Goal: Task Accomplishment & Management: Complete application form

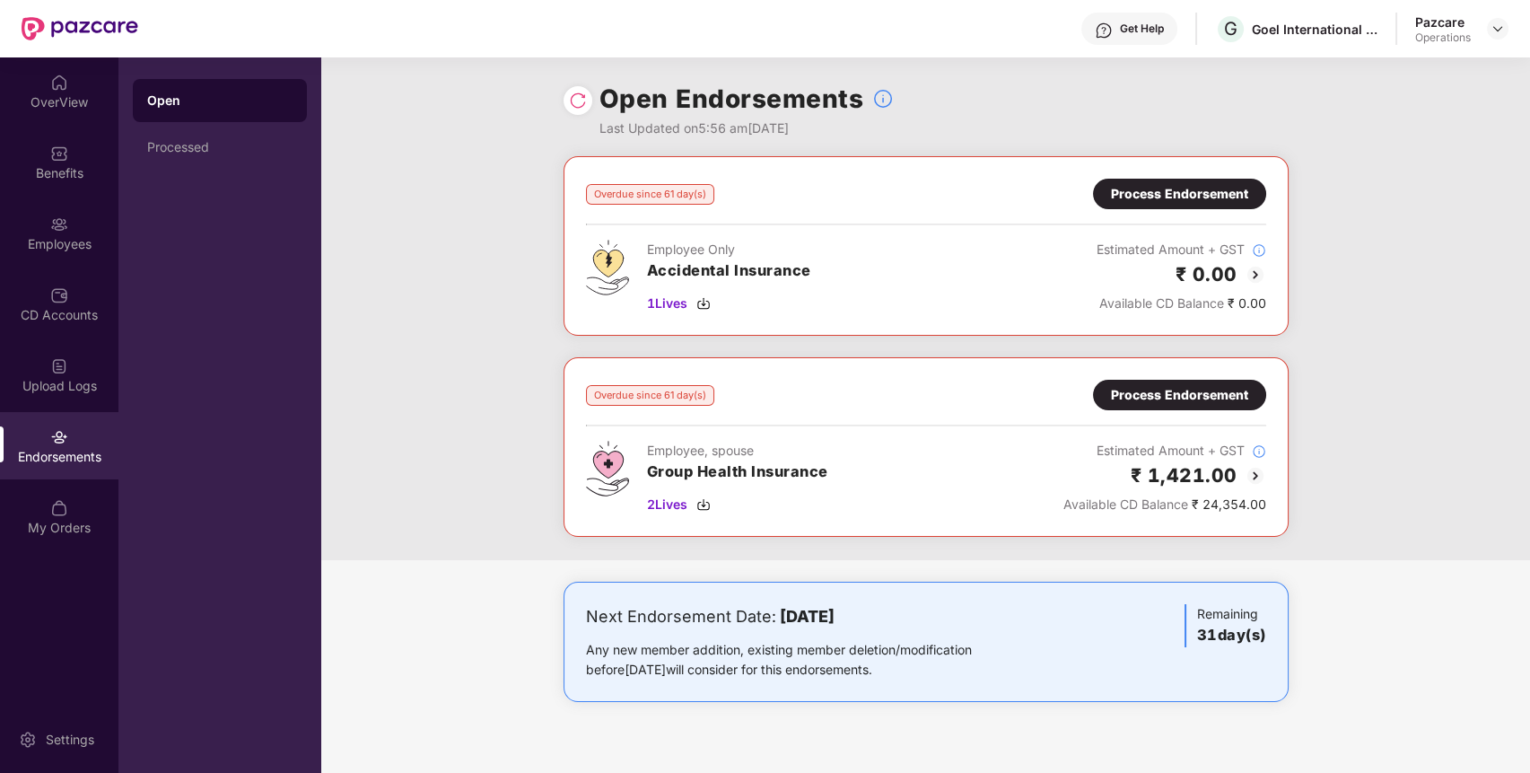
click at [1220, 390] on div "Process Endorsement" at bounding box center [1179, 395] width 137 height 20
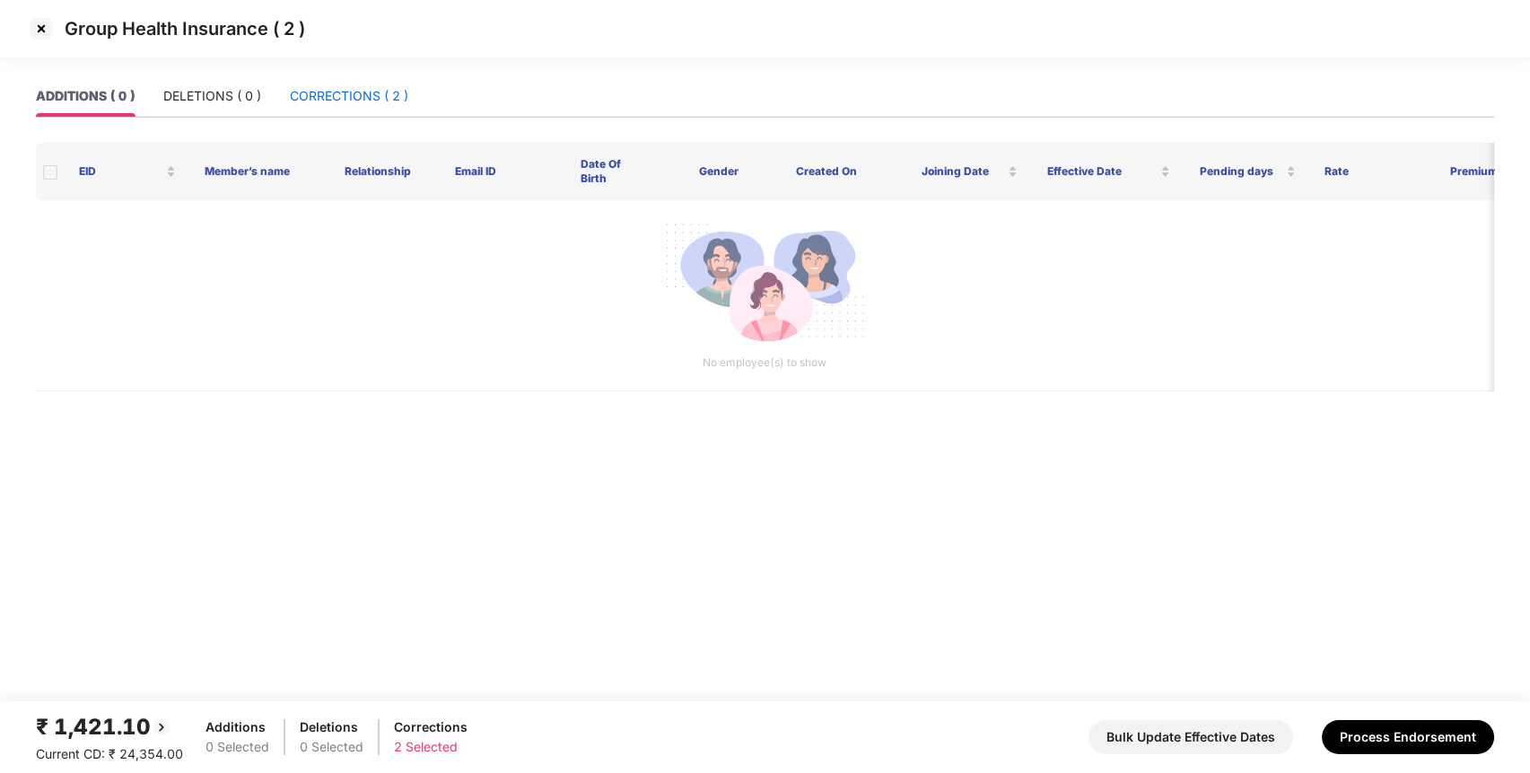
click at [382, 101] on div "CORRECTIONS ( 2 )" at bounding box center [349, 96] width 118 height 20
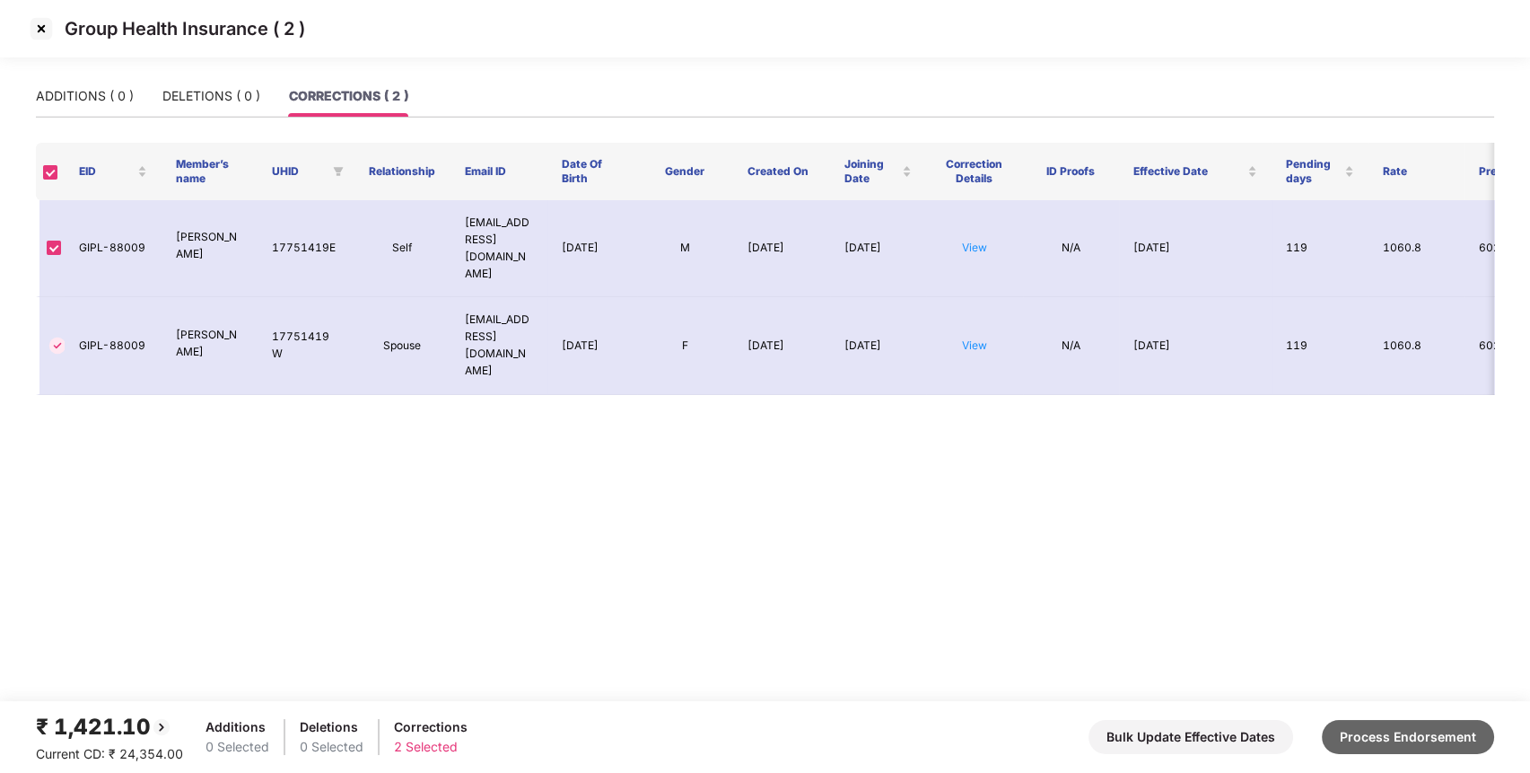
click at [1395, 733] on button "Process Endorsement" at bounding box center [1408, 737] width 172 height 34
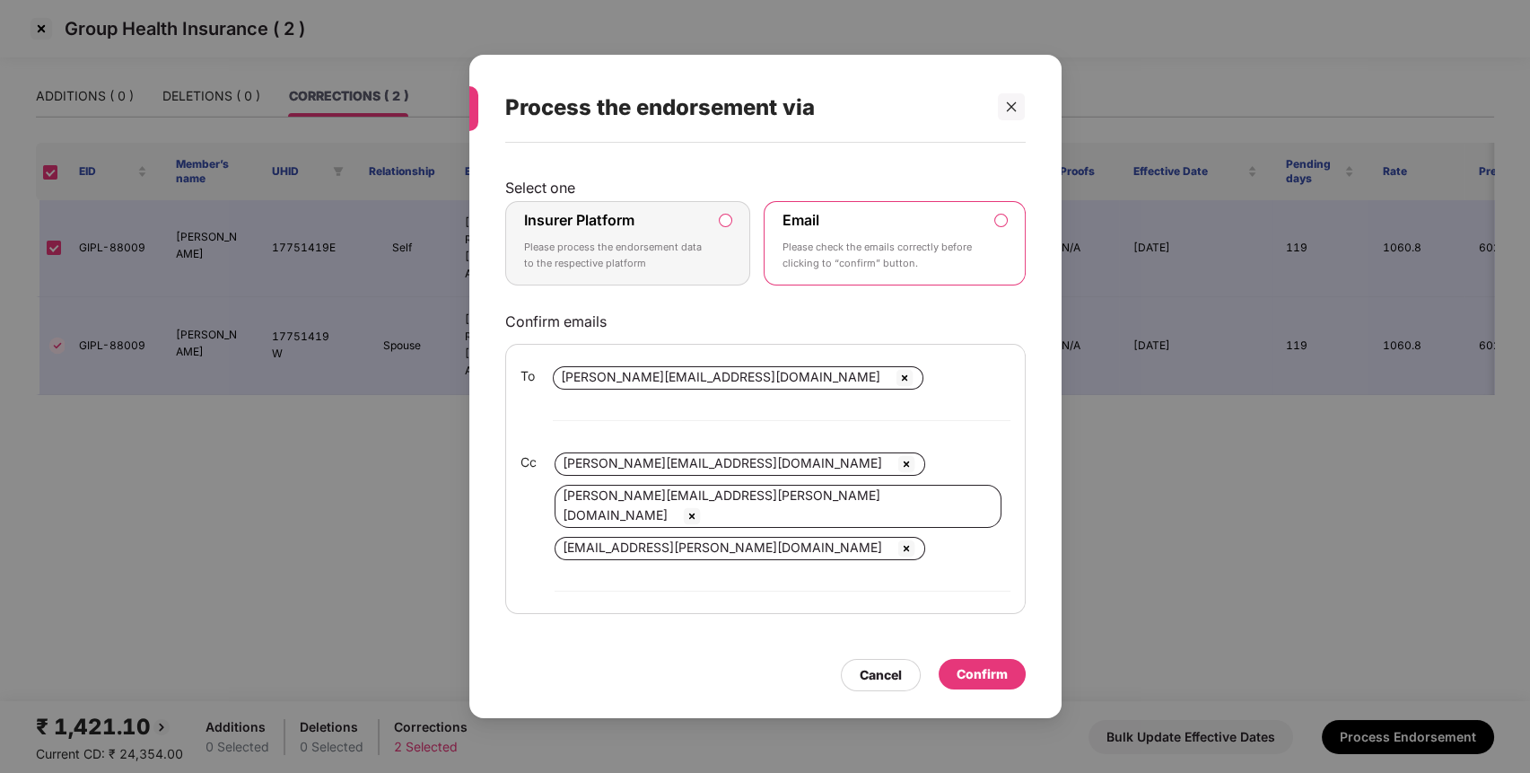
click at [632, 271] on p "Please process the endorsement data to the respective platform" at bounding box center [615, 255] width 183 height 31
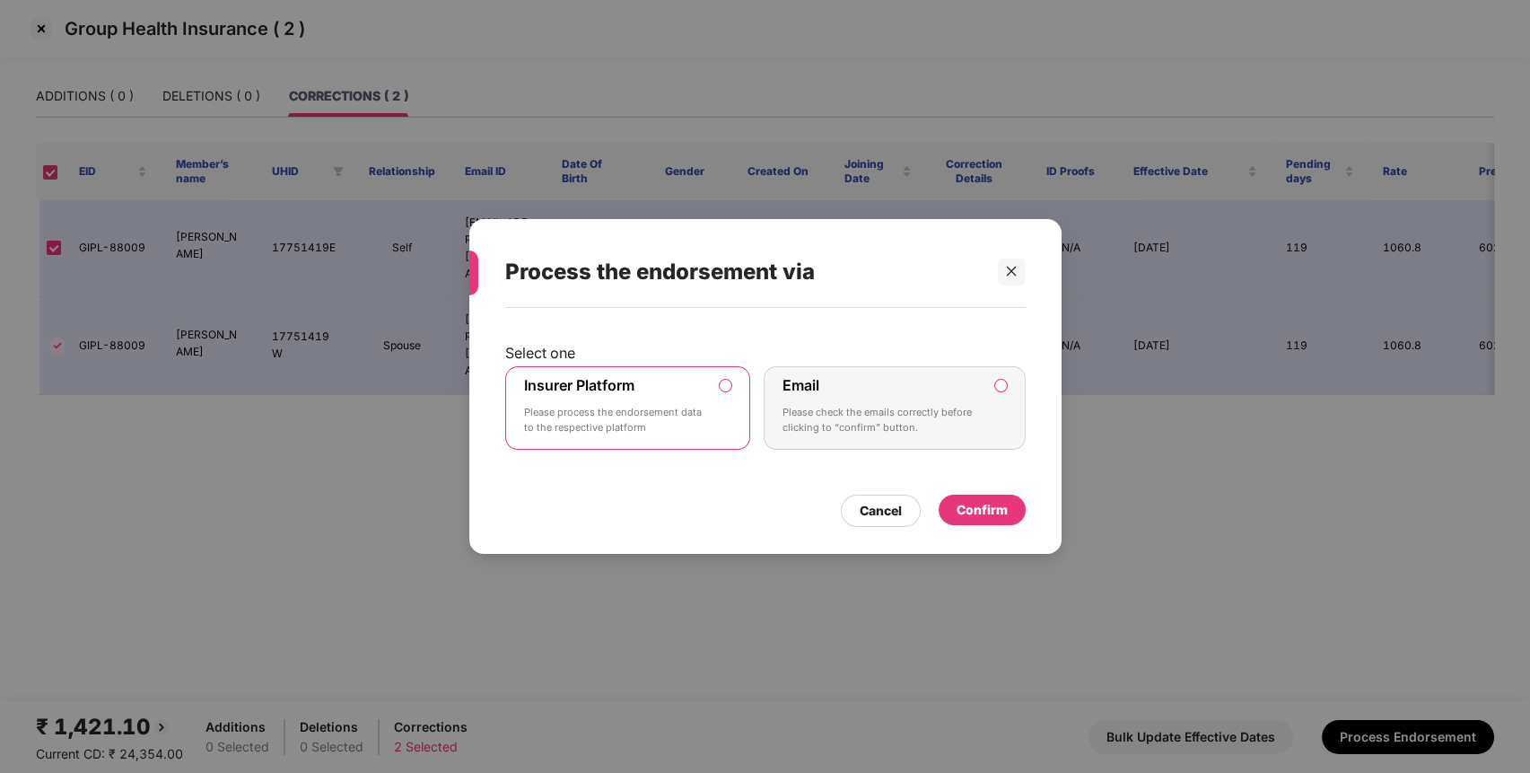
click at [984, 511] on div "Confirm" at bounding box center [982, 510] width 51 height 20
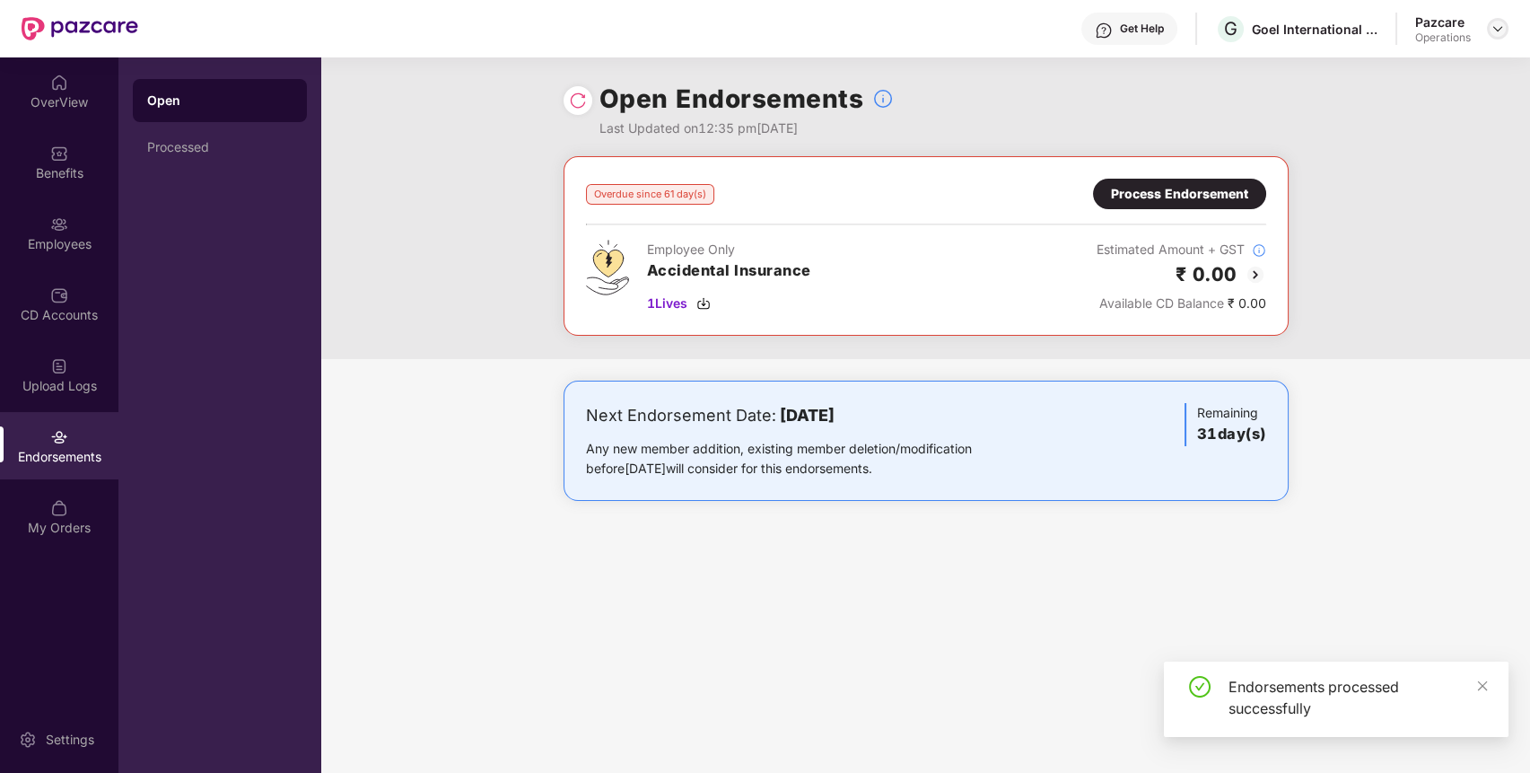
click at [1502, 33] on img at bounding box center [1498, 29] width 14 height 14
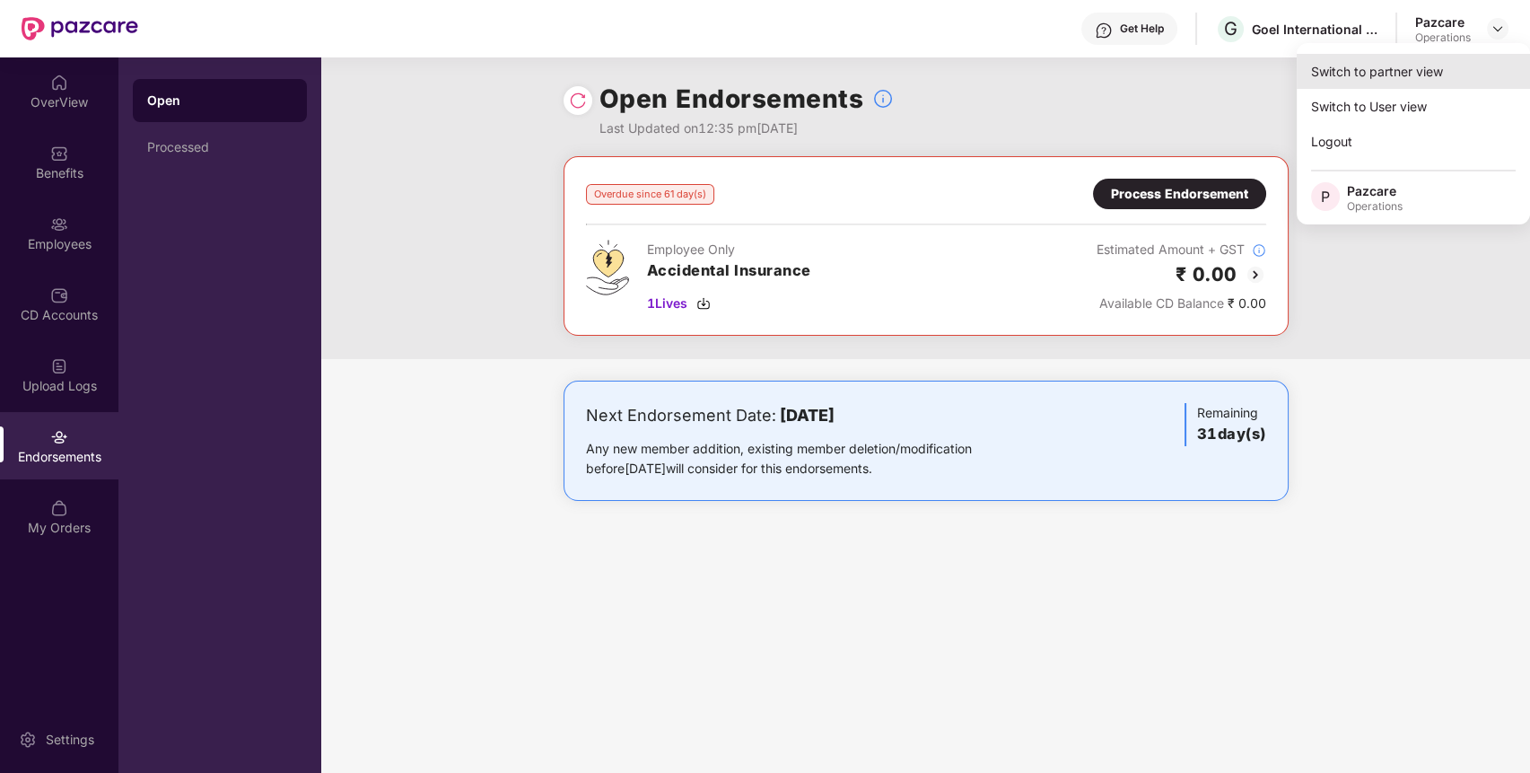
click at [1456, 73] on div "Switch to partner view" at bounding box center [1413, 71] width 233 height 35
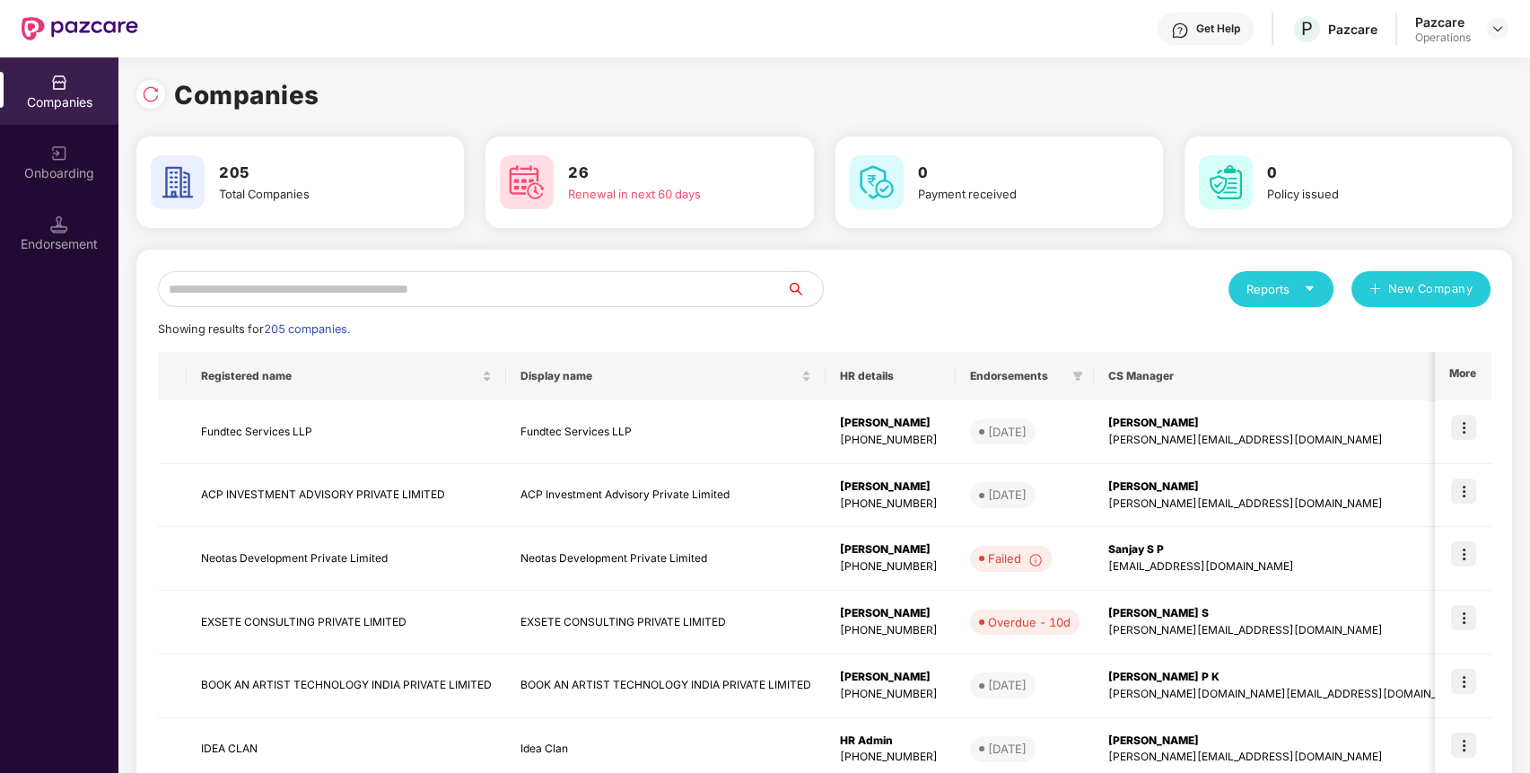
click at [596, 295] on input "text" at bounding box center [472, 289] width 629 height 36
paste input "**********"
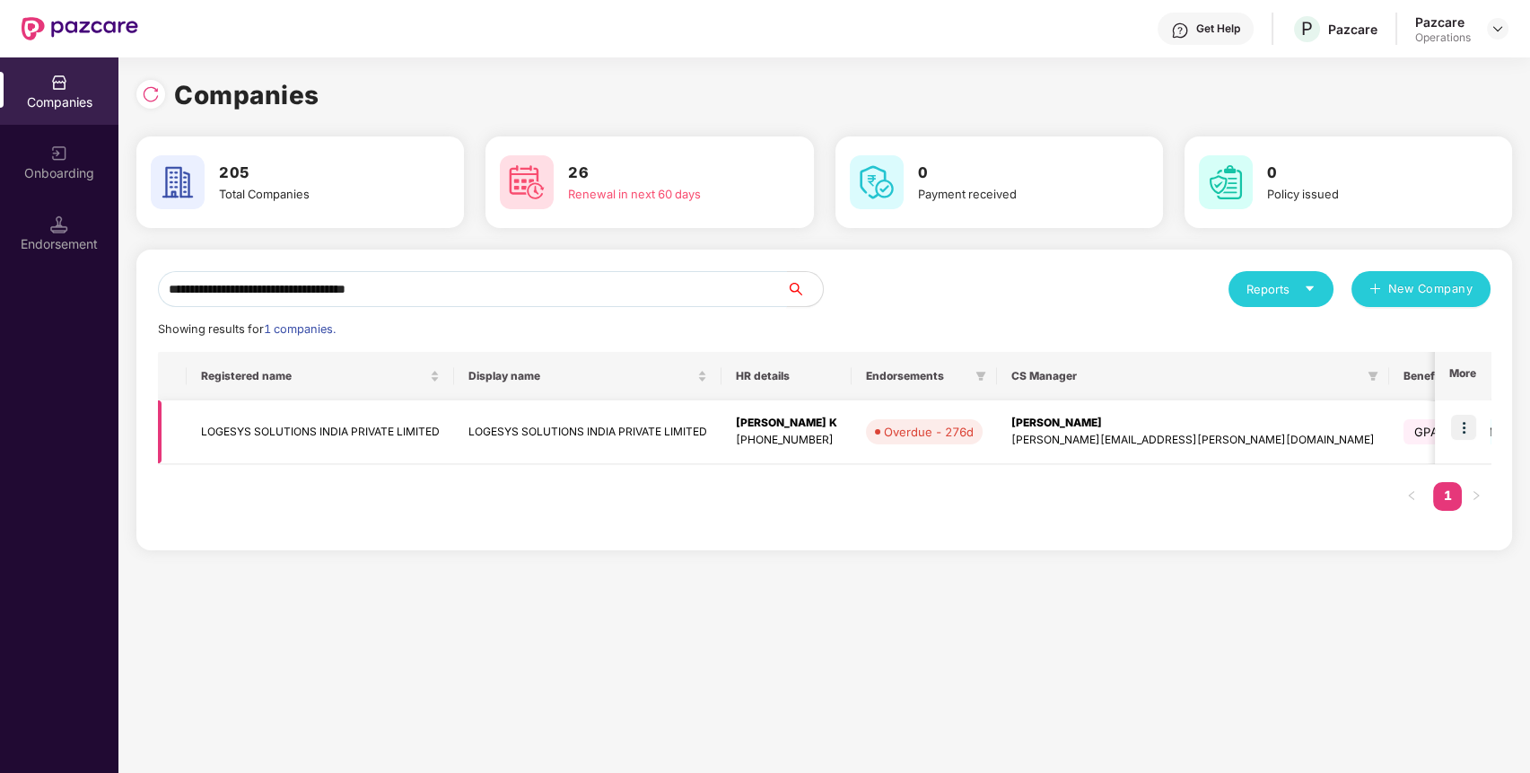
type input "**********"
click at [1469, 424] on img at bounding box center [1463, 427] width 25 height 25
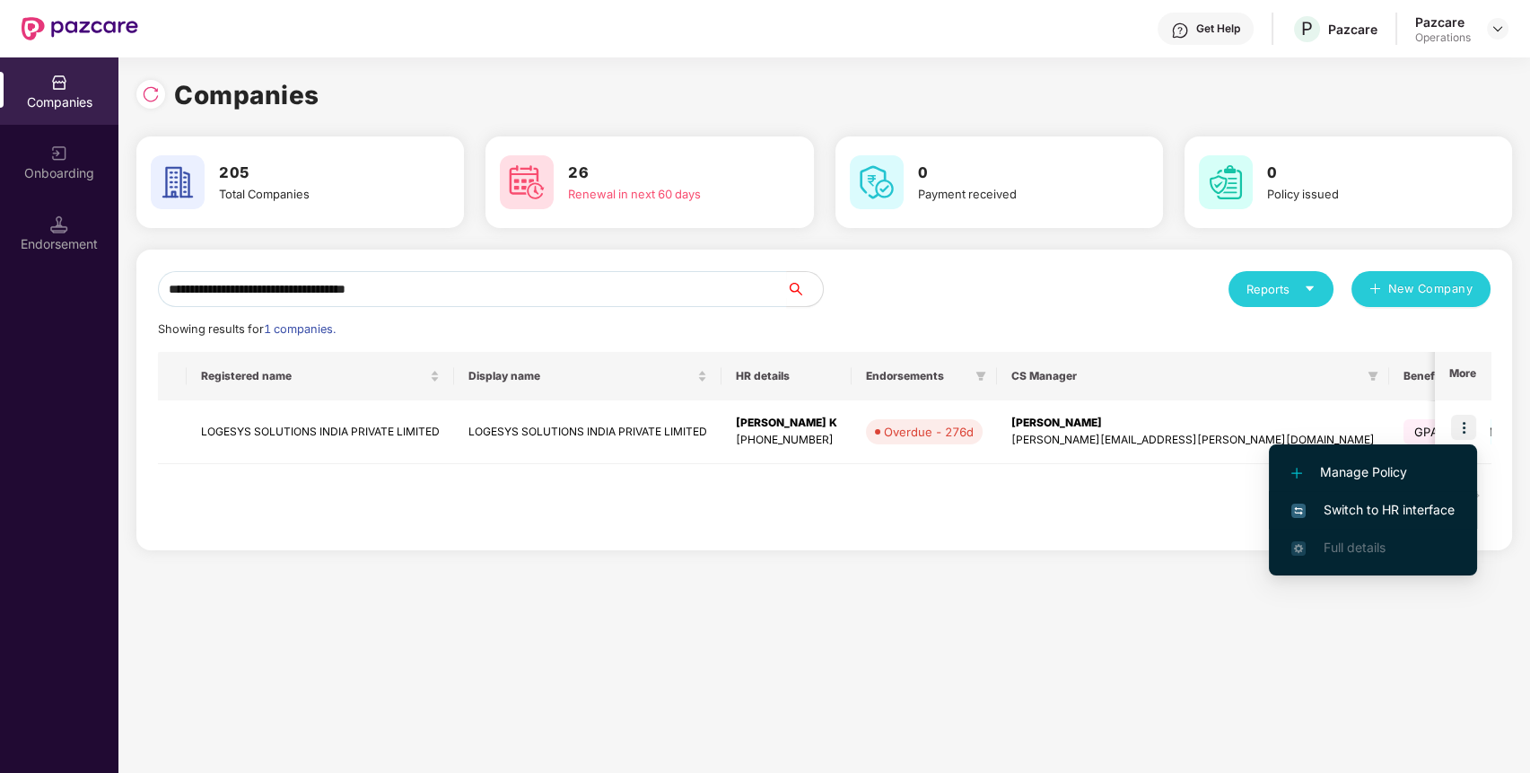
click at [1386, 507] on span "Switch to HR interface" at bounding box center [1372, 510] width 163 height 20
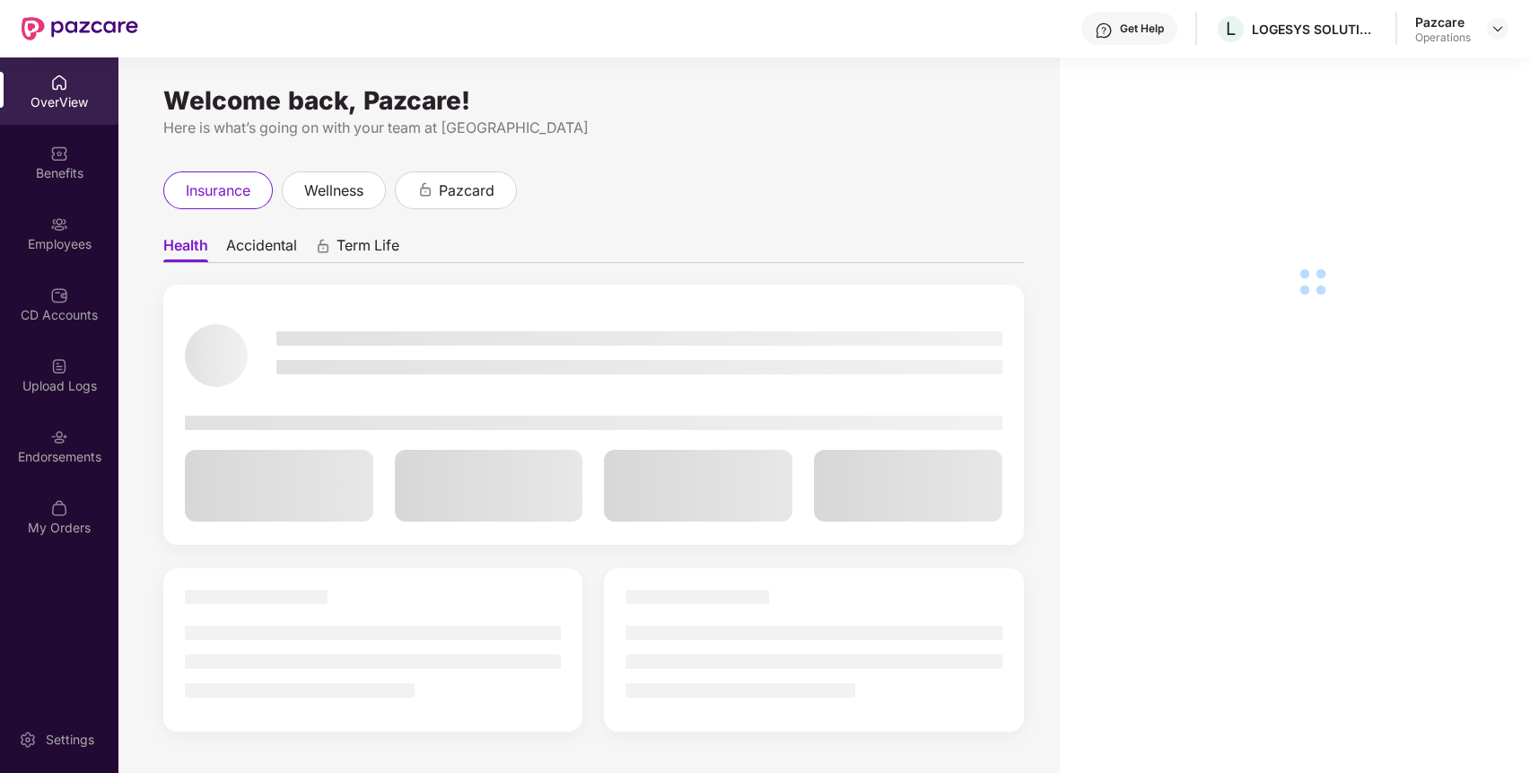
click at [89, 445] on div "Endorsements" at bounding box center [59, 445] width 118 height 67
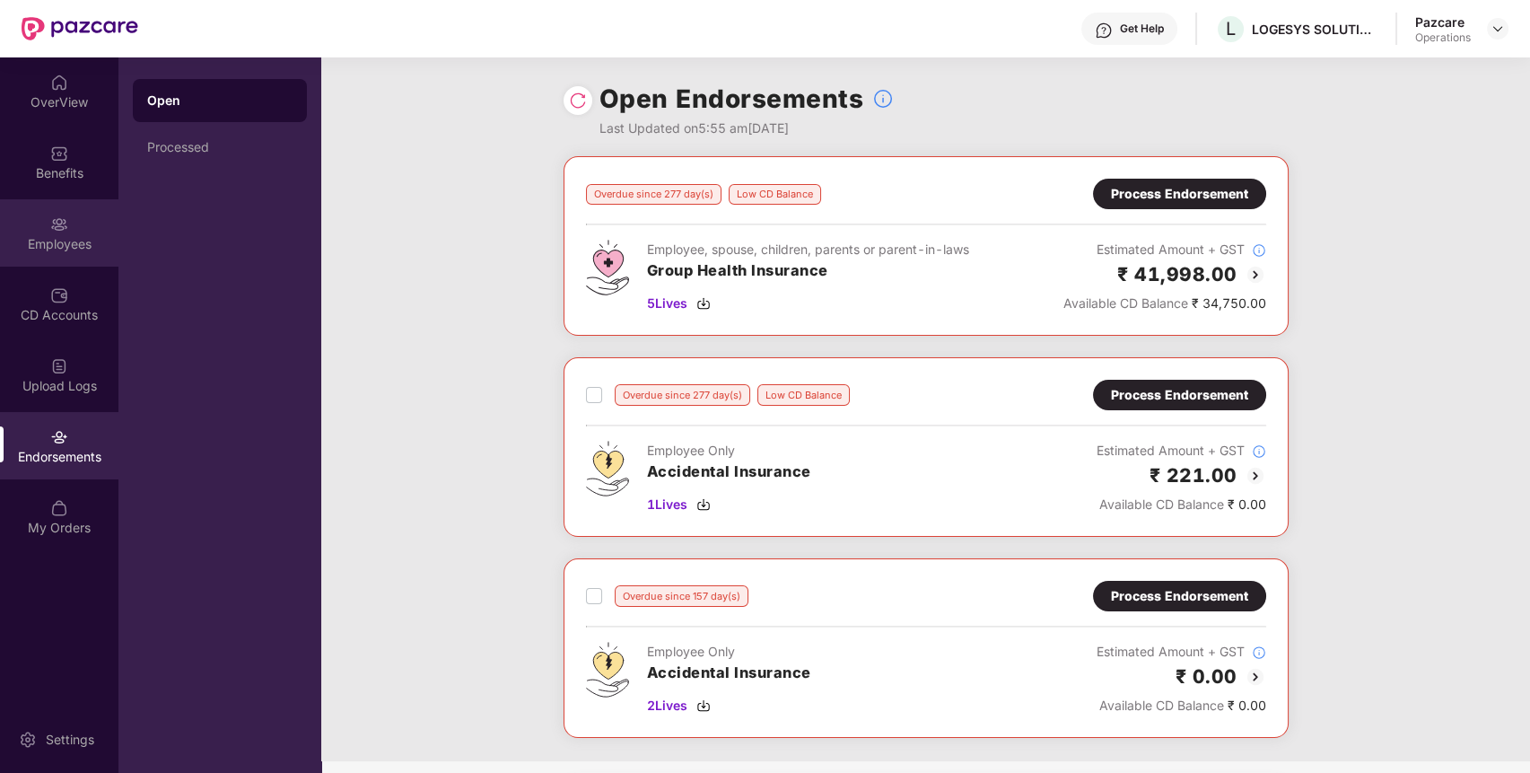
click at [74, 231] on div "Employees" at bounding box center [59, 232] width 118 height 67
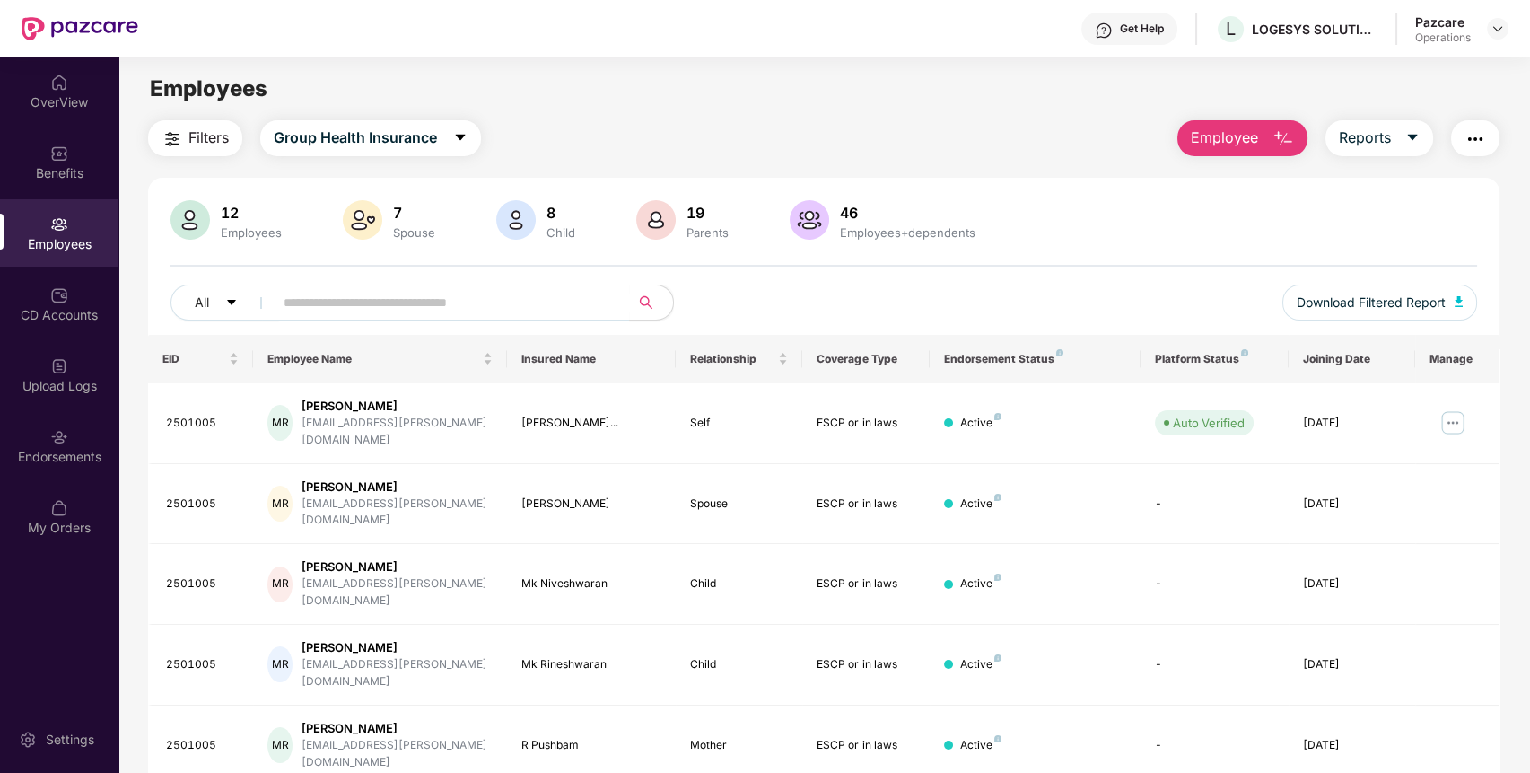
click at [197, 136] on span "Filters" at bounding box center [208, 138] width 40 height 22
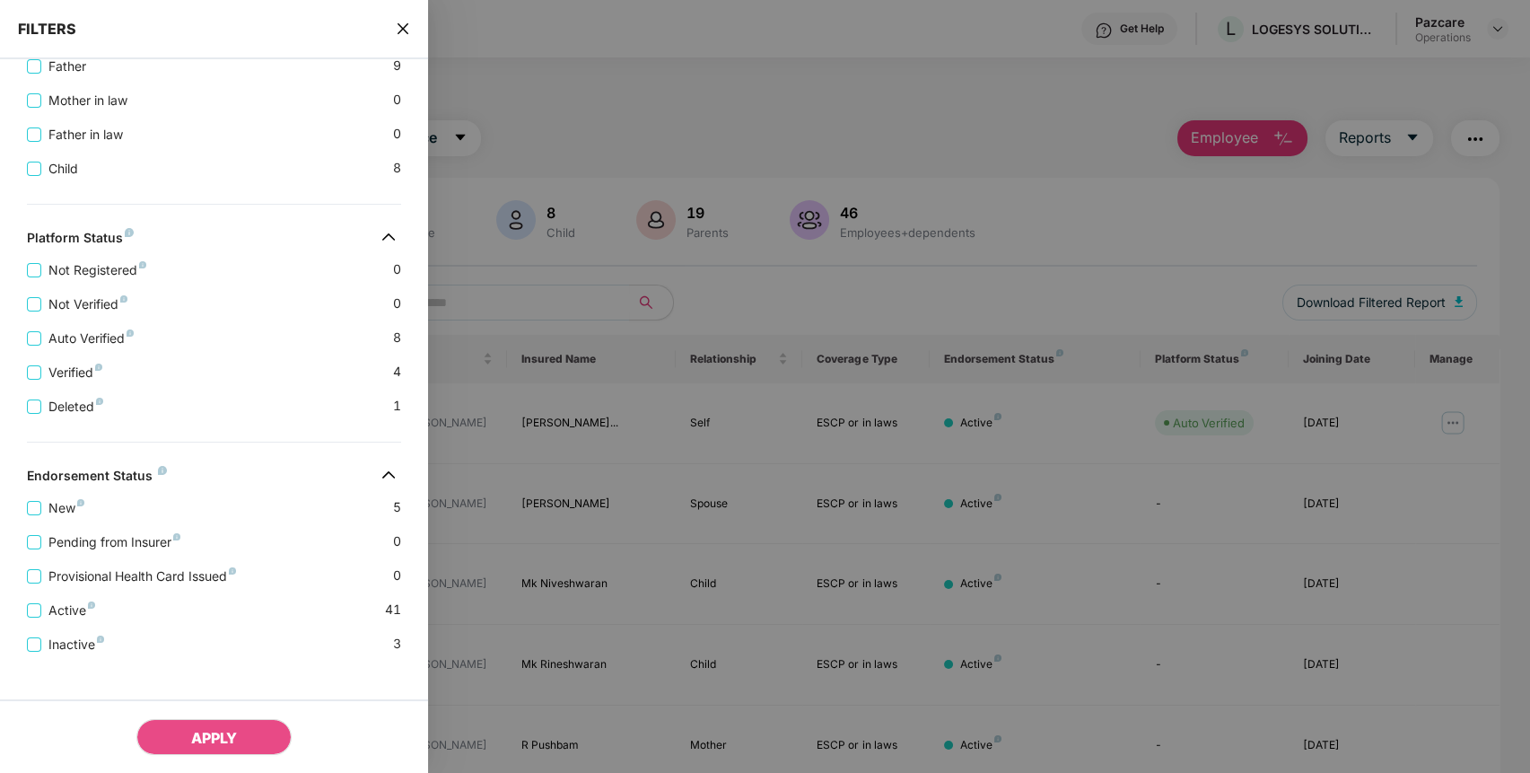
scroll to position [541, 0]
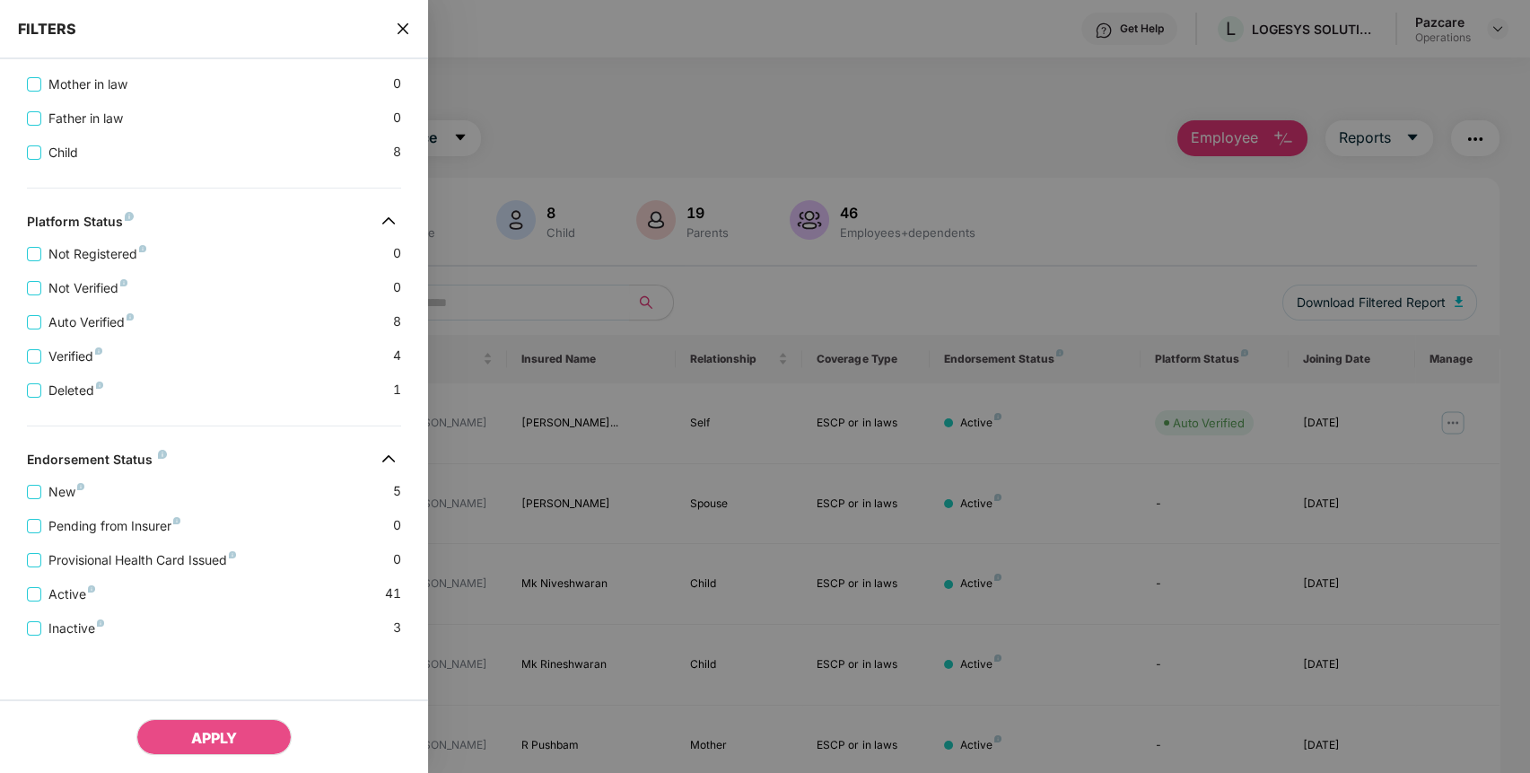
click at [406, 40] on div "FILTERS" at bounding box center [214, 29] width 428 height 59
click at [404, 27] on icon "close" at bounding box center [403, 28] width 11 height 11
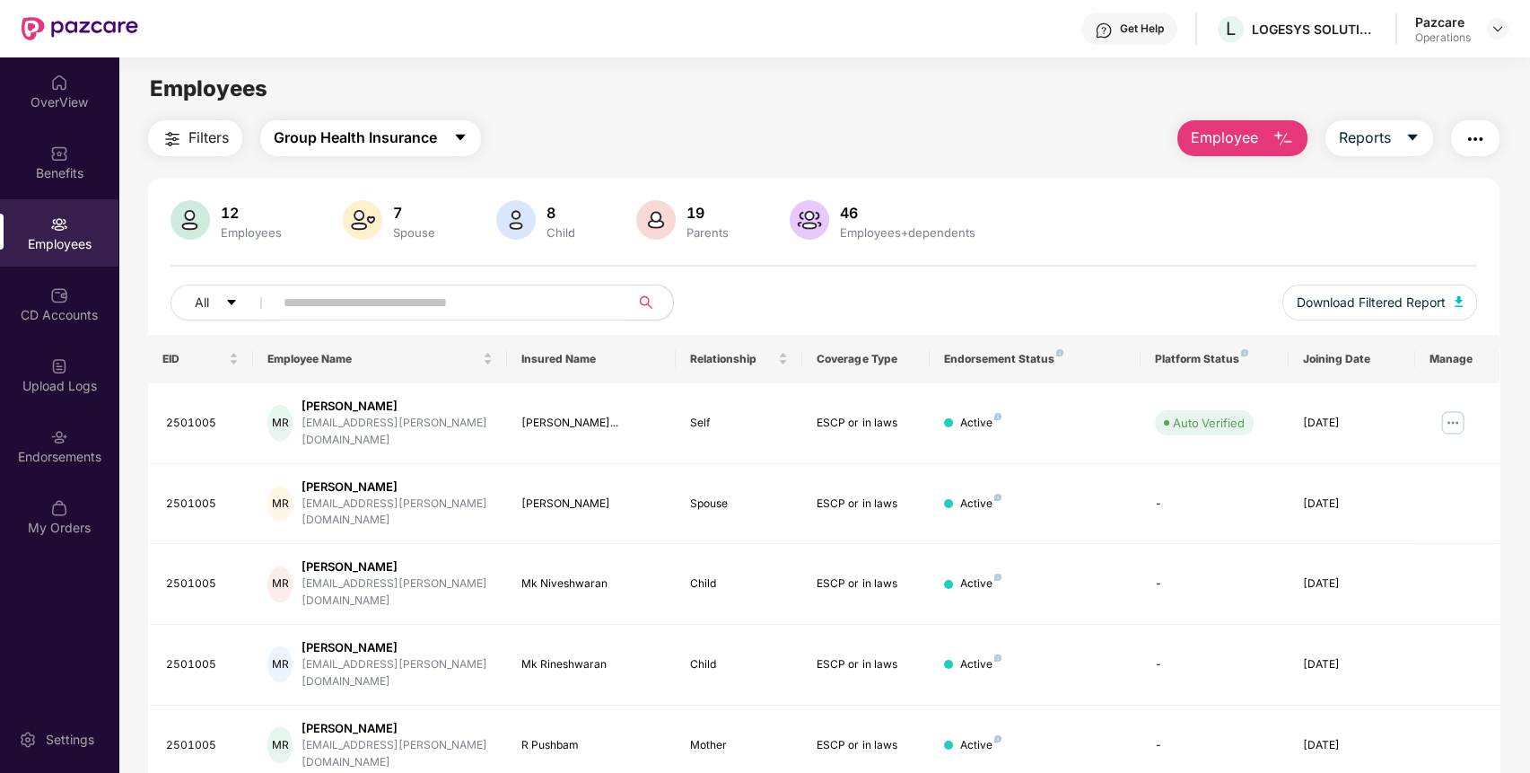
click at [420, 151] on button "Group Health Insurance" at bounding box center [370, 138] width 221 height 36
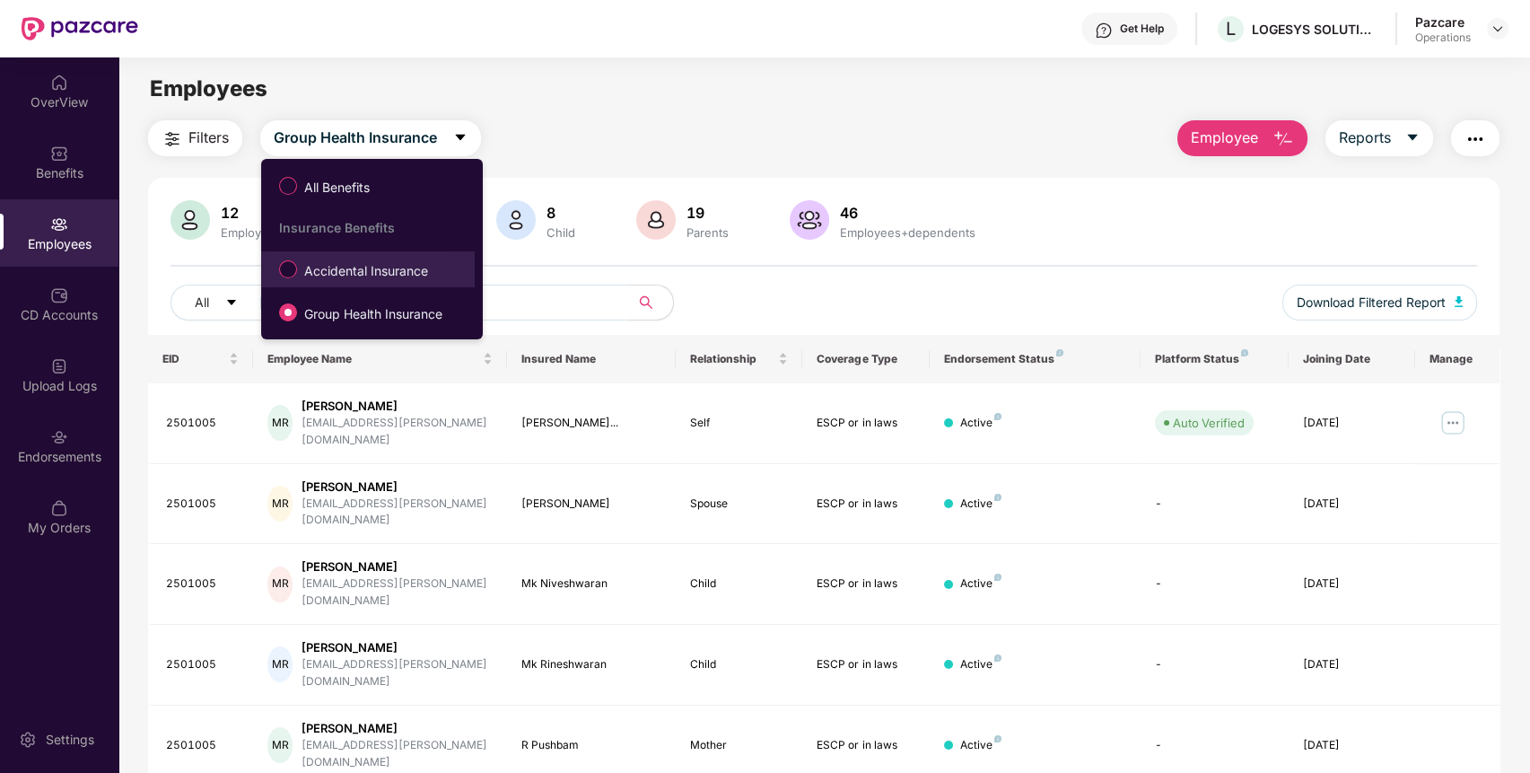
click at [392, 274] on span "Accidental Insurance" at bounding box center [366, 271] width 138 height 20
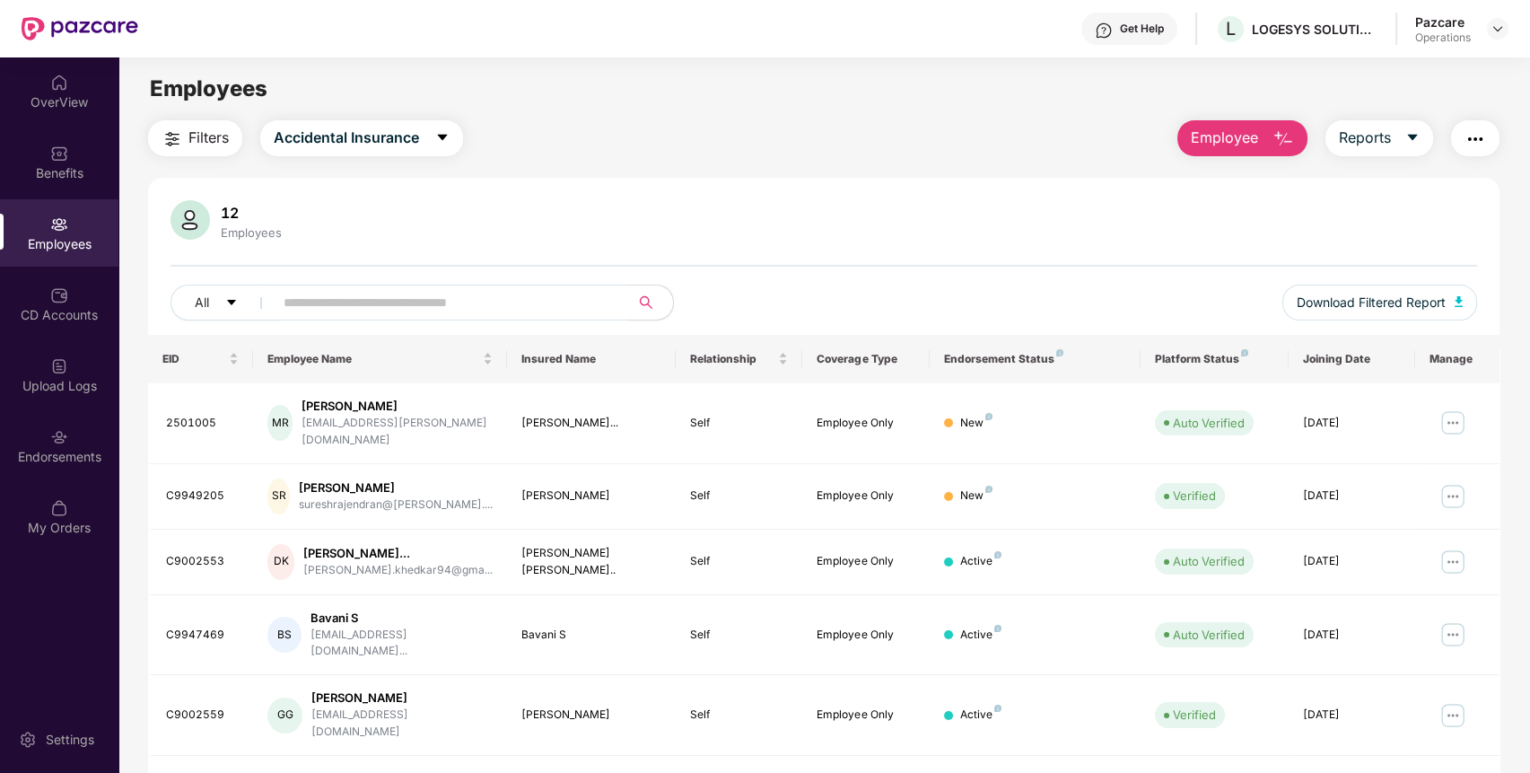
click at [223, 137] on span "Filters" at bounding box center [208, 138] width 40 height 22
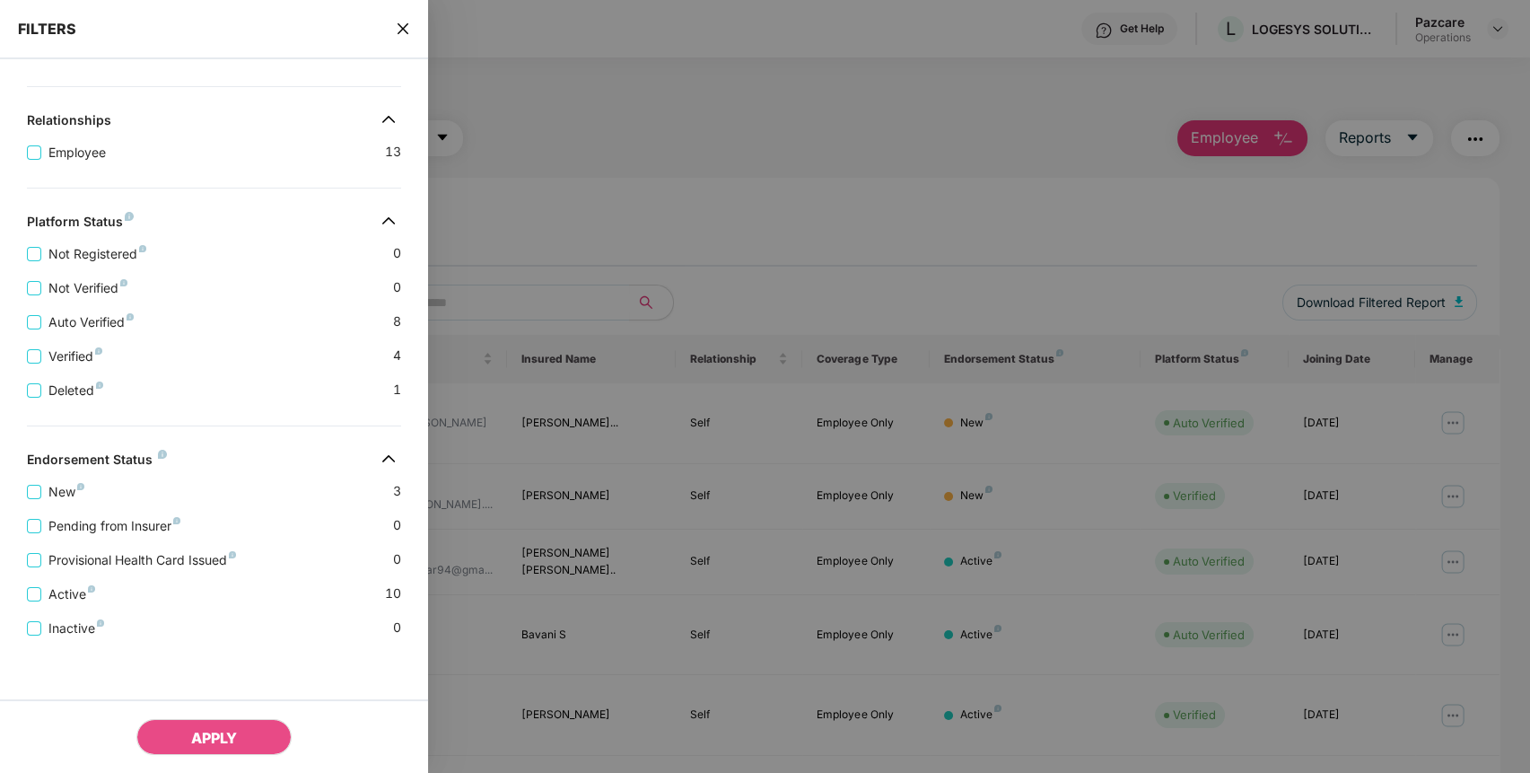
scroll to position [332, 0]
click at [404, 28] on icon "close" at bounding box center [403, 28] width 11 height 11
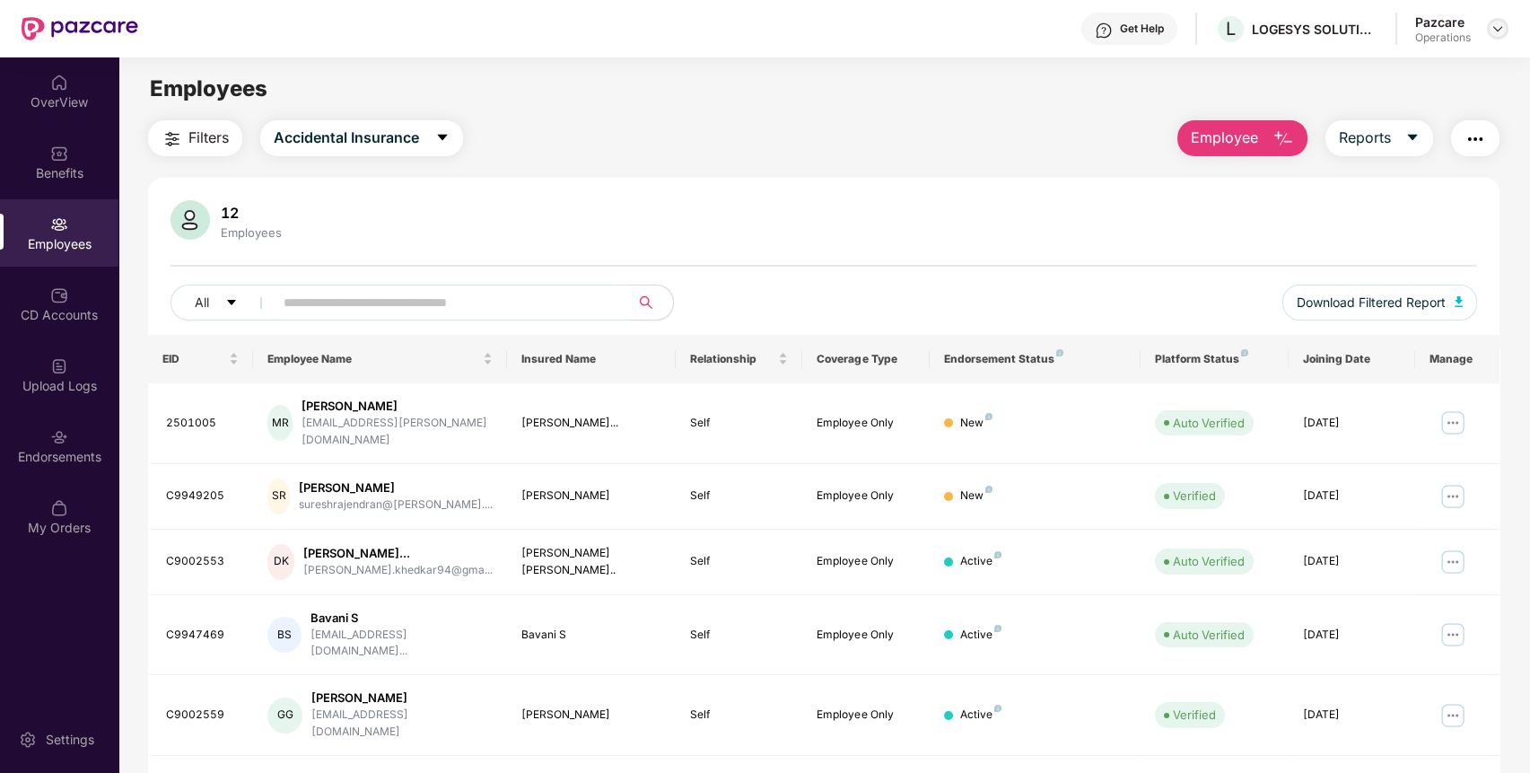
click at [1500, 27] on img at bounding box center [1498, 29] width 14 height 14
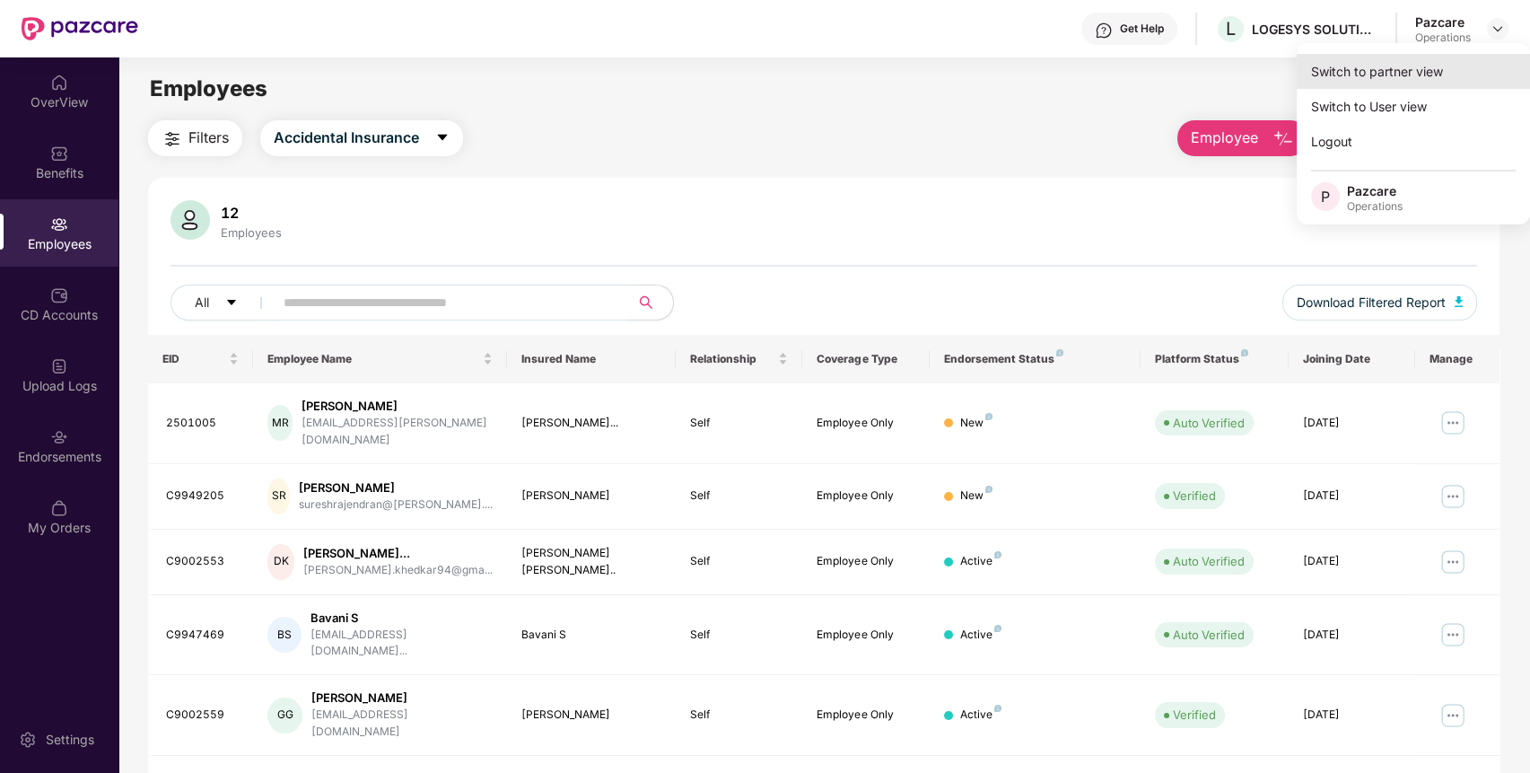
click at [1436, 72] on div "Switch to partner view" at bounding box center [1413, 71] width 233 height 35
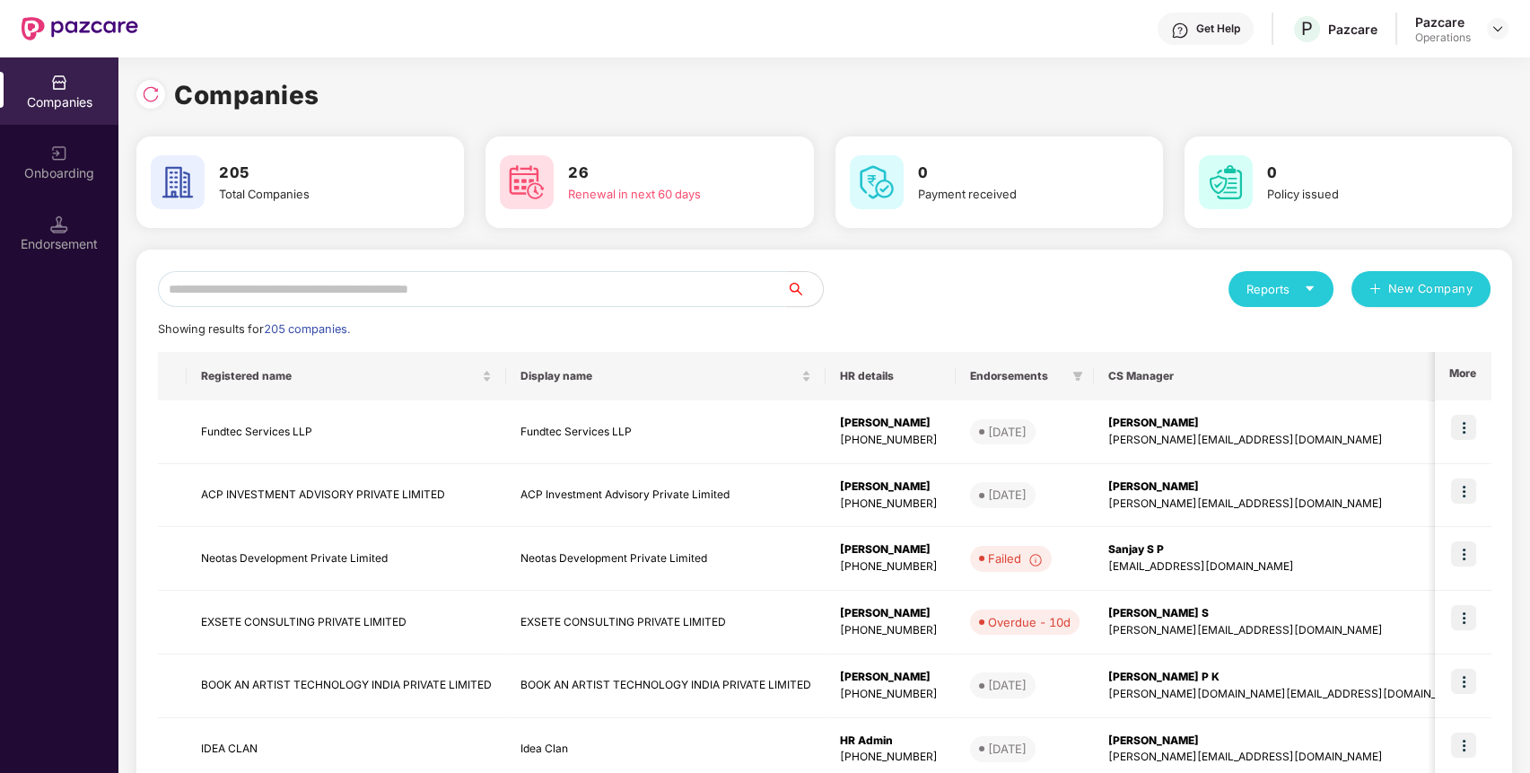
click at [759, 280] on input "text" at bounding box center [472, 289] width 629 height 36
paste input "**********"
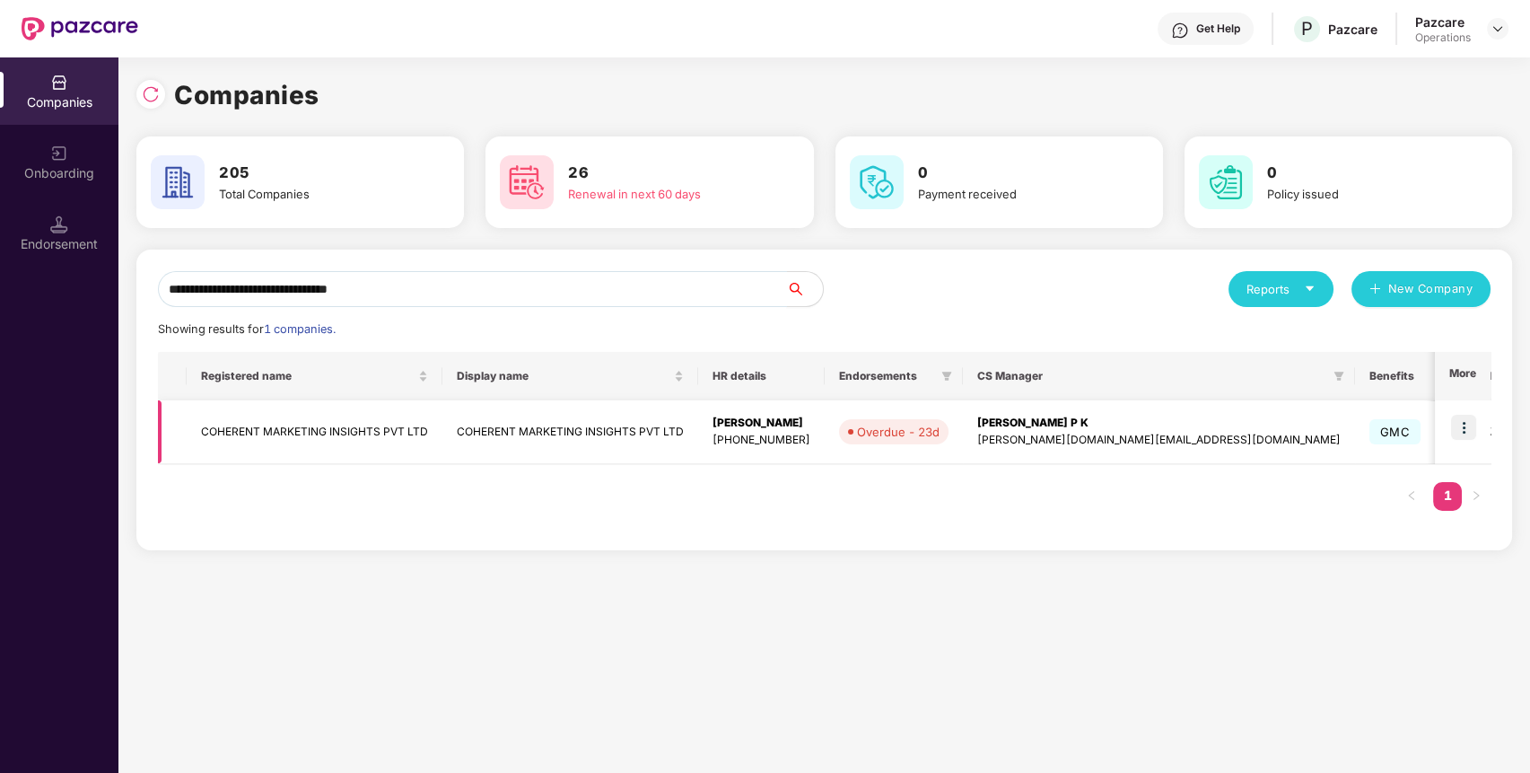
type input "**********"
click at [1465, 430] on img at bounding box center [1463, 427] width 25 height 25
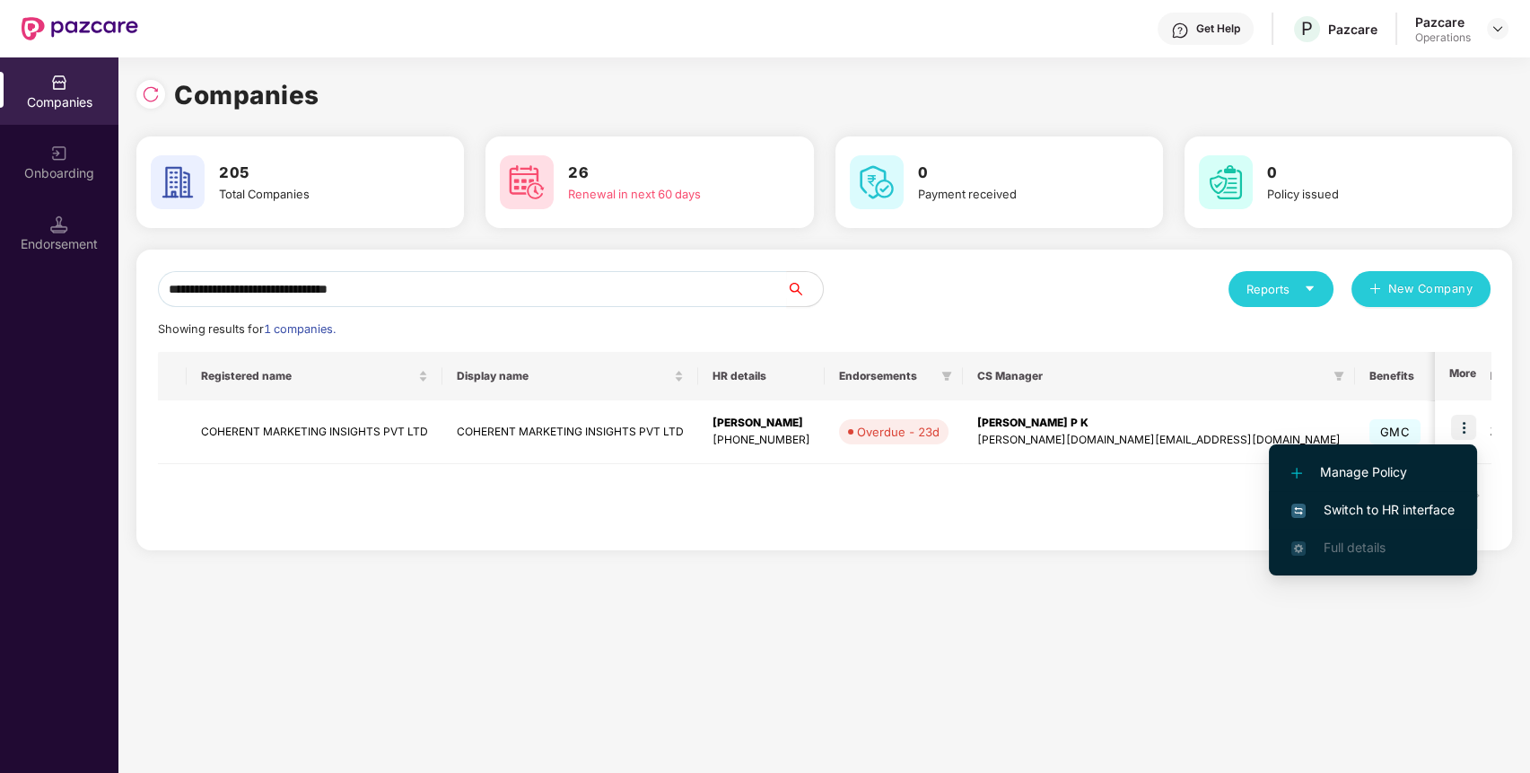
click at [1375, 513] on span "Switch to HR interface" at bounding box center [1372, 510] width 163 height 20
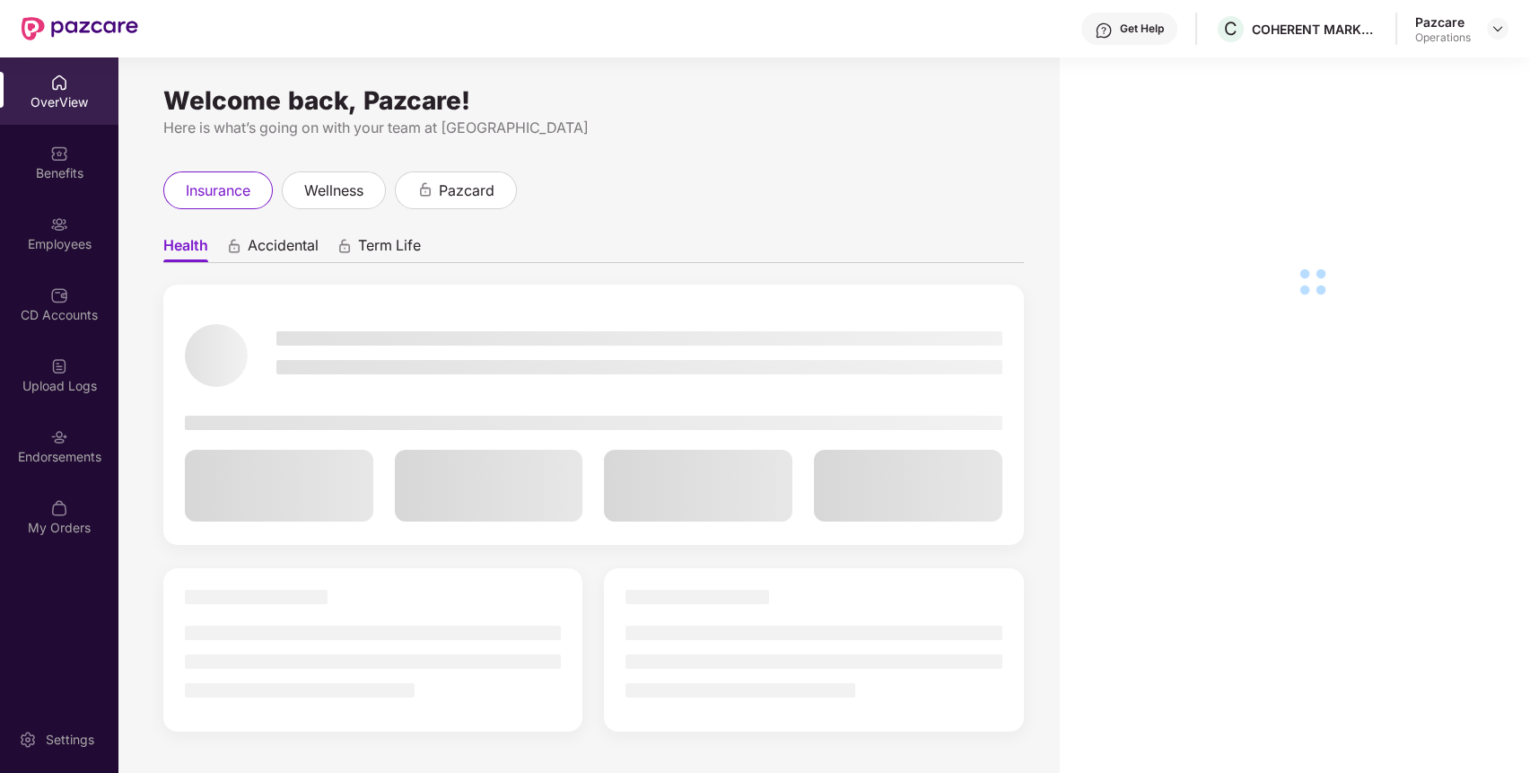
click at [67, 432] on img at bounding box center [59, 437] width 18 height 18
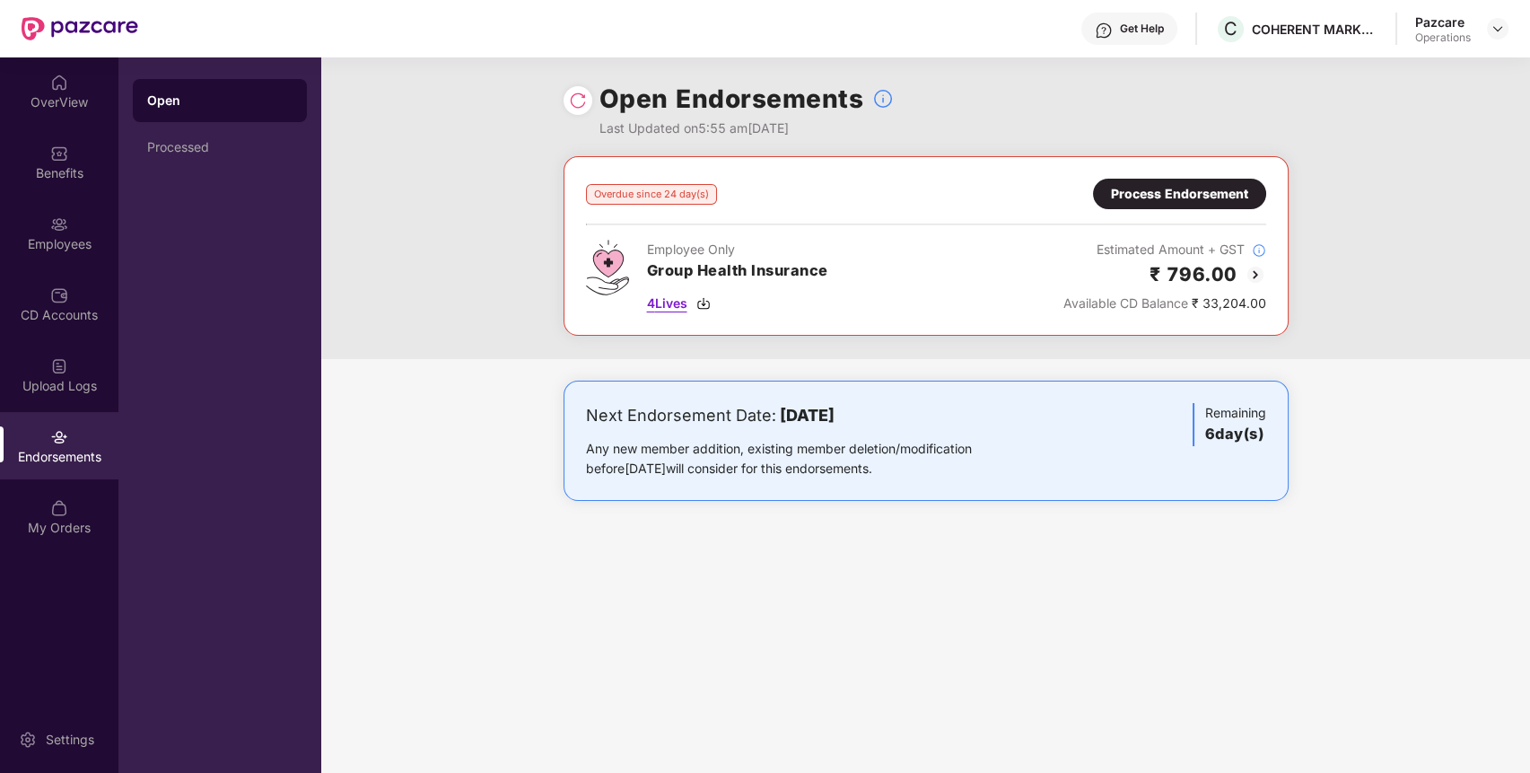
click at [660, 297] on span "4 Lives" at bounding box center [667, 303] width 40 height 20
click at [1227, 192] on div "Process Endorsement" at bounding box center [1179, 194] width 137 height 20
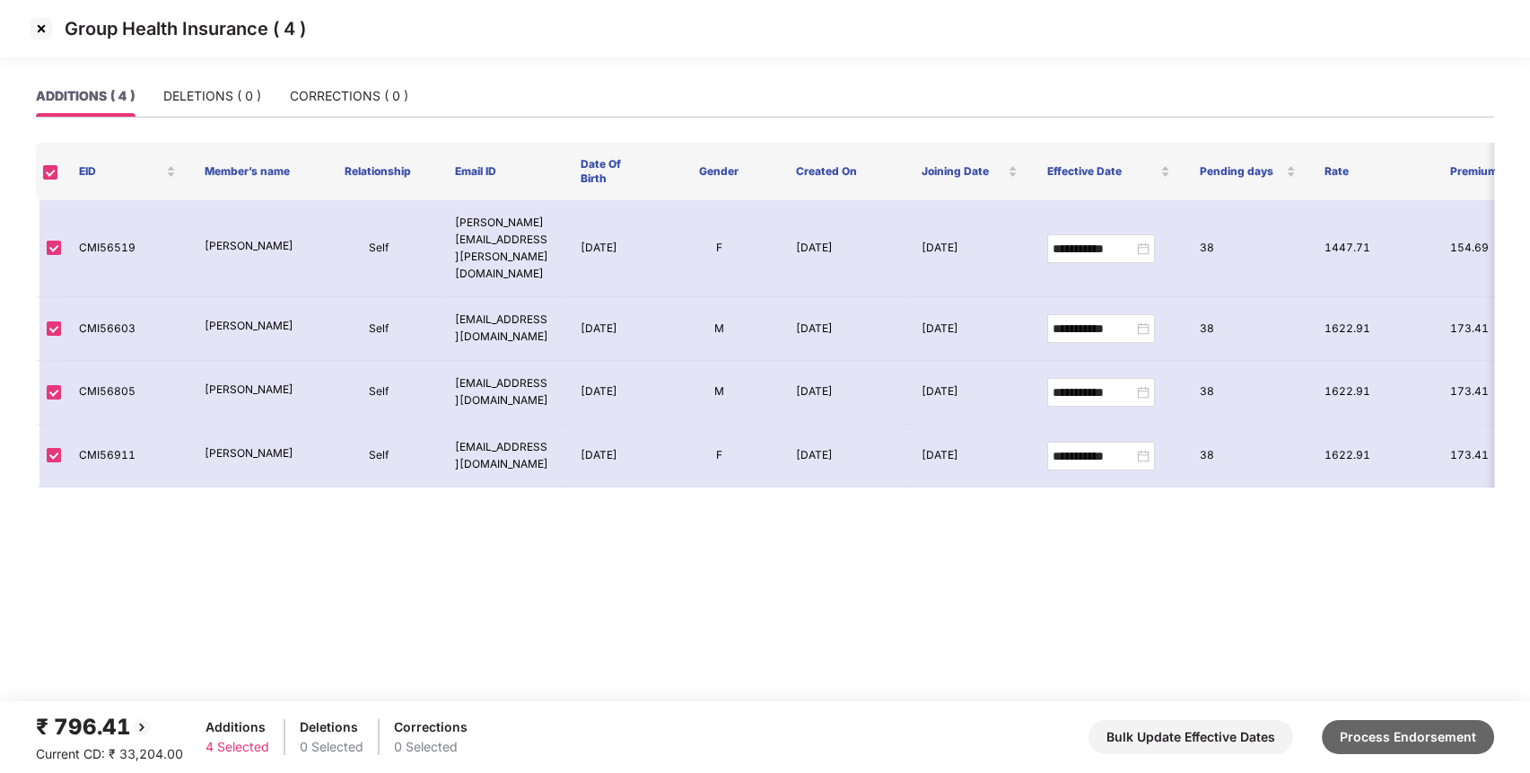
click at [1357, 725] on button "Process Endorsement" at bounding box center [1408, 737] width 172 height 34
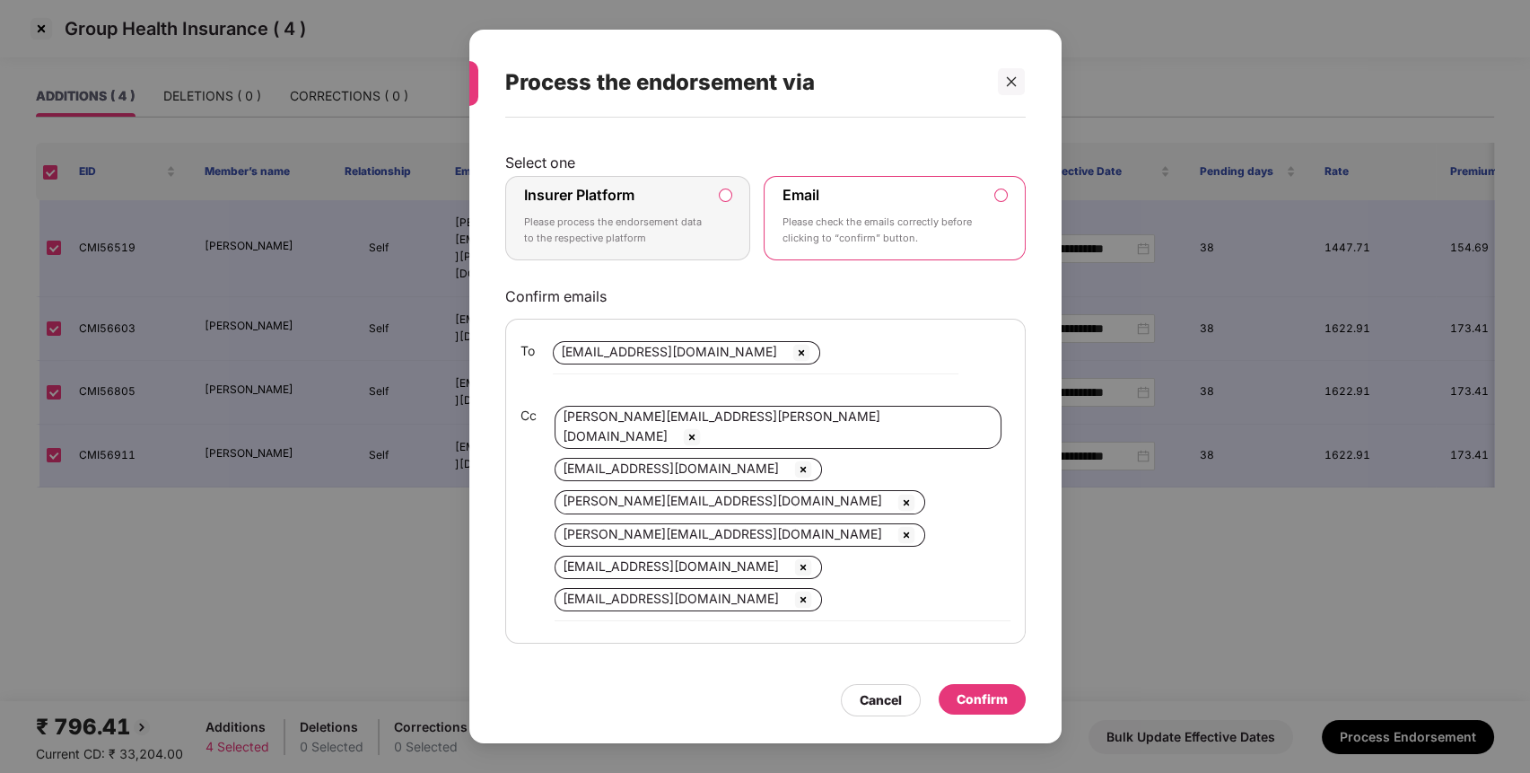
click at [567, 179] on label "Insurer Platform Please process the endorsement data to the respective platform" at bounding box center [628, 218] width 246 height 84
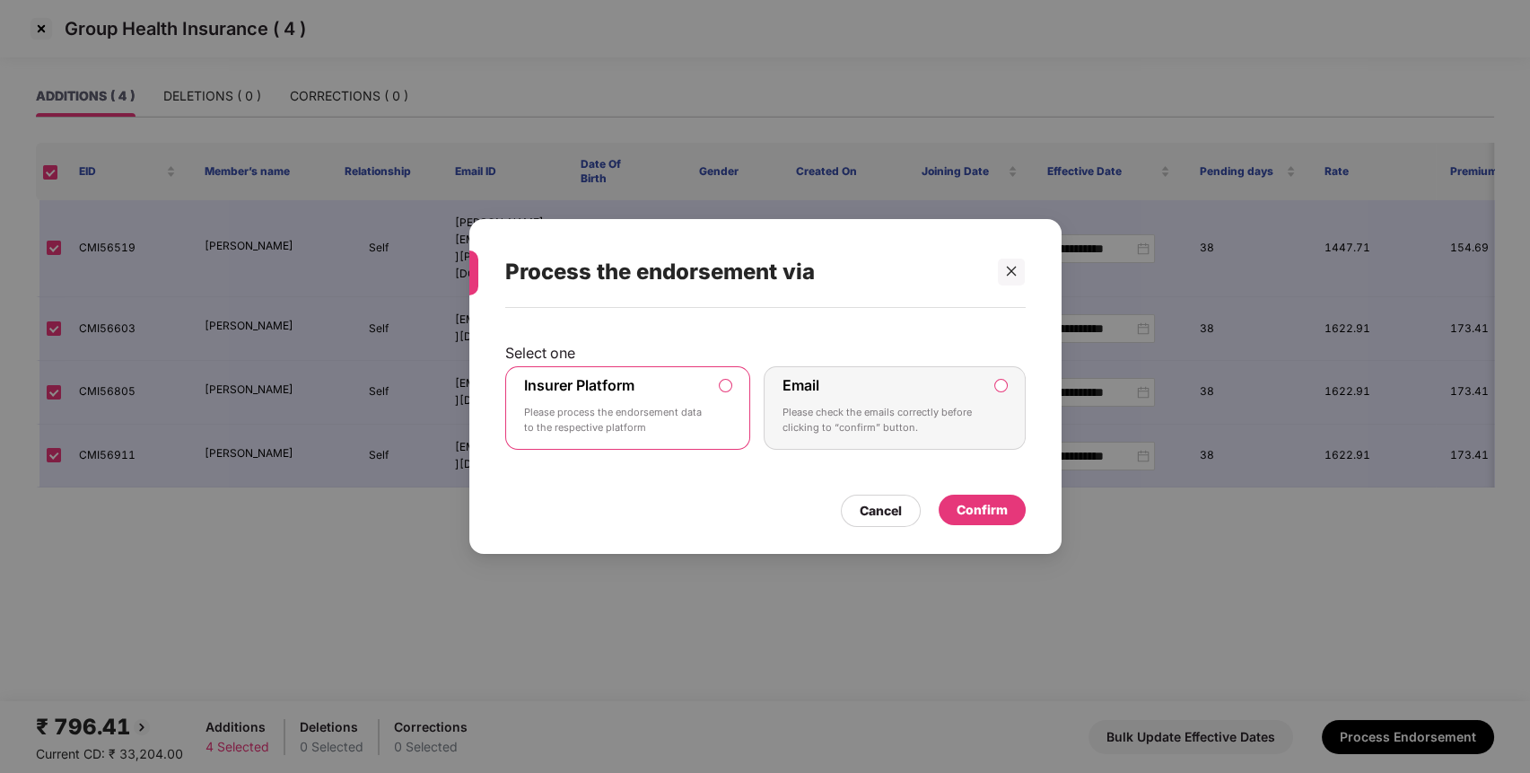
click at [958, 506] on div "Confirm" at bounding box center [982, 510] width 51 height 20
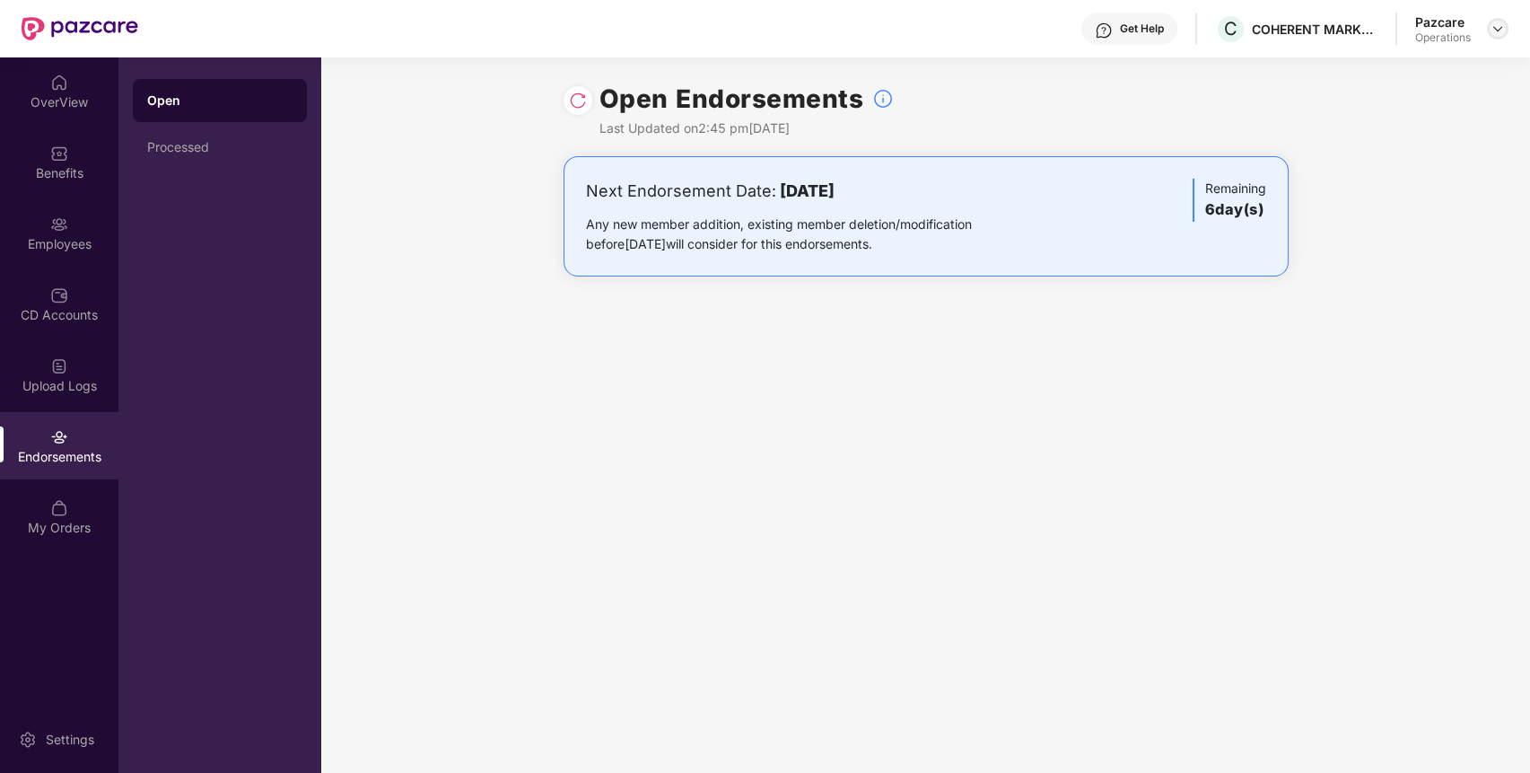
click at [1491, 22] on img at bounding box center [1498, 29] width 14 height 14
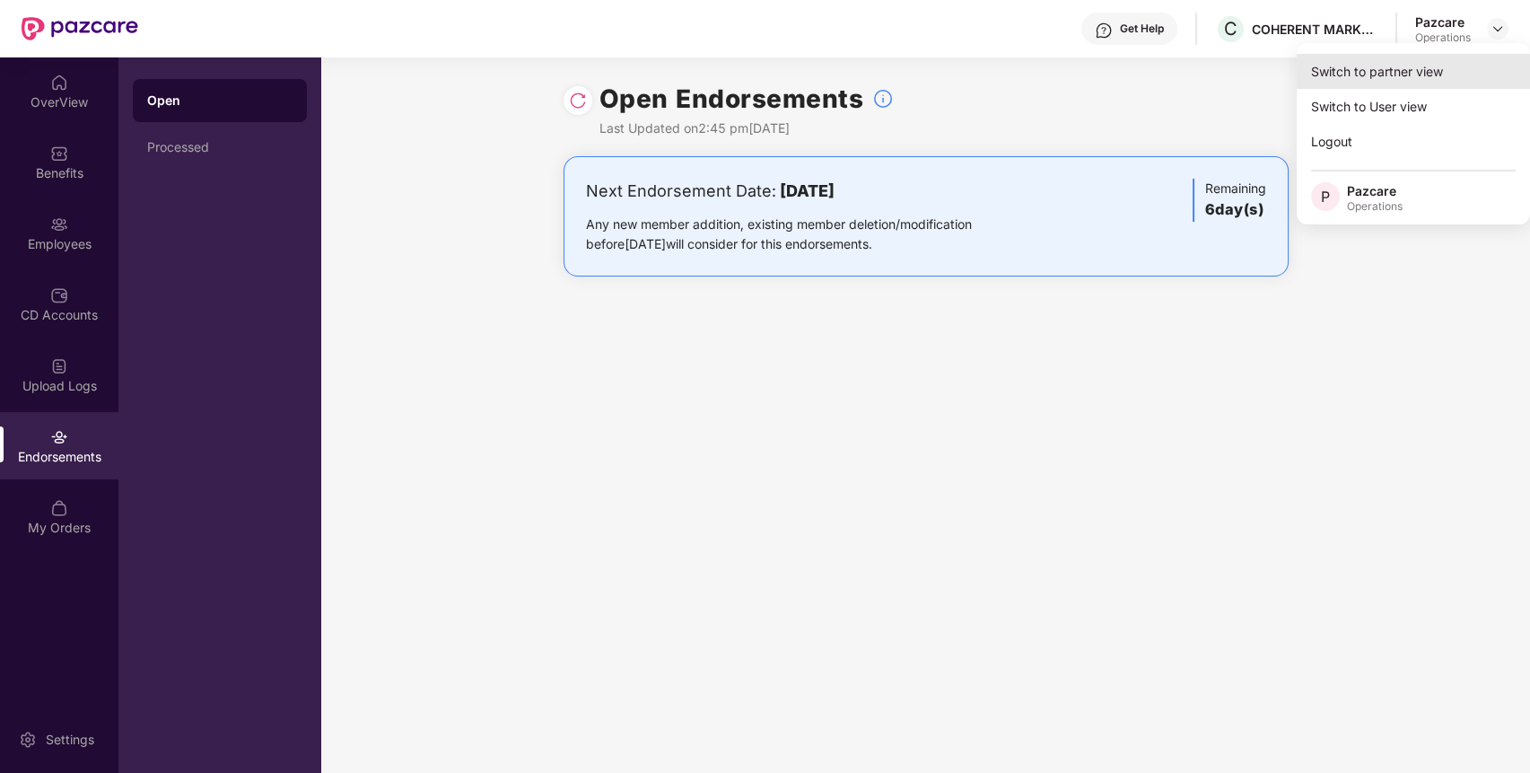
click at [1416, 67] on div "Switch to partner view" at bounding box center [1413, 71] width 233 height 35
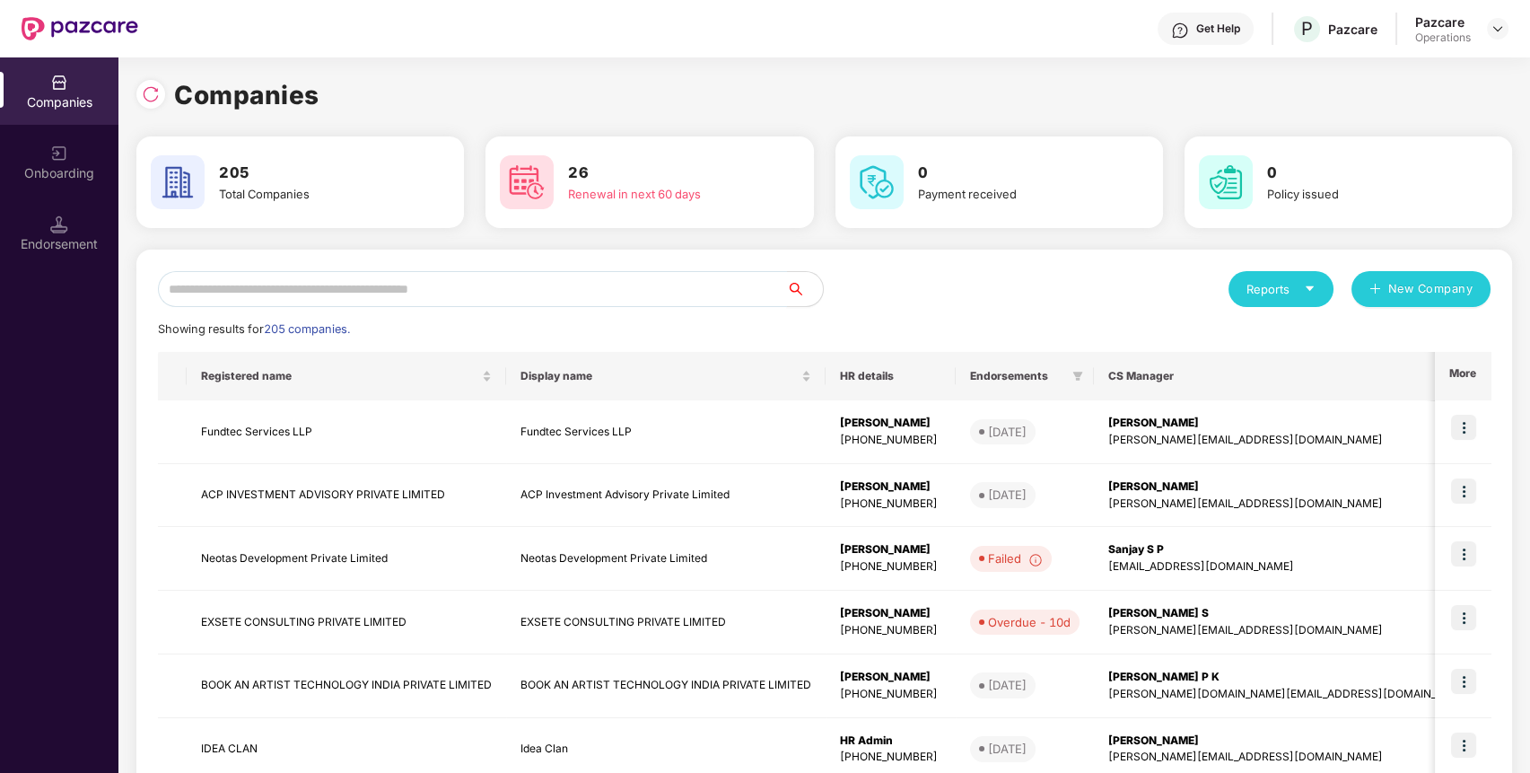
click at [499, 274] on input "text" at bounding box center [472, 289] width 629 height 36
paste input "**********"
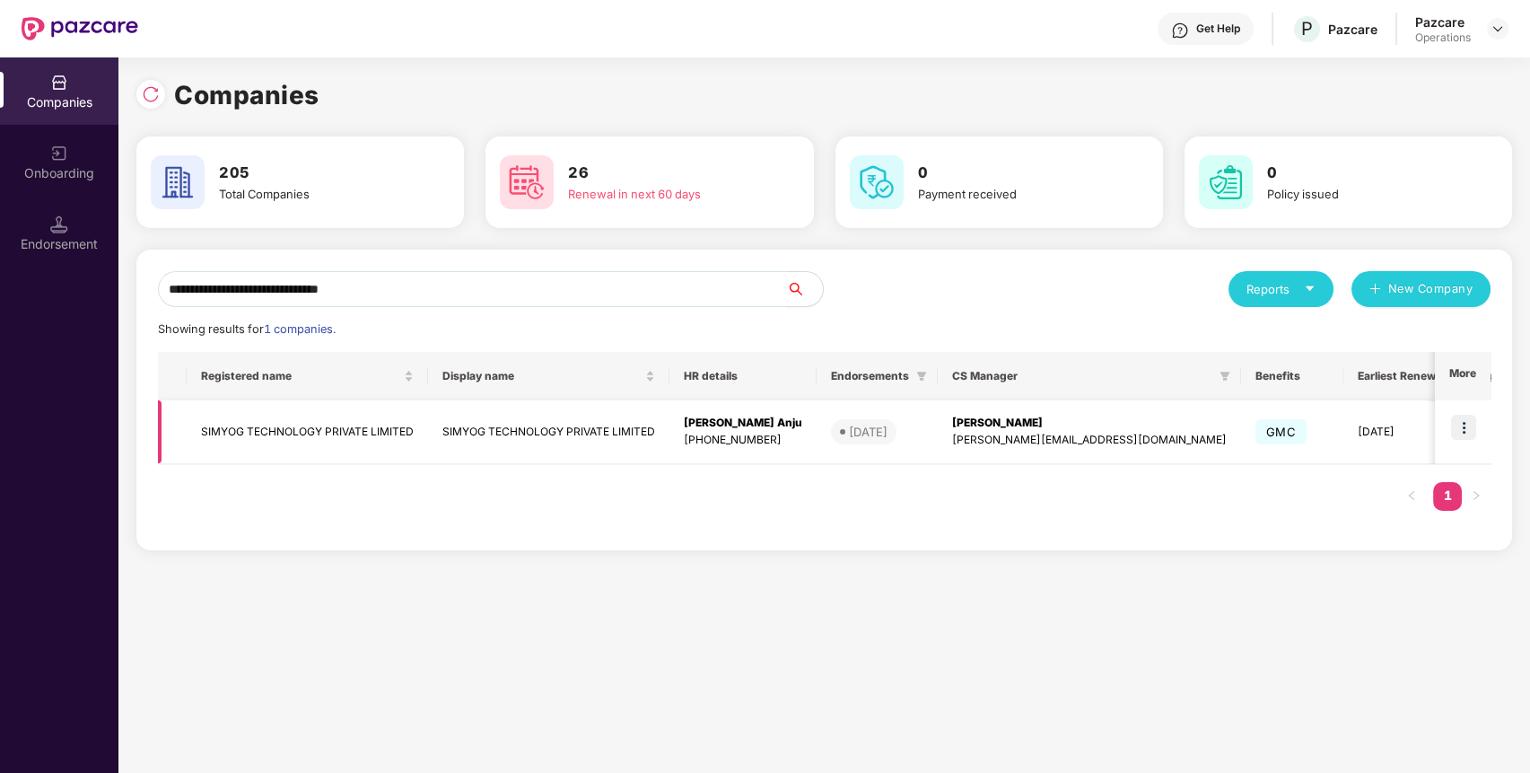
type input "**********"
click at [1460, 434] on img at bounding box center [1463, 427] width 25 height 25
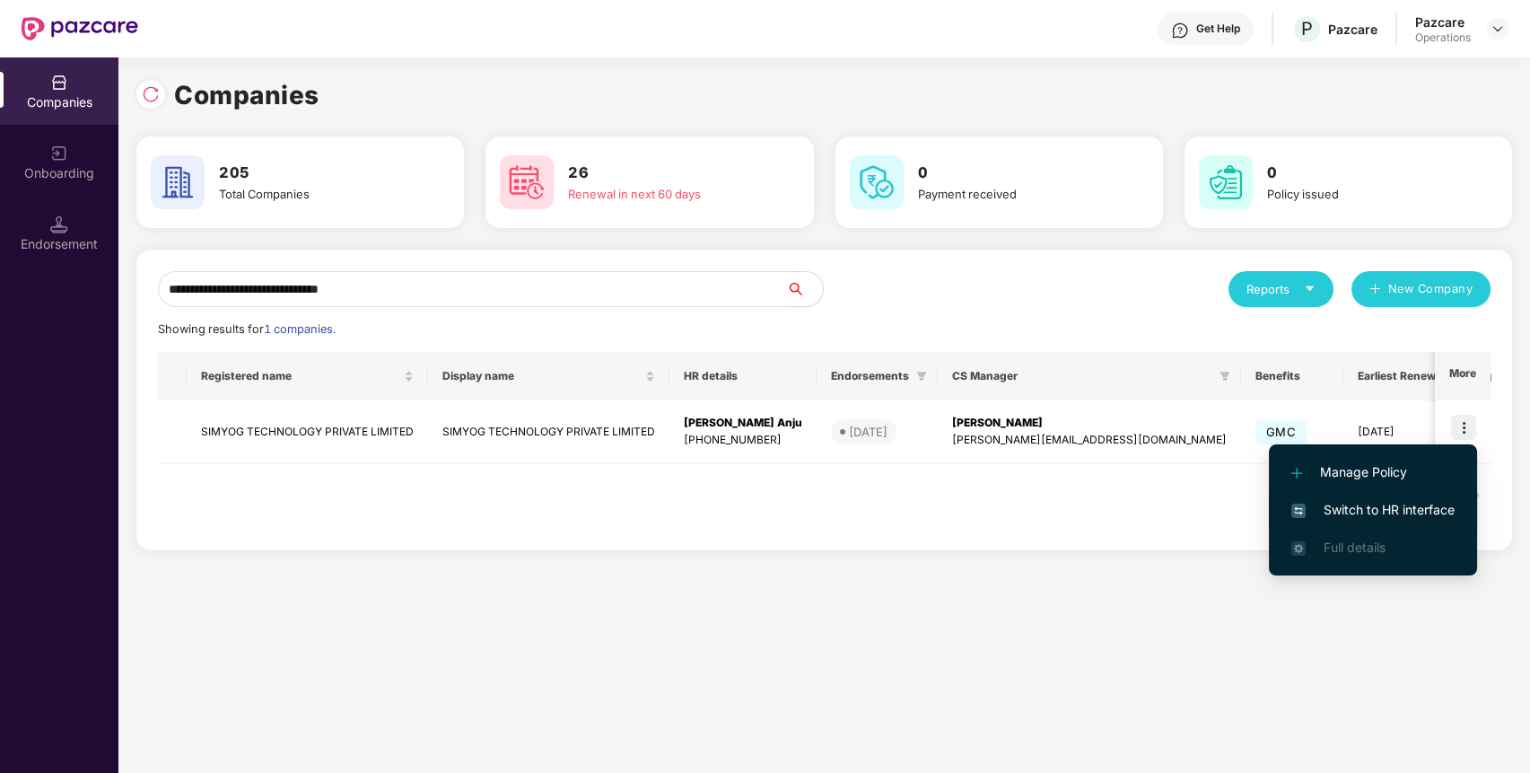
click at [1393, 516] on span "Switch to HR interface" at bounding box center [1372, 510] width 163 height 20
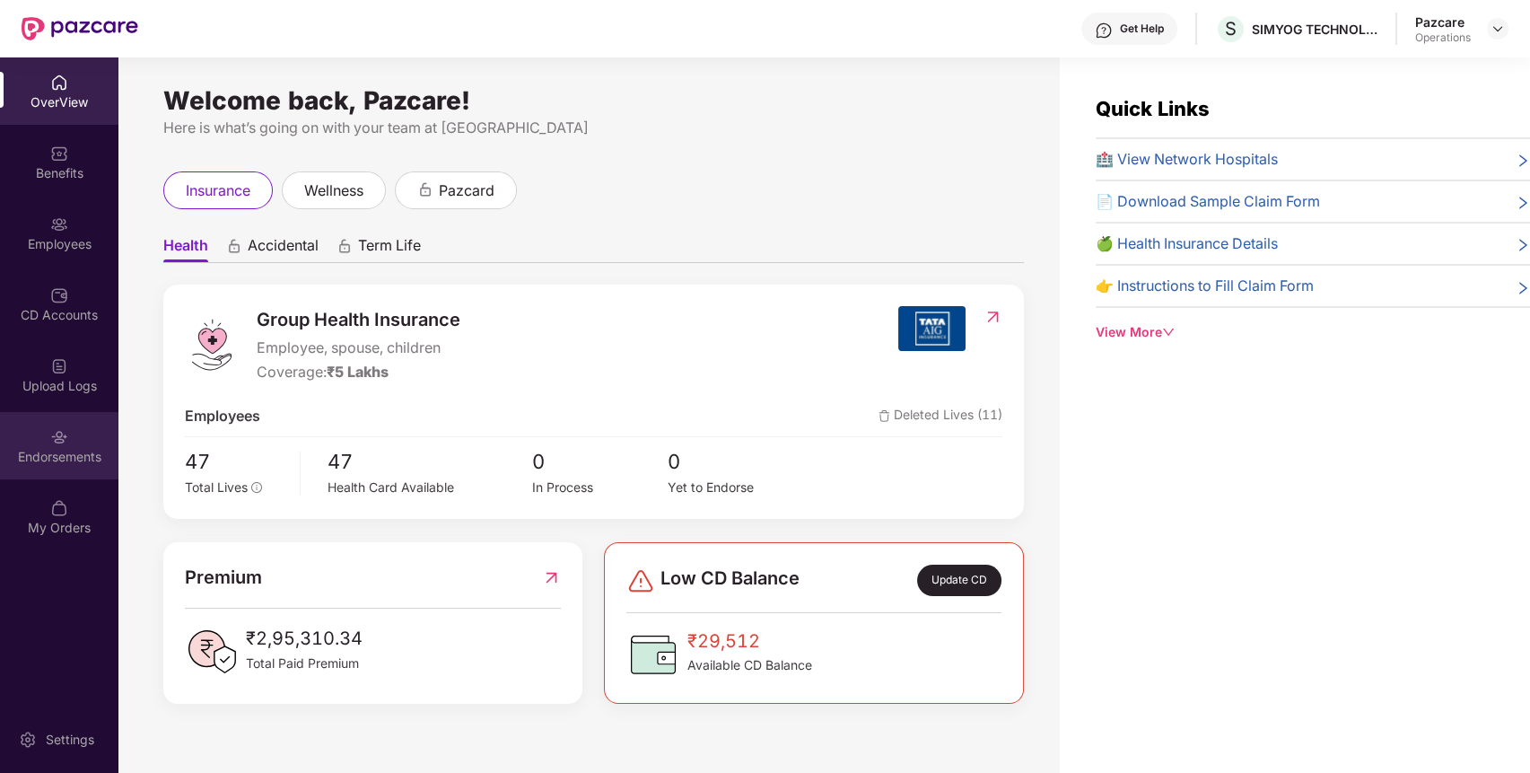
click at [85, 453] on div "Endorsements" at bounding box center [59, 457] width 118 height 18
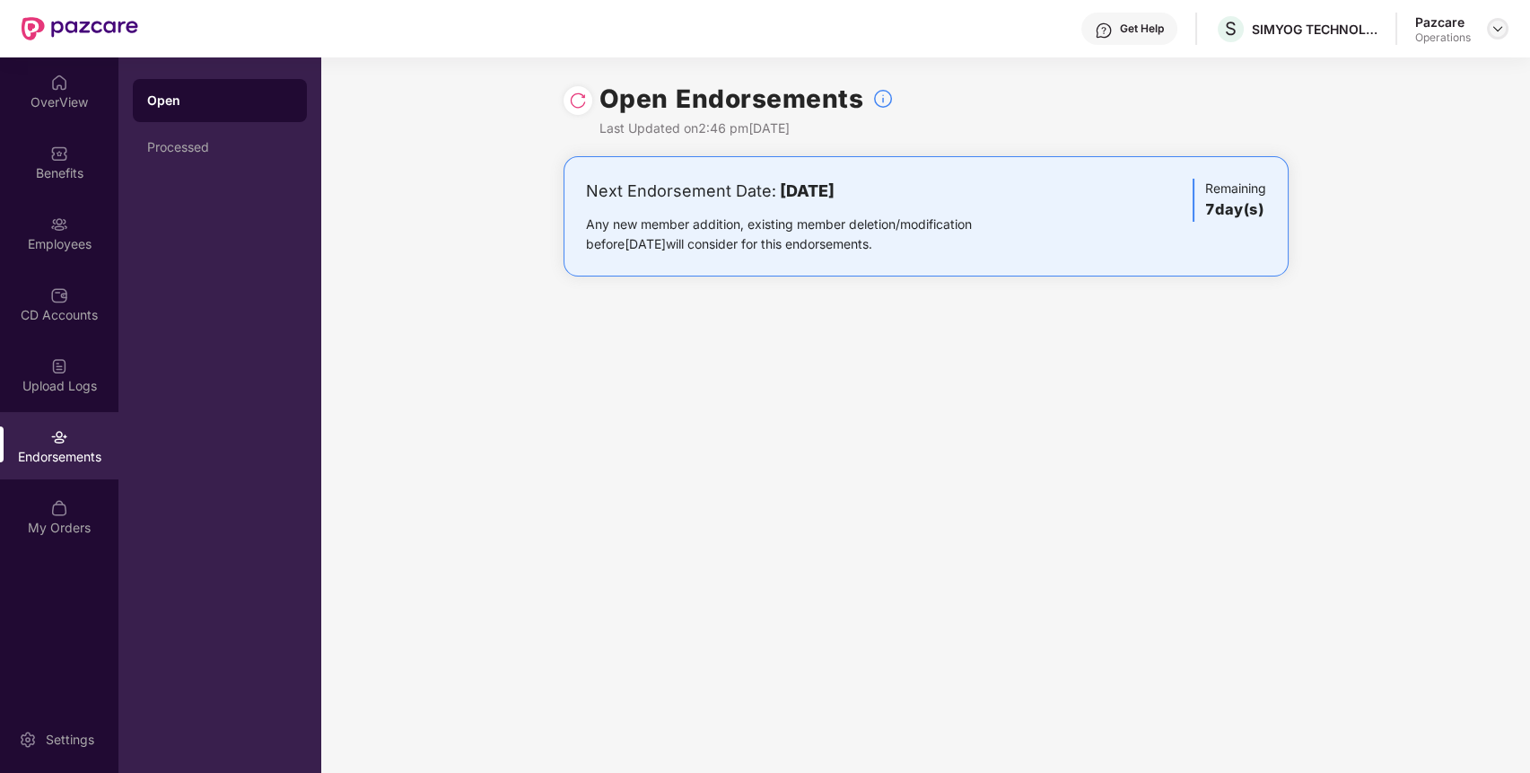
click at [1506, 28] on div at bounding box center [1498, 29] width 22 height 22
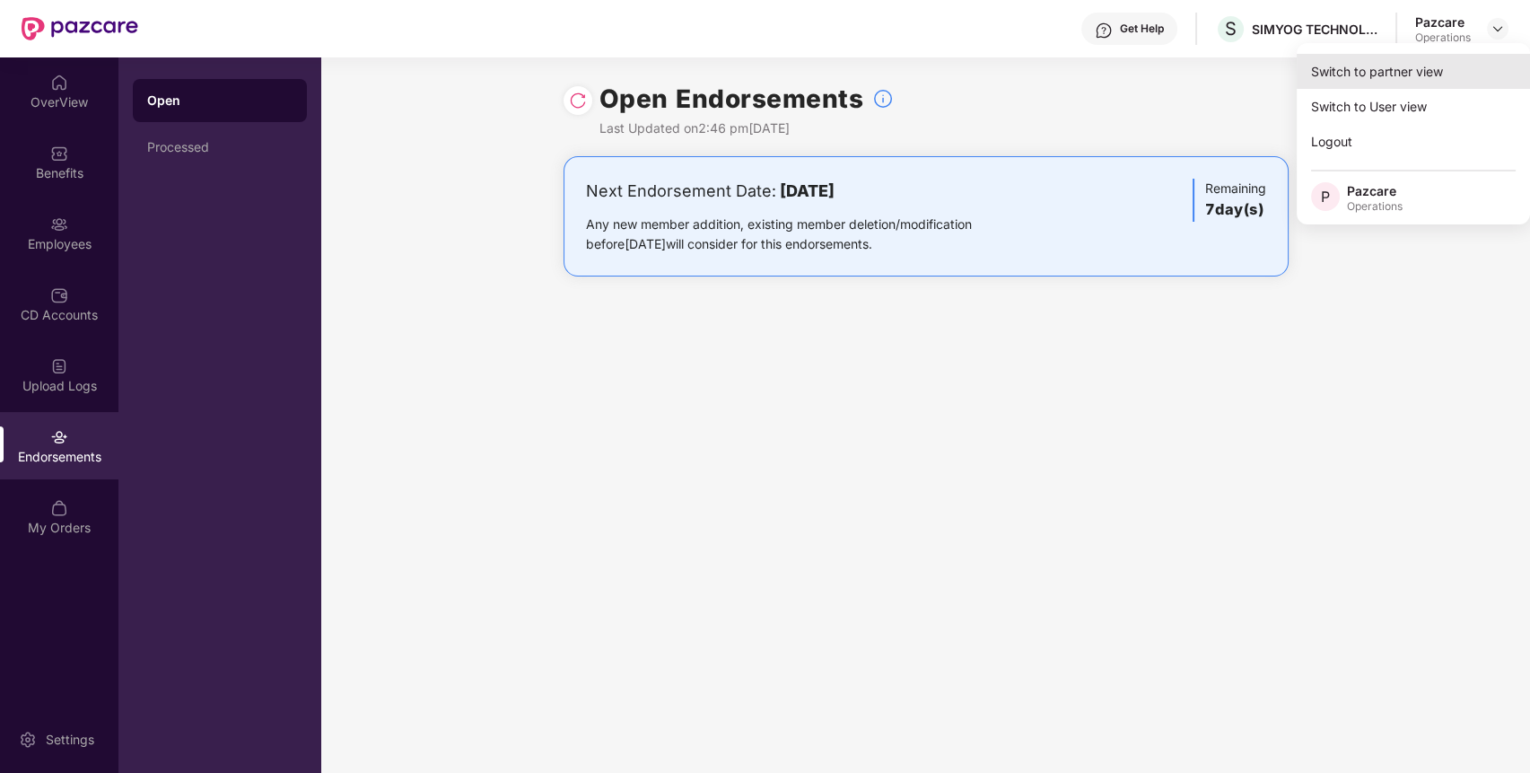
click at [1449, 60] on div "Switch to partner view" at bounding box center [1413, 71] width 233 height 35
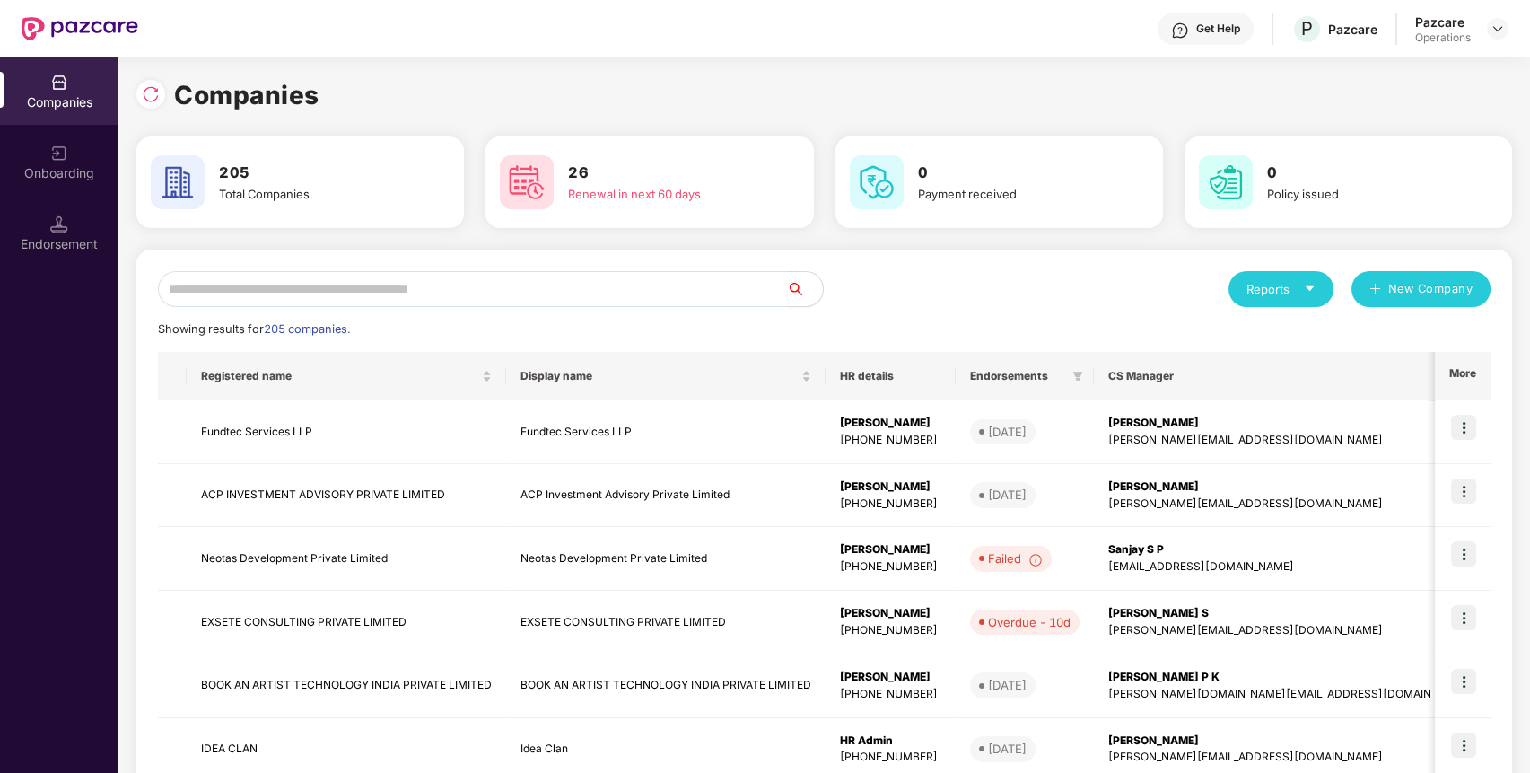
click at [626, 296] on input "text" at bounding box center [472, 289] width 629 height 36
type input "*"
paste input "****"
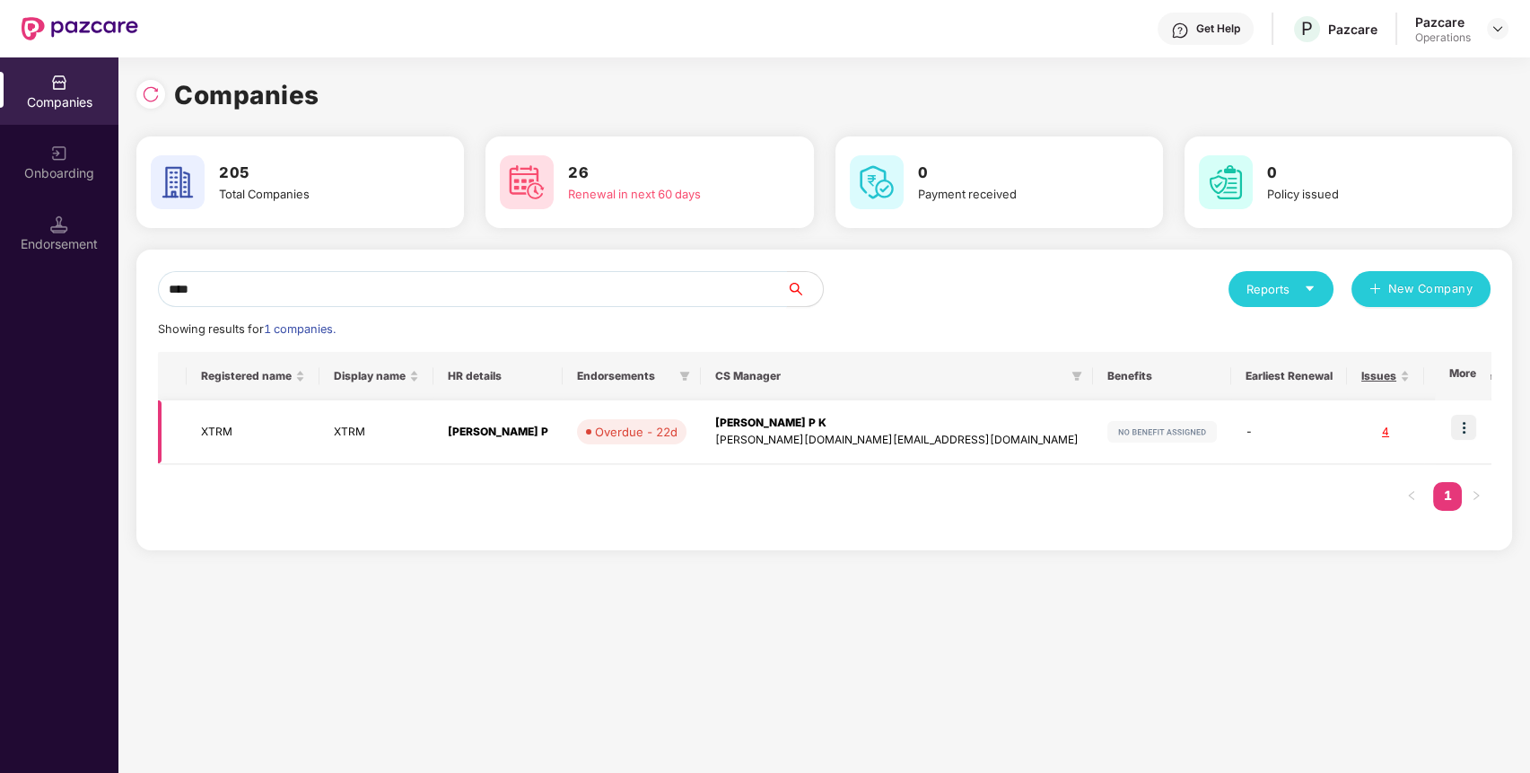
type input "****"
click at [1465, 432] on img at bounding box center [1463, 427] width 25 height 25
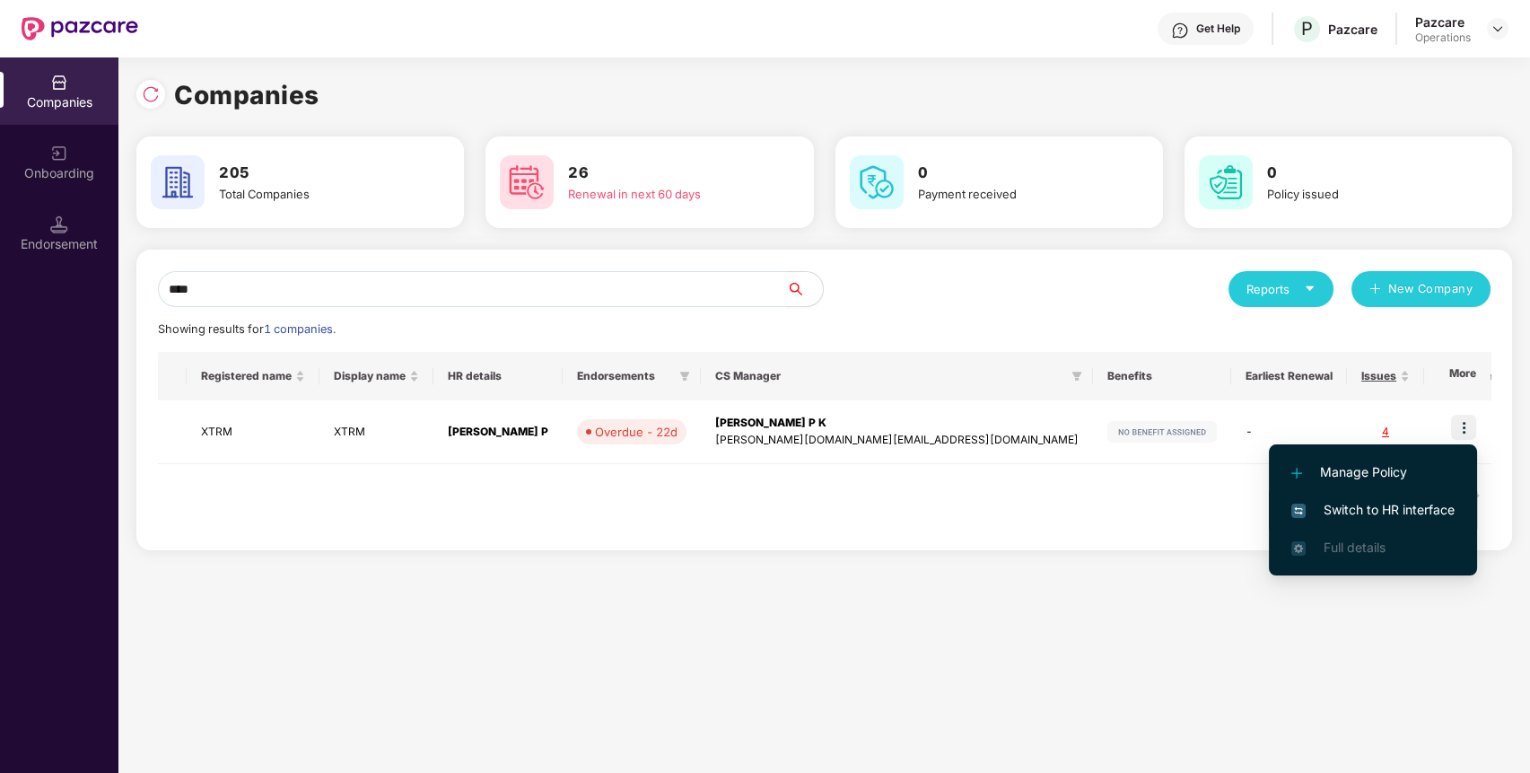
click at [1374, 497] on li "Switch to HR interface" at bounding box center [1373, 510] width 208 height 38
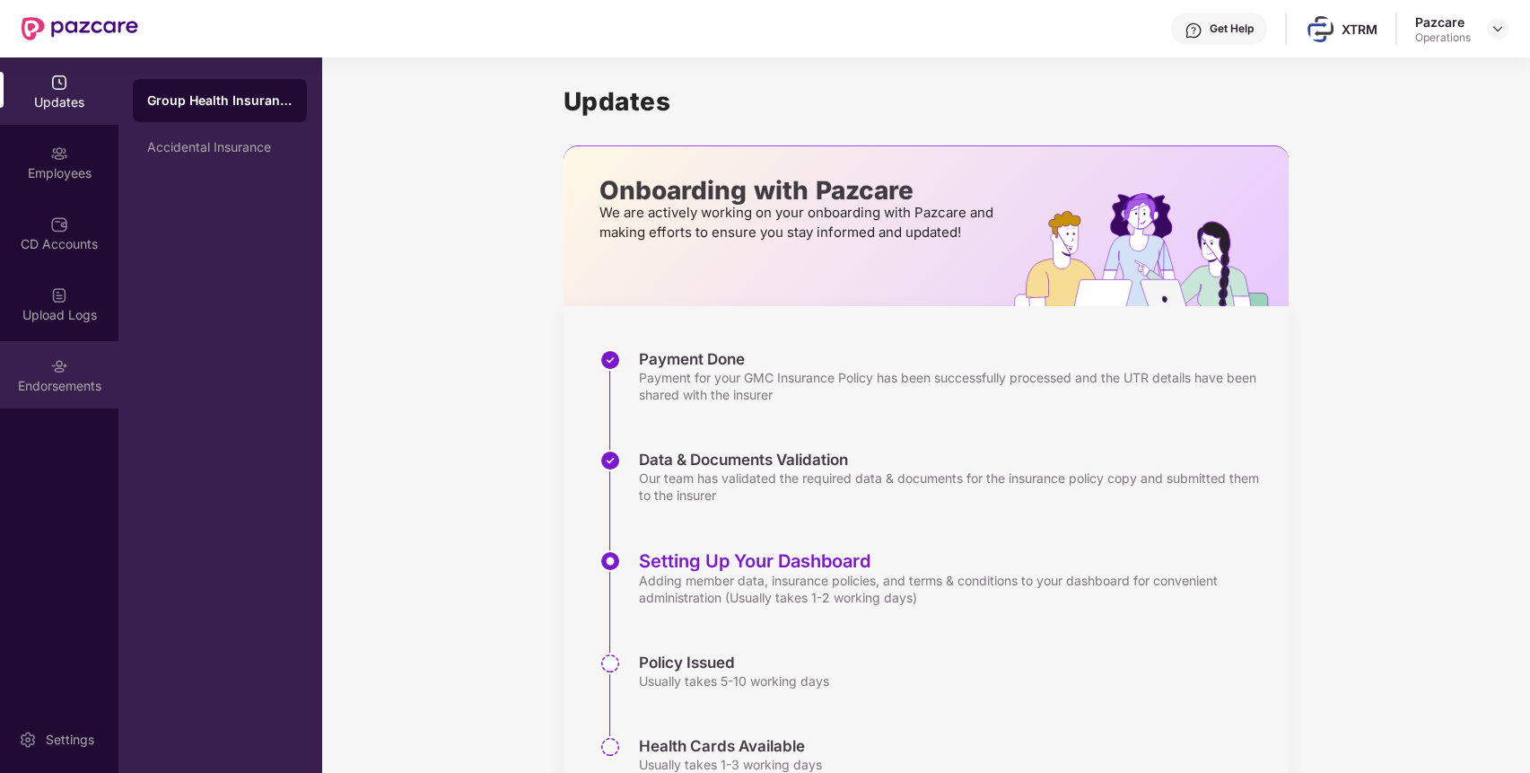
click at [80, 373] on div "Endorsements" at bounding box center [59, 374] width 118 height 67
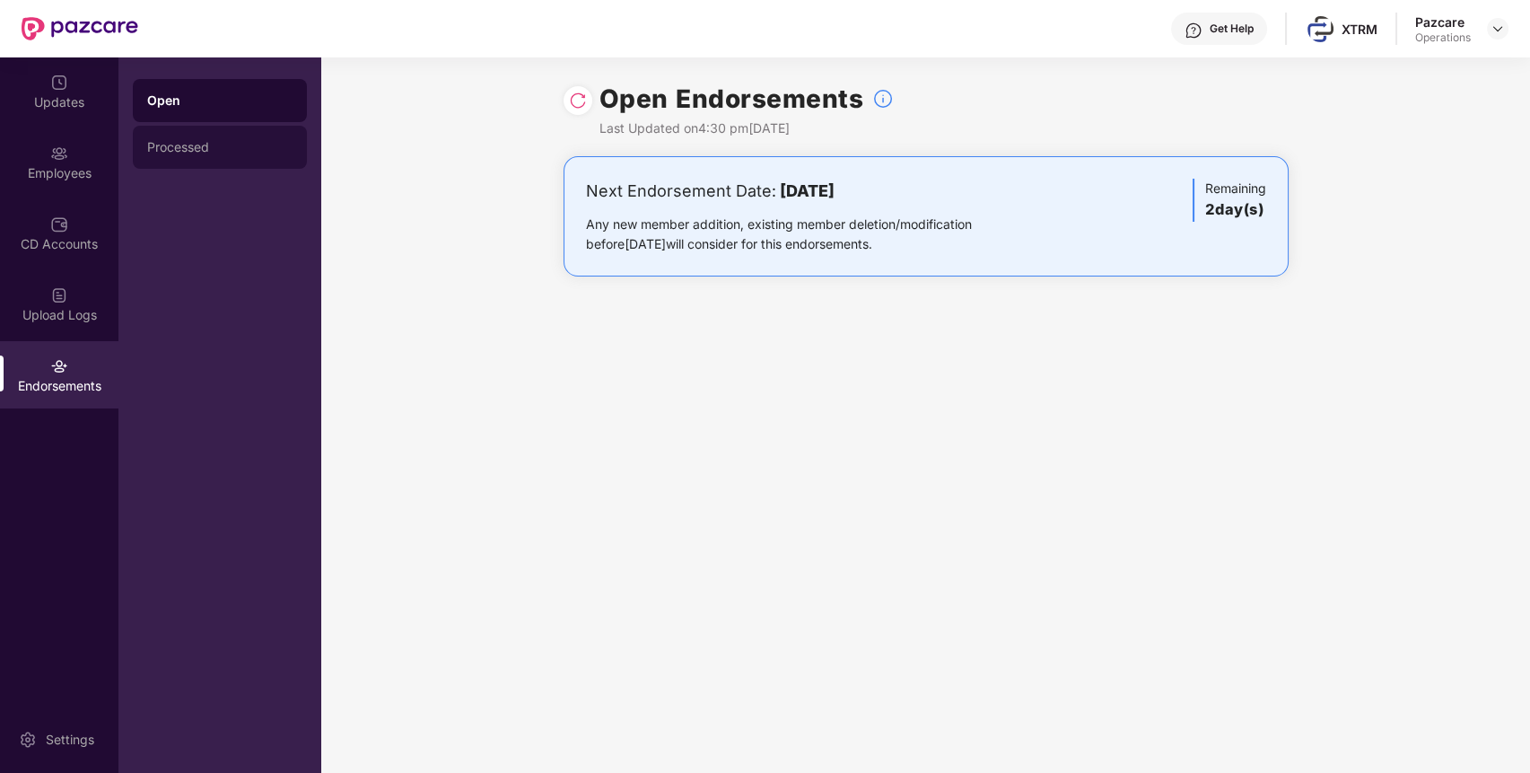
click at [190, 146] on div "Processed" at bounding box center [219, 147] width 145 height 14
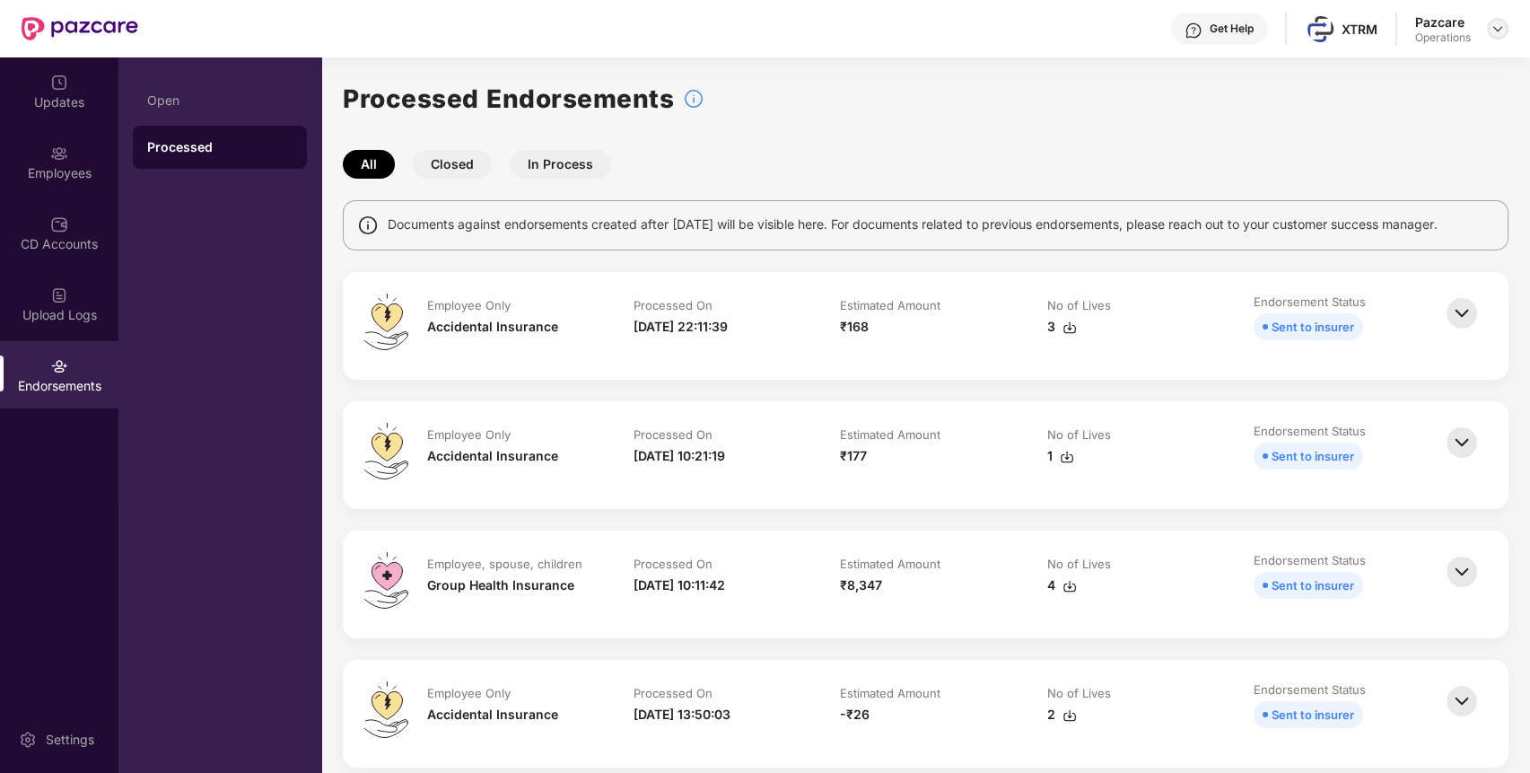
click at [1491, 24] on img at bounding box center [1498, 29] width 14 height 14
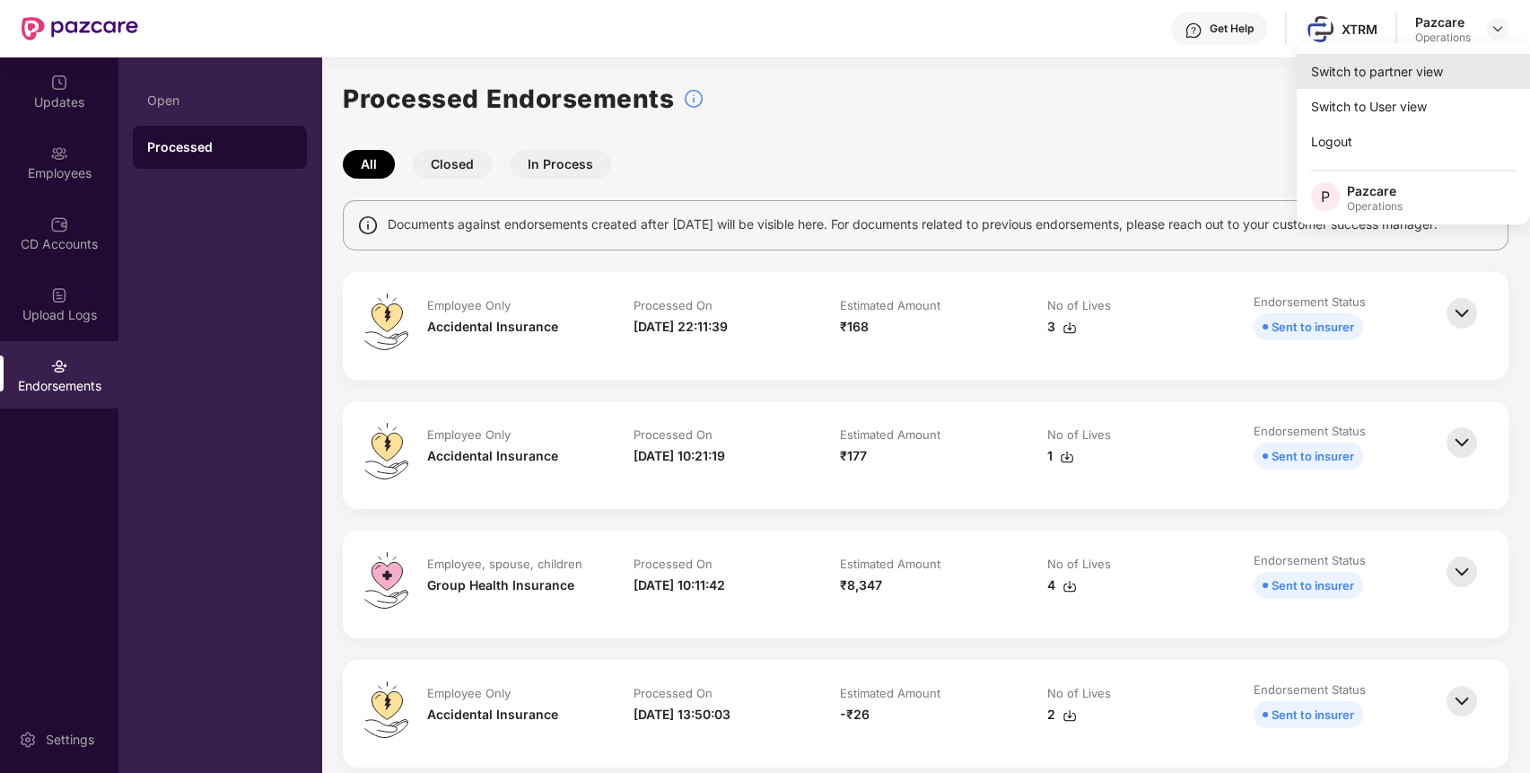
click at [1429, 66] on div "Switch to partner view" at bounding box center [1413, 71] width 233 height 35
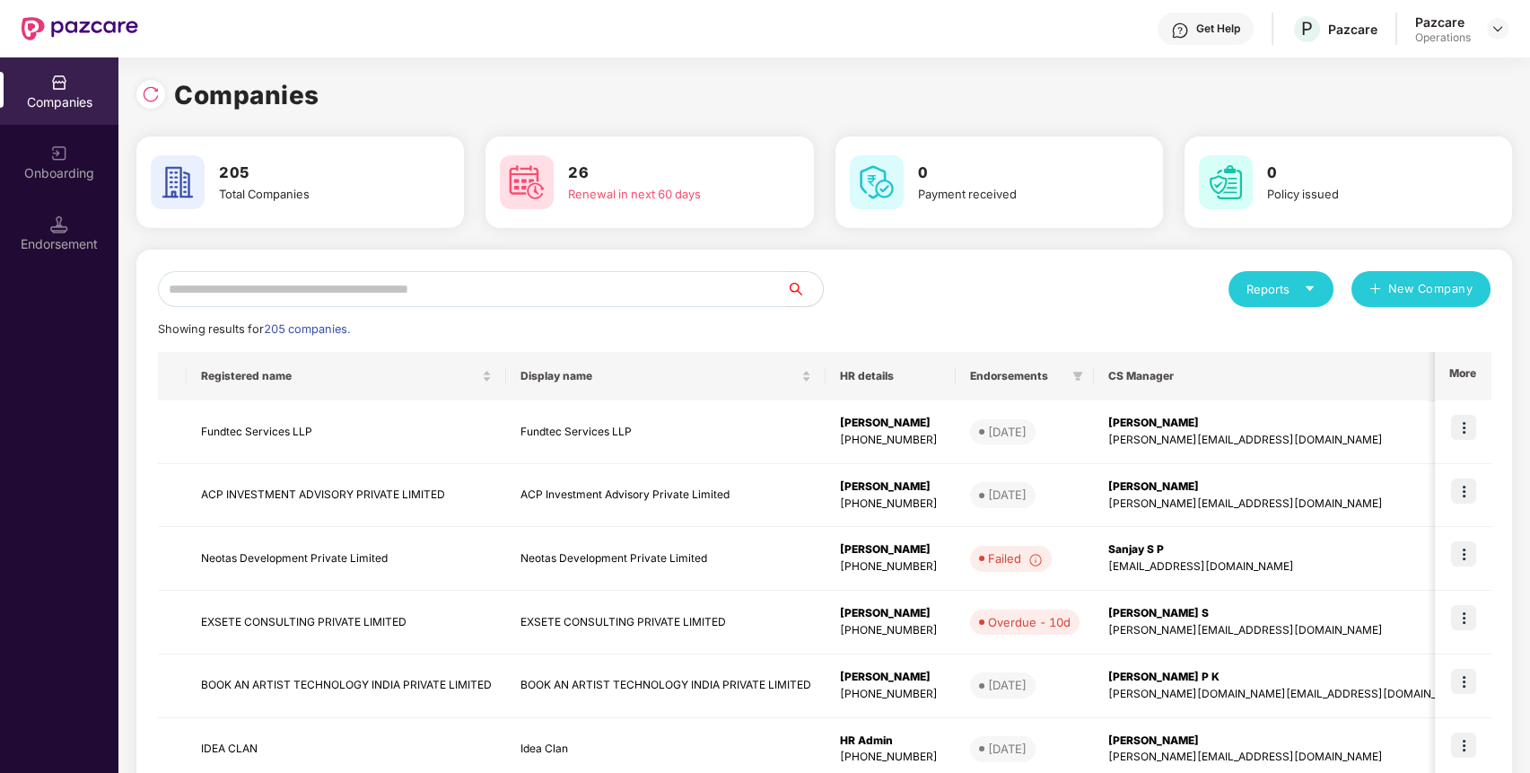
click at [35, 236] on div "Endorsement" at bounding box center [59, 244] width 118 height 18
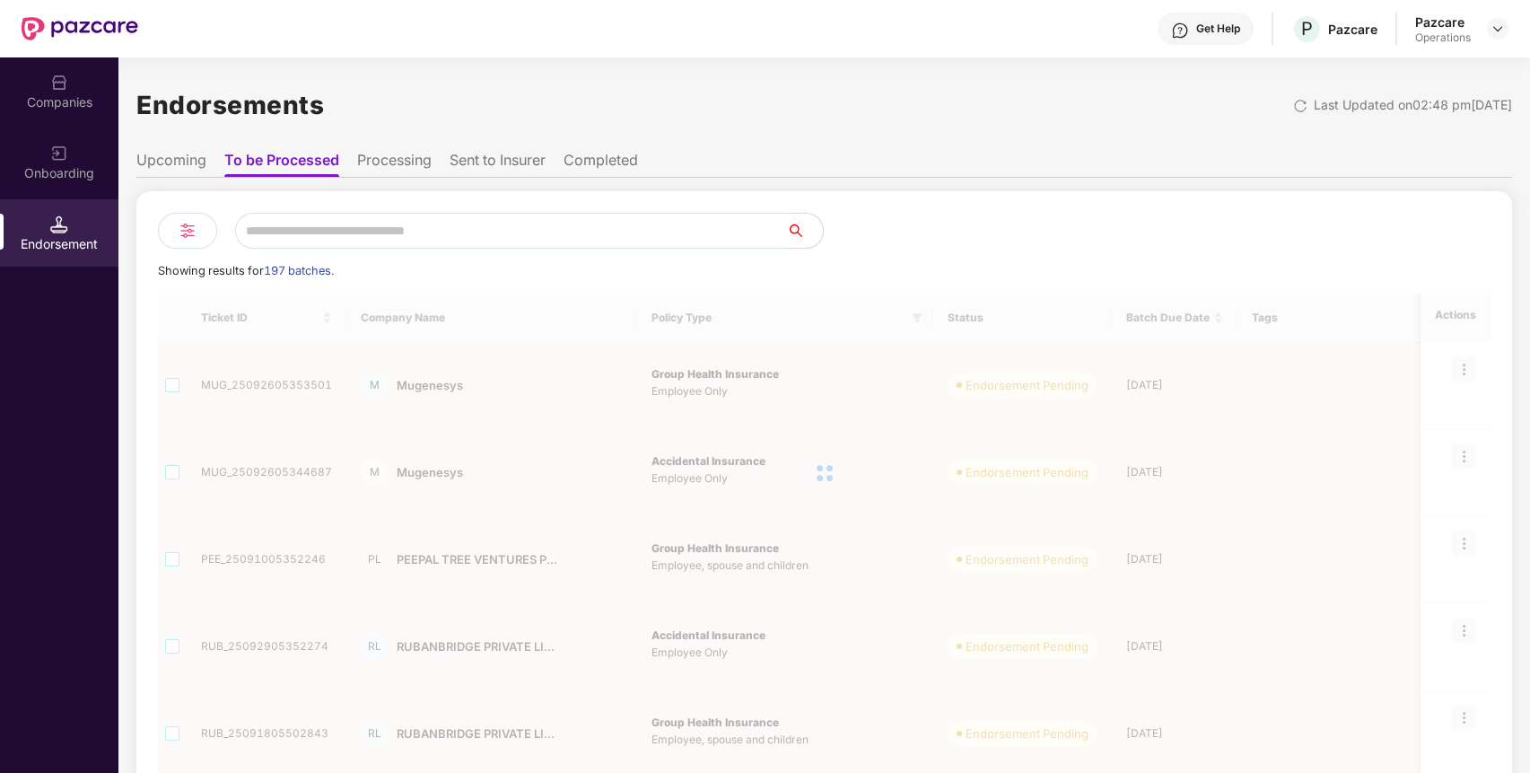
click at [401, 227] on input "text" at bounding box center [511, 231] width 552 height 36
paste input "****"
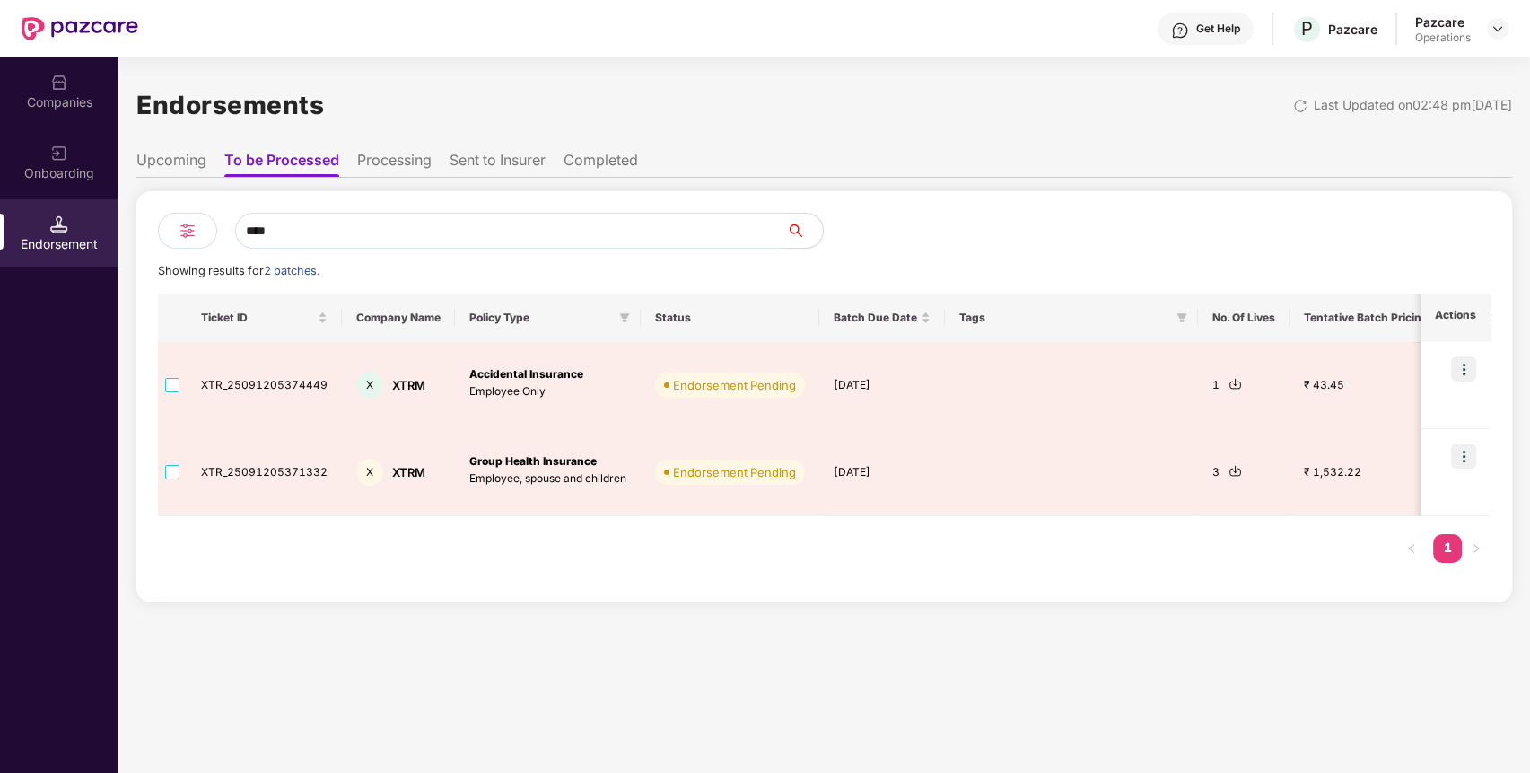
type input "****"
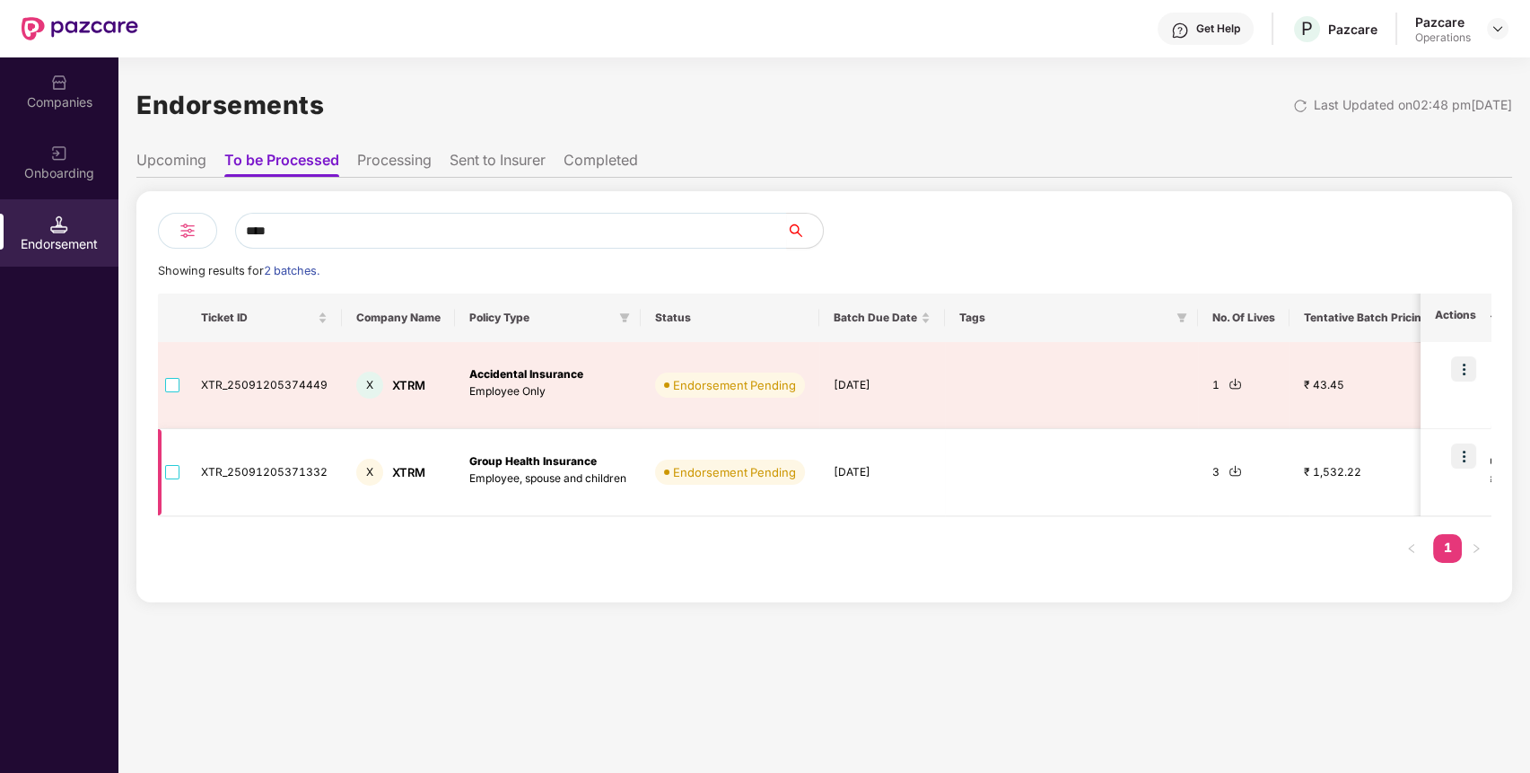
click at [287, 472] on td "XTR_25091205371332" at bounding box center [264, 472] width 155 height 87
click at [1465, 454] on img at bounding box center [1463, 455] width 25 height 25
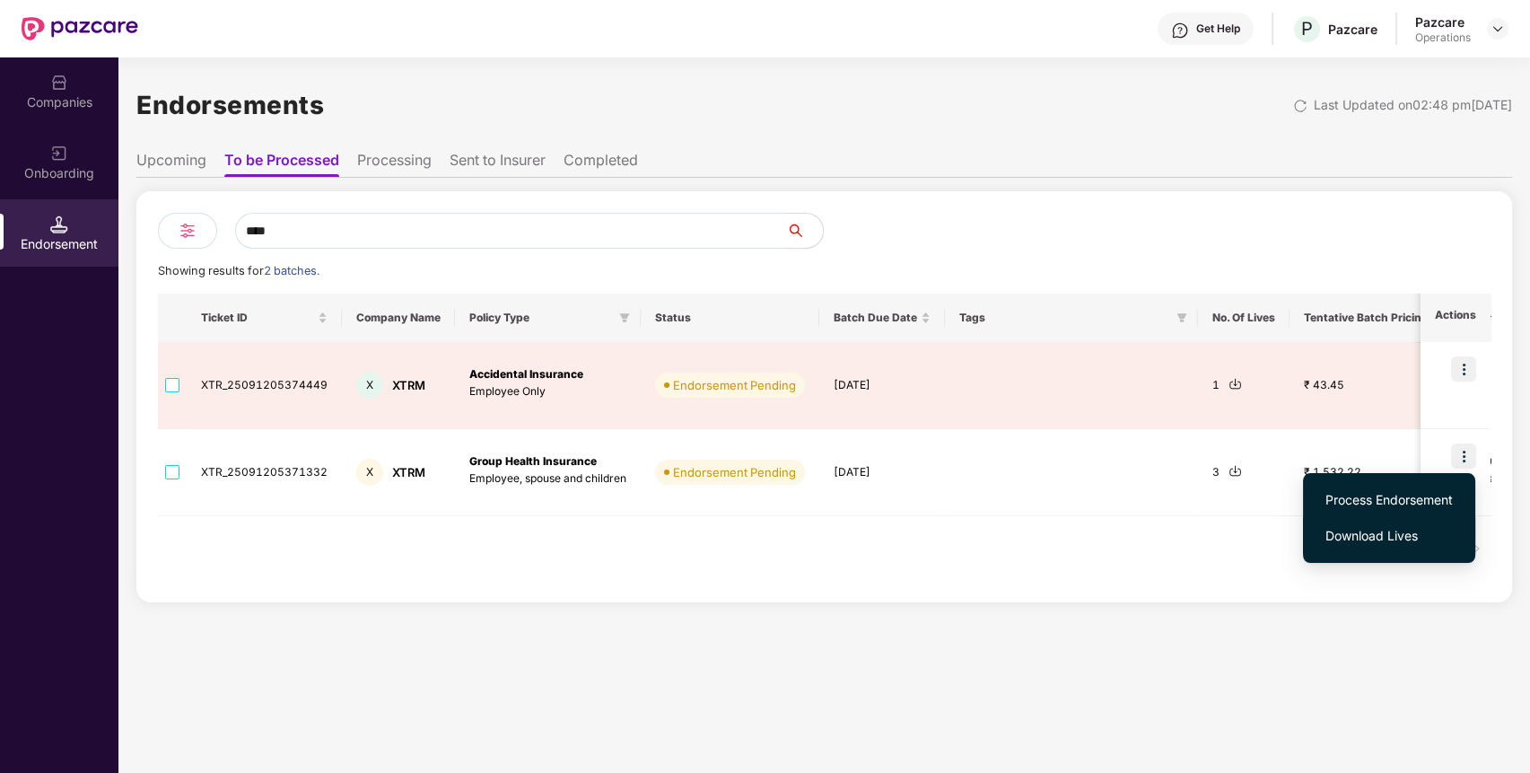
click at [1354, 537] on span "Download Lives" at bounding box center [1388, 536] width 127 height 20
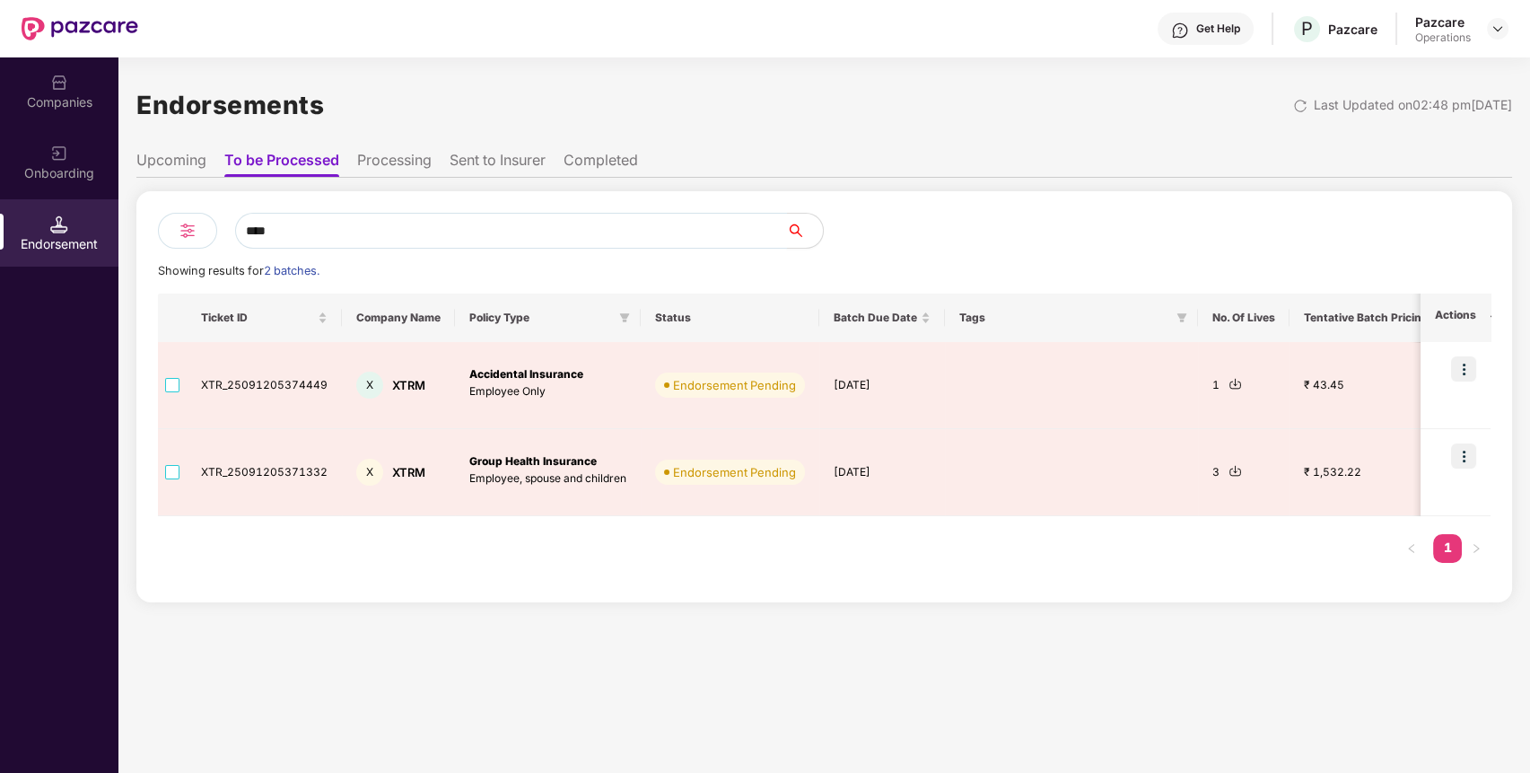
click at [264, 230] on input "****" at bounding box center [511, 231] width 552 height 36
click at [62, 89] on img at bounding box center [59, 83] width 18 height 18
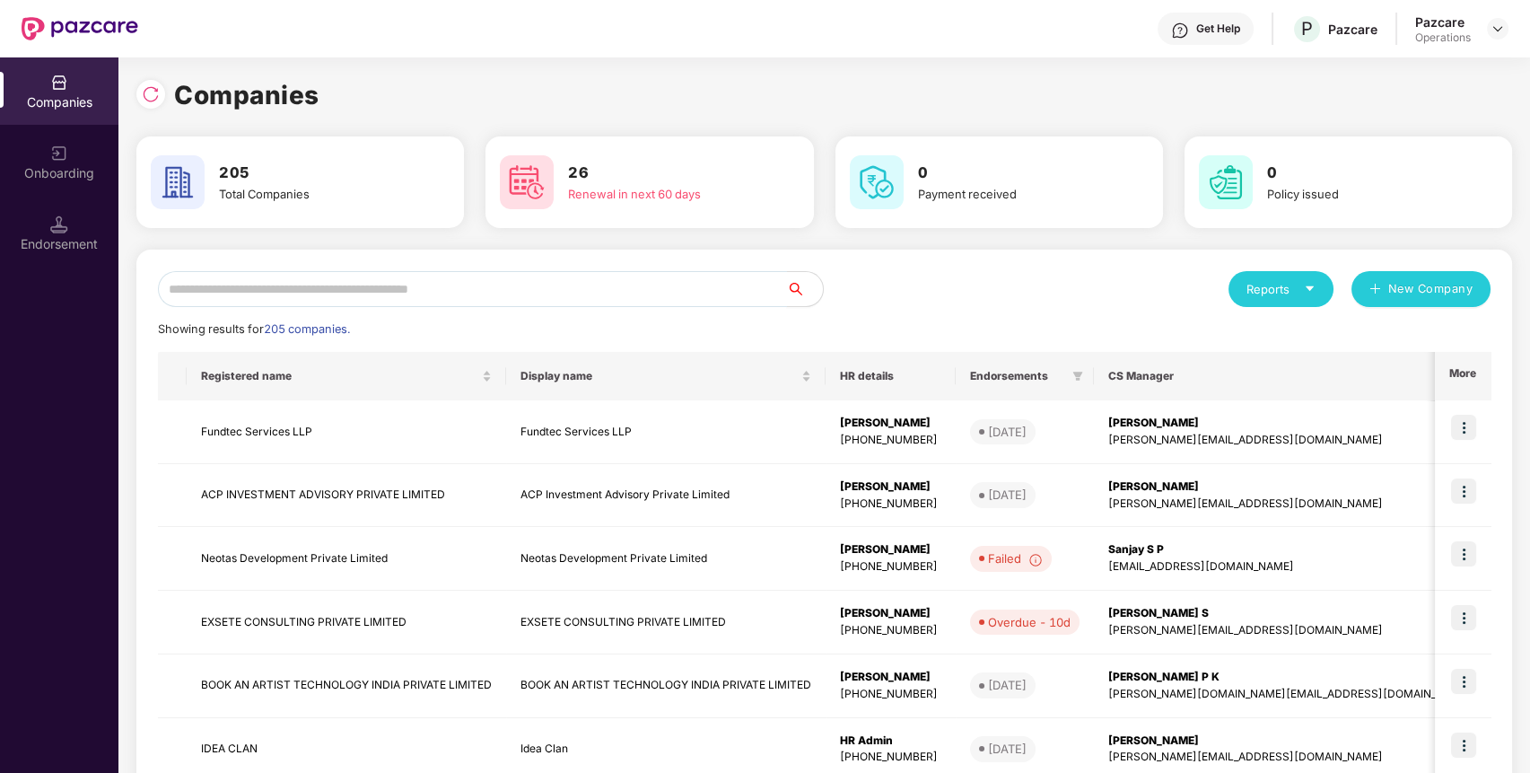
click at [375, 285] on input "text" at bounding box center [472, 289] width 629 height 36
paste input "****"
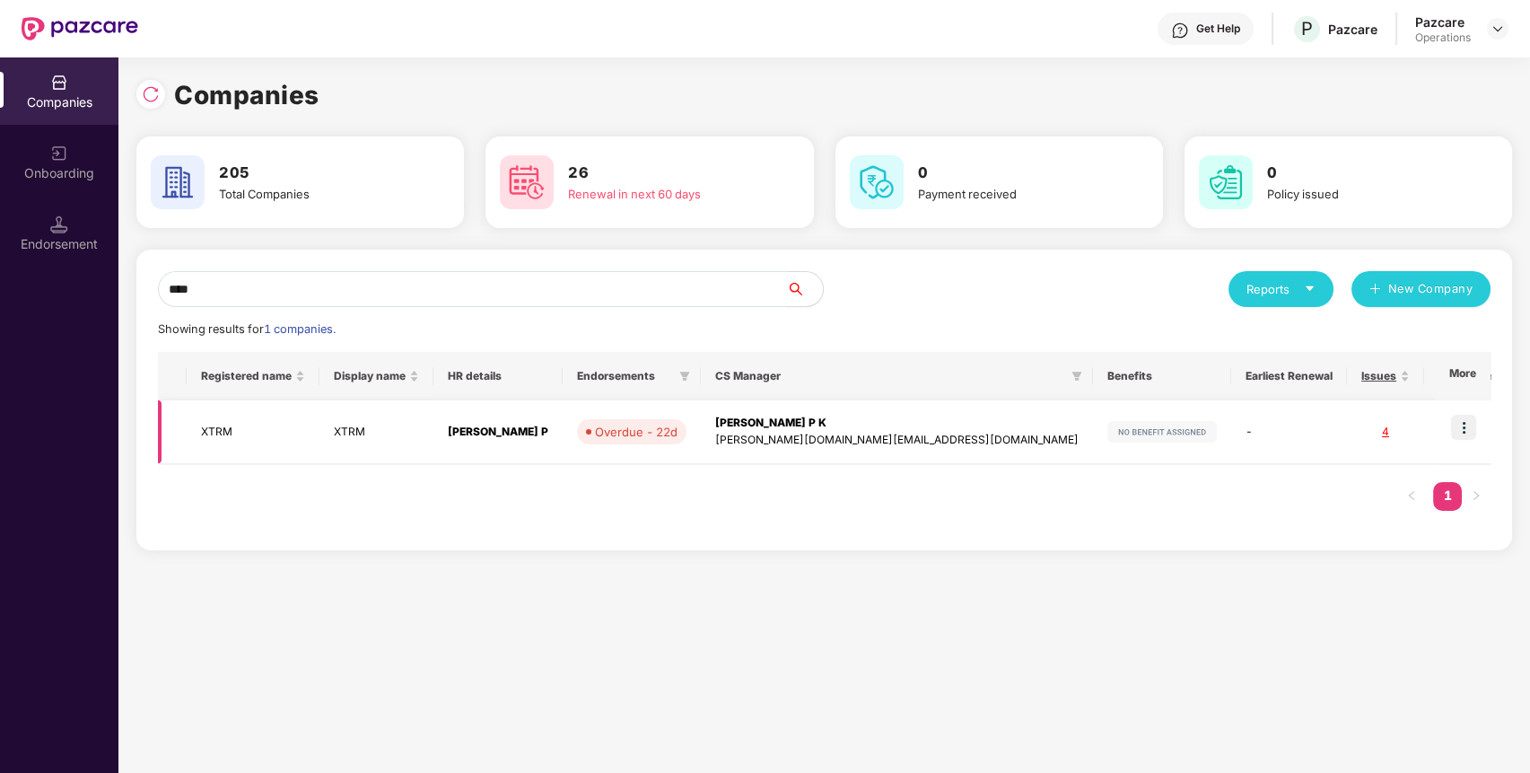
type input "****"
click at [1470, 433] on img at bounding box center [1463, 427] width 25 height 25
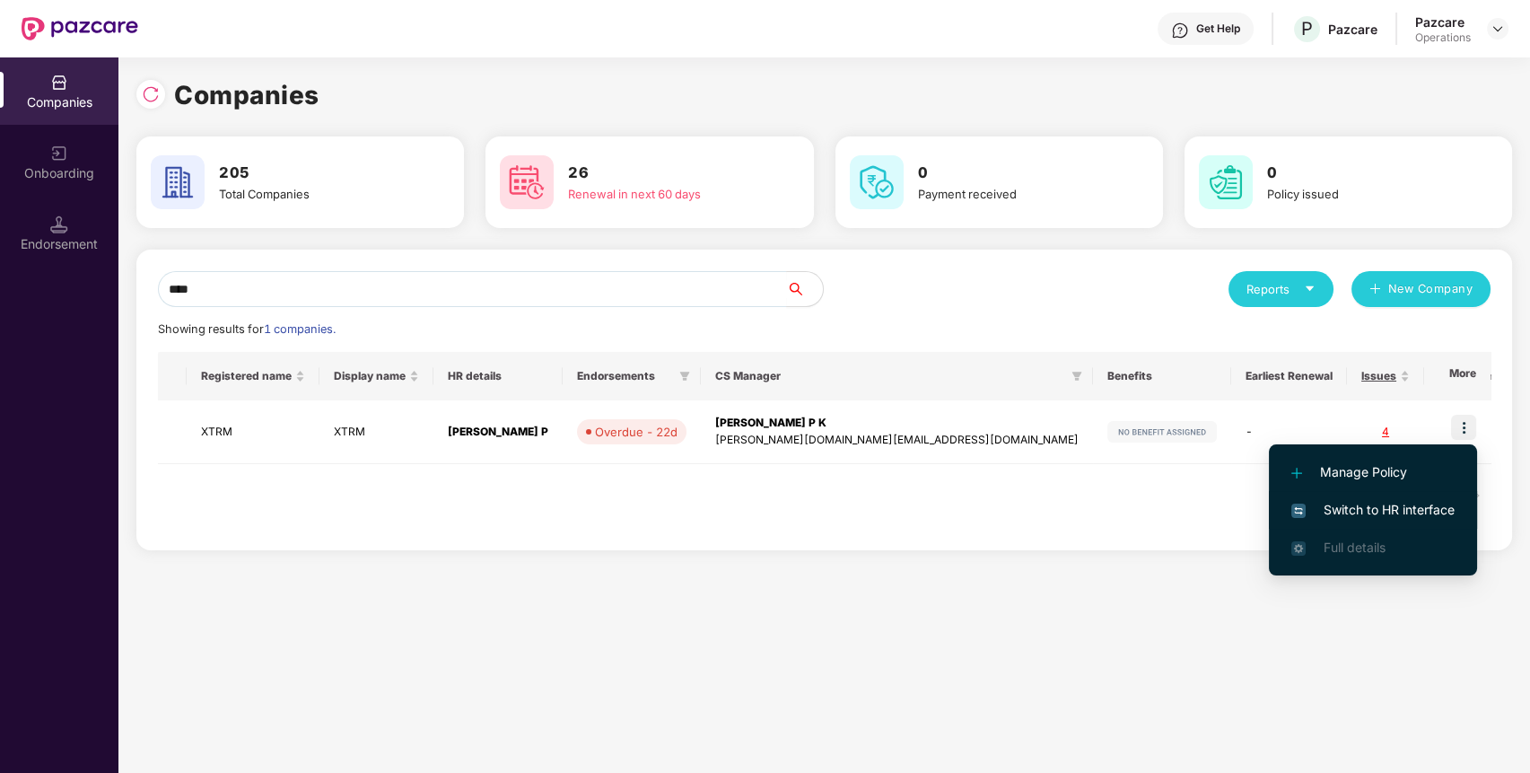
click at [1353, 524] on li "Switch to HR interface" at bounding box center [1373, 510] width 208 height 38
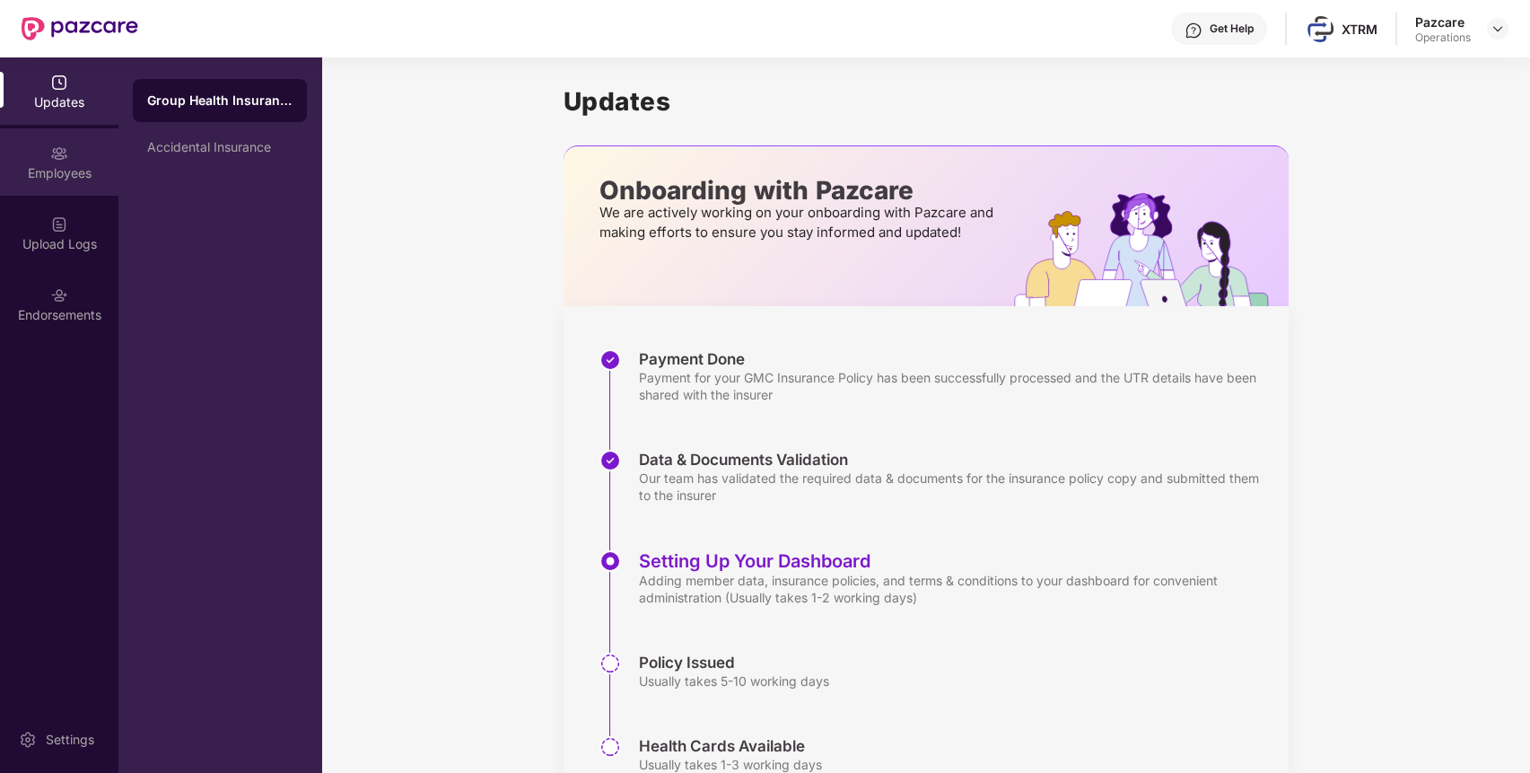
click at [57, 179] on div "Employees" at bounding box center [59, 173] width 118 height 18
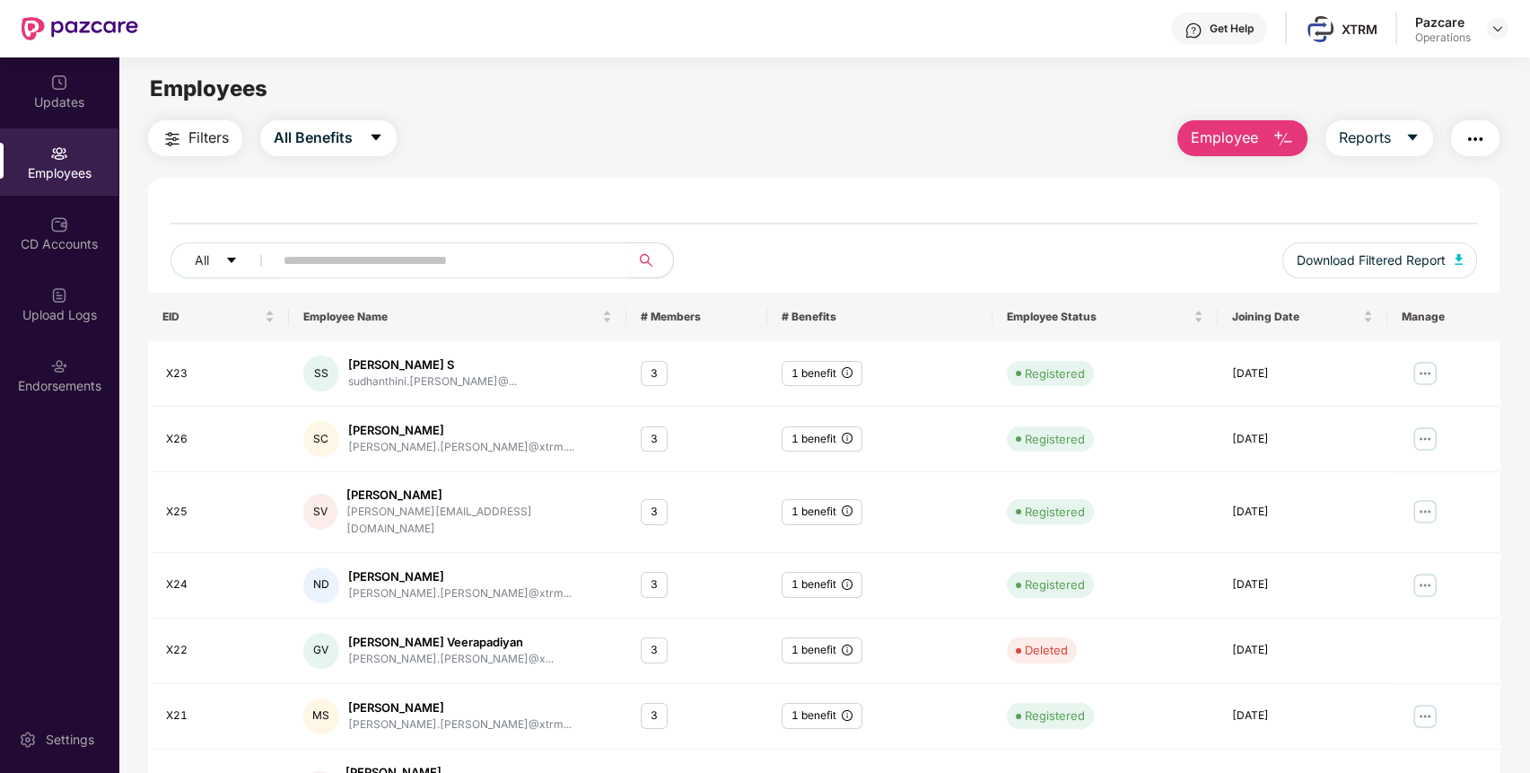
click at [1468, 130] on img "button" at bounding box center [1476, 139] width 22 height 22
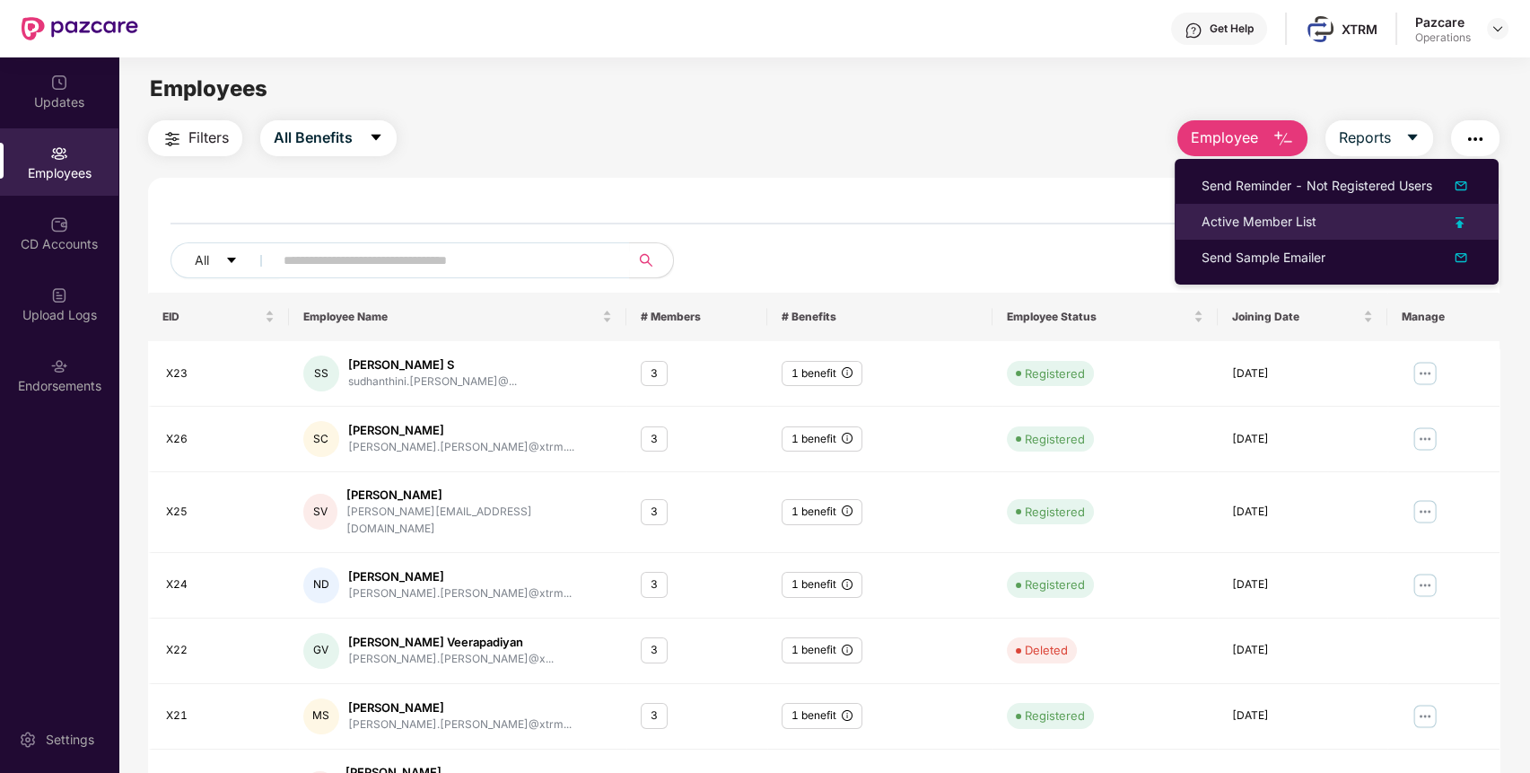
click at [1264, 230] on div "Active Member List" at bounding box center [1259, 222] width 115 height 20
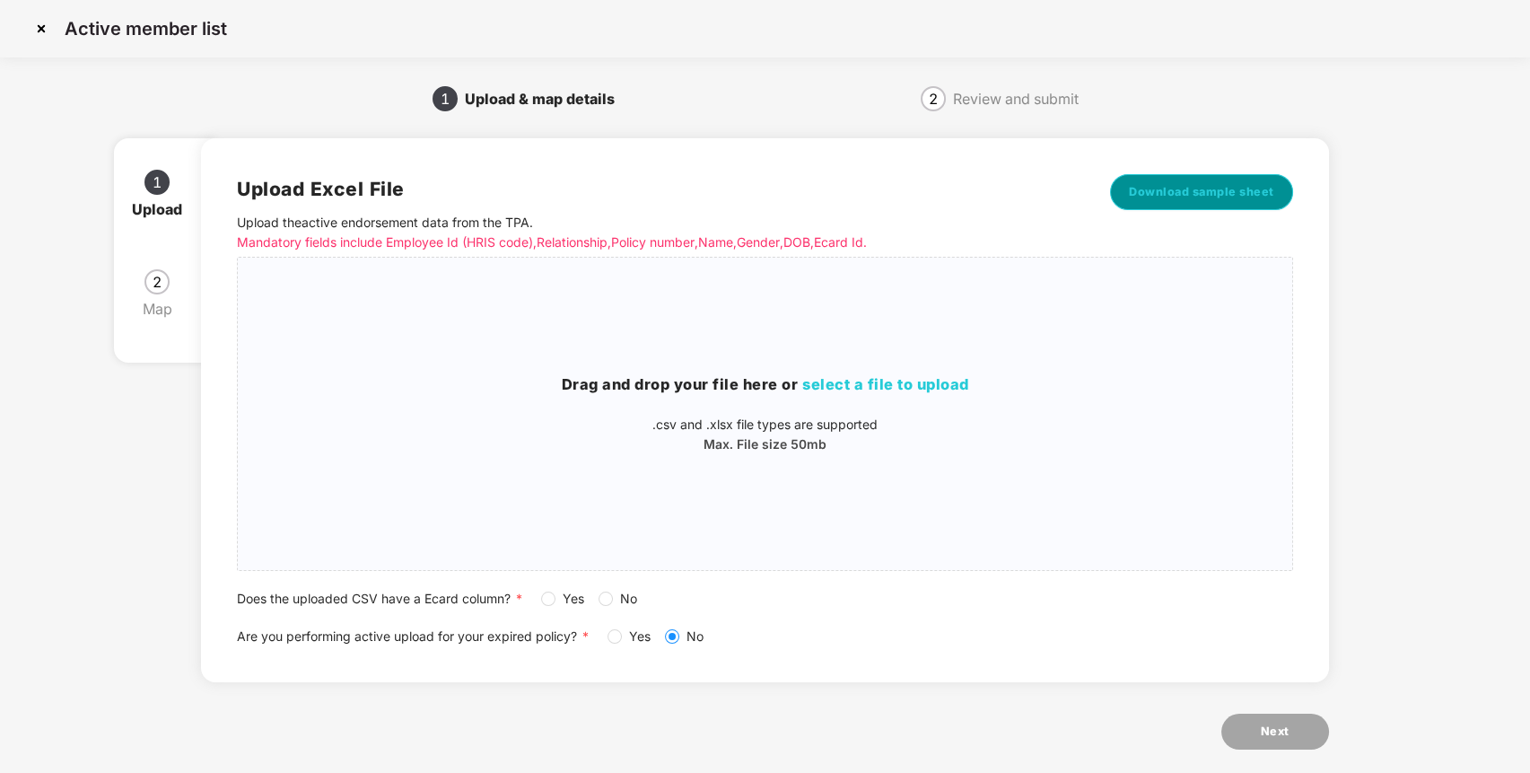
click at [1224, 201] on button "Download sample sheet" at bounding box center [1201, 192] width 183 height 36
click at [41, 30] on img at bounding box center [41, 28] width 29 height 29
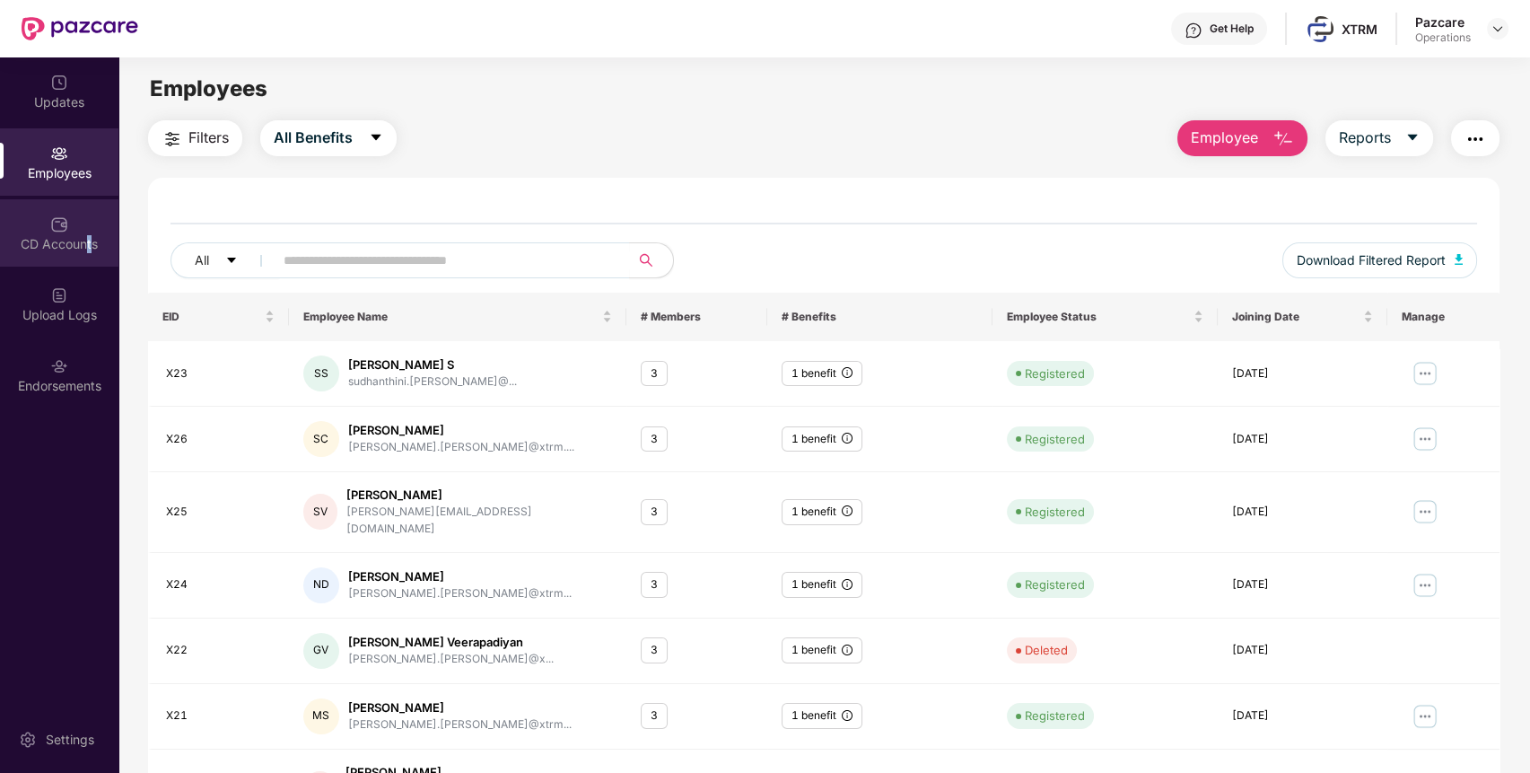
click at [89, 219] on div "CD Accounts" at bounding box center [59, 232] width 118 height 67
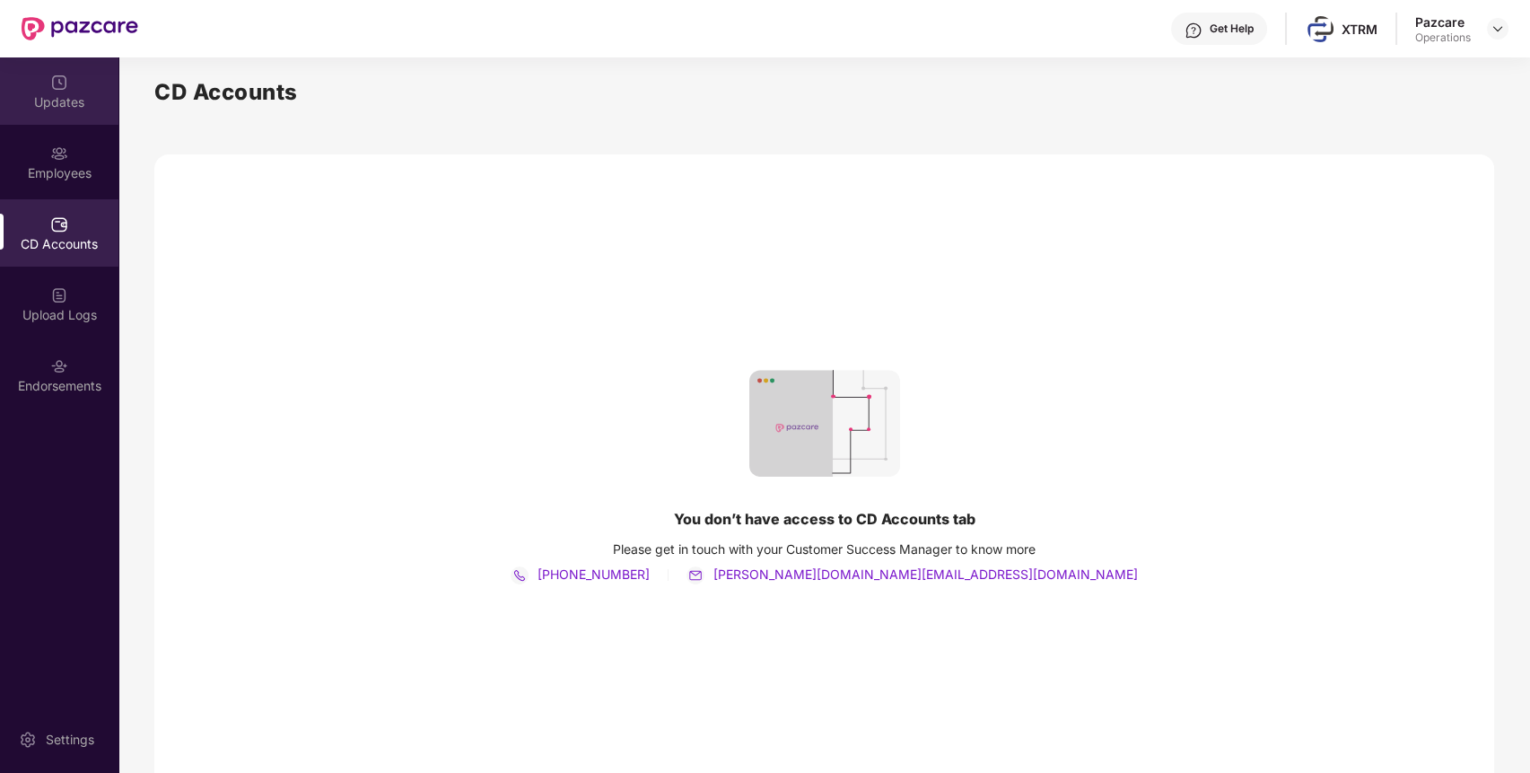
click at [76, 99] on div "Updates" at bounding box center [59, 102] width 118 height 18
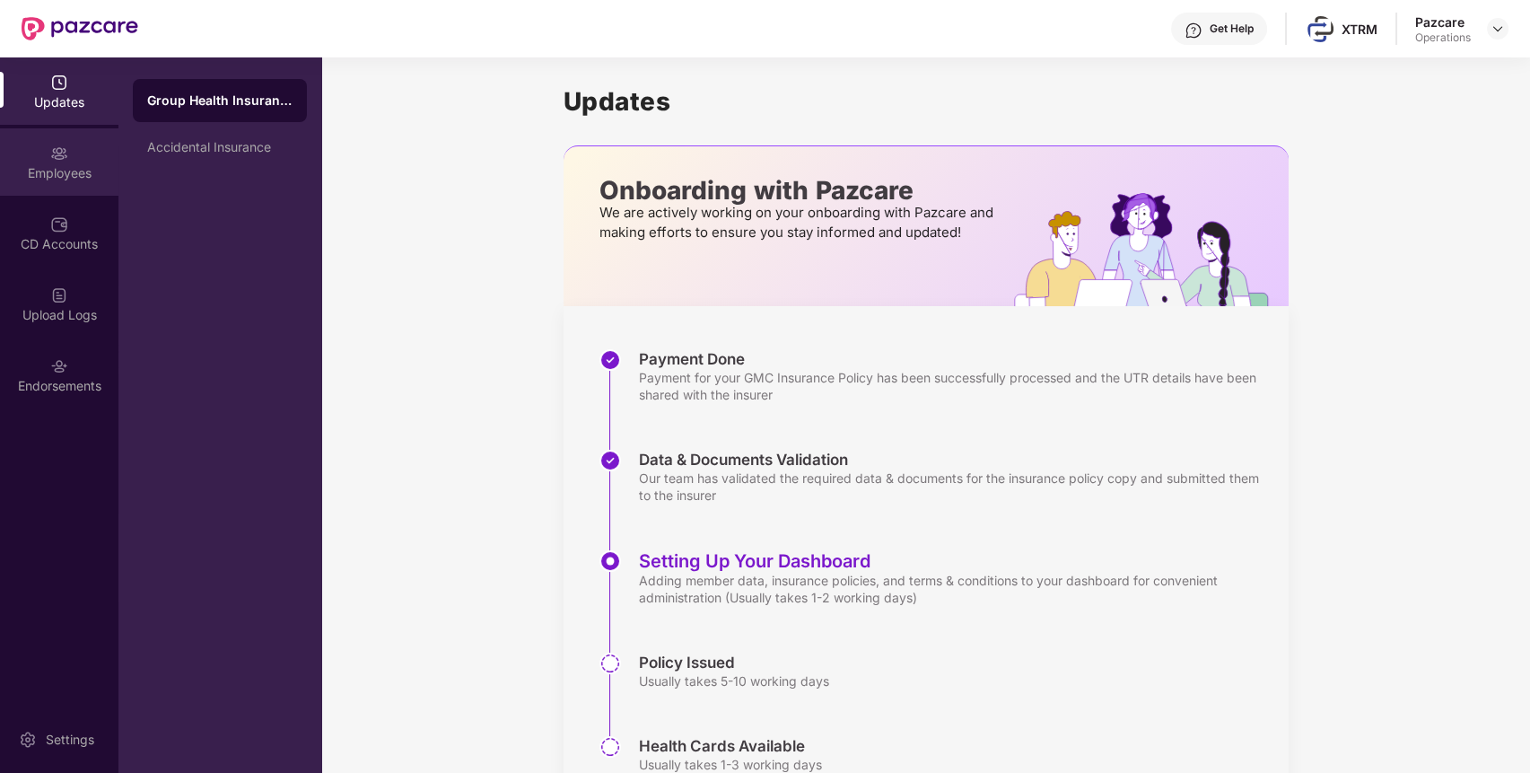
click at [63, 178] on div "Employees" at bounding box center [59, 173] width 118 height 18
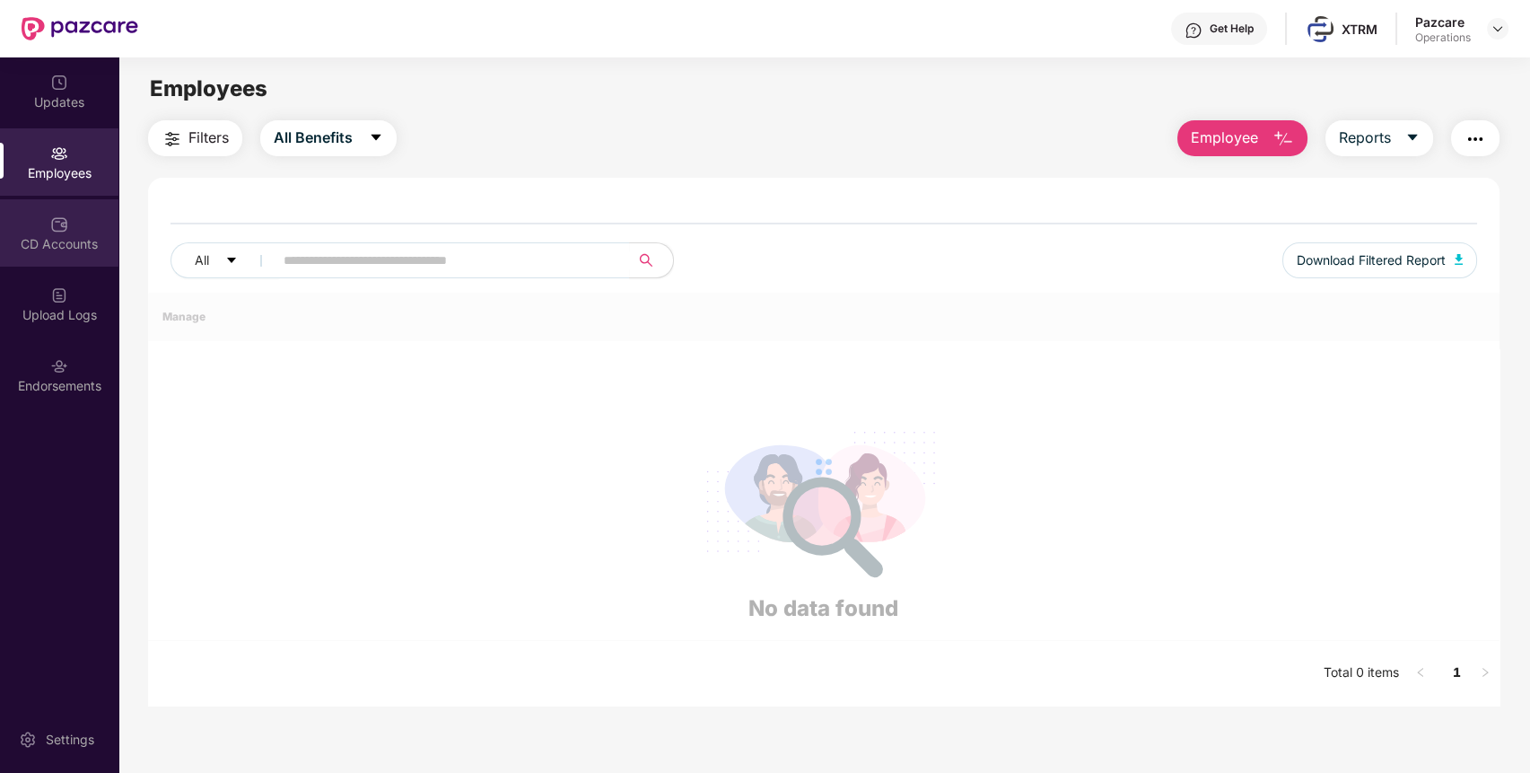
click at [68, 232] on div "CD Accounts" at bounding box center [59, 232] width 118 height 67
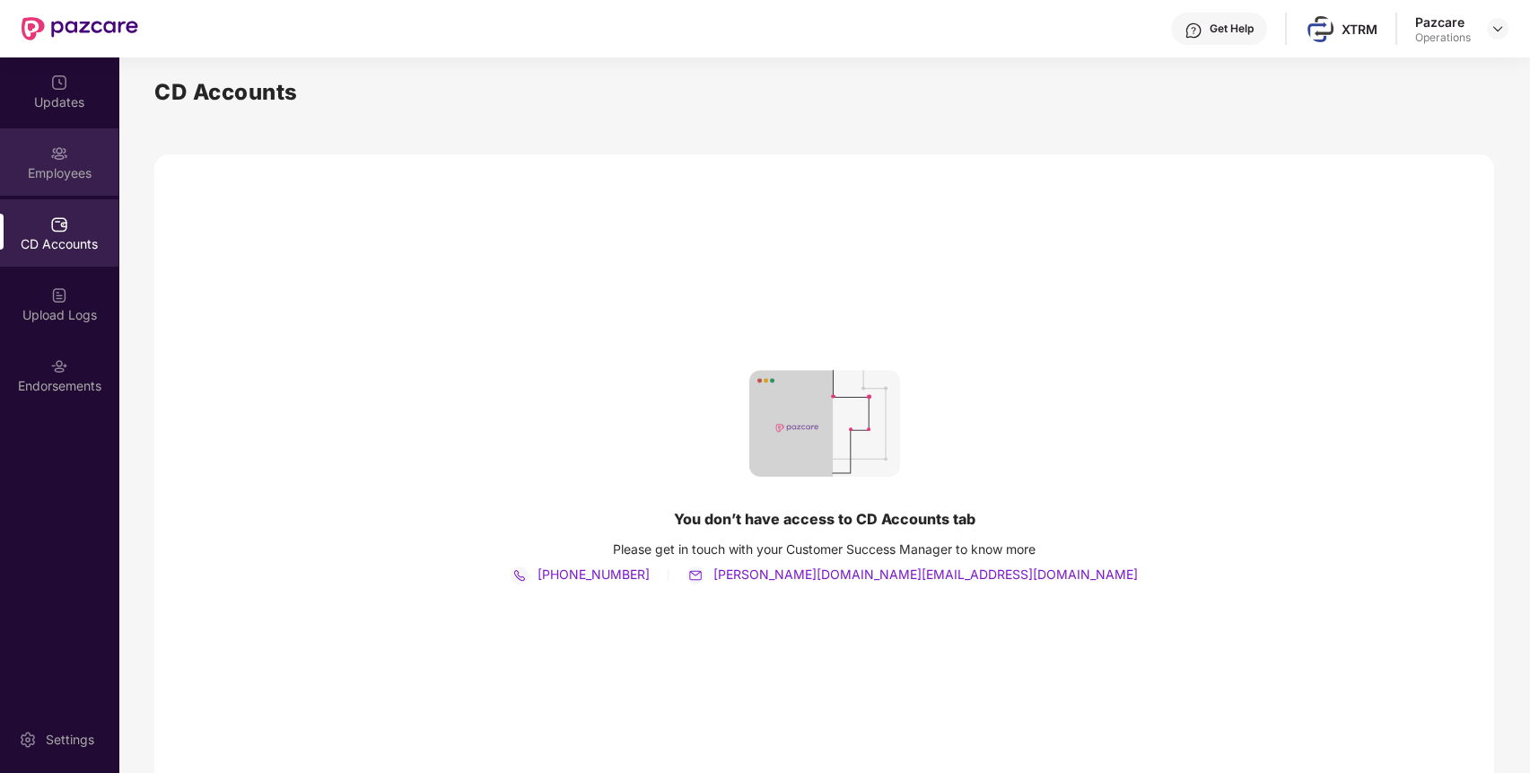
click at [69, 172] on div "Employees" at bounding box center [59, 173] width 118 height 18
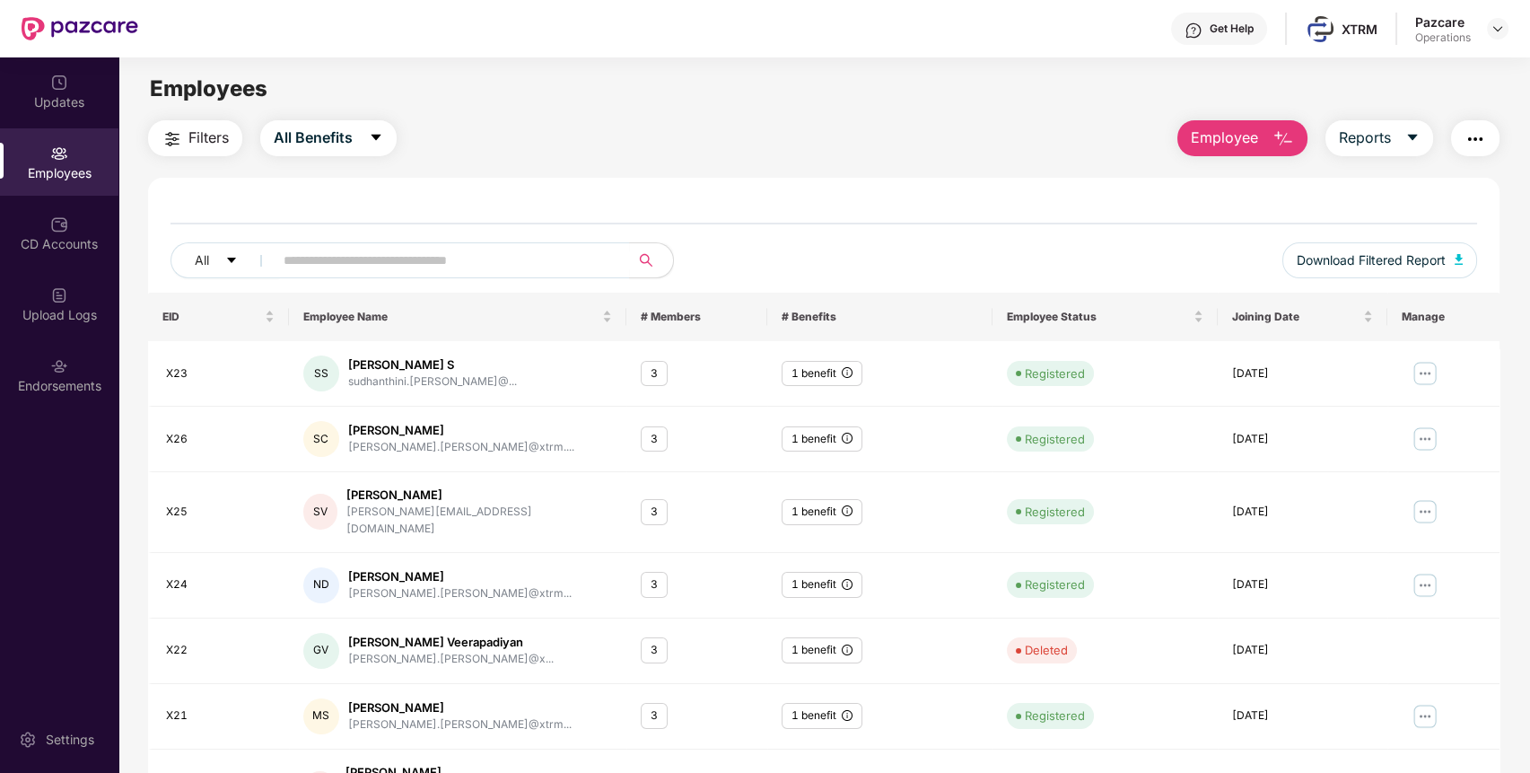
click at [1480, 140] on img "button" at bounding box center [1476, 139] width 22 height 22
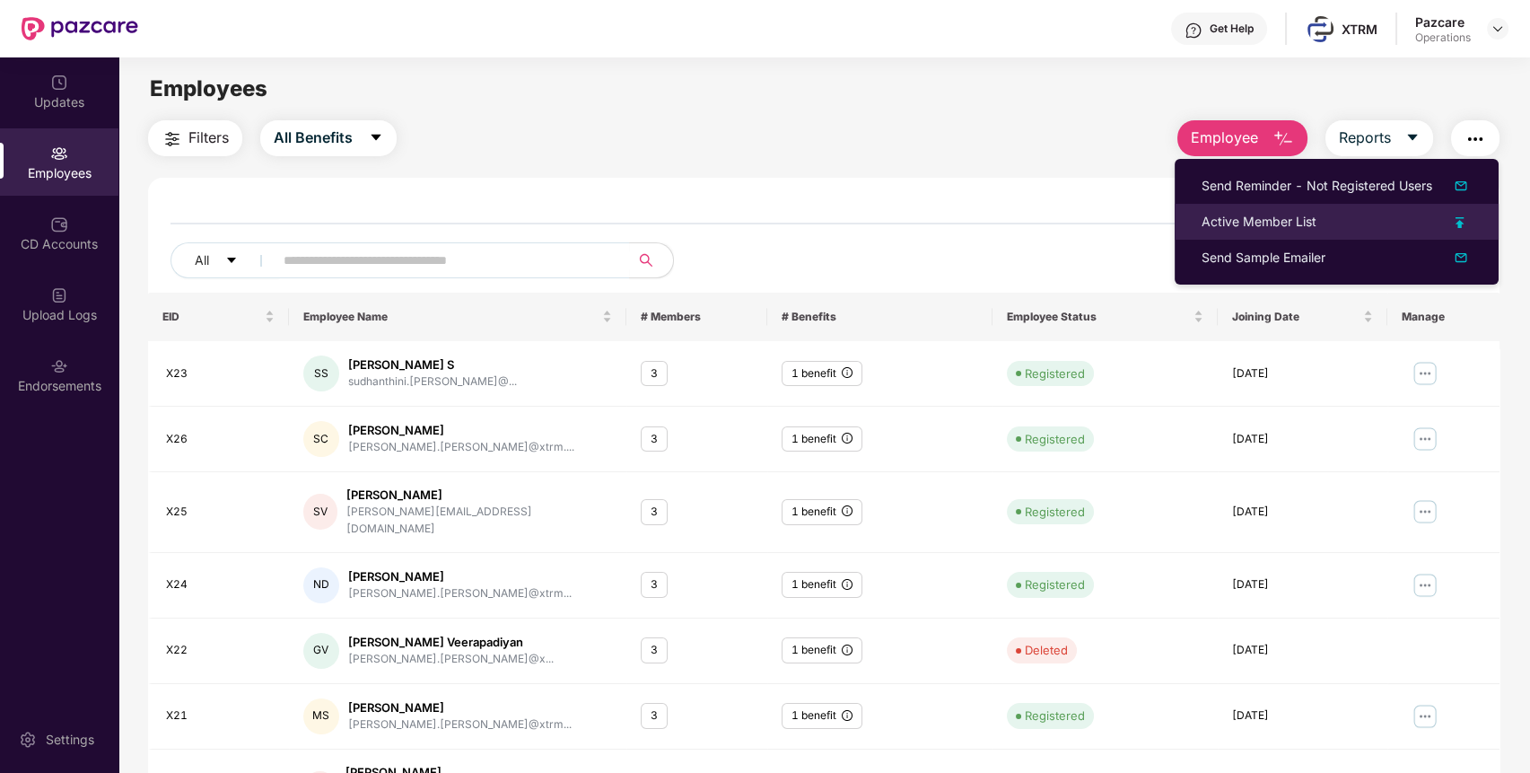
click at [1283, 223] on div "Active Member List" at bounding box center [1259, 222] width 115 height 20
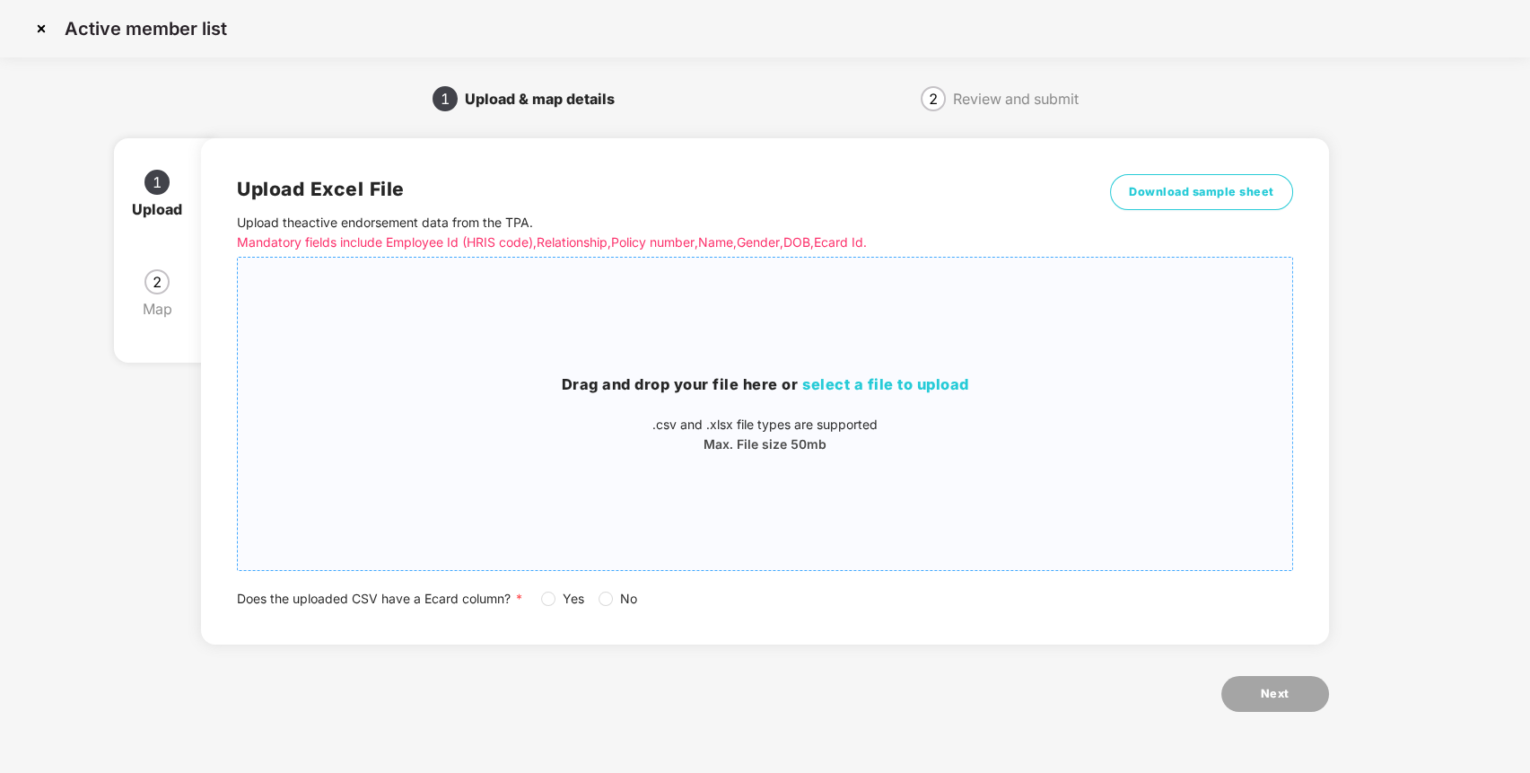
click at [832, 406] on div "Drag and drop your file here or select a file to upload .csv and .xlsx file typ…" at bounding box center [765, 413] width 1054 height 81
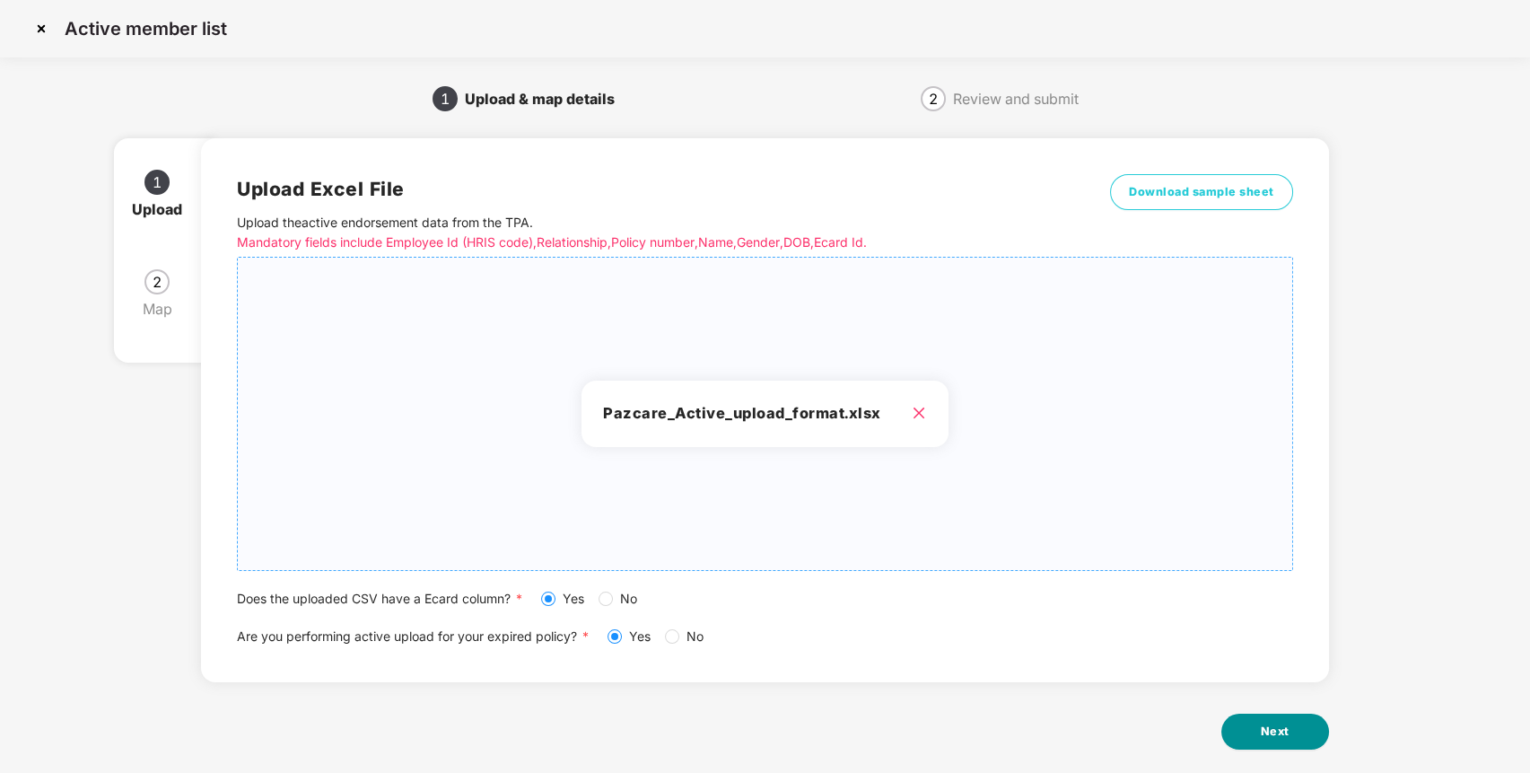
click at [1294, 730] on button "Next" at bounding box center [1275, 731] width 108 height 36
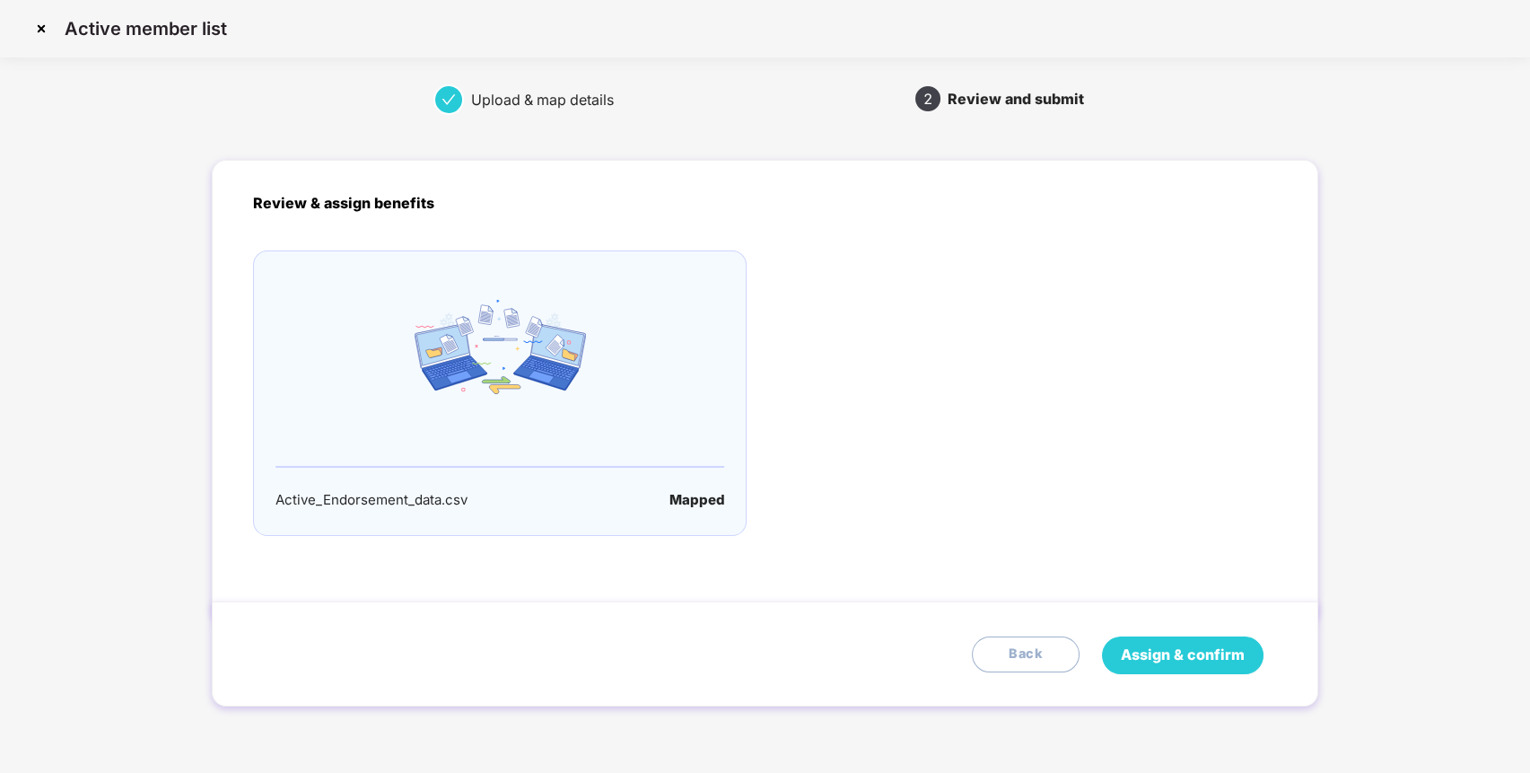
click at [1161, 651] on span "Assign & confirm" at bounding box center [1183, 654] width 124 height 22
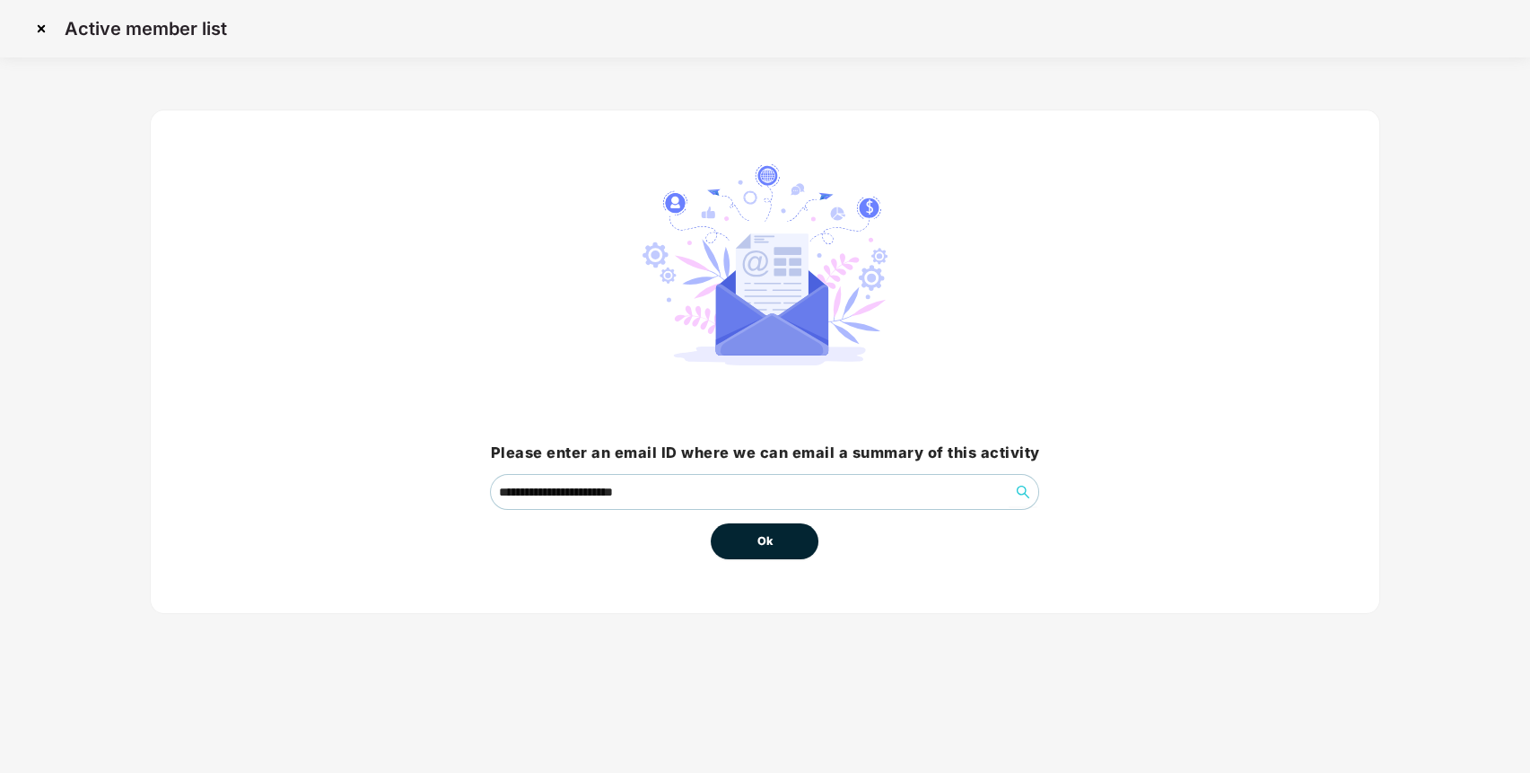
click at [777, 540] on button "Ok" at bounding box center [765, 541] width 108 height 36
click at [798, 546] on button "Ok" at bounding box center [765, 541] width 108 height 36
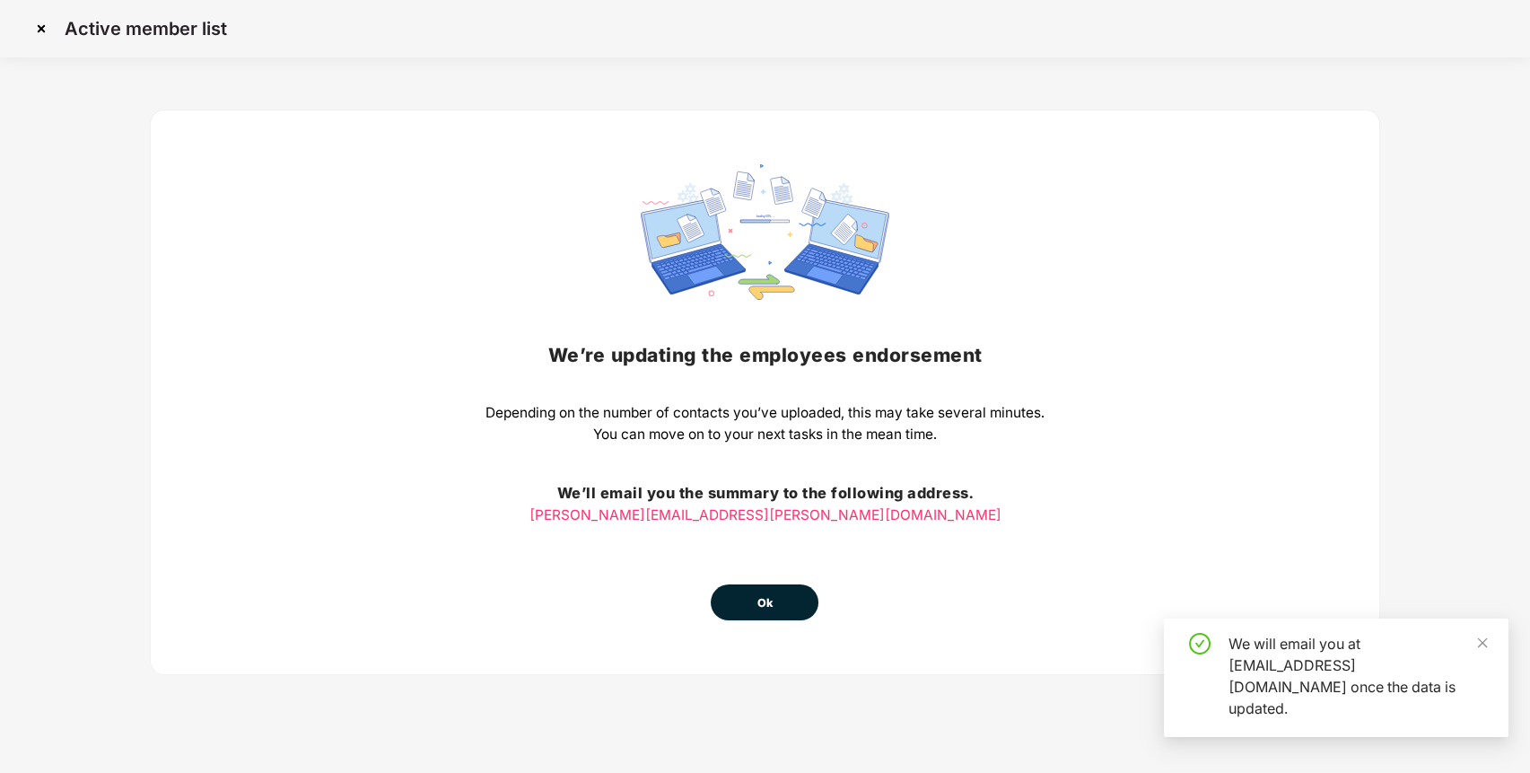
click at [781, 595] on button "Ok" at bounding box center [765, 602] width 108 height 36
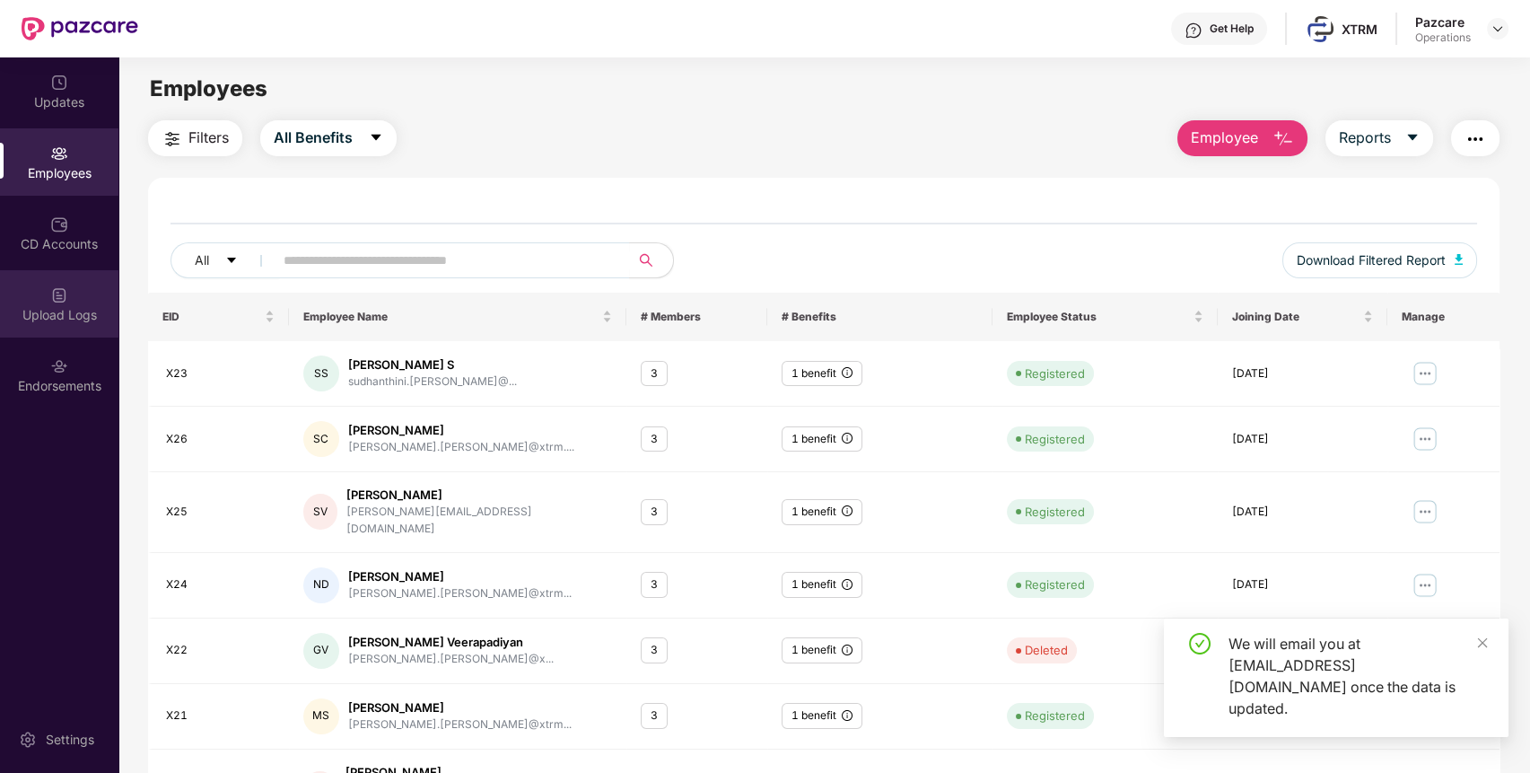
click at [9, 306] on div "Upload Logs" at bounding box center [59, 315] width 118 height 18
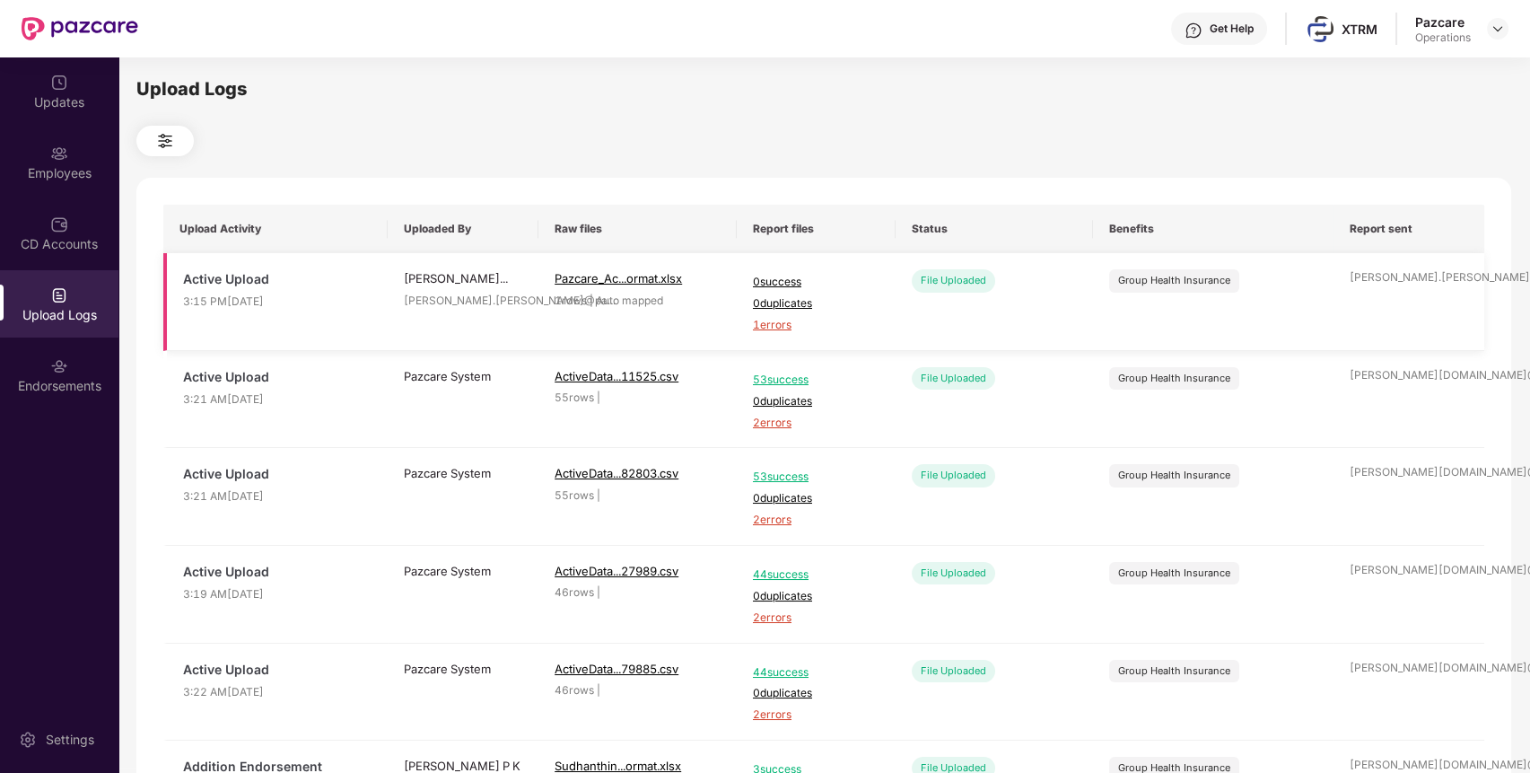
click at [783, 320] on span "1 errors" at bounding box center [816, 325] width 127 height 17
click at [54, 232] on img at bounding box center [59, 224] width 18 height 18
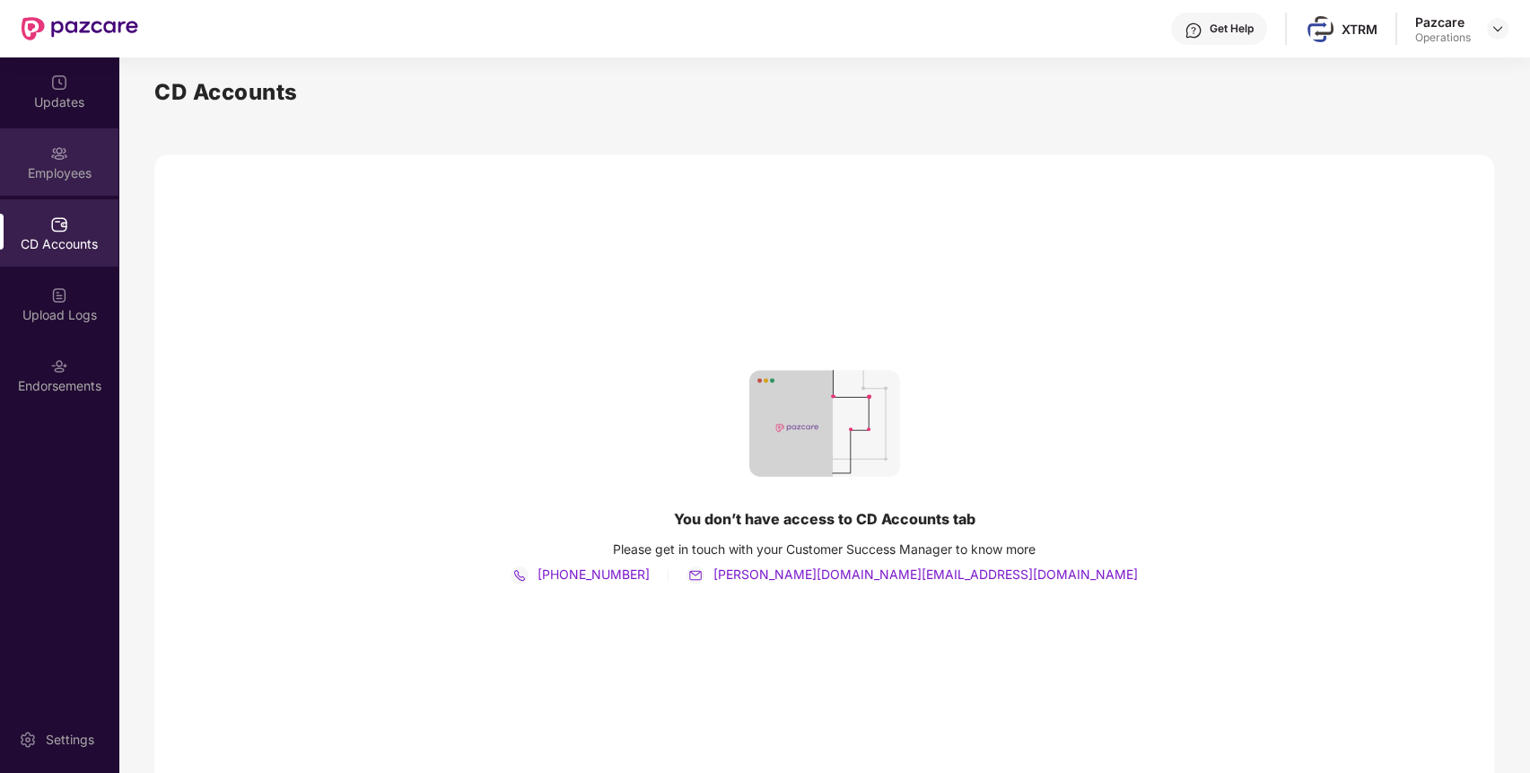
click at [71, 164] on div "Employees" at bounding box center [59, 173] width 118 height 18
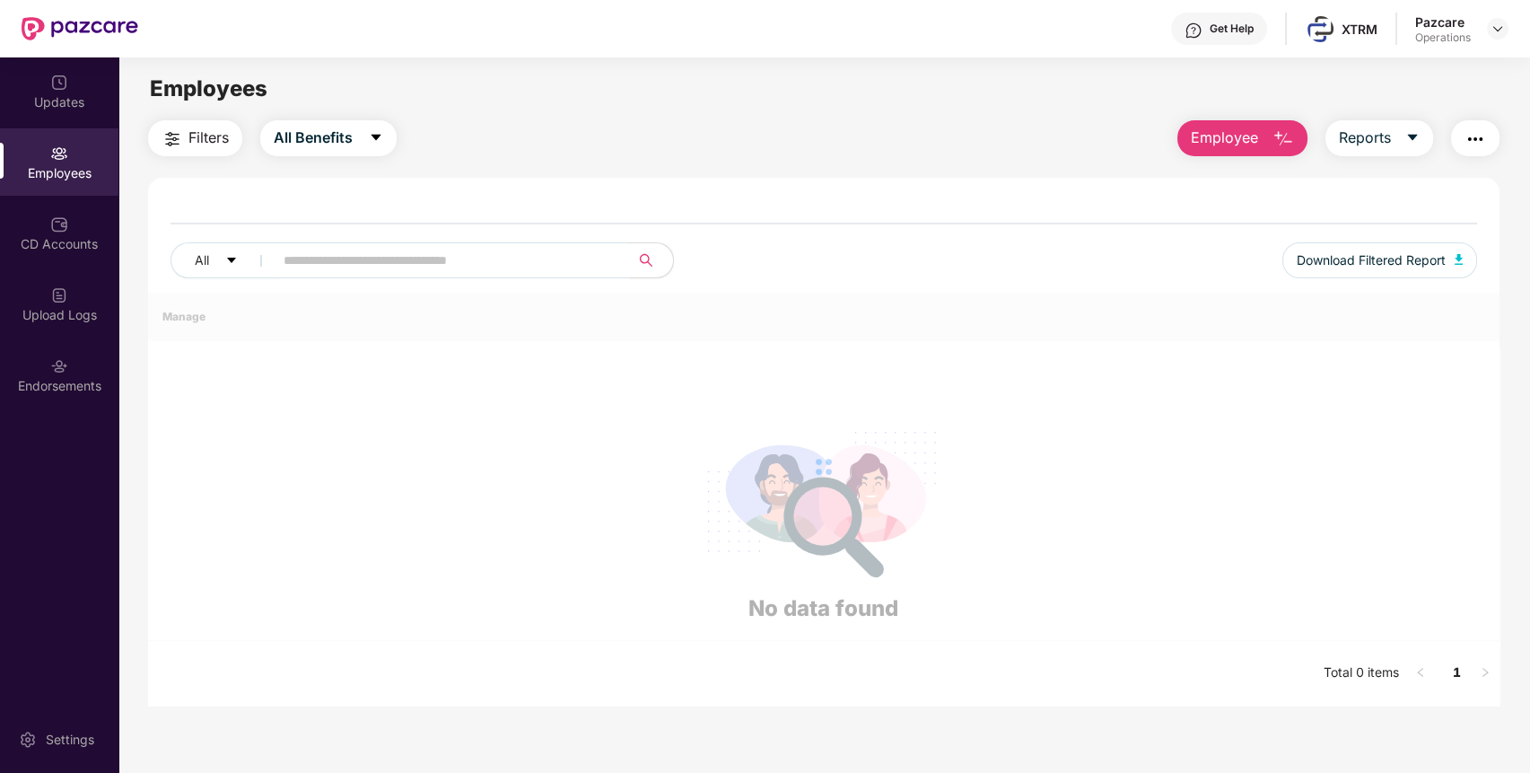
click at [1480, 150] on button "button" at bounding box center [1475, 138] width 48 height 36
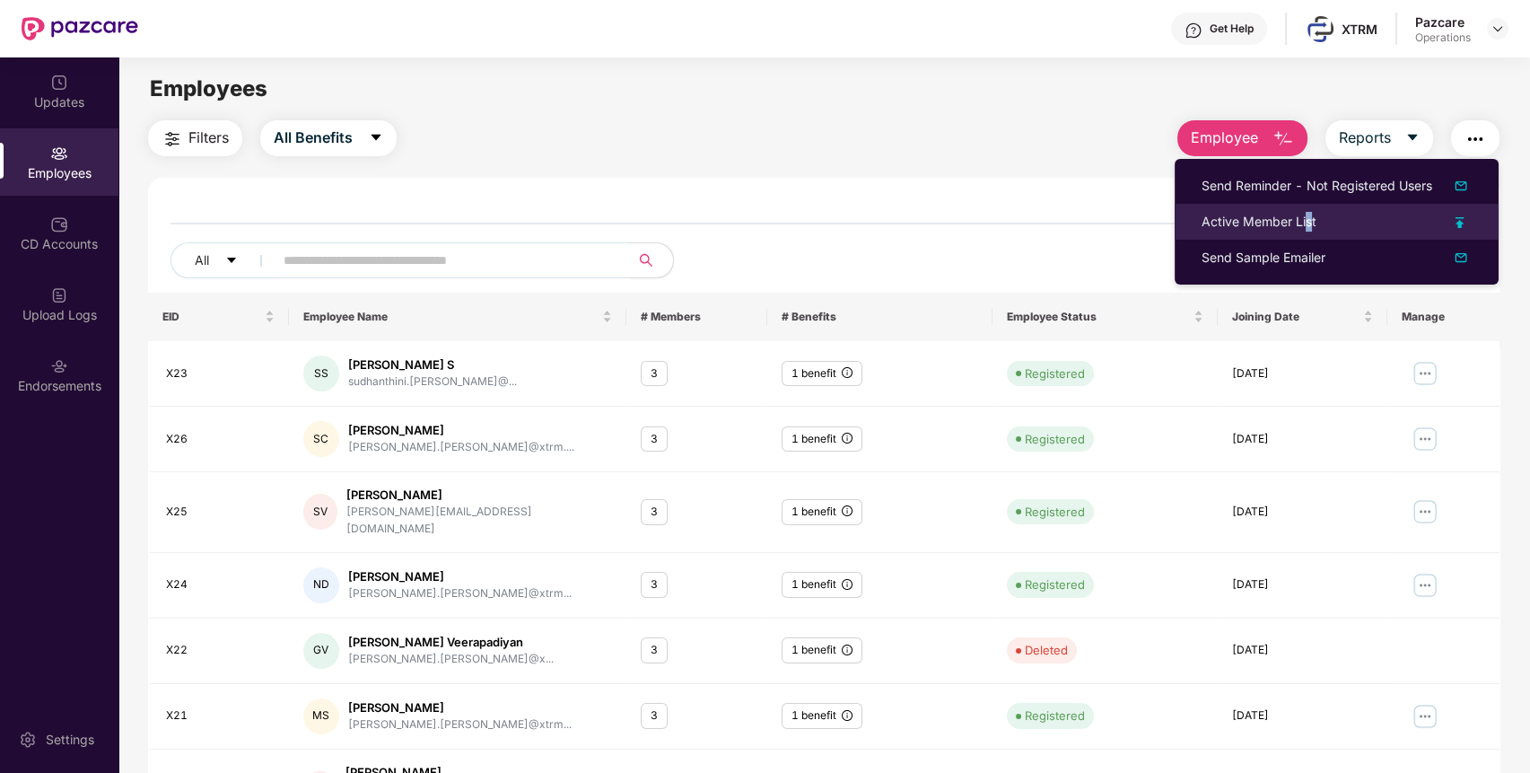
click at [1308, 224] on div "Active Member List" at bounding box center [1259, 222] width 115 height 20
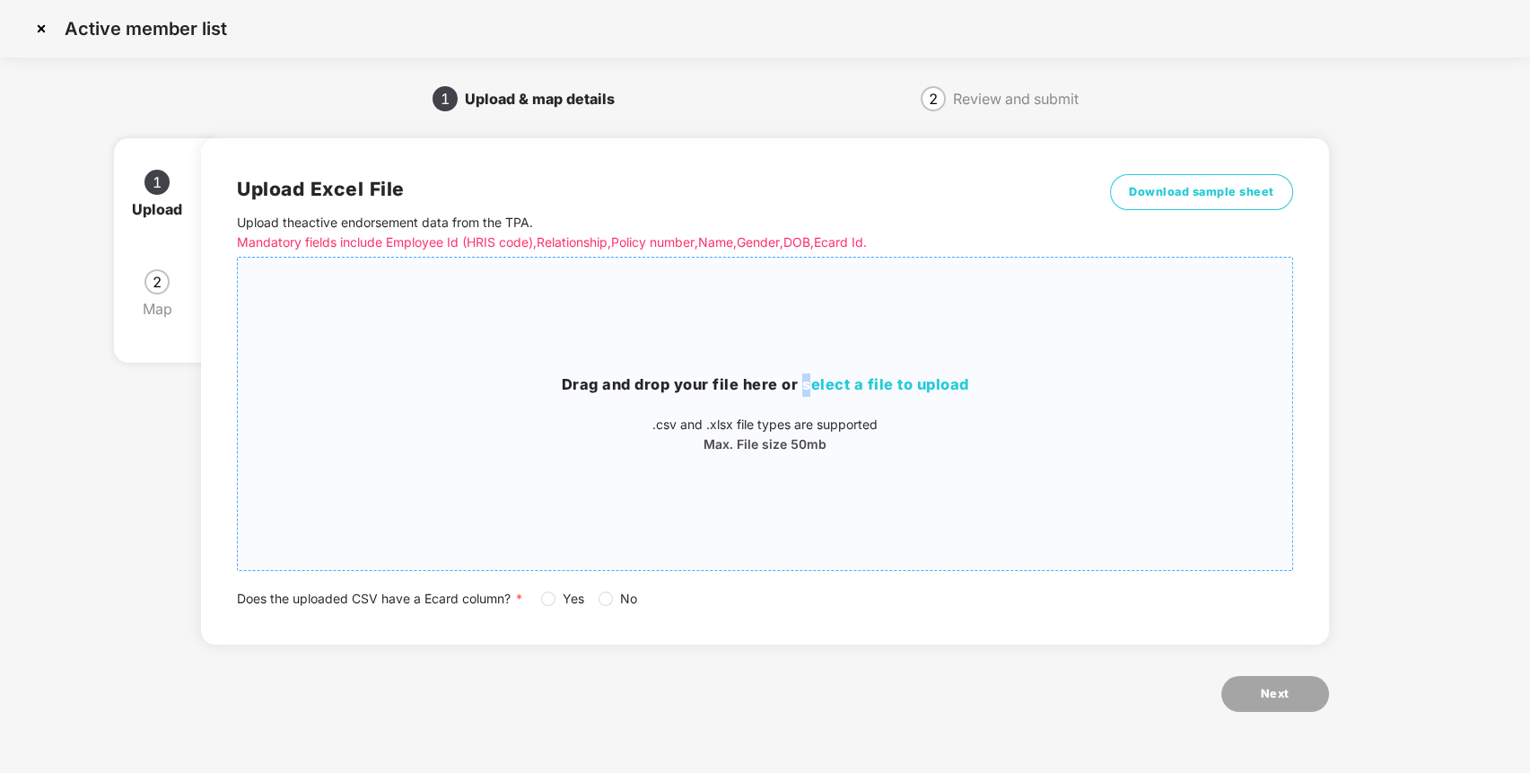
click at [808, 339] on div "Drag and drop your file here or select a file to upload .csv and .xlsx file typ…" at bounding box center [765, 414] width 1054 height 284
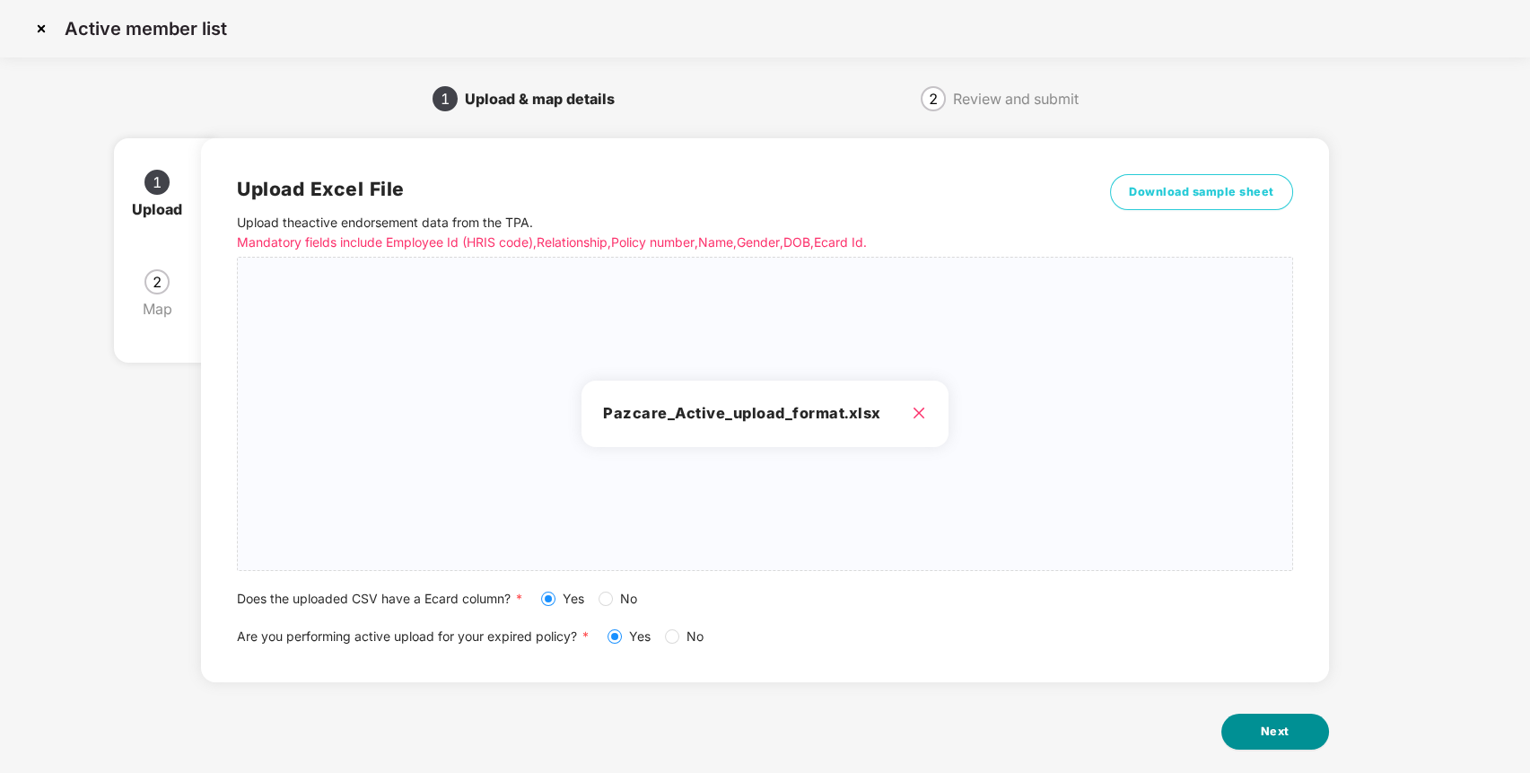
click at [1229, 722] on button "Next" at bounding box center [1275, 731] width 108 height 36
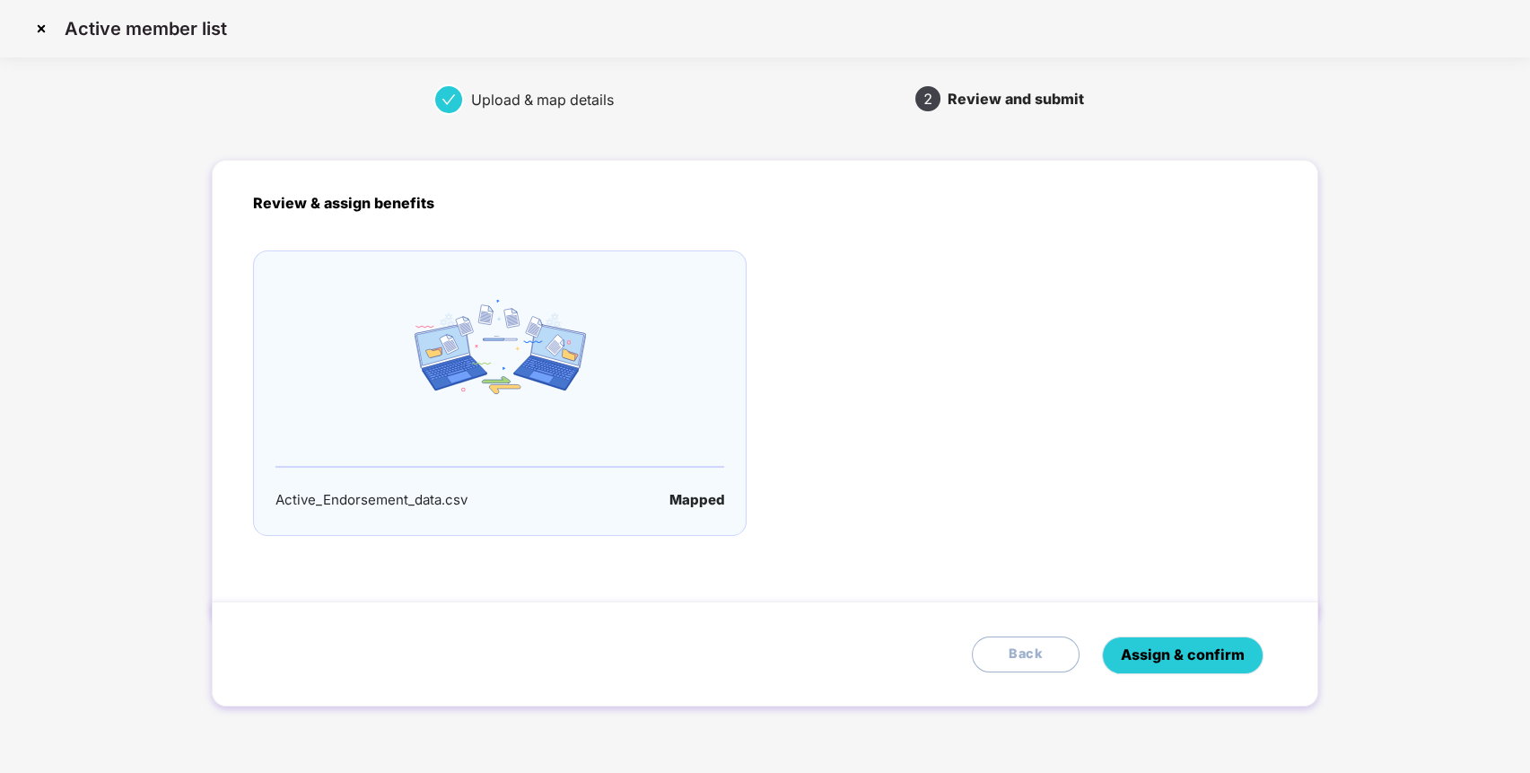
drag, startPoint x: 1141, startPoint y: 671, endPoint x: 1159, endPoint y: 669, distance: 18.0
click at [1150, 672] on button "Assign & confirm" at bounding box center [1183, 655] width 162 height 38
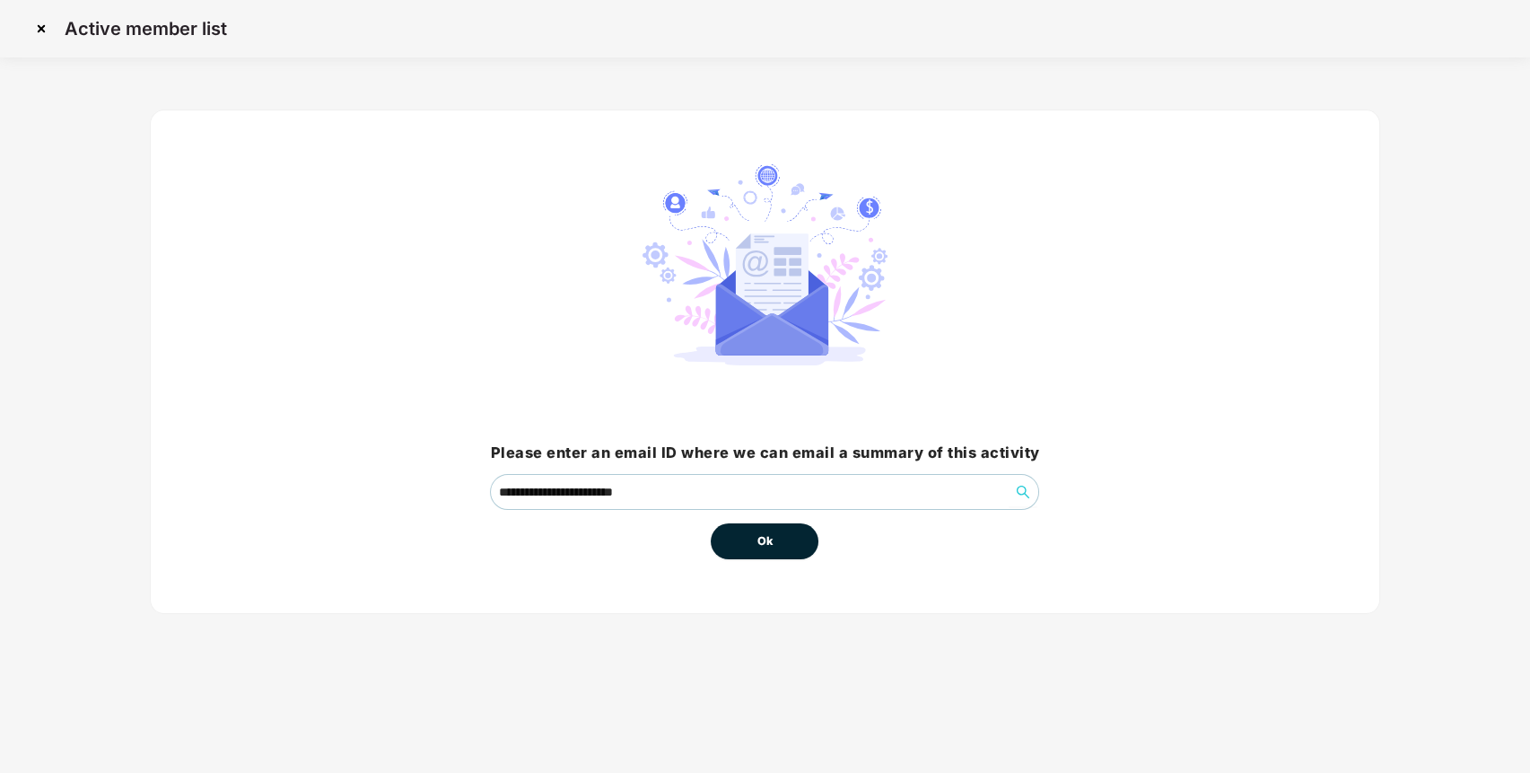
click at [772, 523] on button "Ok" at bounding box center [765, 541] width 108 height 36
click at [774, 539] on button "Ok" at bounding box center [765, 541] width 108 height 36
click at [782, 538] on button "Ok" at bounding box center [765, 541] width 108 height 36
click at [765, 538] on span "Ok" at bounding box center [765, 541] width 16 height 18
click at [766, 538] on span "Ok" at bounding box center [765, 541] width 16 height 18
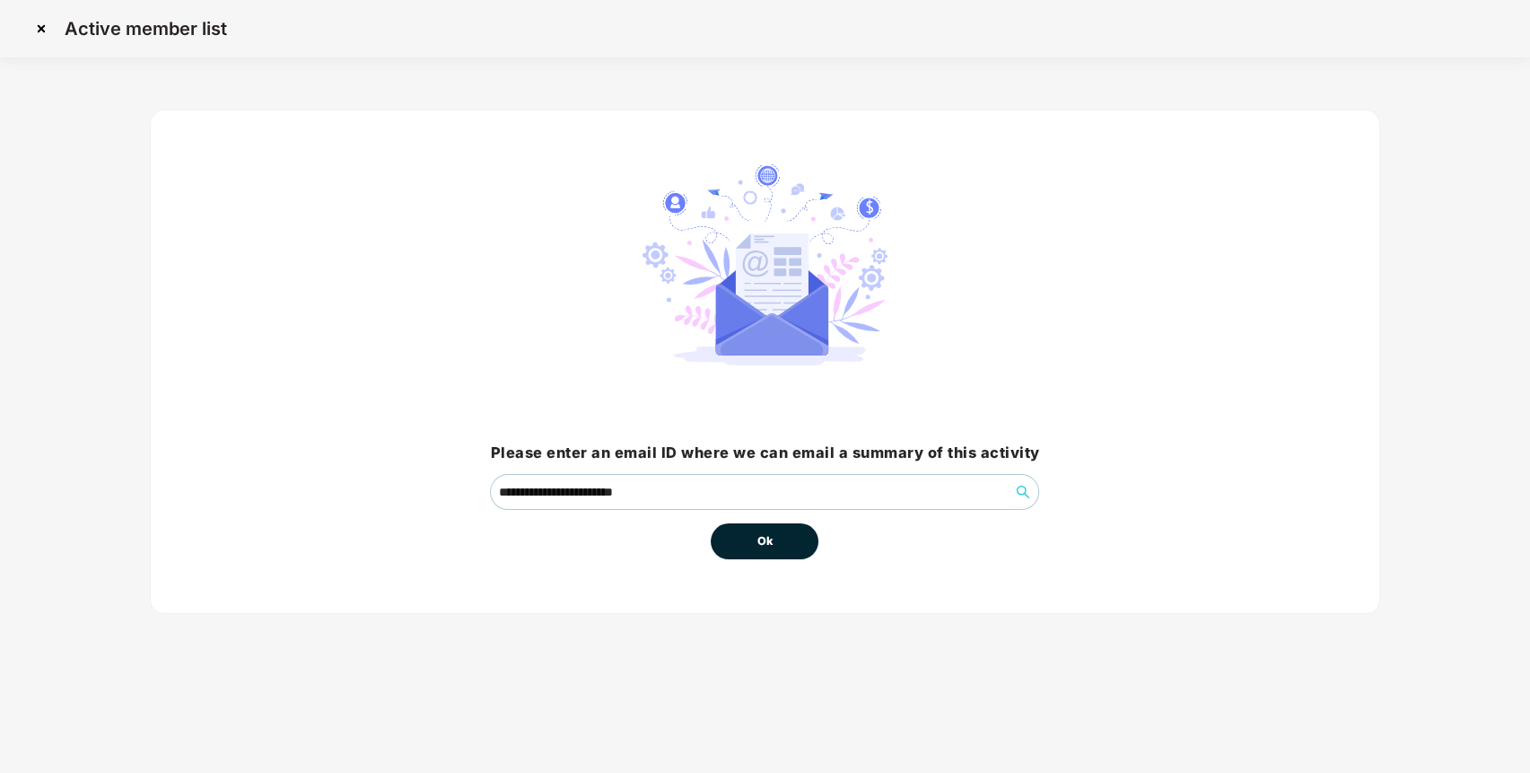
click at [768, 538] on span "Ok" at bounding box center [765, 541] width 16 height 18
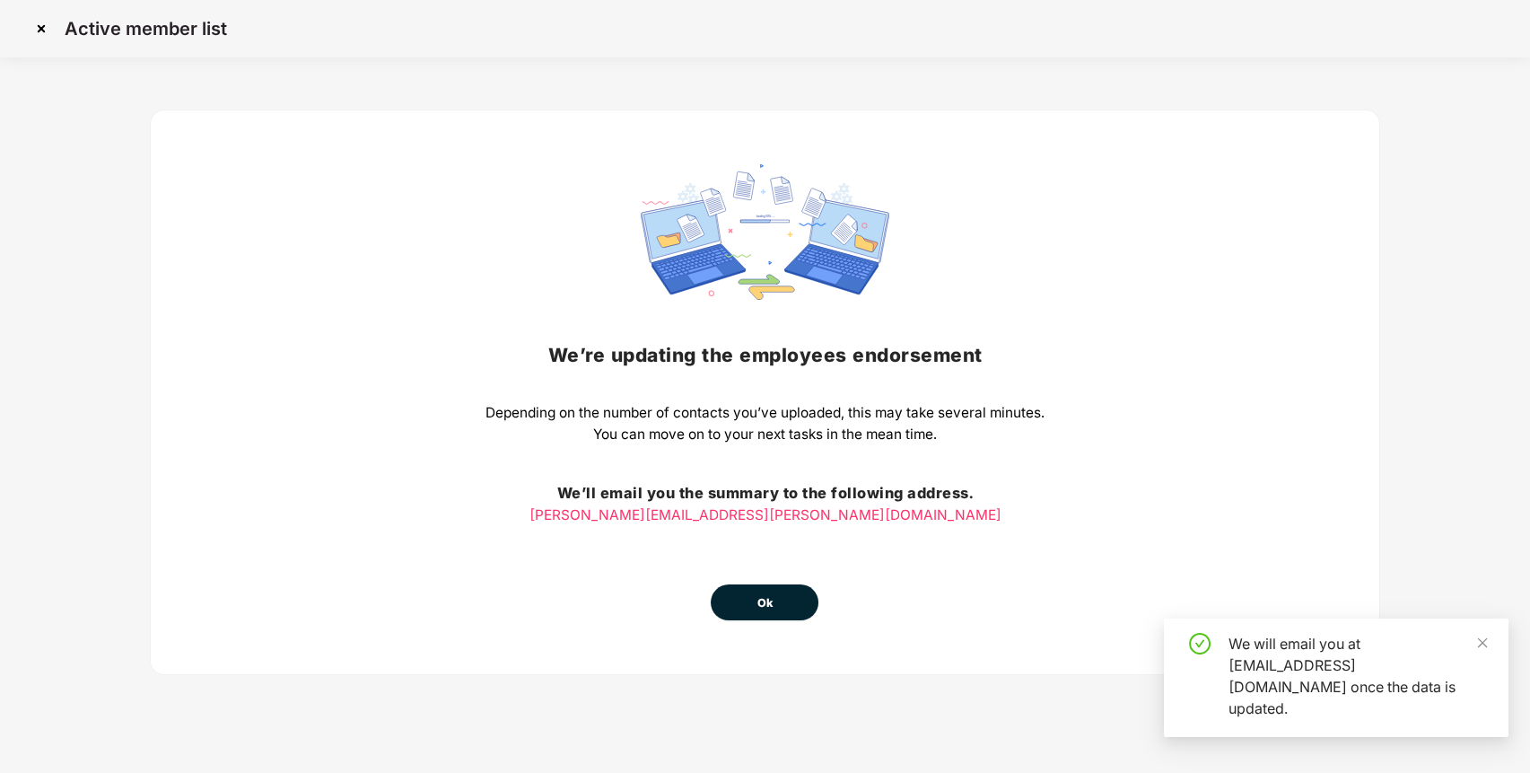
click at [735, 596] on button "Ok" at bounding box center [765, 602] width 108 height 36
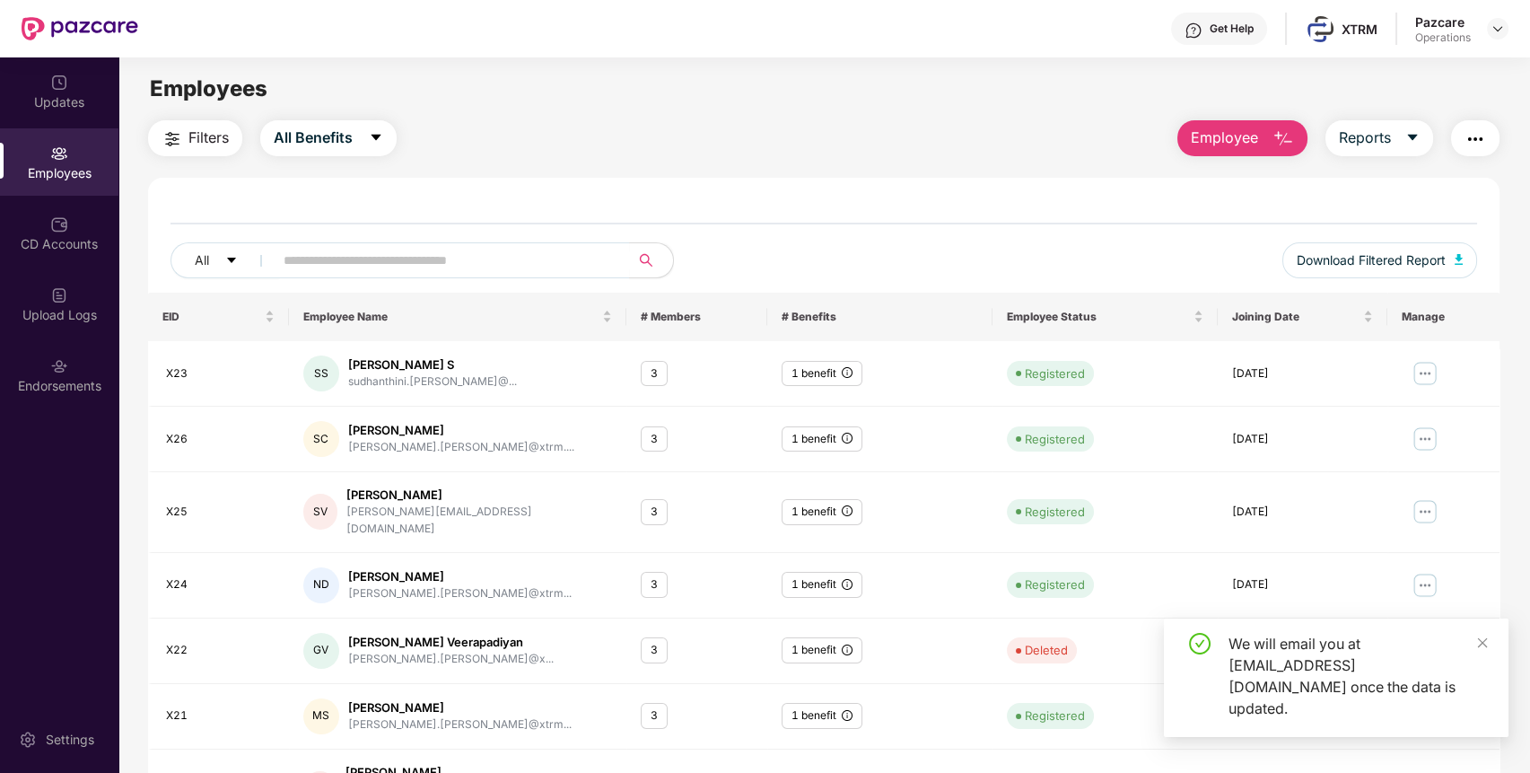
click at [76, 247] on div "CD Accounts" at bounding box center [59, 244] width 118 height 18
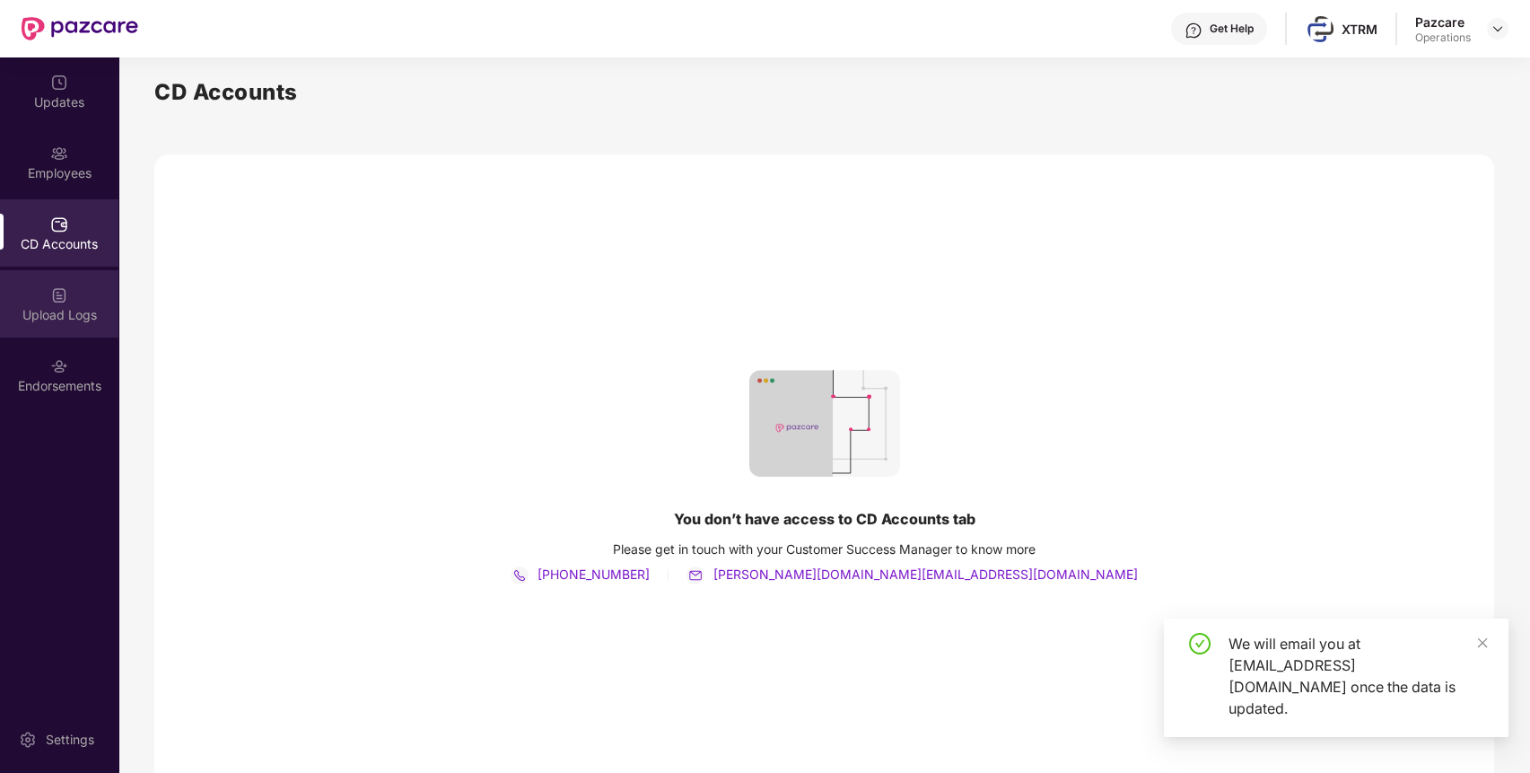
click at [61, 305] on div "Upload Logs" at bounding box center [59, 303] width 118 height 67
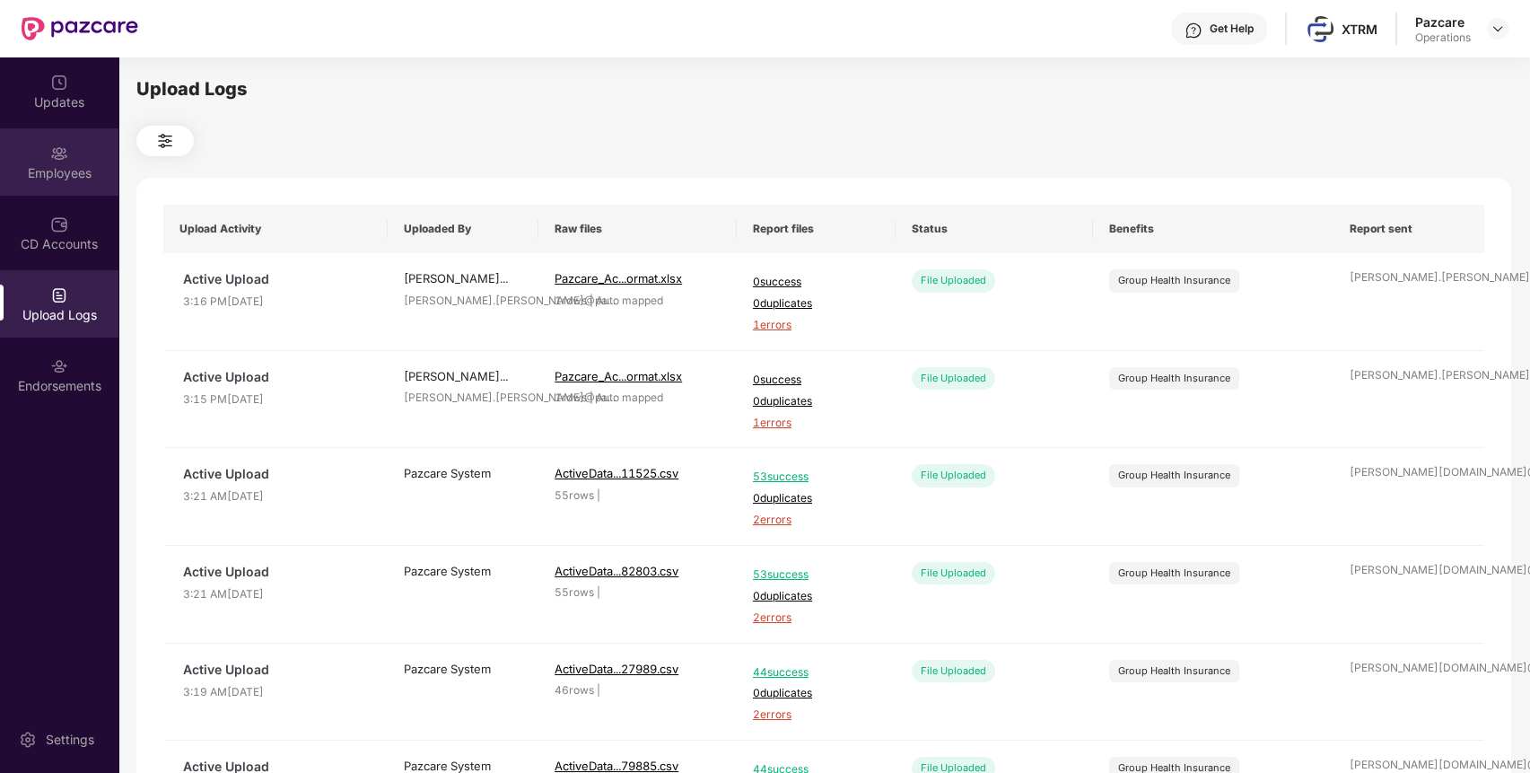
click at [79, 150] on div "Employees" at bounding box center [59, 161] width 118 height 67
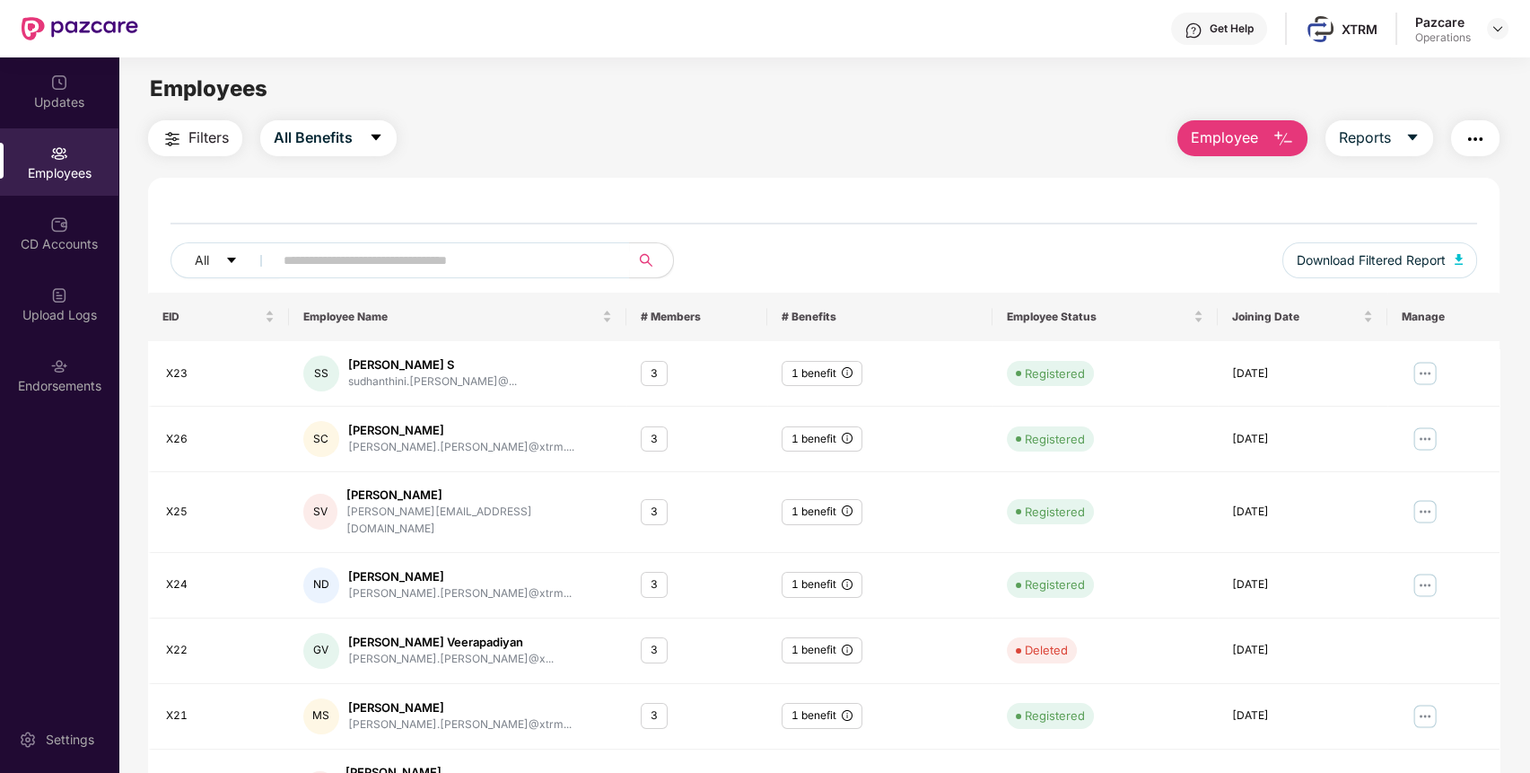
click at [1484, 137] on img "button" at bounding box center [1476, 139] width 22 height 22
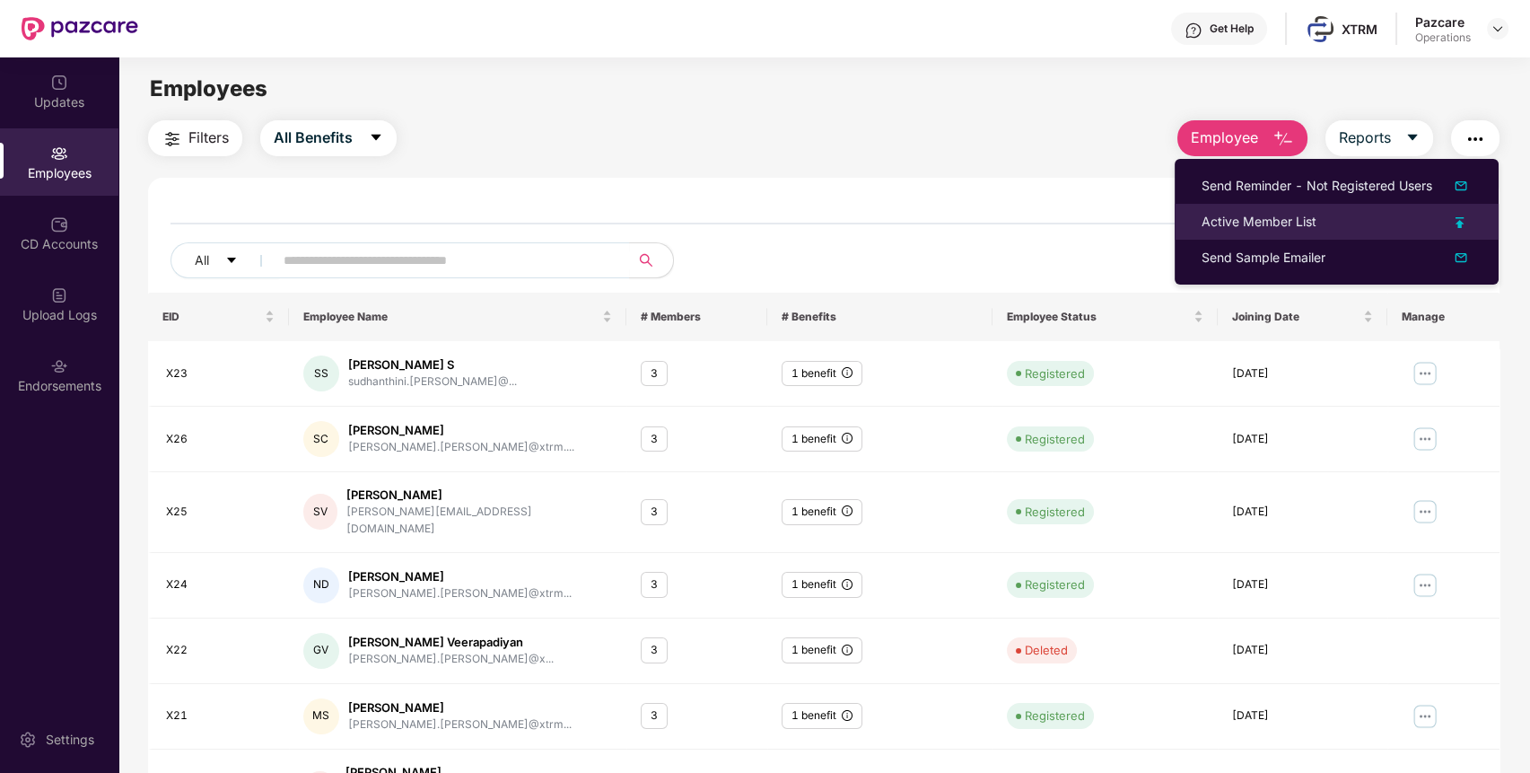
click at [1265, 226] on div "Active Member List" at bounding box center [1259, 222] width 115 height 20
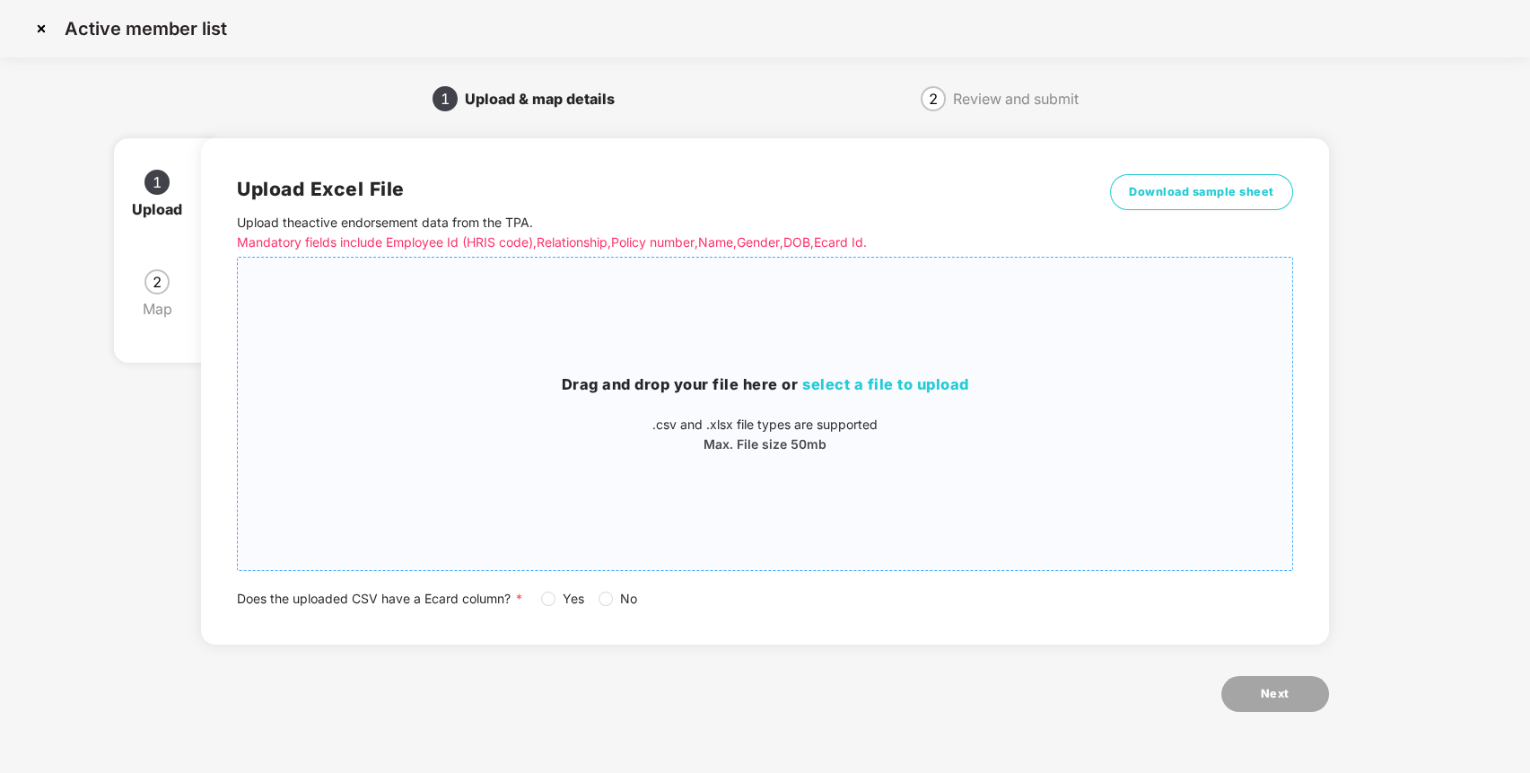
click at [722, 379] on h3 "Drag and drop your file here or select a file to upload" at bounding box center [765, 384] width 1054 height 23
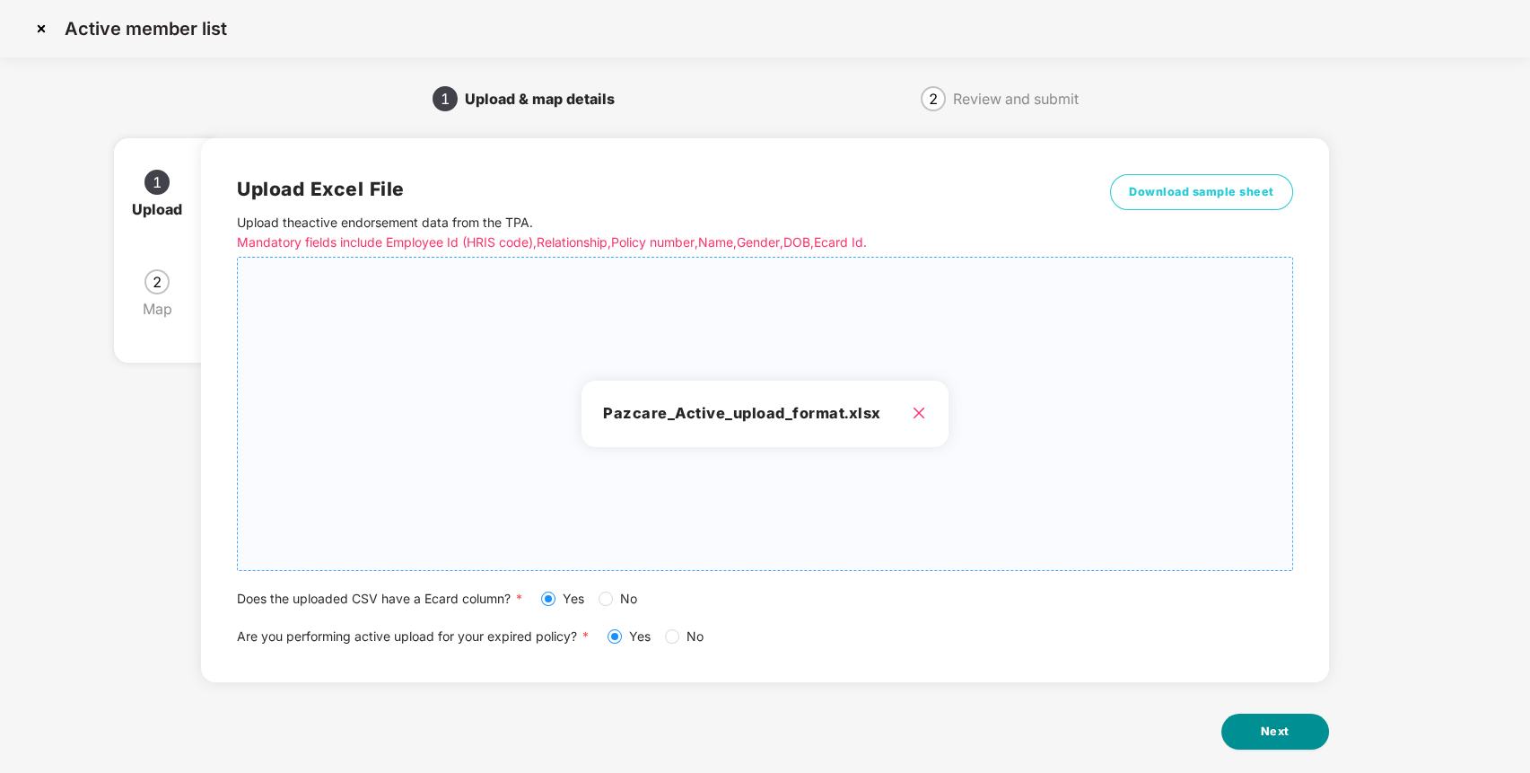
click at [1271, 734] on span "Next" at bounding box center [1275, 731] width 29 height 18
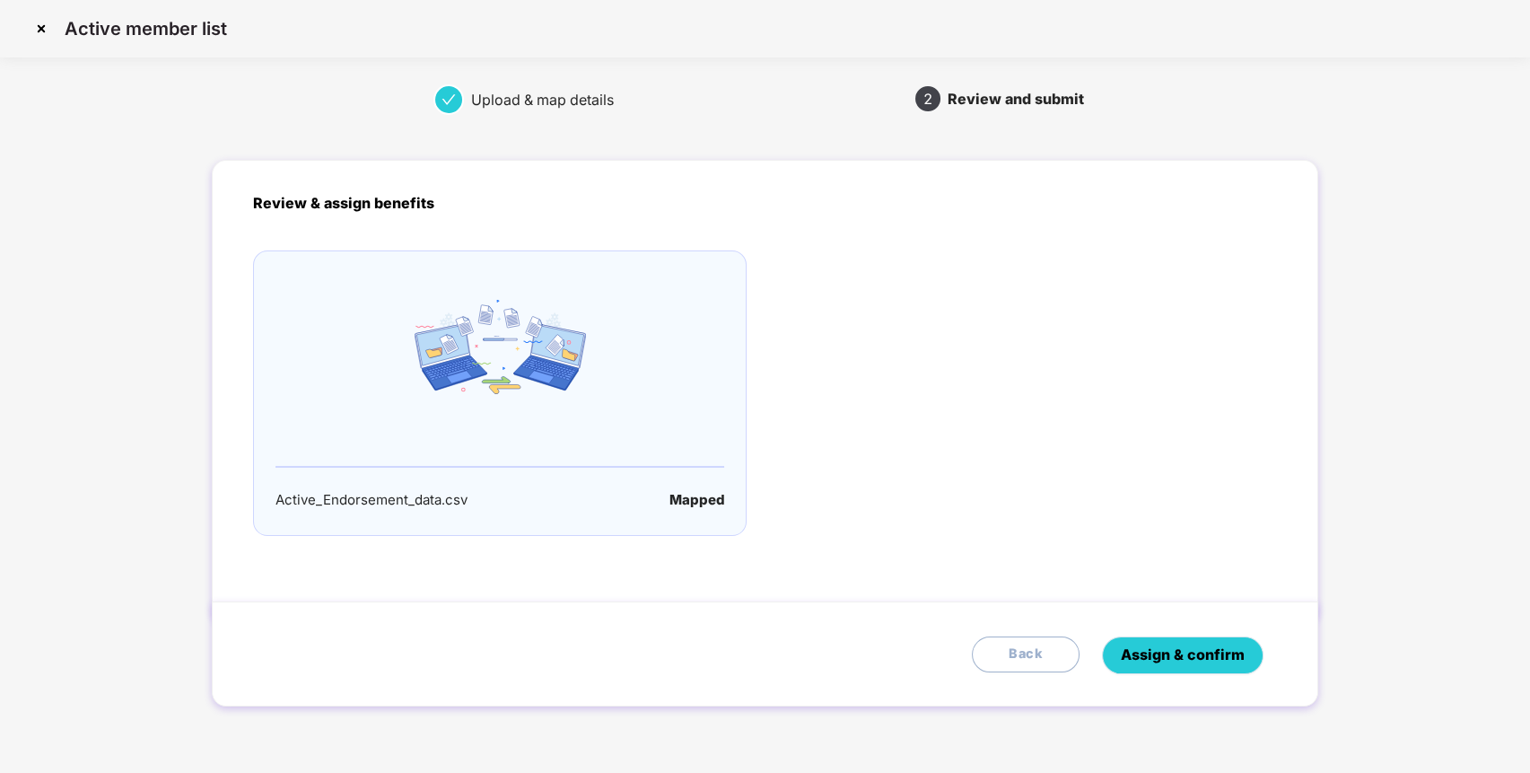
drag, startPoint x: 1157, startPoint y: 669, endPoint x: 1179, endPoint y: 657, distance: 25.7
click at [1158, 669] on button "Assign & confirm" at bounding box center [1183, 655] width 162 height 38
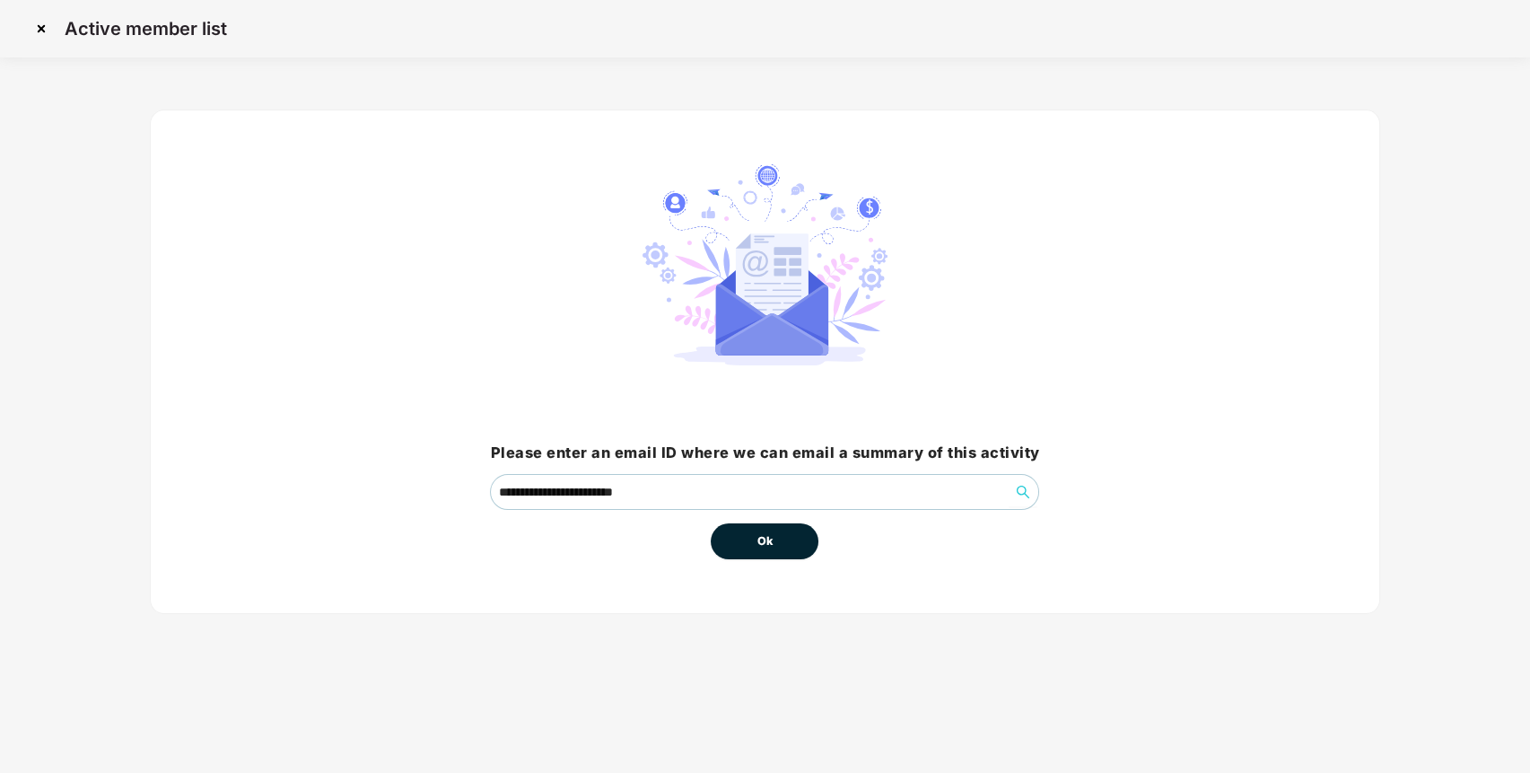
click at [1206, 640] on div "**********" at bounding box center [765, 373] width 1230 height 579
click at [757, 550] on button "Ok" at bounding box center [765, 541] width 108 height 36
click at [783, 546] on button "Ok" at bounding box center [765, 541] width 108 height 36
click at [783, 547] on button "Ok" at bounding box center [765, 541] width 108 height 36
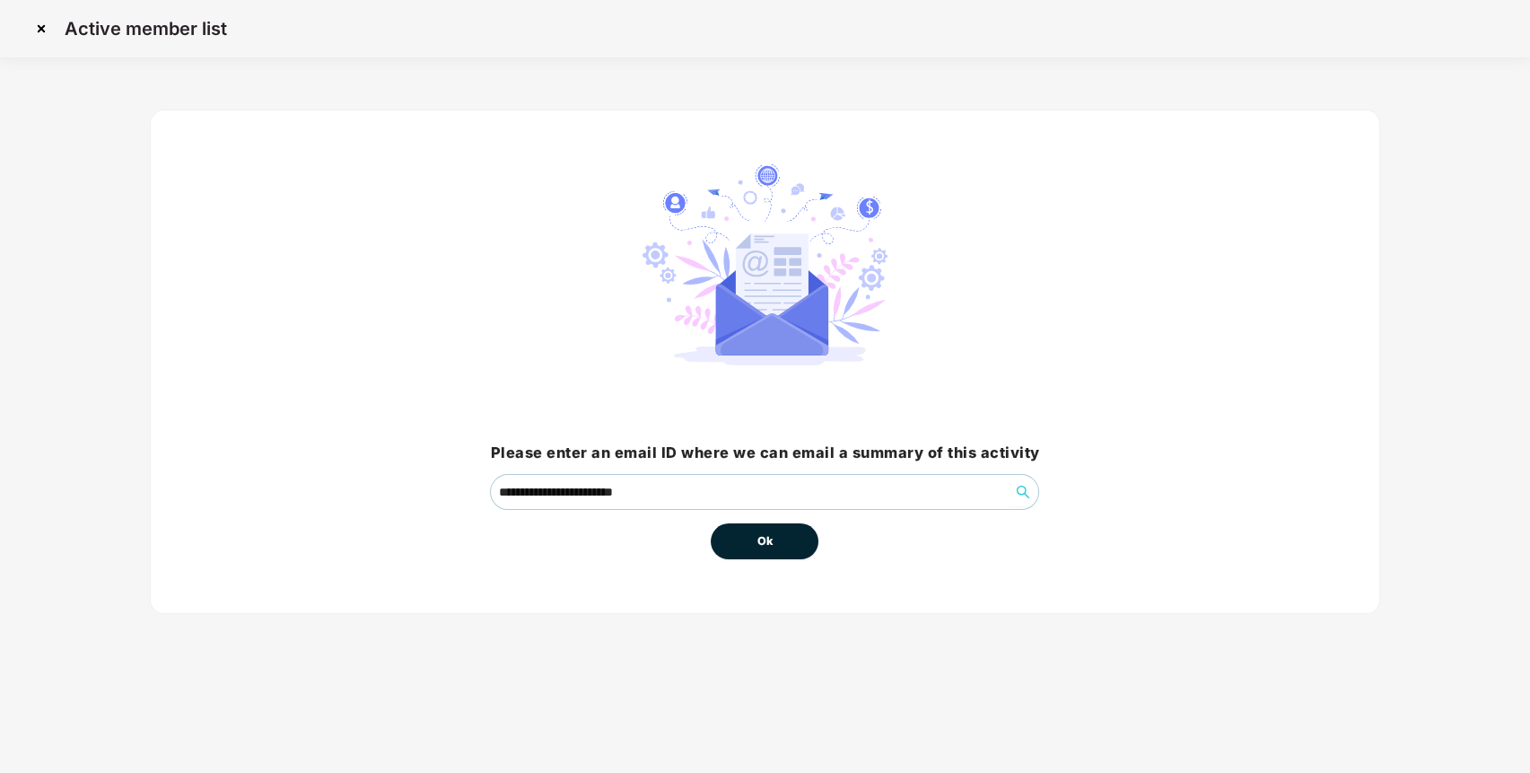
click at [750, 546] on button "Ok" at bounding box center [765, 541] width 108 height 36
click at [769, 545] on span "Ok" at bounding box center [765, 541] width 16 height 18
click at [792, 529] on button "Ok" at bounding box center [765, 541] width 108 height 36
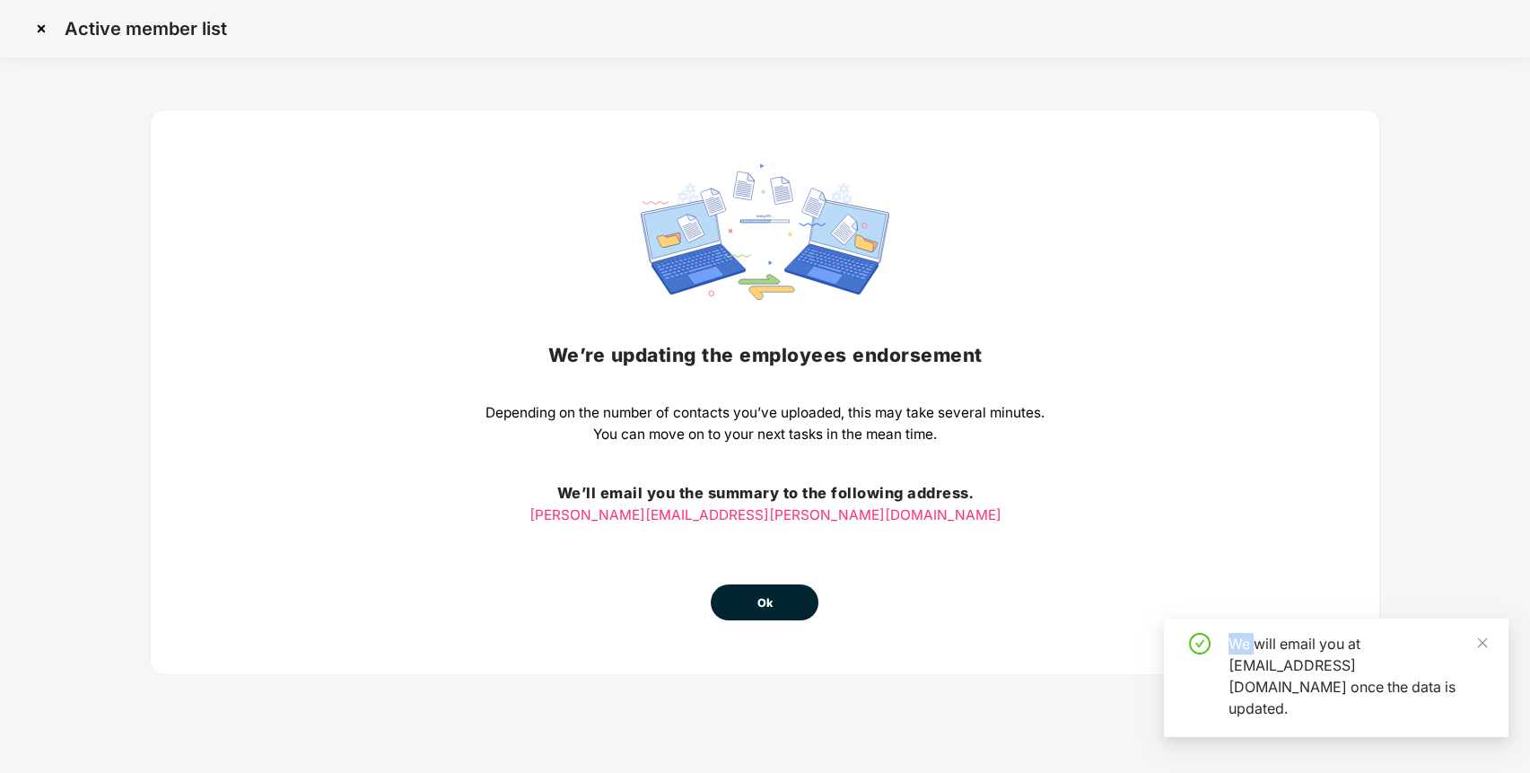
click at [792, 529] on div "We’re updating the employees endorsement Depending on the number of contacts yo…" at bounding box center [764, 392] width 559 height 456
click at [763, 611] on button "Ok" at bounding box center [765, 602] width 108 height 36
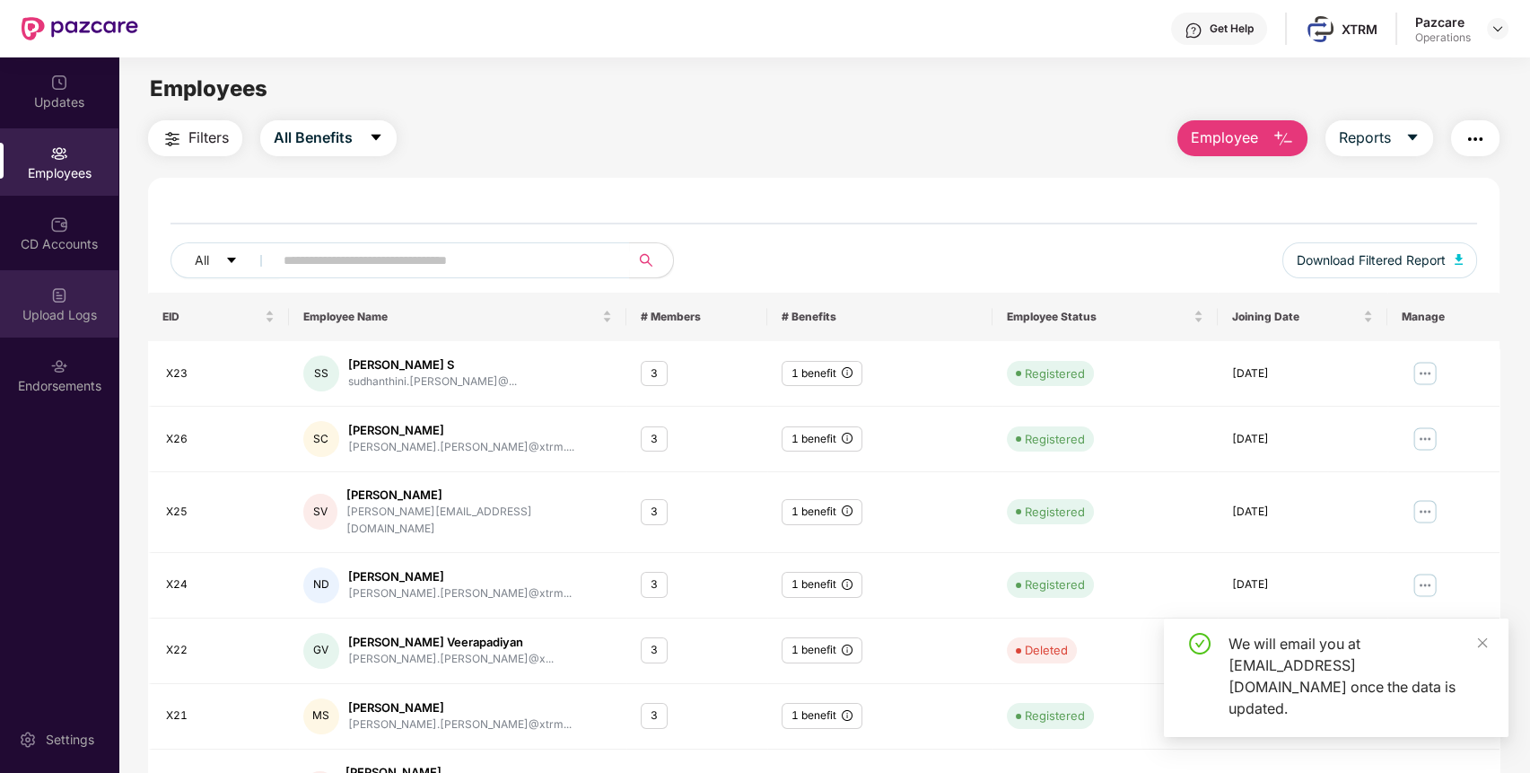
click at [60, 311] on div "Upload Logs" at bounding box center [59, 315] width 118 height 18
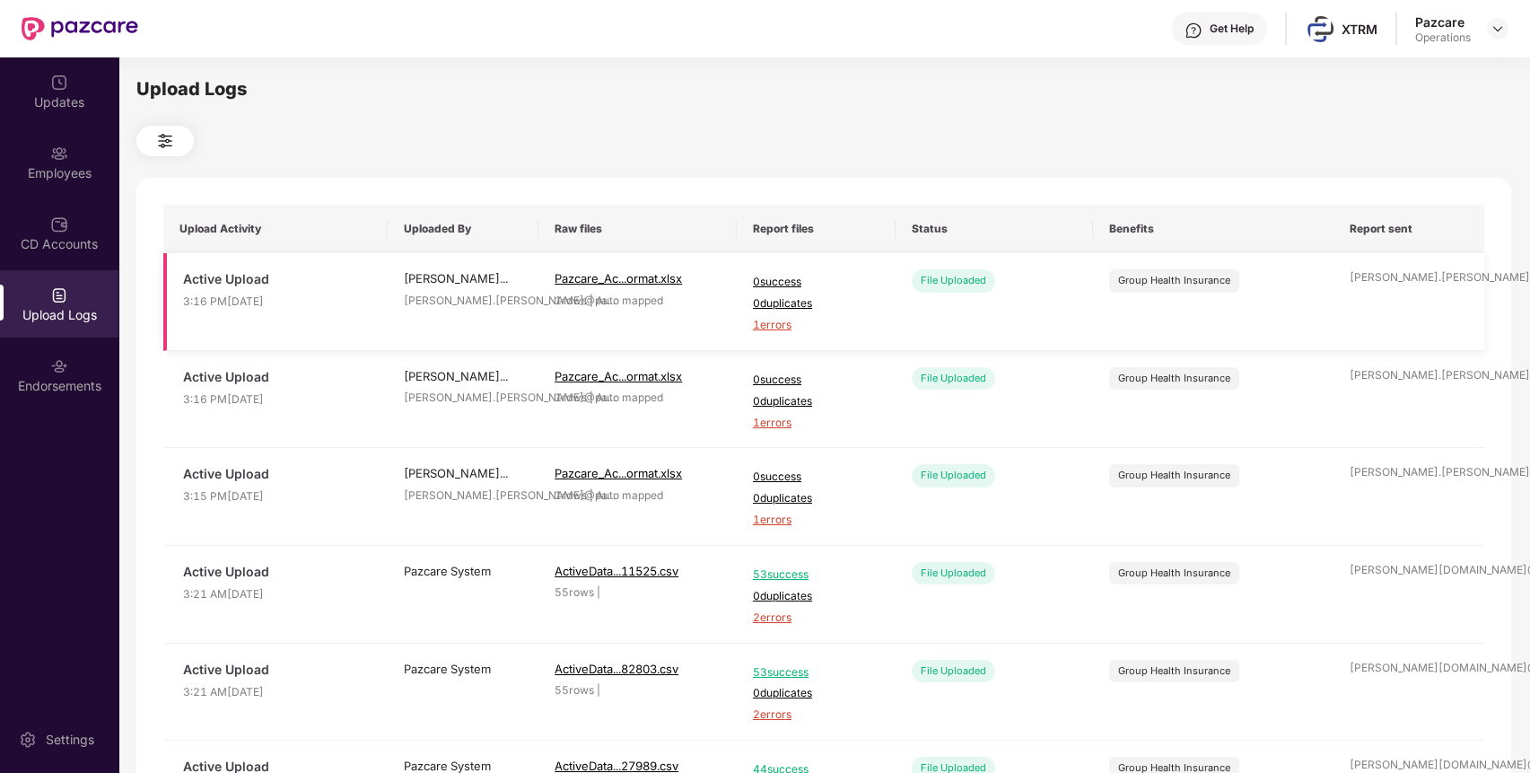
click at [771, 322] on span "1 errors" at bounding box center [816, 325] width 127 height 17
click at [43, 164] on div "Employees" at bounding box center [59, 173] width 118 height 18
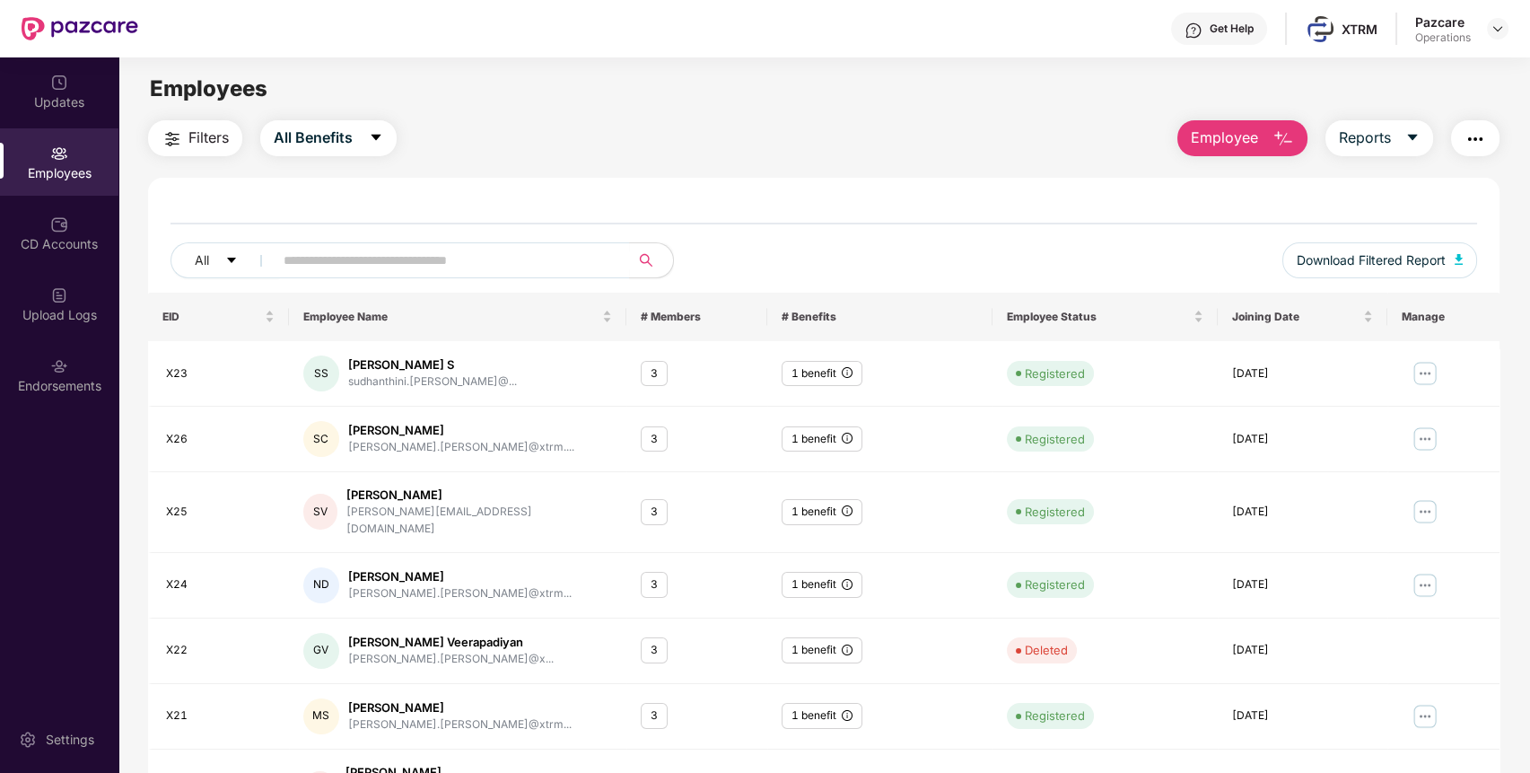
click at [1485, 129] on img "button" at bounding box center [1476, 139] width 22 height 22
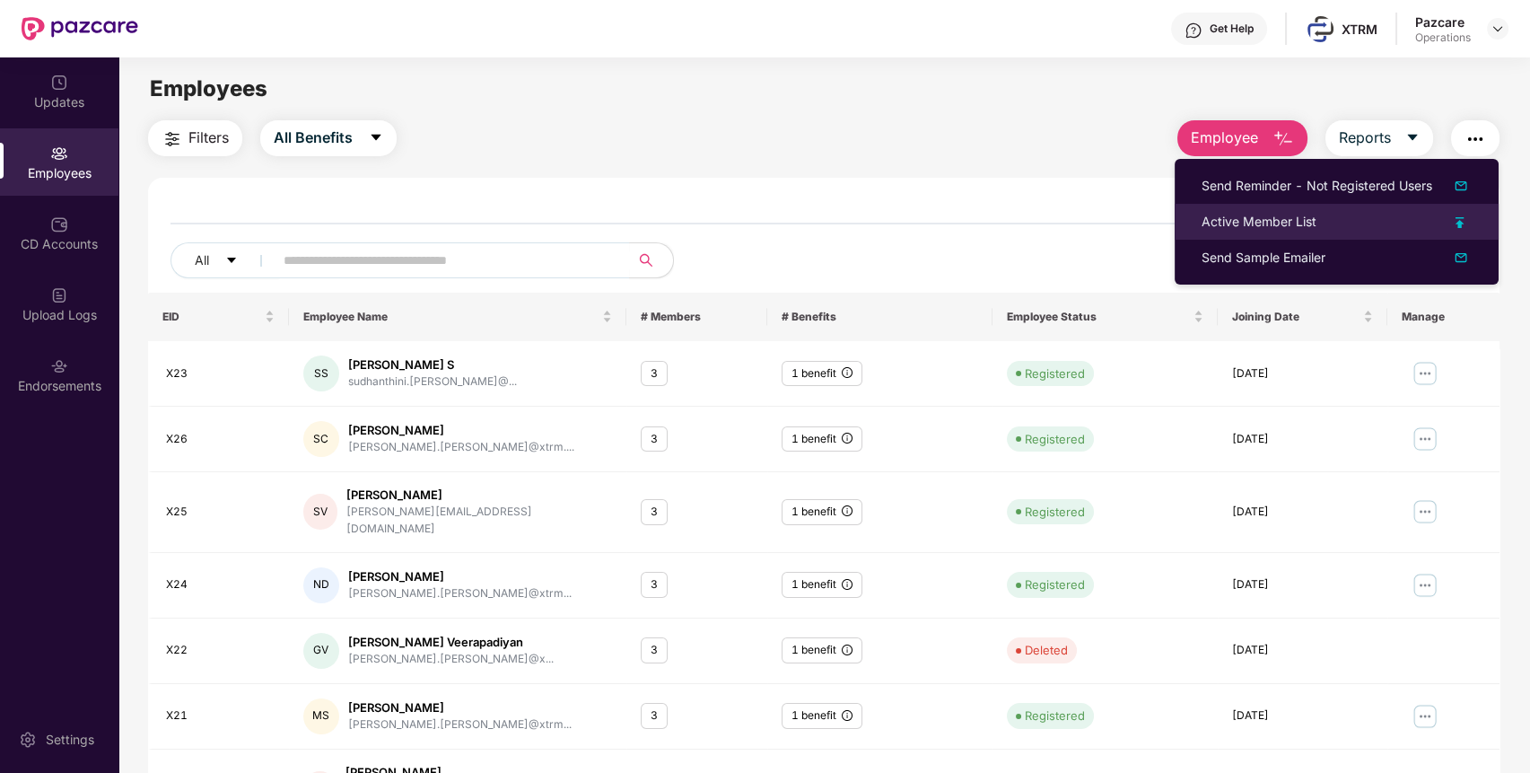
click at [1220, 228] on div "Active Member List" at bounding box center [1259, 222] width 115 height 20
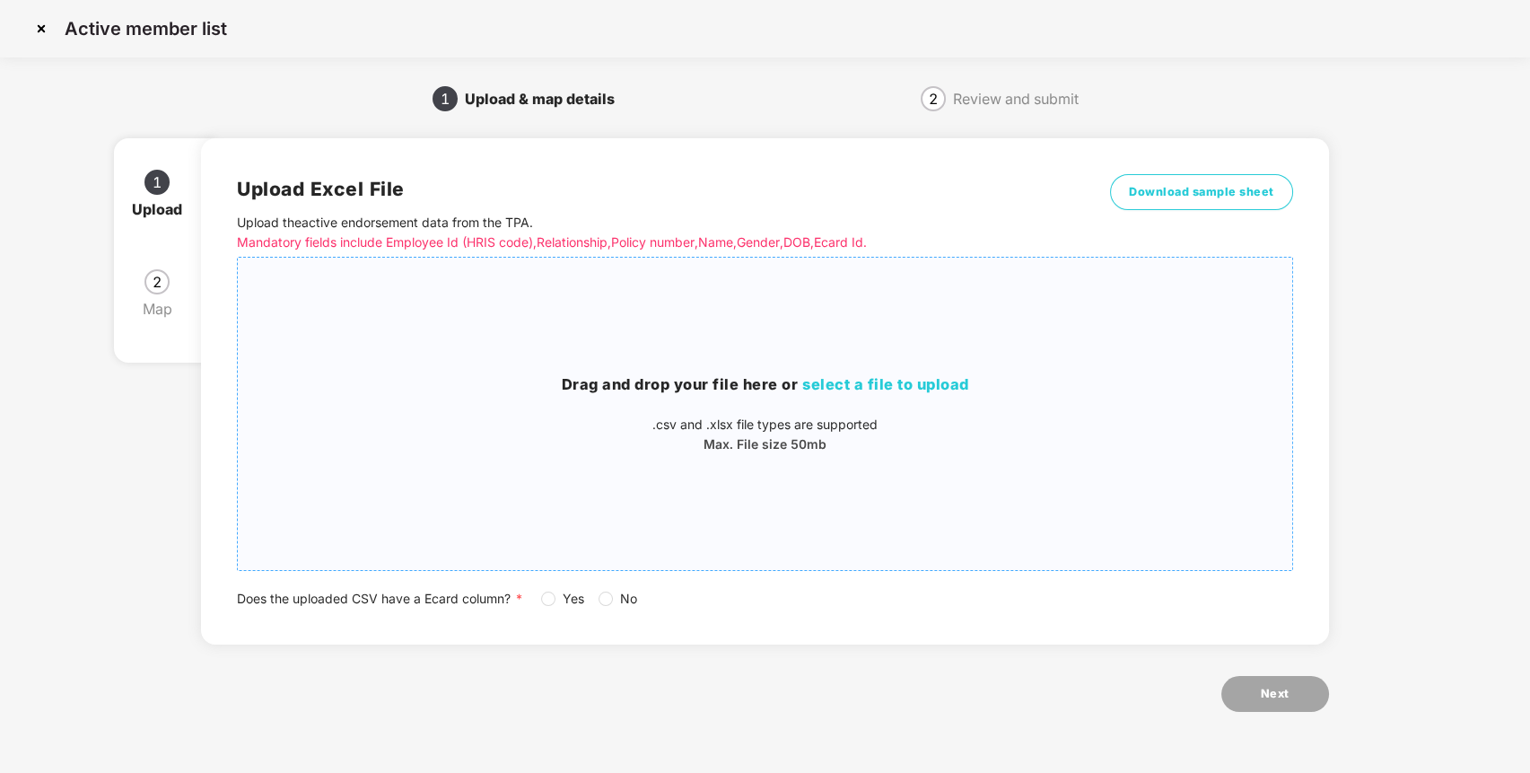
click at [689, 357] on div "Drag and drop your file here or select a file to upload .csv and .xlsx file typ…" at bounding box center [765, 414] width 1054 height 284
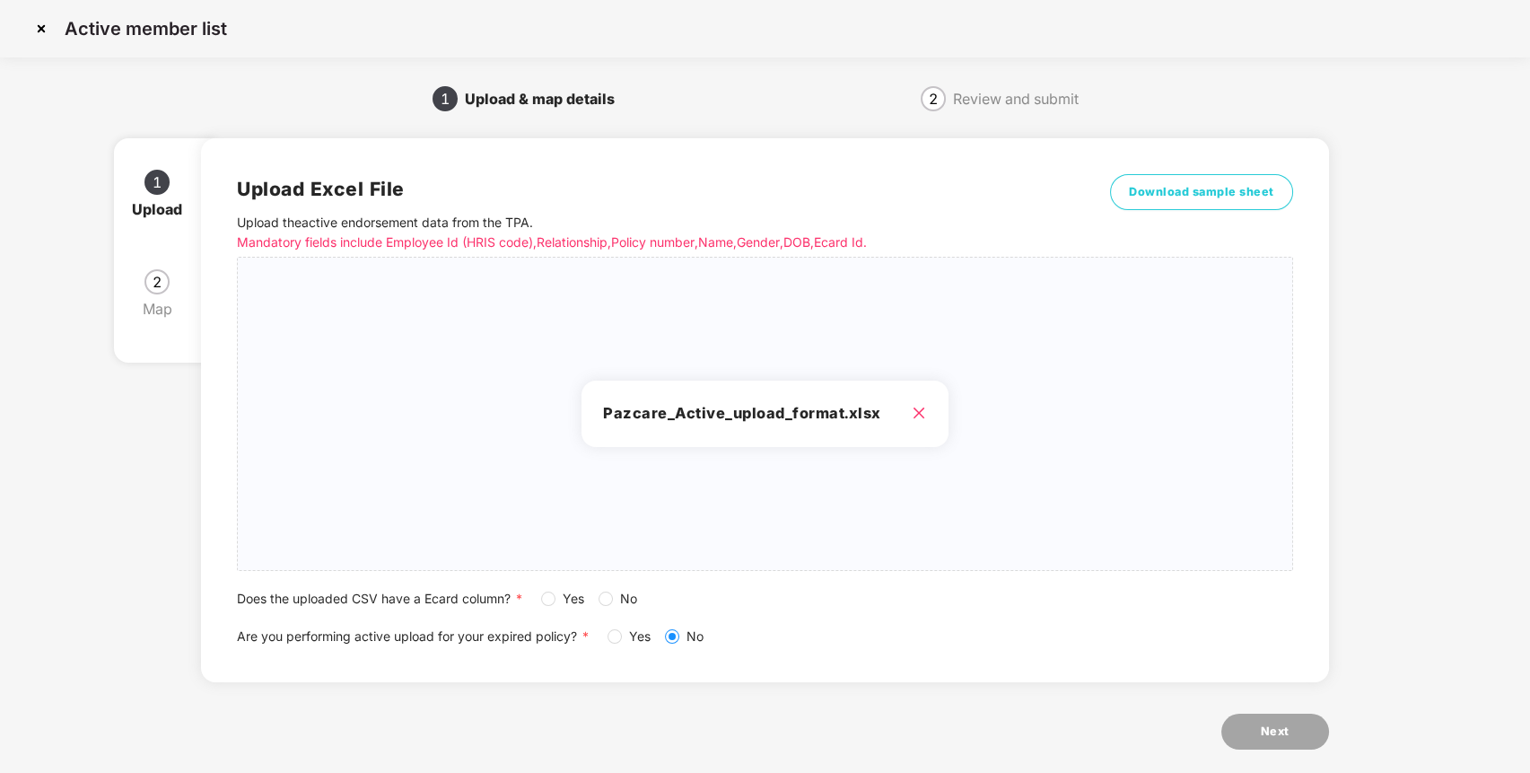
click at [554, 590] on label "Yes" at bounding box center [566, 599] width 50 height 20
click at [1271, 739] on span "Next" at bounding box center [1275, 731] width 29 height 18
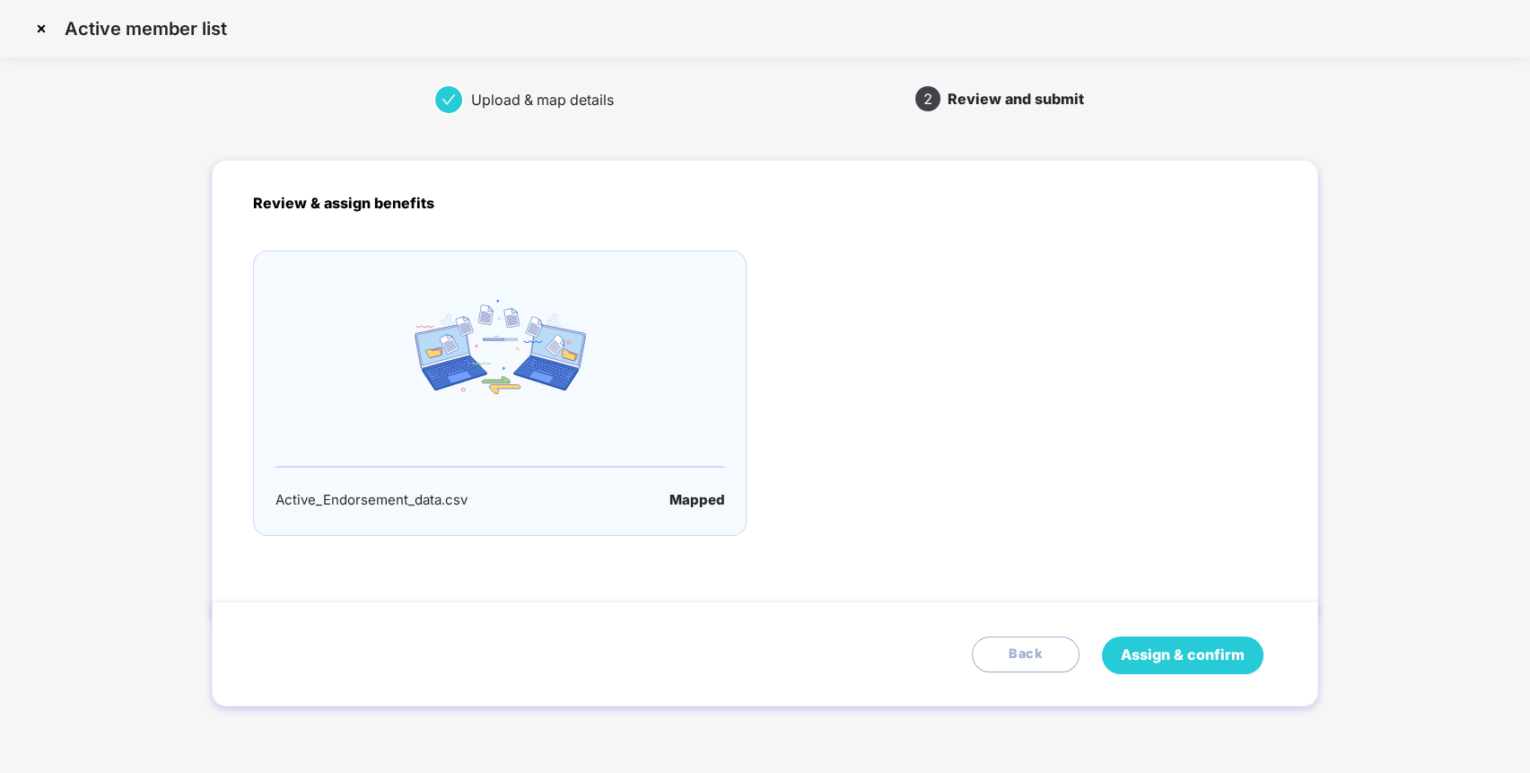
click at [1209, 666] on button "Assign & confirm" at bounding box center [1183, 655] width 162 height 38
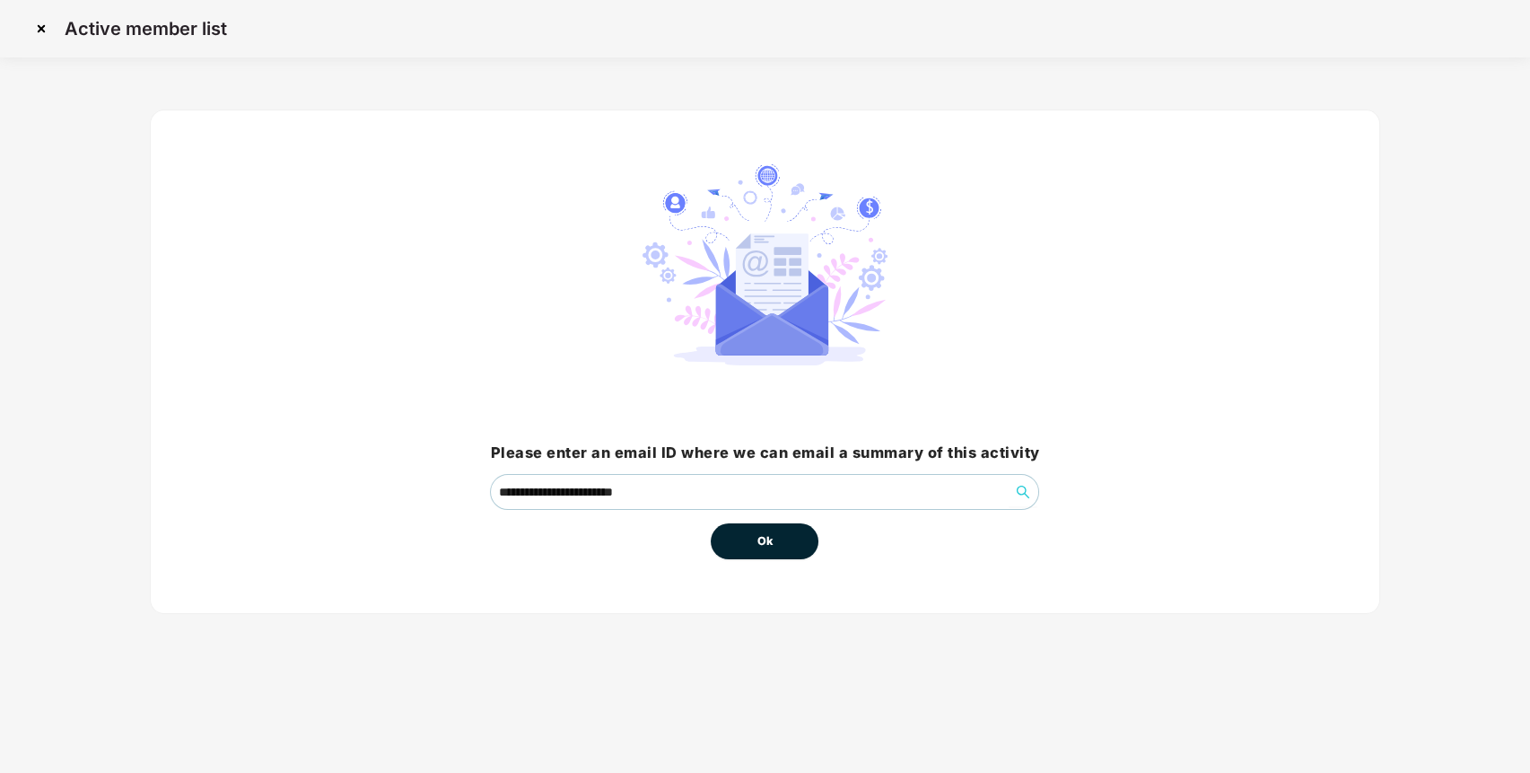
click at [762, 547] on span "Ok" at bounding box center [765, 541] width 16 height 18
click at [770, 549] on button "Ok" at bounding box center [765, 541] width 108 height 36
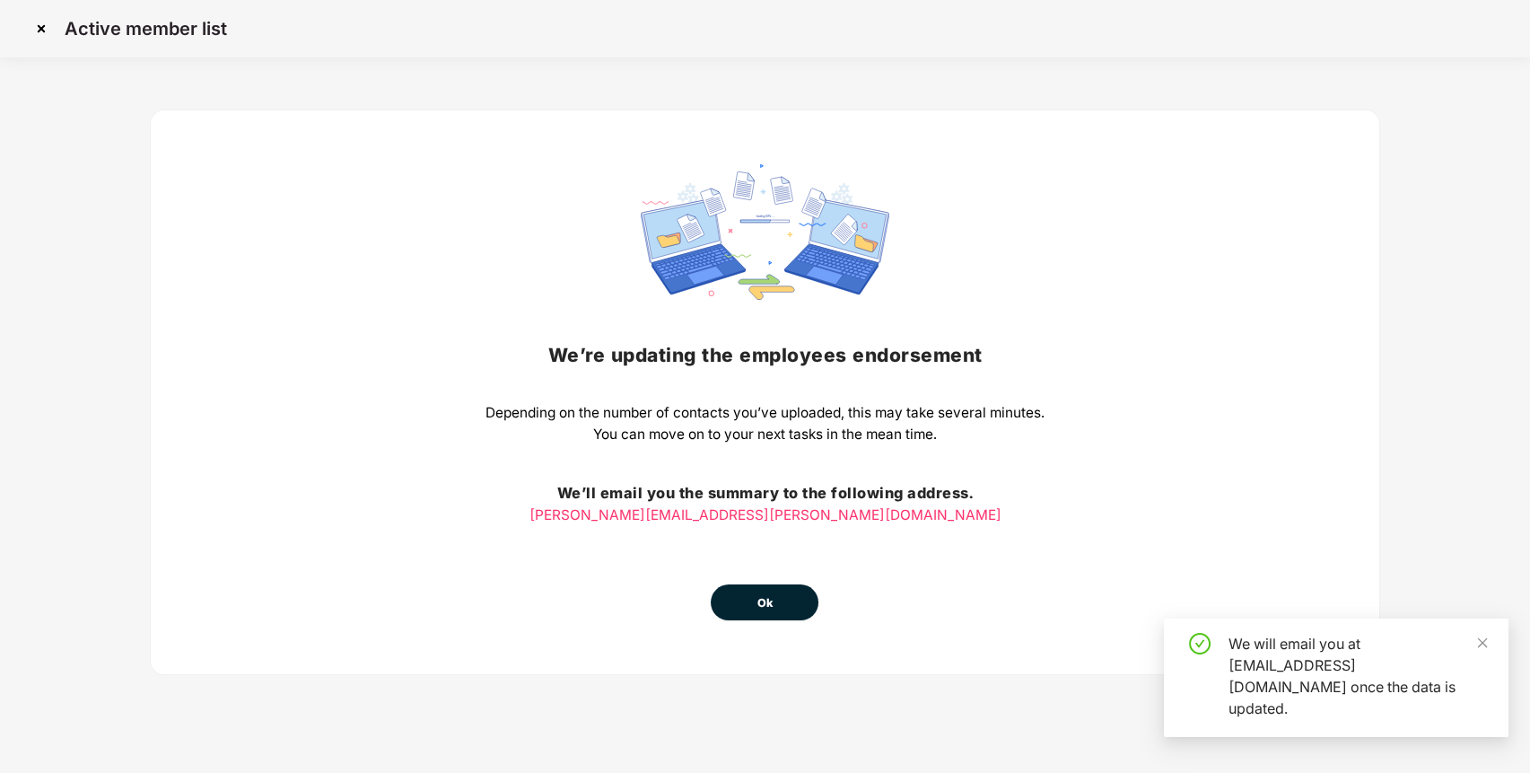
click at [753, 617] on button "Ok" at bounding box center [765, 602] width 108 height 36
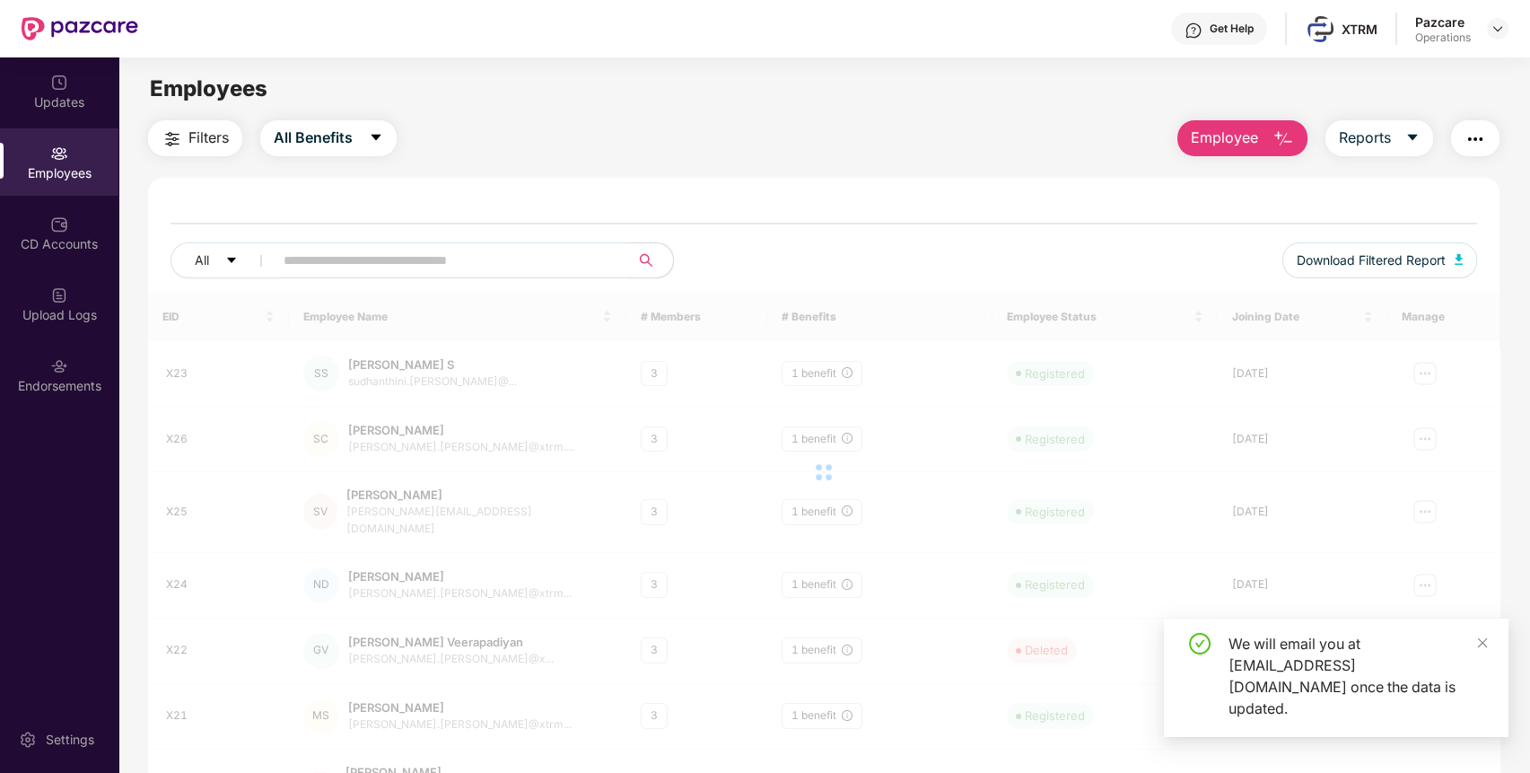
click at [77, 280] on div "Upload Logs" at bounding box center [59, 303] width 118 height 67
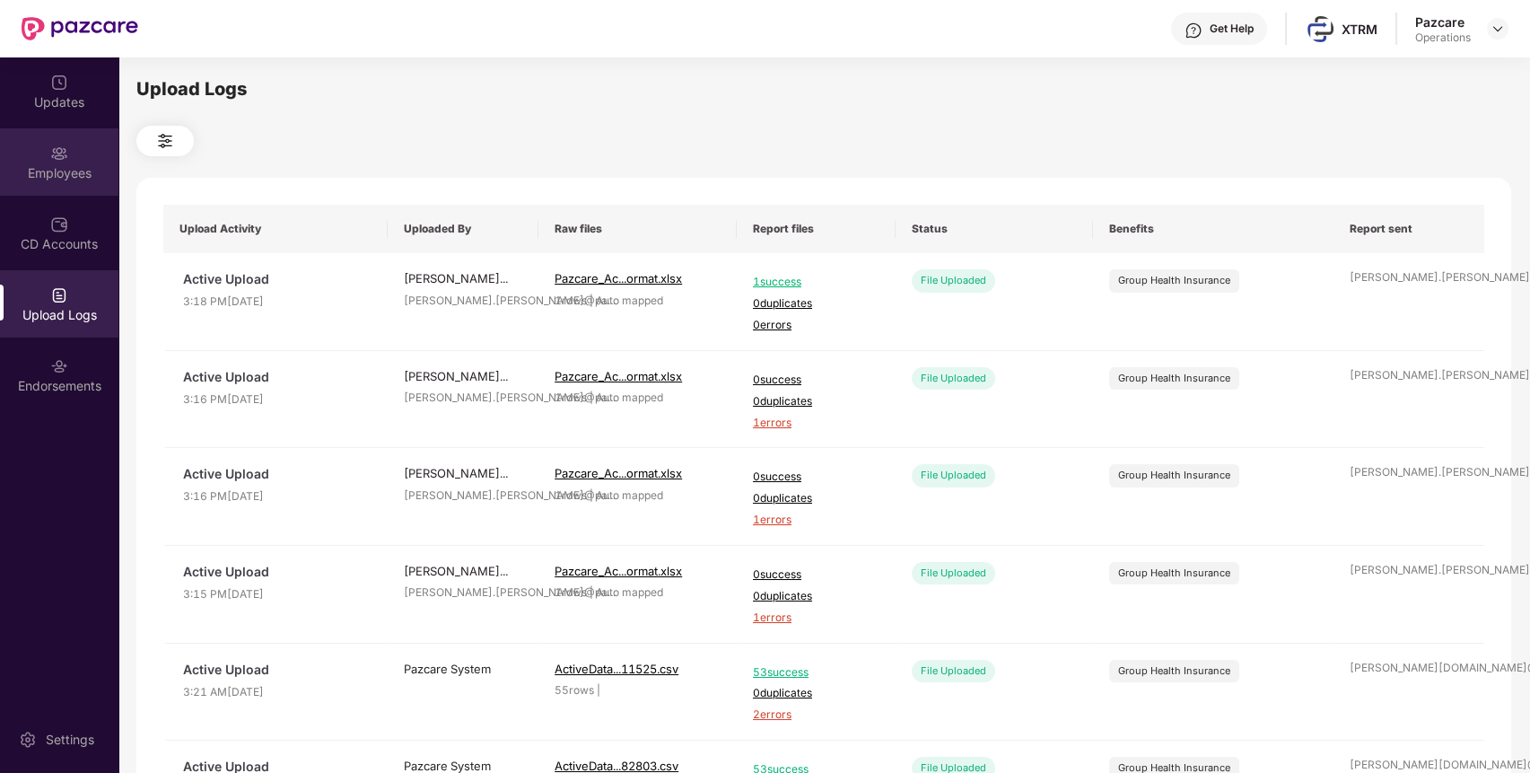
click at [50, 154] on img at bounding box center [59, 153] width 18 height 18
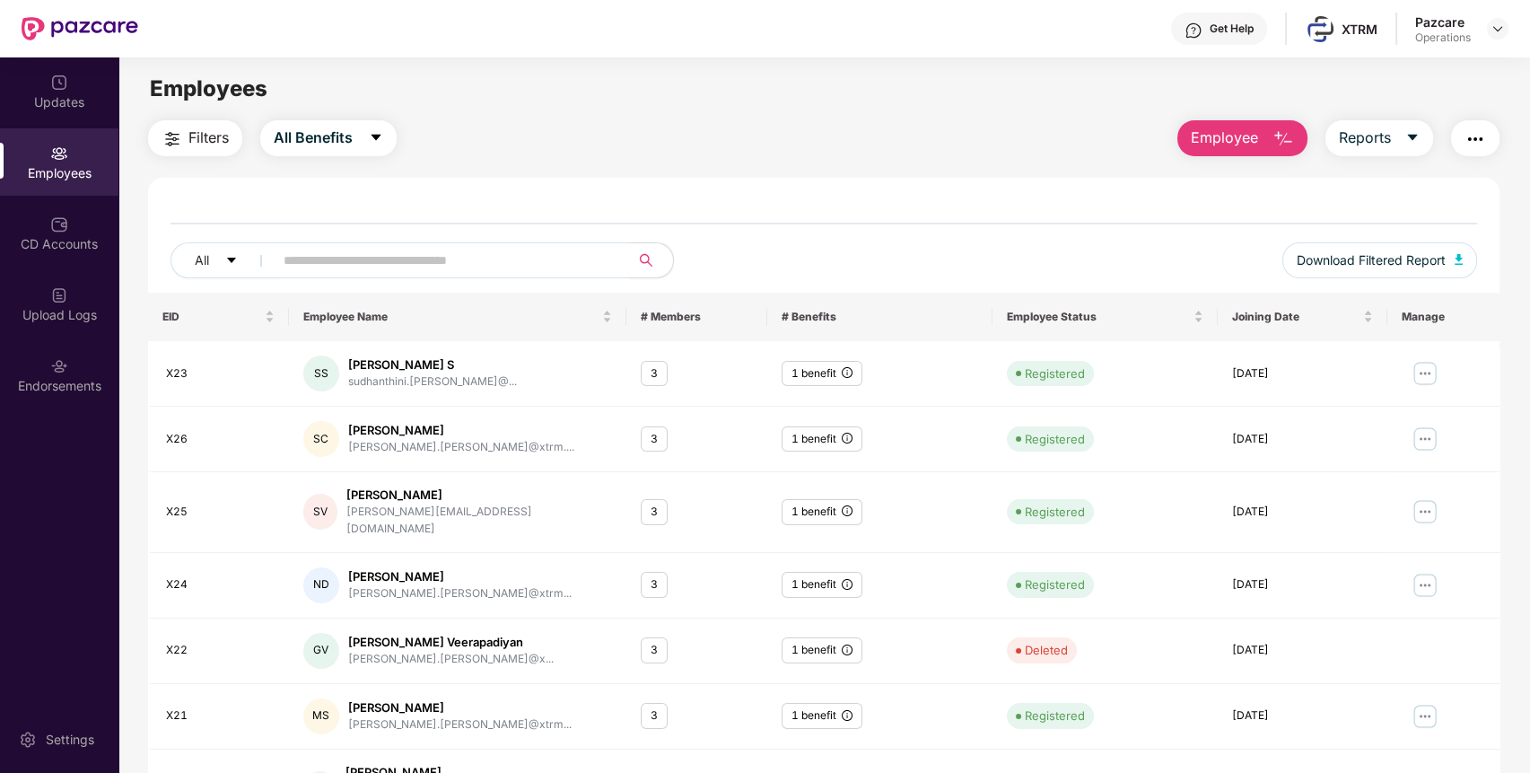
click at [1475, 139] on img "button" at bounding box center [1476, 139] width 22 height 22
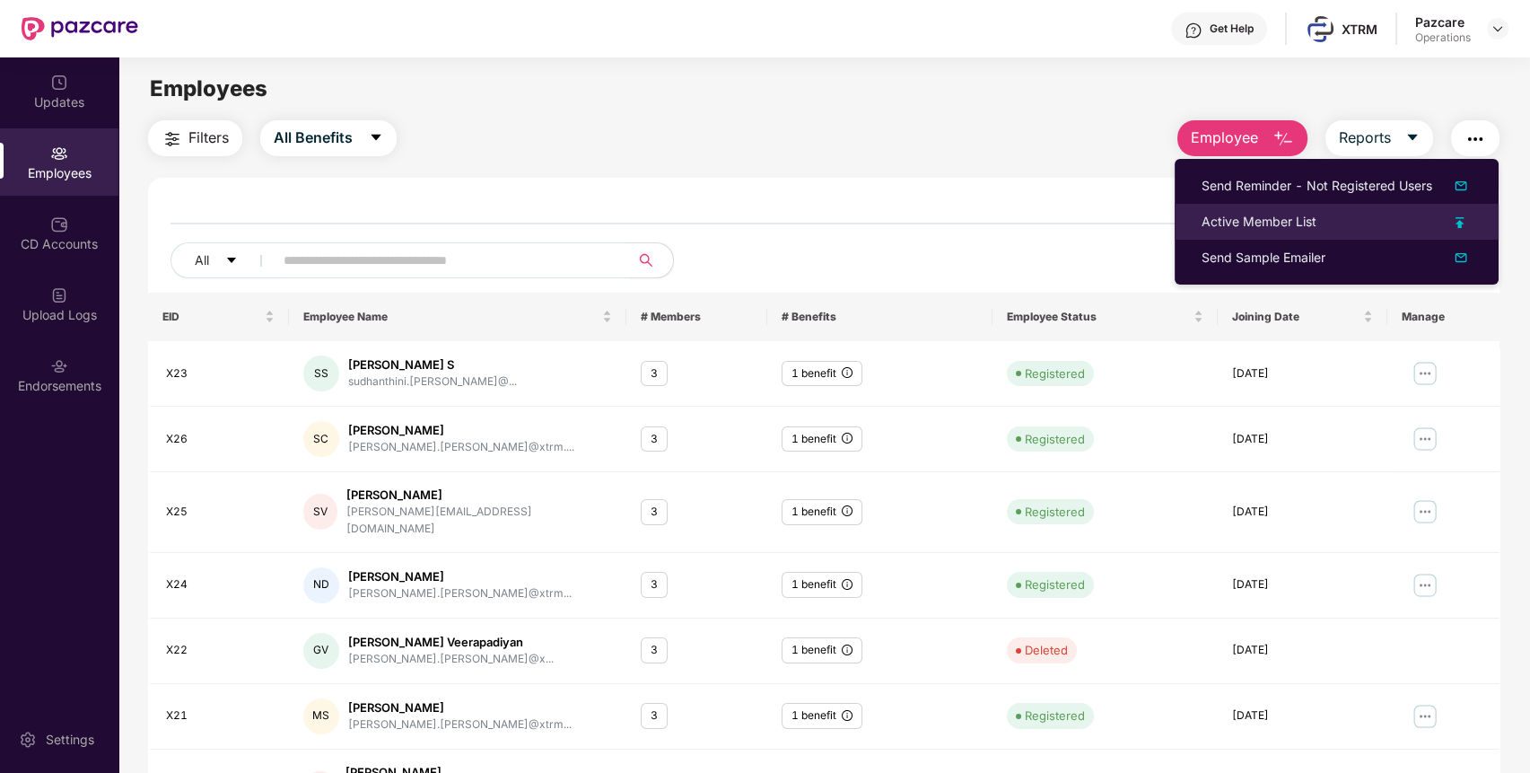
click at [1252, 214] on div "Active Member List" at bounding box center [1259, 222] width 115 height 20
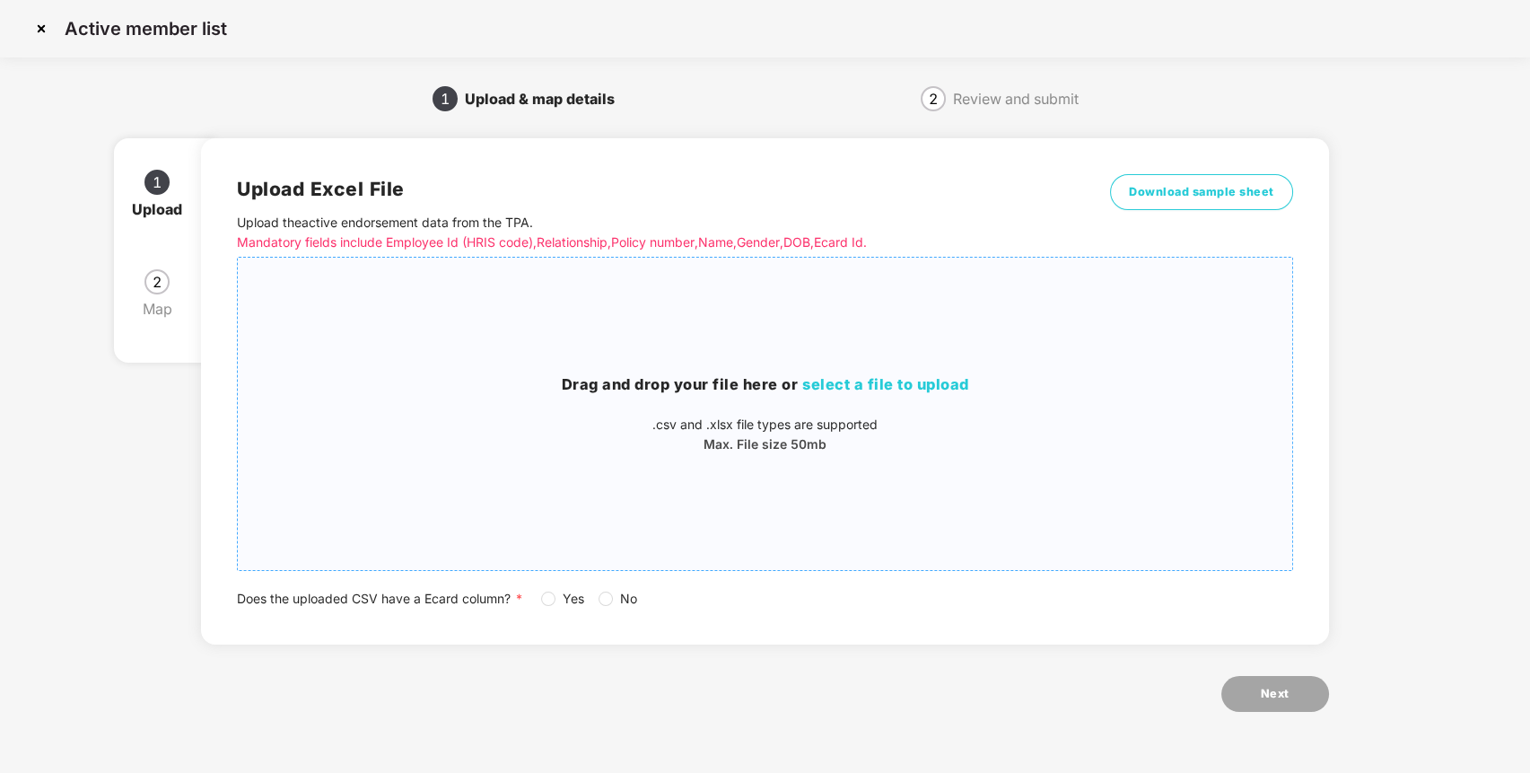
click at [765, 402] on div "Drag and drop your file here or select a file to upload .csv and .xlsx file typ…" at bounding box center [765, 413] width 1054 height 81
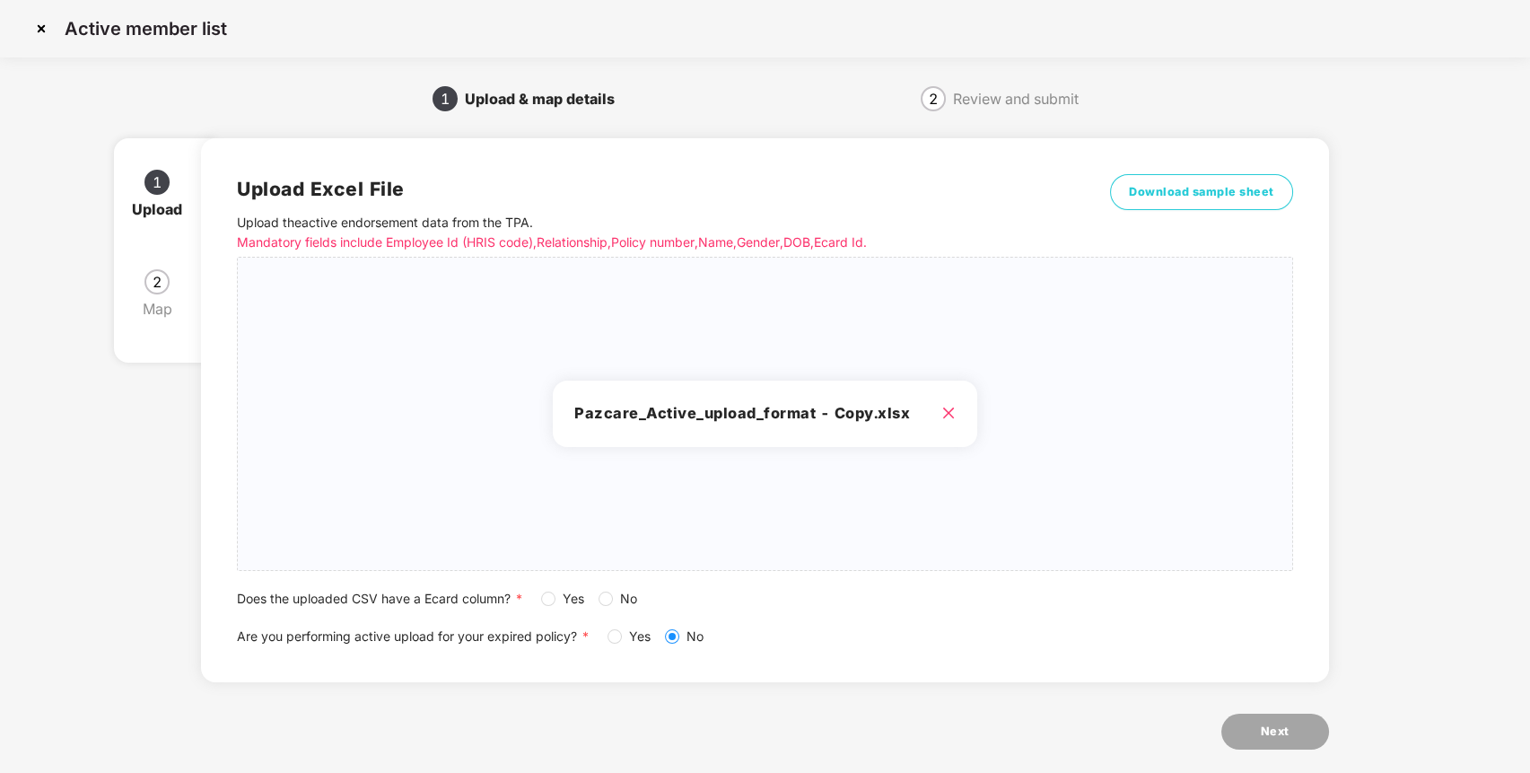
click at [508, 172] on div "Upload Excel File Upload the active endorsement data from the TPA . Mandatory f…" at bounding box center [765, 410] width 1128 height 544
click at [1252, 737] on button "Next" at bounding box center [1275, 731] width 108 height 36
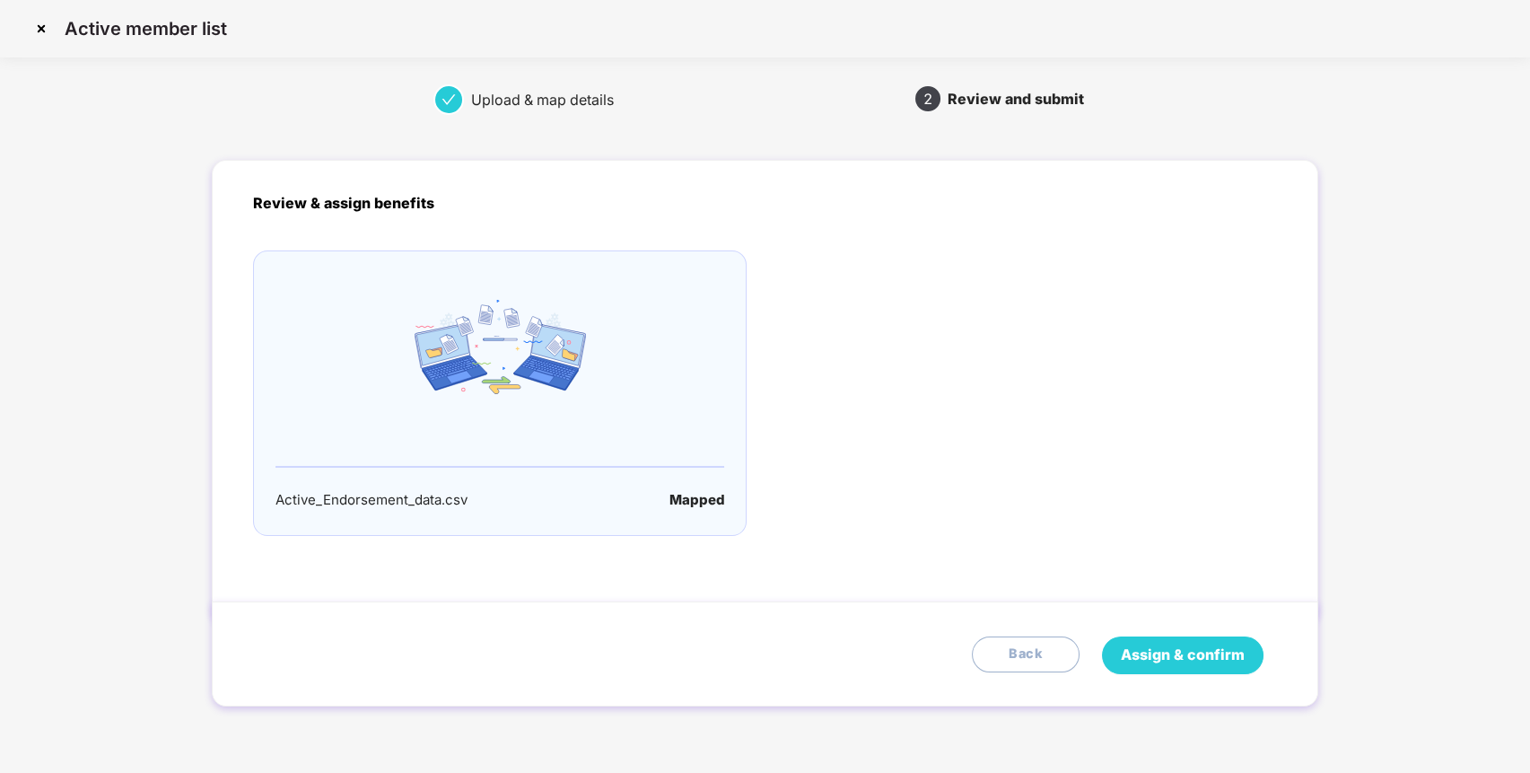
click at [1145, 656] on span "Assign & confirm" at bounding box center [1183, 654] width 124 height 22
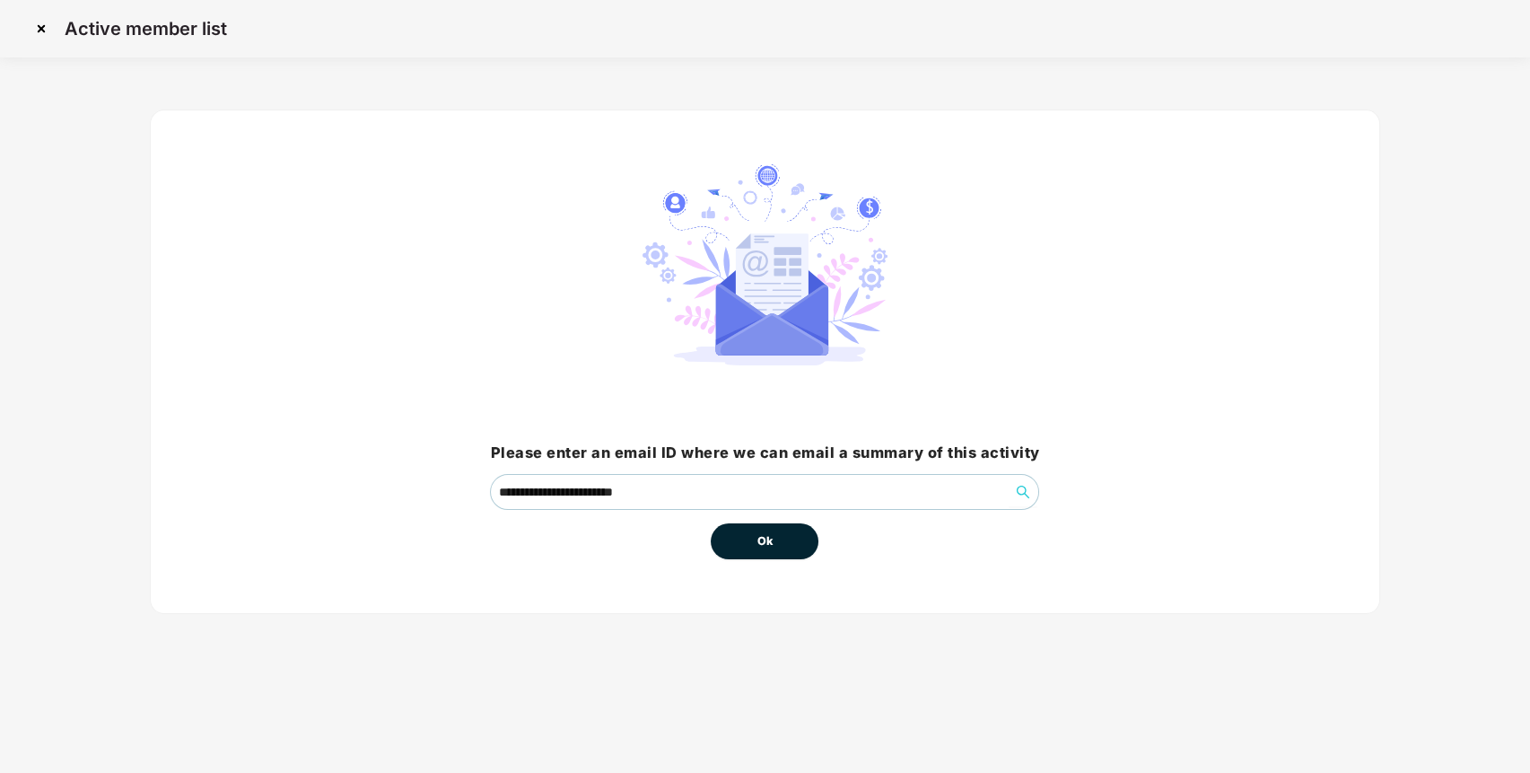
click at [797, 547] on button "Ok" at bounding box center [765, 541] width 108 height 36
click at [739, 529] on button "Ok" at bounding box center [765, 541] width 108 height 36
click at [765, 529] on button "Ok" at bounding box center [765, 541] width 108 height 36
click at [761, 532] on span "Ok" at bounding box center [765, 541] width 16 height 18
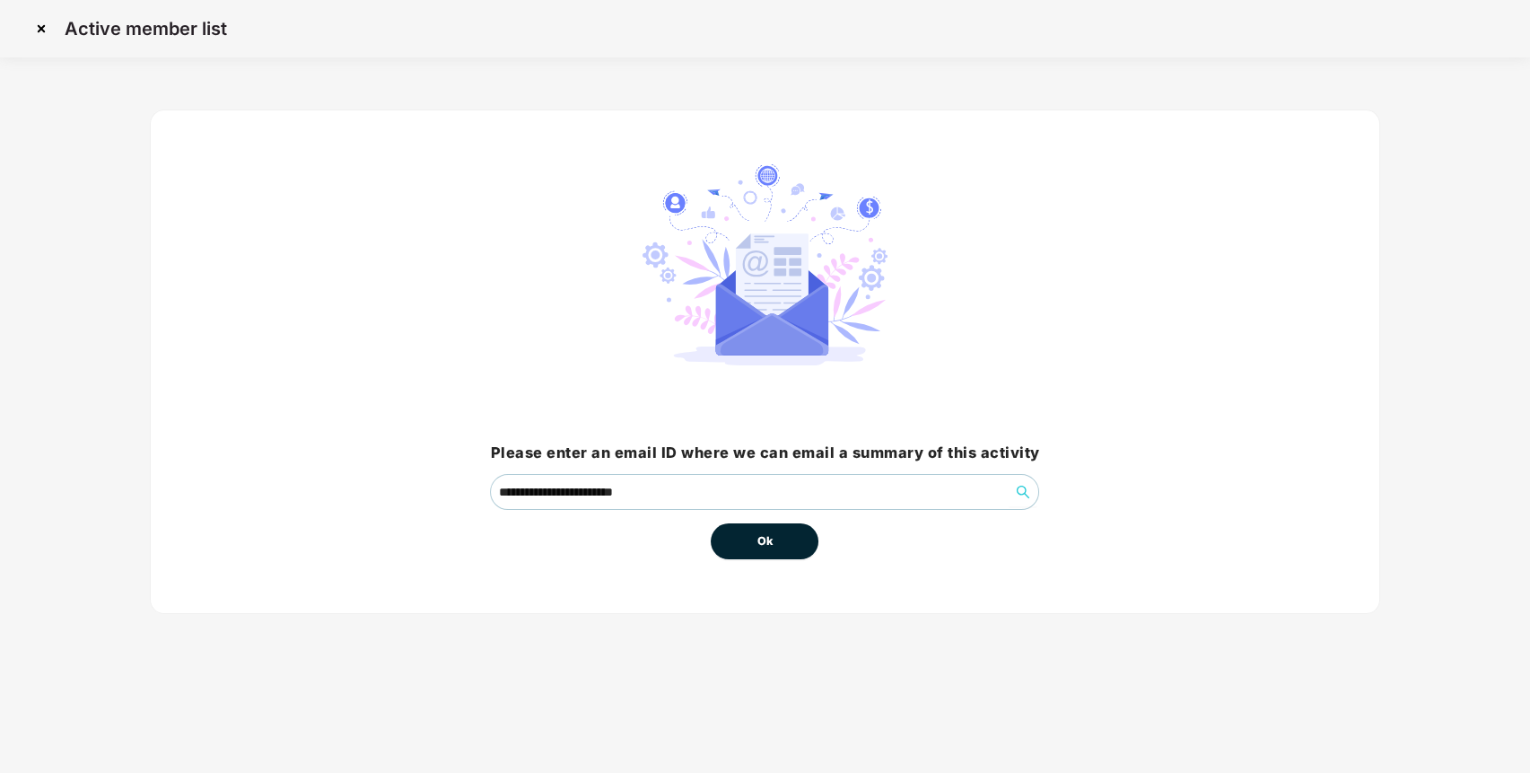
click at [761, 532] on span "Ok" at bounding box center [765, 541] width 16 height 18
click at [765, 536] on span "Ok" at bounding box center [765, 541] width 16 height 18
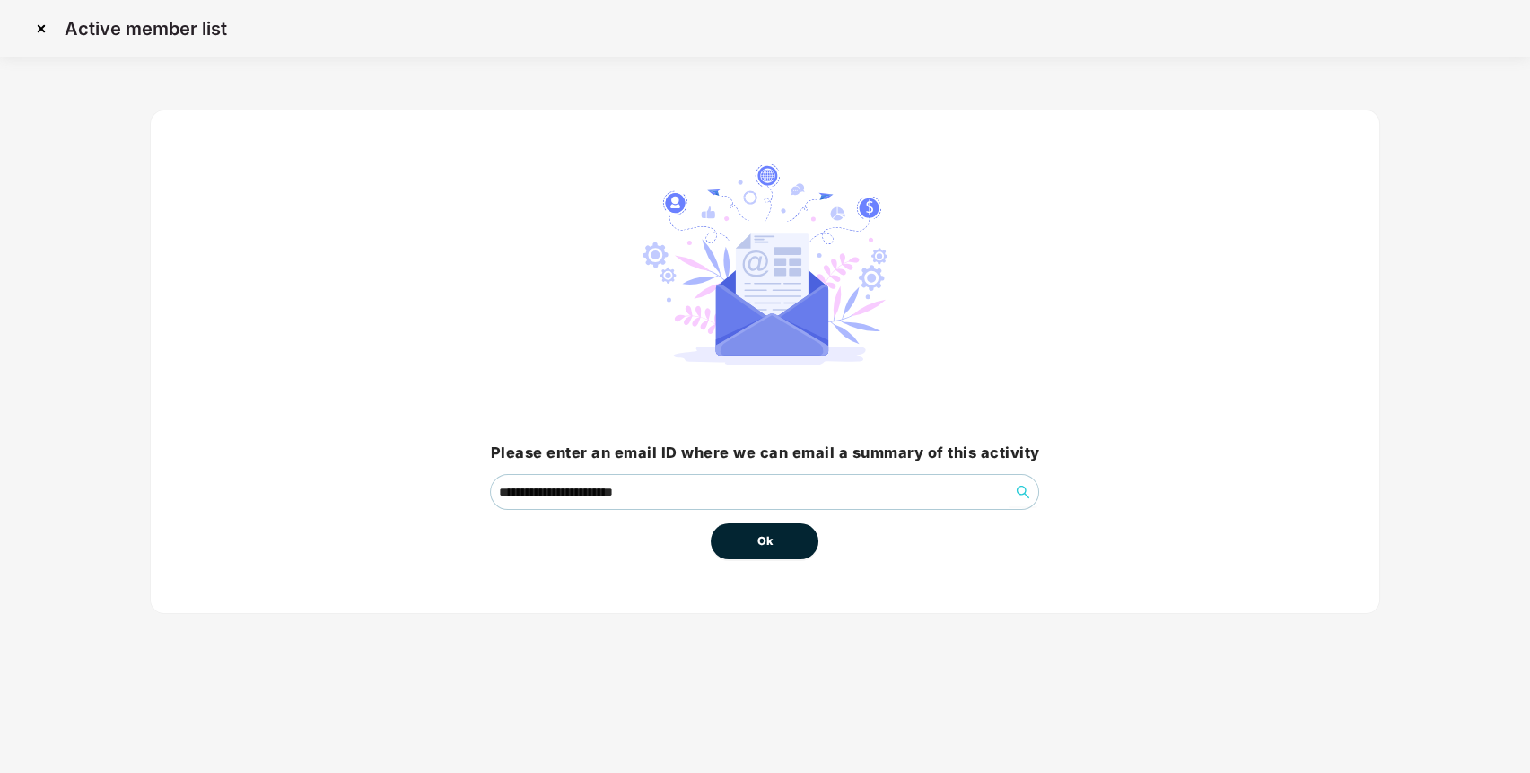
click at [765, 536] on span "Ok" at bounding box center [765, 541] width 16 height 18
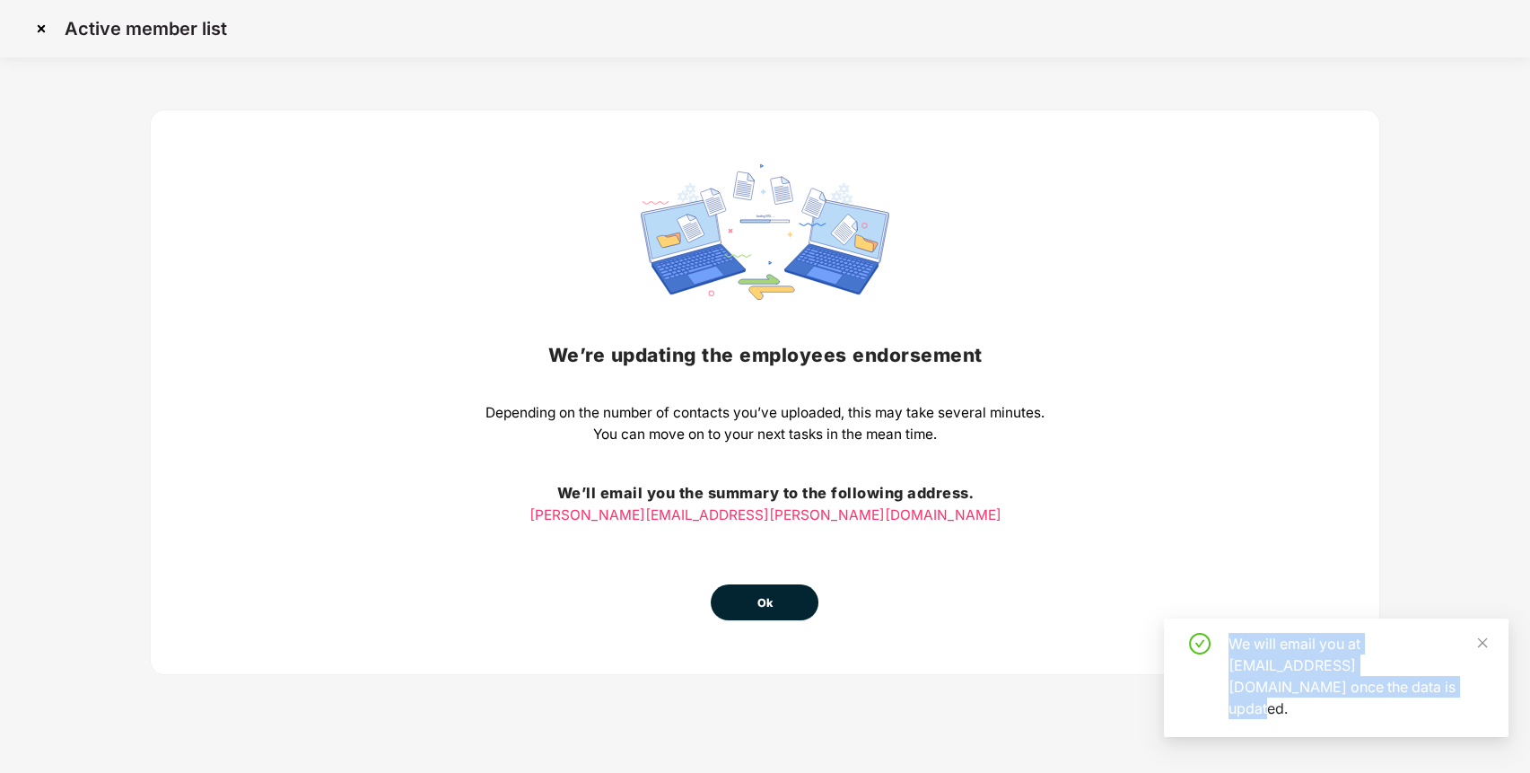
click at [765, 536] on div "We’re updating the employees endorsement Depending on the number of contacts yo…" at bounding box center [764, 392] width 559 height 456
click at [757, 597] on span "Ok" at bounding box center [765, 603] width 16 height 18
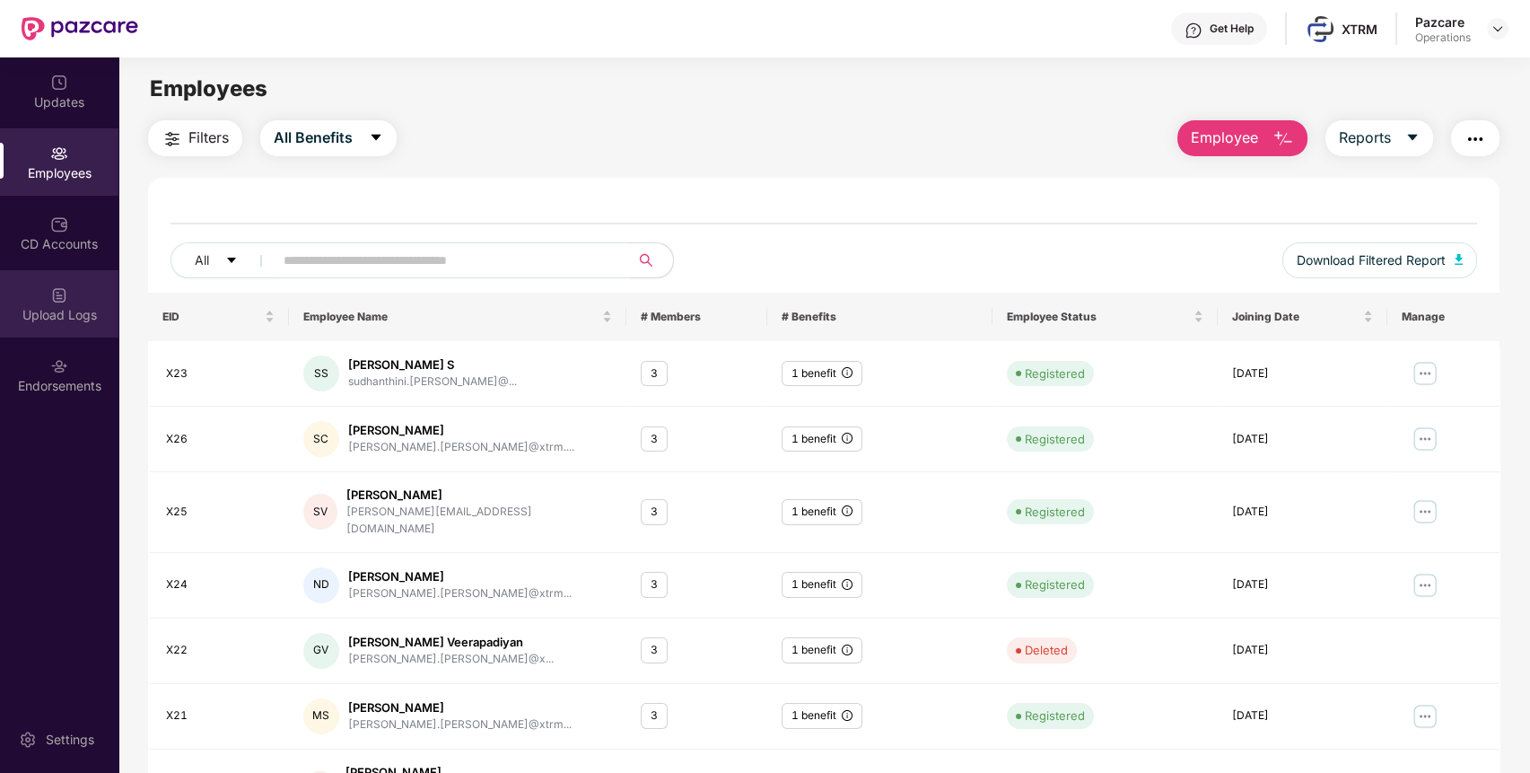
click at [43, 309] on div "Upload Logs" at bounding box center [59, 315] width 118 height 18
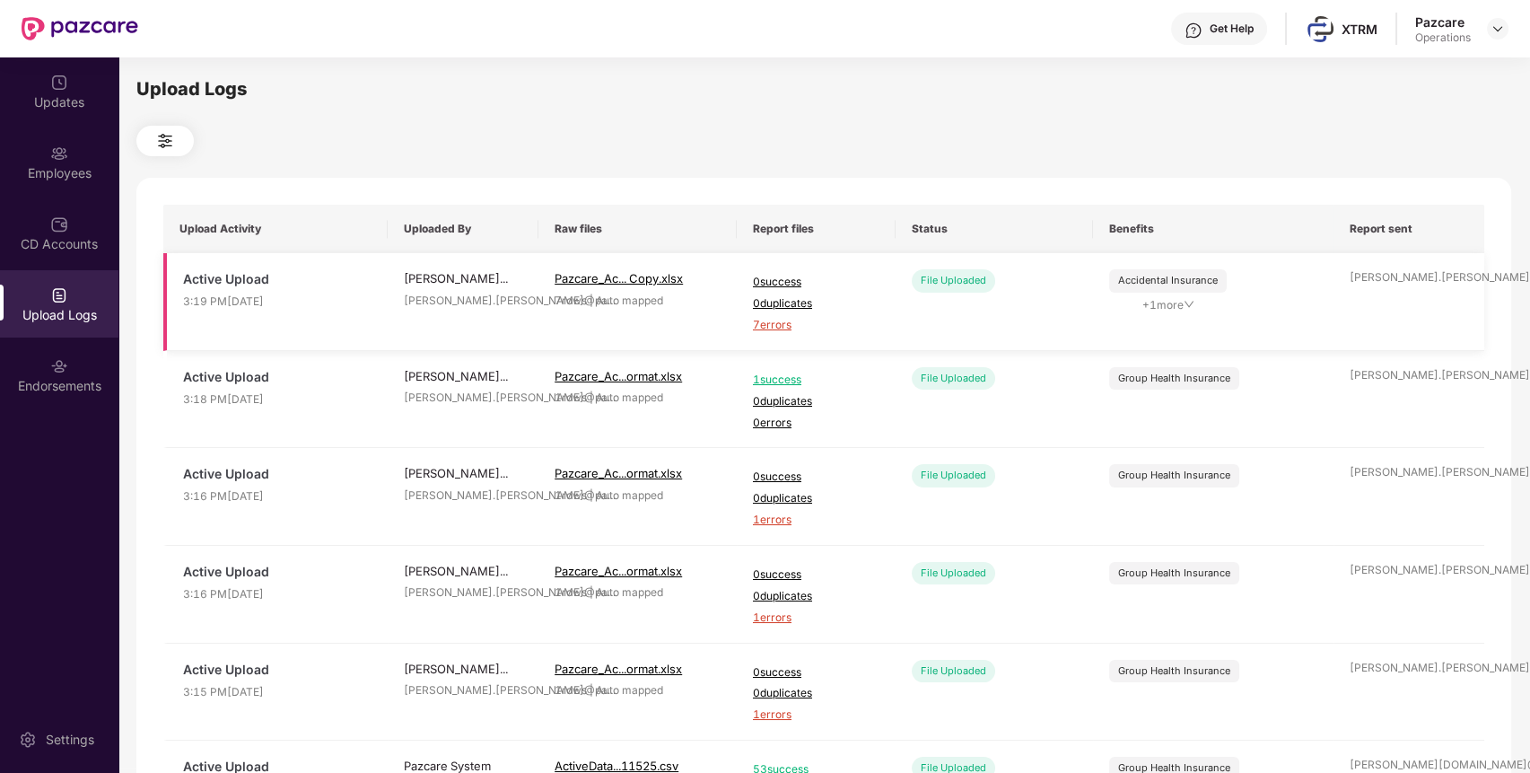
click at [776, 323] on span "7 errors" at bounding box center [816, 325] width 127 height 17
click at [73, 178] on div "Employees" at bounding box center [59, 173] width 118 height 18
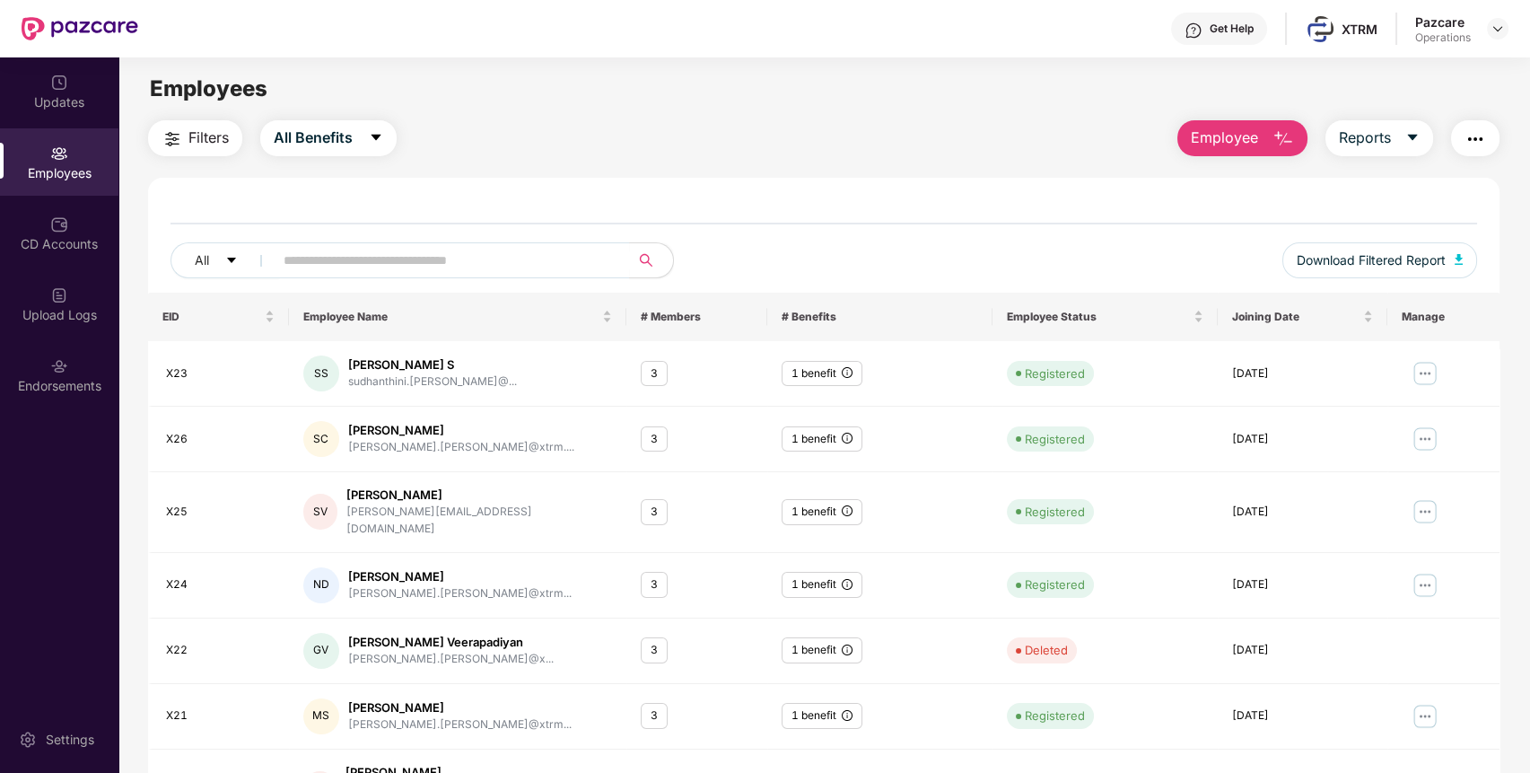
click at [1474, 150] on button "button" at bounding box center [1475, 138] width 48 height 36
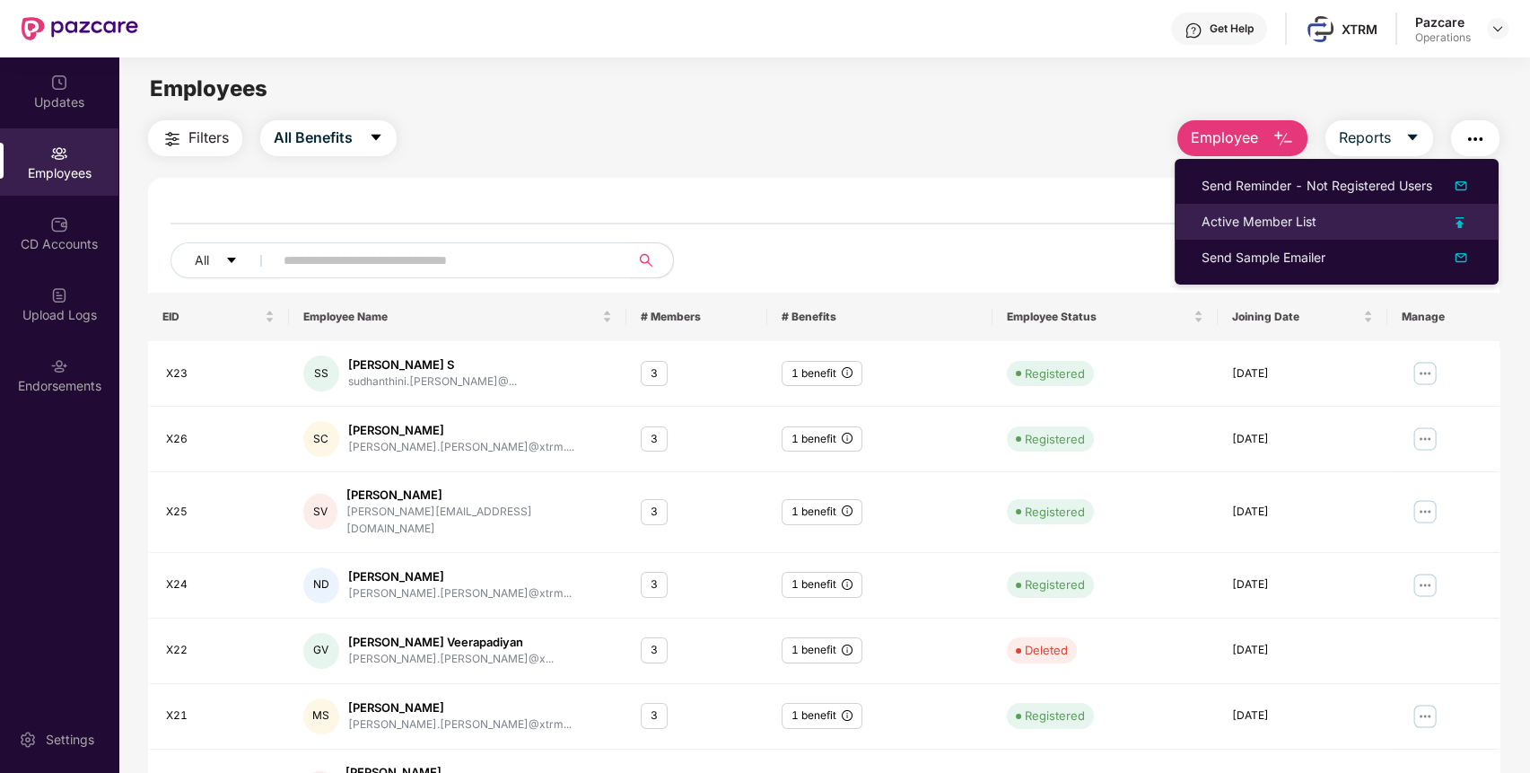
click at [1382, 214] on div "Active Member List" at bounding box center [1337, 222] width 270 height 20
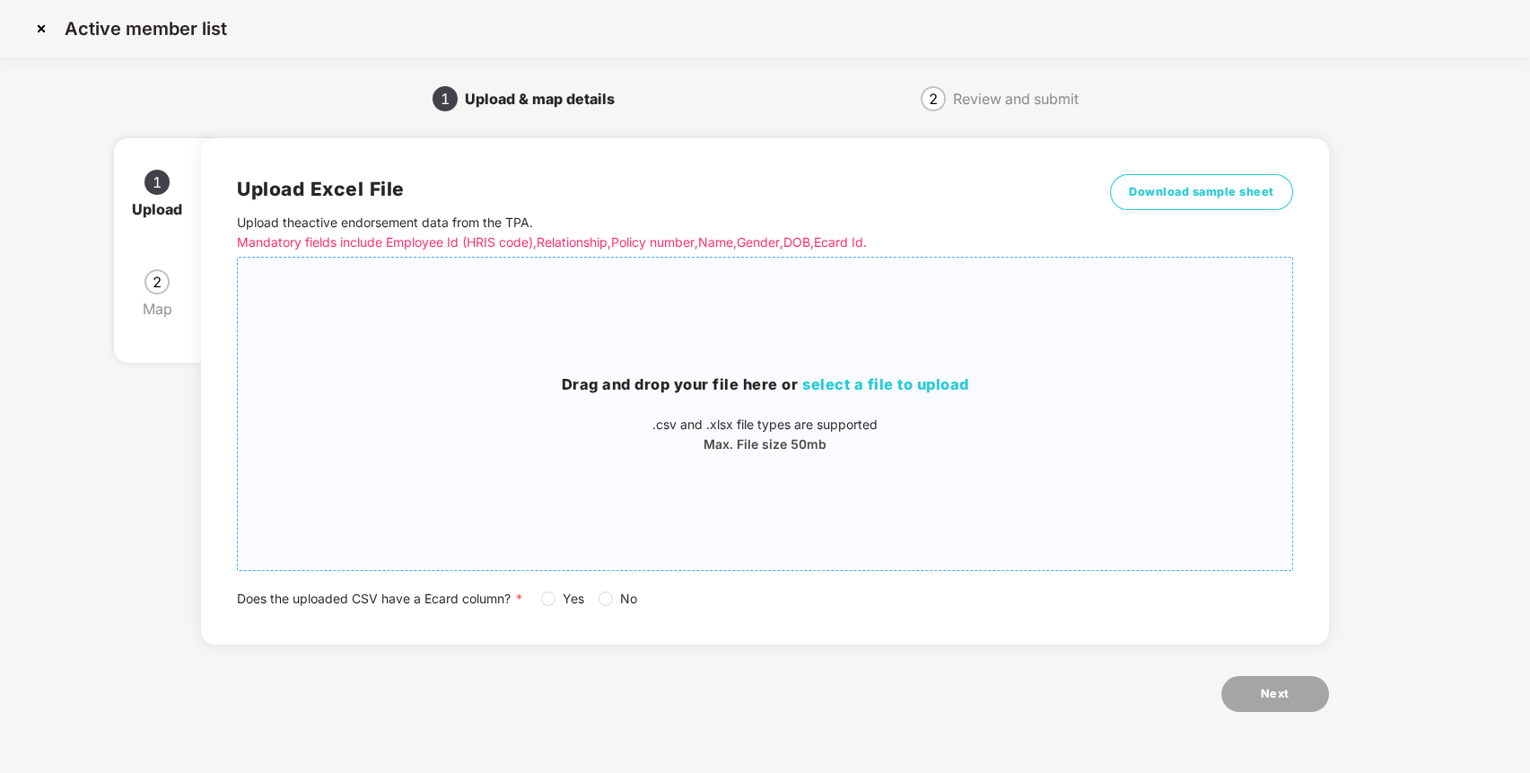
click at [943, 373] on div "Drag and drop your file here or select a file to upload .csv and .xlsx file typ…" at bounding box center [765, 414] width 1054 height 284
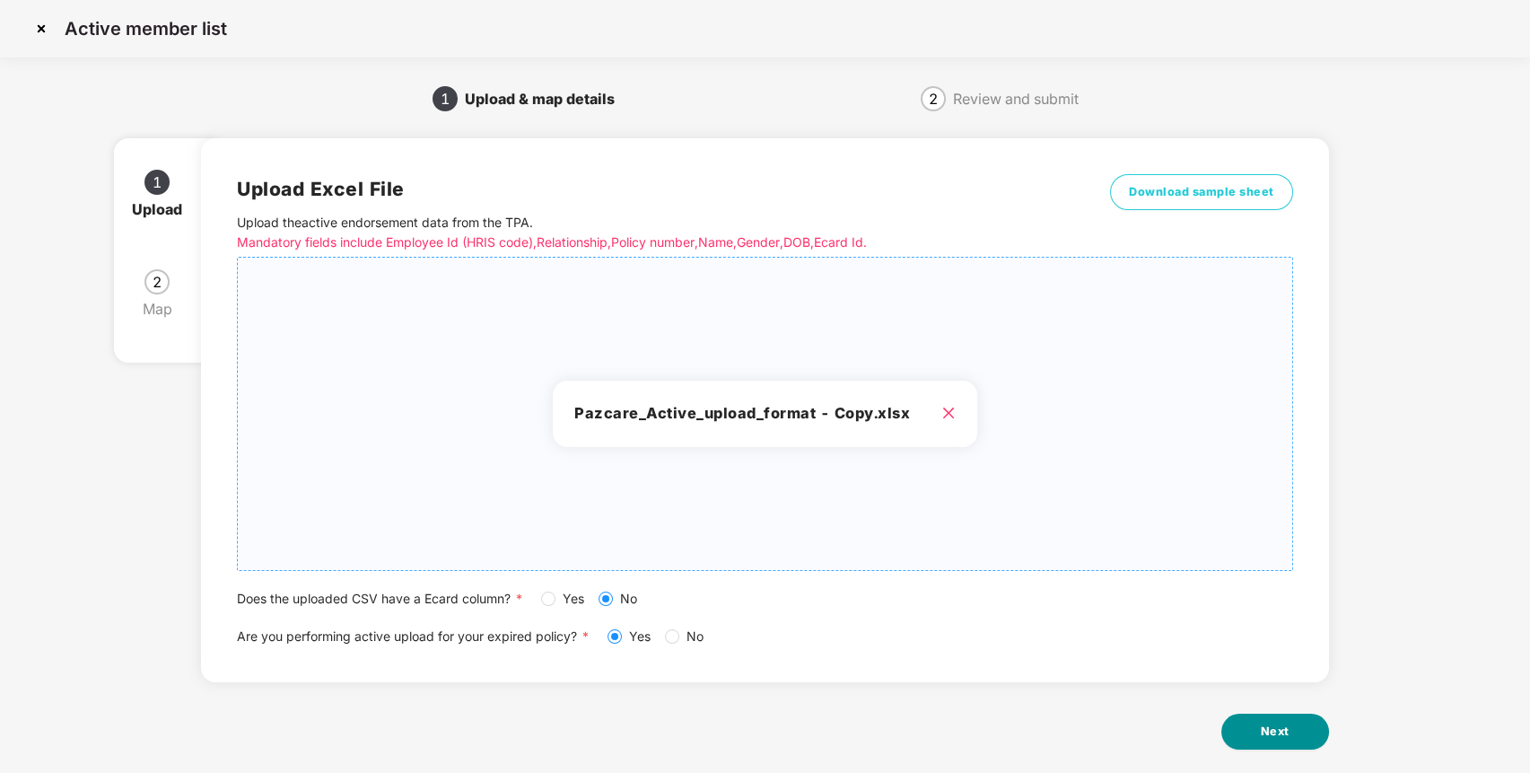
click at [1300, 732] on button "Next" at bounding box center [1275, 731] width 108 height 36
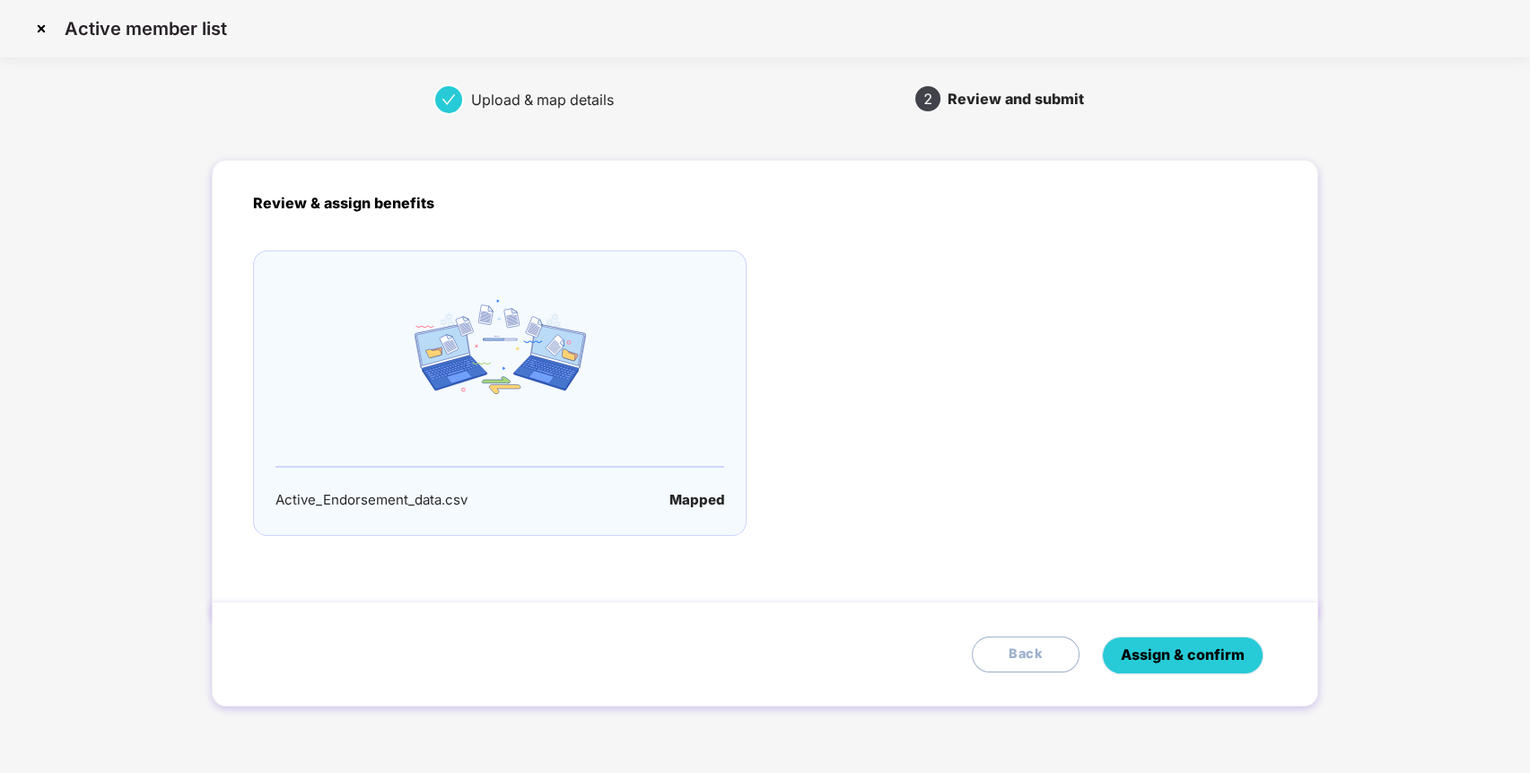
click at [1233, 659] on span "Assign & confirm" at bounding box center [1183, 654] width 124 height 22
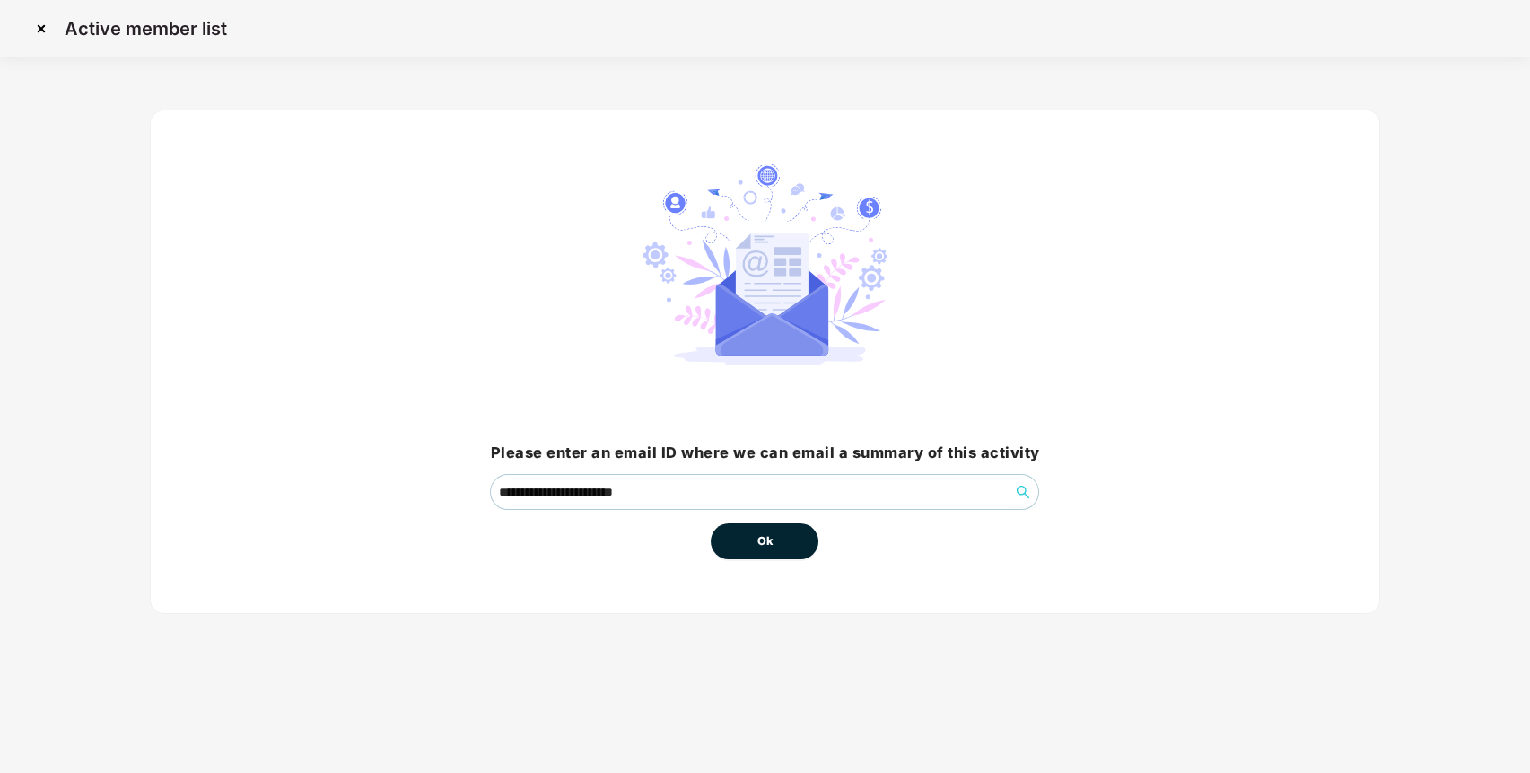
click at [765, 533] on span "Ok" at bounding box center [765, 541] width 16 height 18
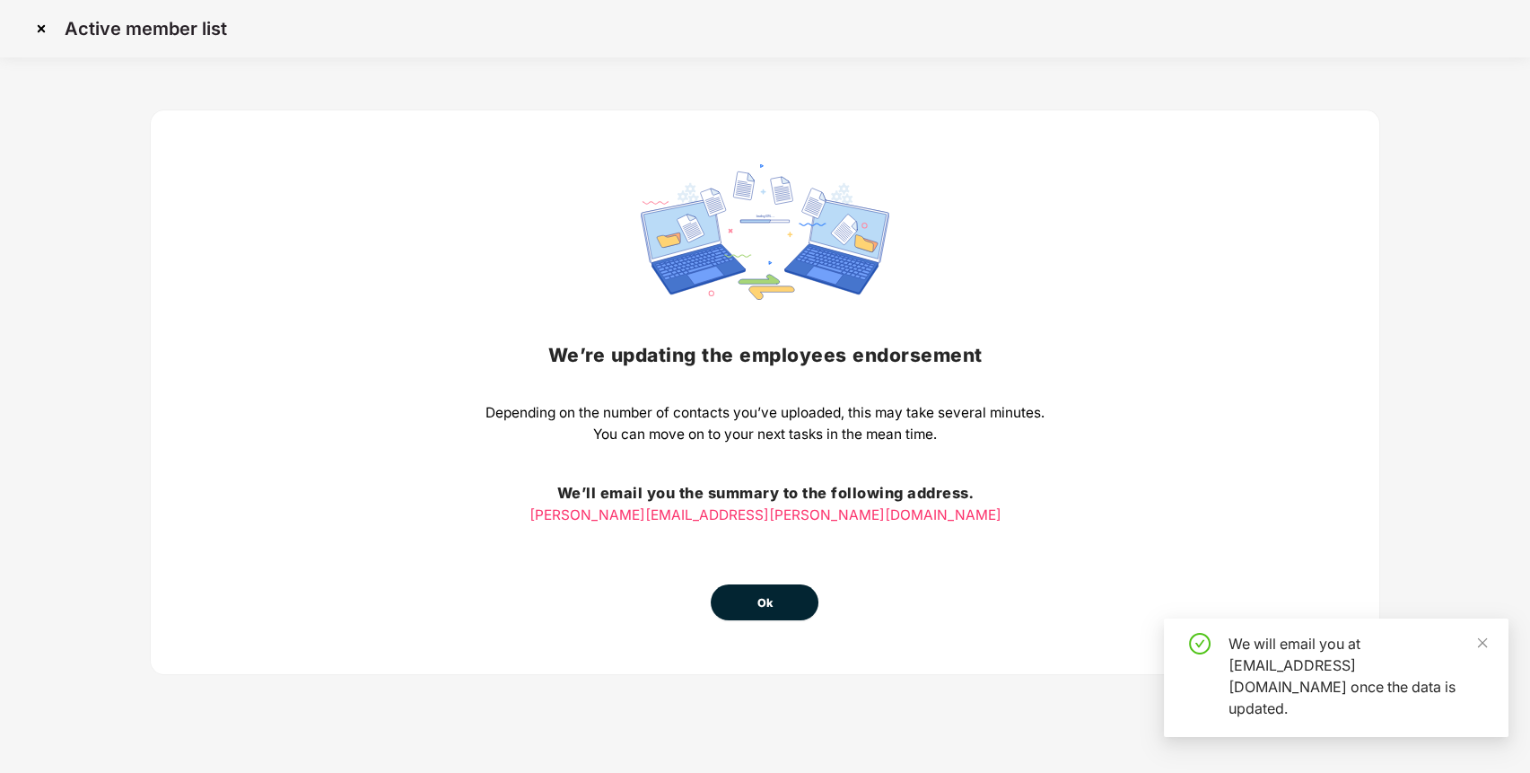
click at [777, 614] on button "Ok" at bounding box center [765, 602] width 108 height 36
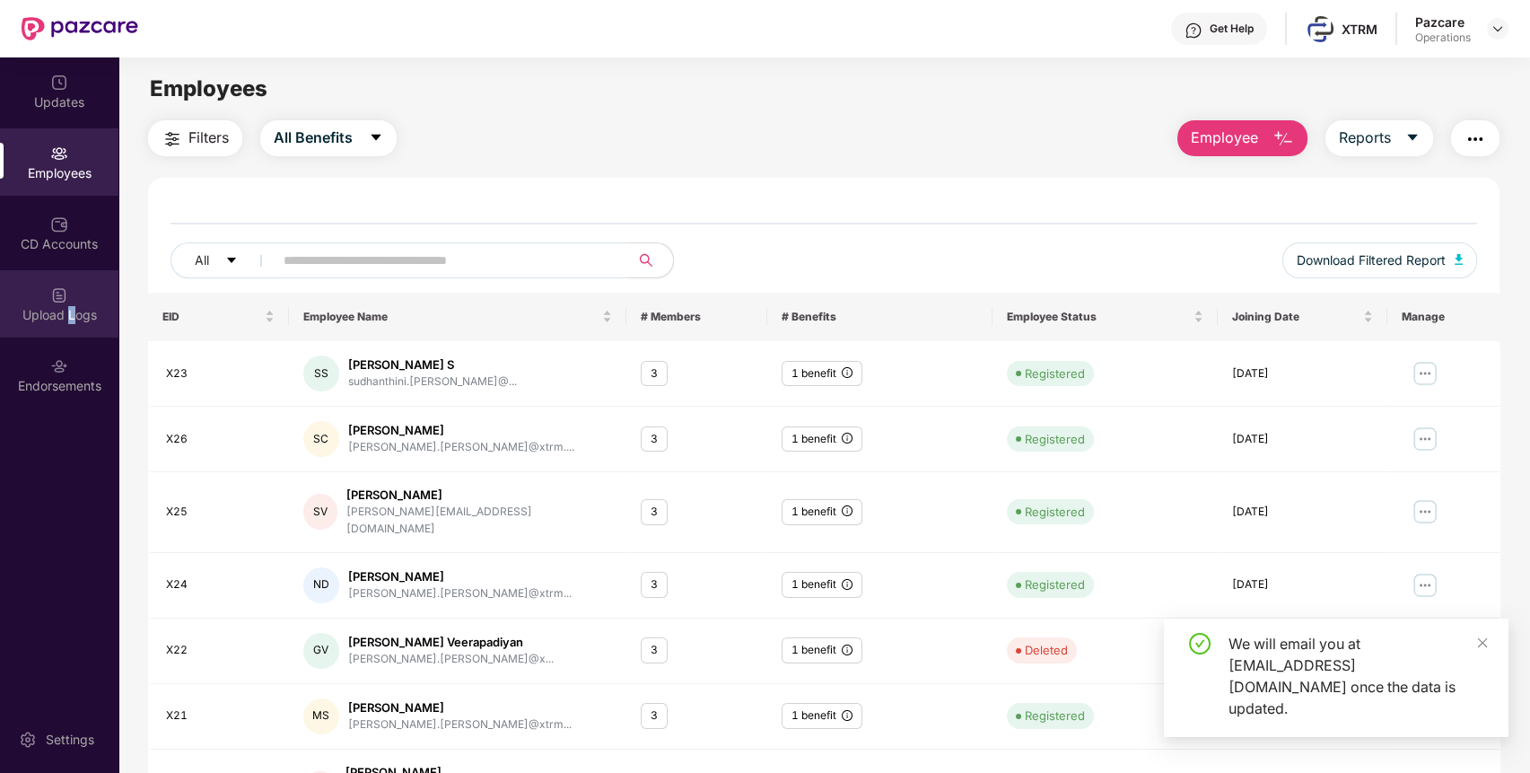
click at [71, 314] on div "Upload Logs" at bounding box center [59, 315] width 118 height 18
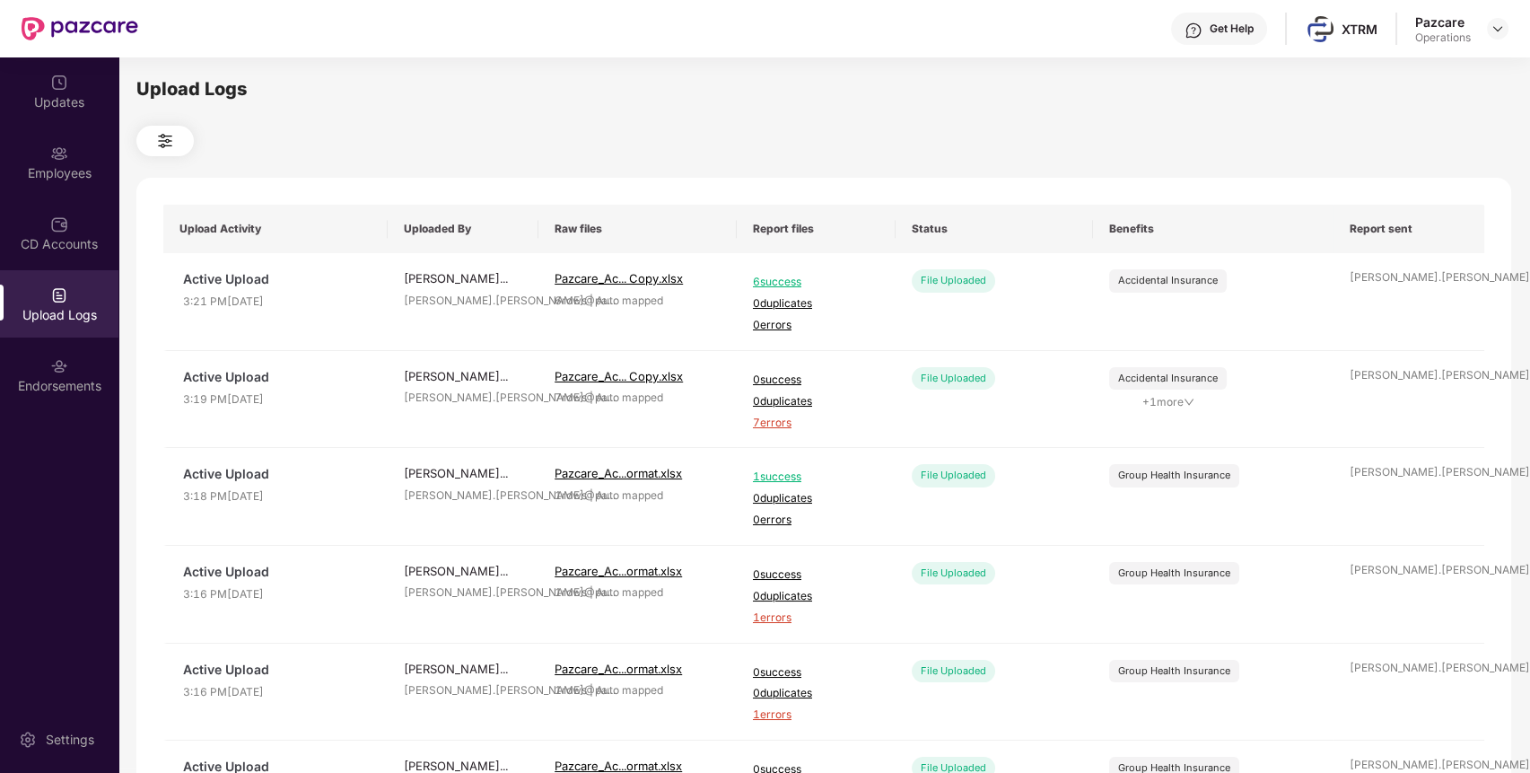
click at [1522, 304] on div "Upload Logs Upload Activity Uploaded By Raw files Report files Status Benefits …" at bounding box center [823, 412] width 1411 height 710
